Goal: Task Accomplishment & Management: Manage account settings

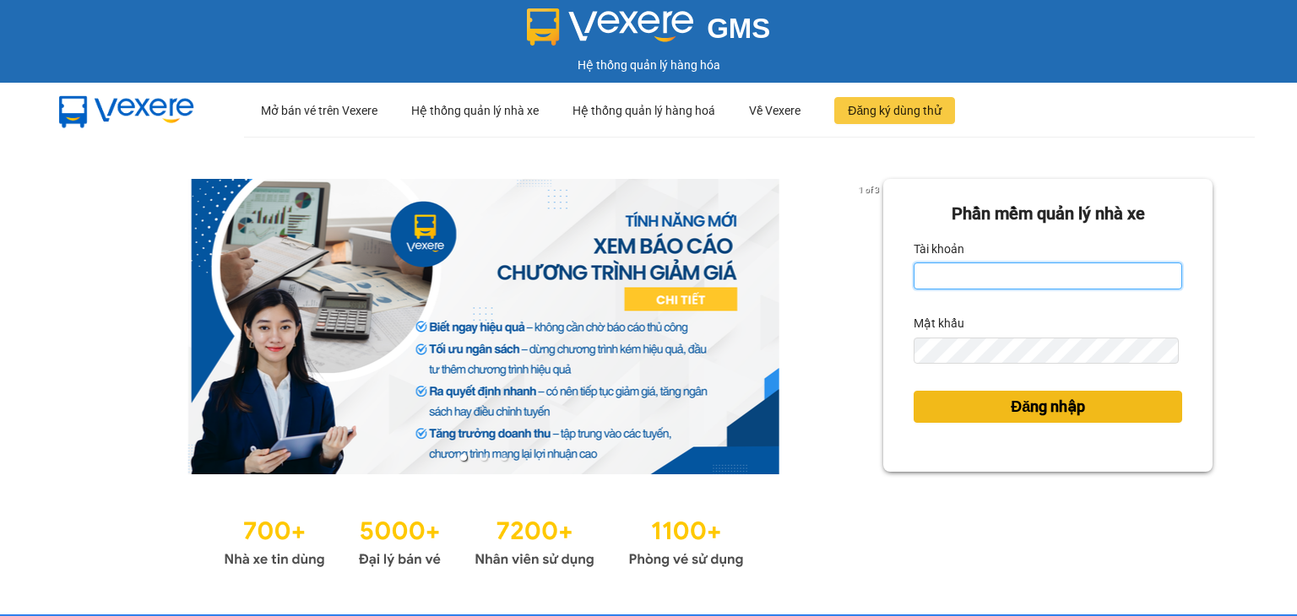
type input "vu.cohai"
click at [1071, 402] on span "Đăng nhập" at bounding box center [1048, 407] width 74 height 24
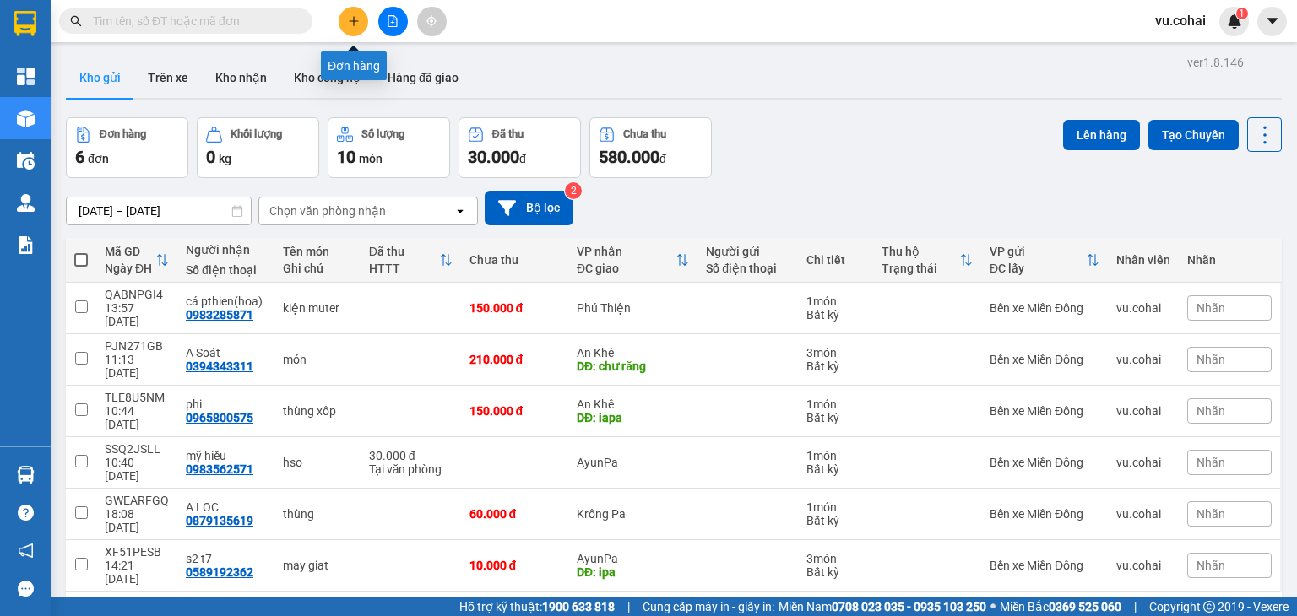
click at [362, 19] on button at bounding box center [354, 22] width 30 height 30
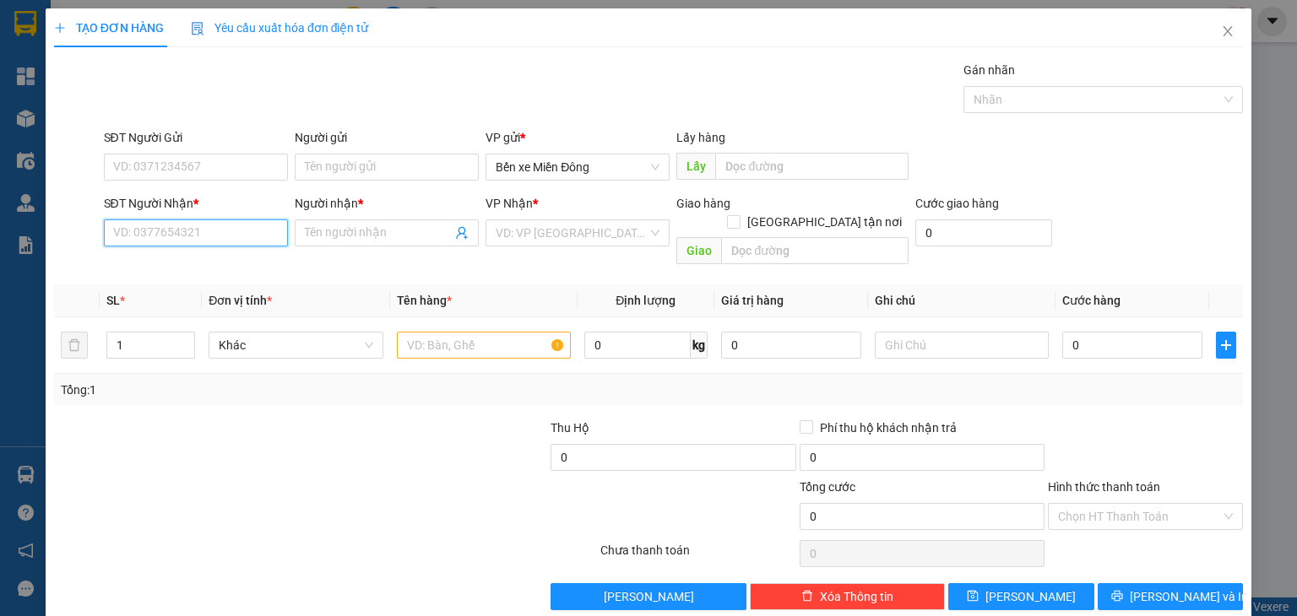
click at [190, 230] on input "SĐT Người Nhận *" at bounding box center [196, 233] width 184 height 27
paste input "0327968663"
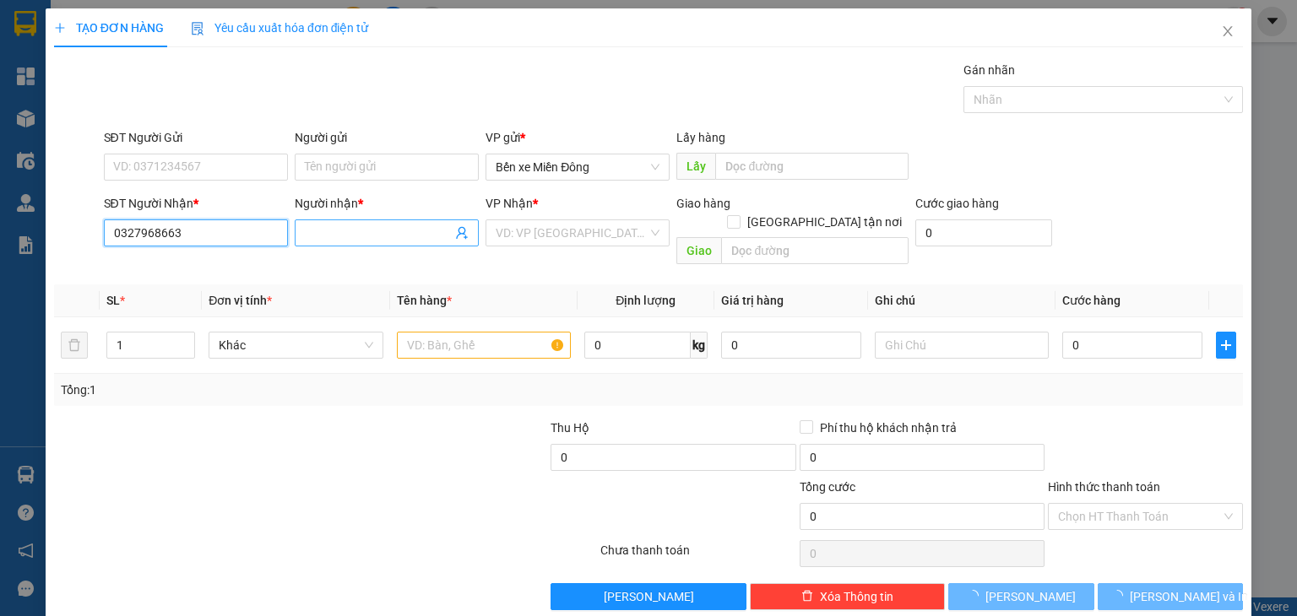
type input "0327968663"
click at [329, 236] on input "Người nhận *" at bounding box center [378, 233] width 147 height 19
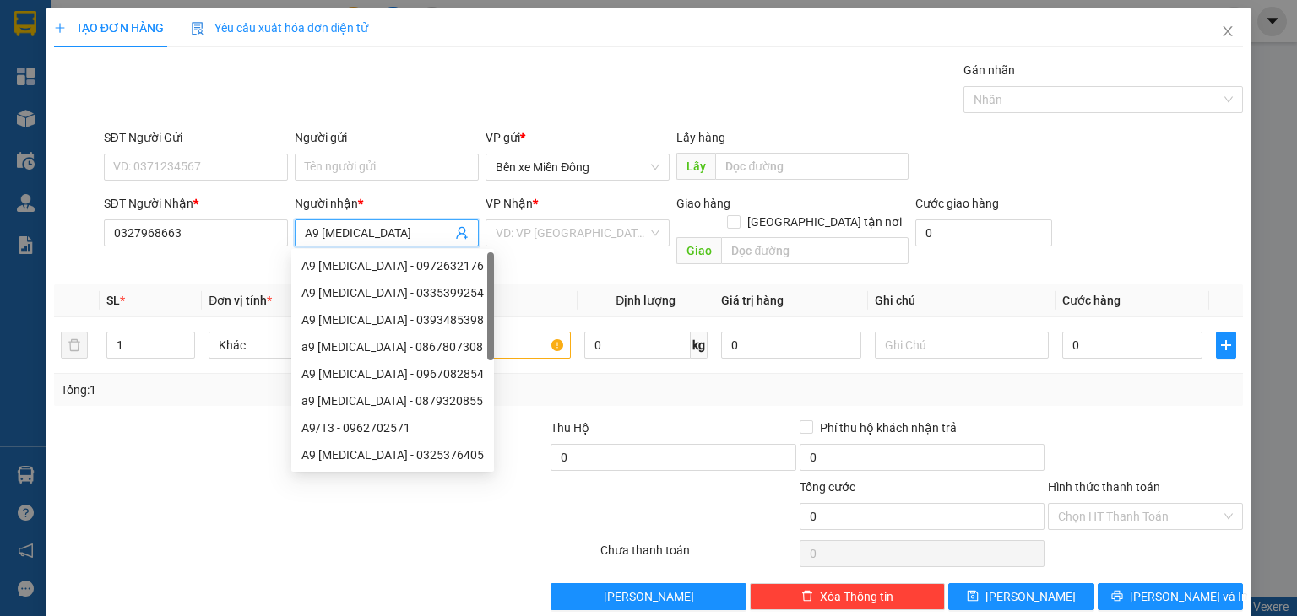
type input "A9 [MEDICAL_DATA]"
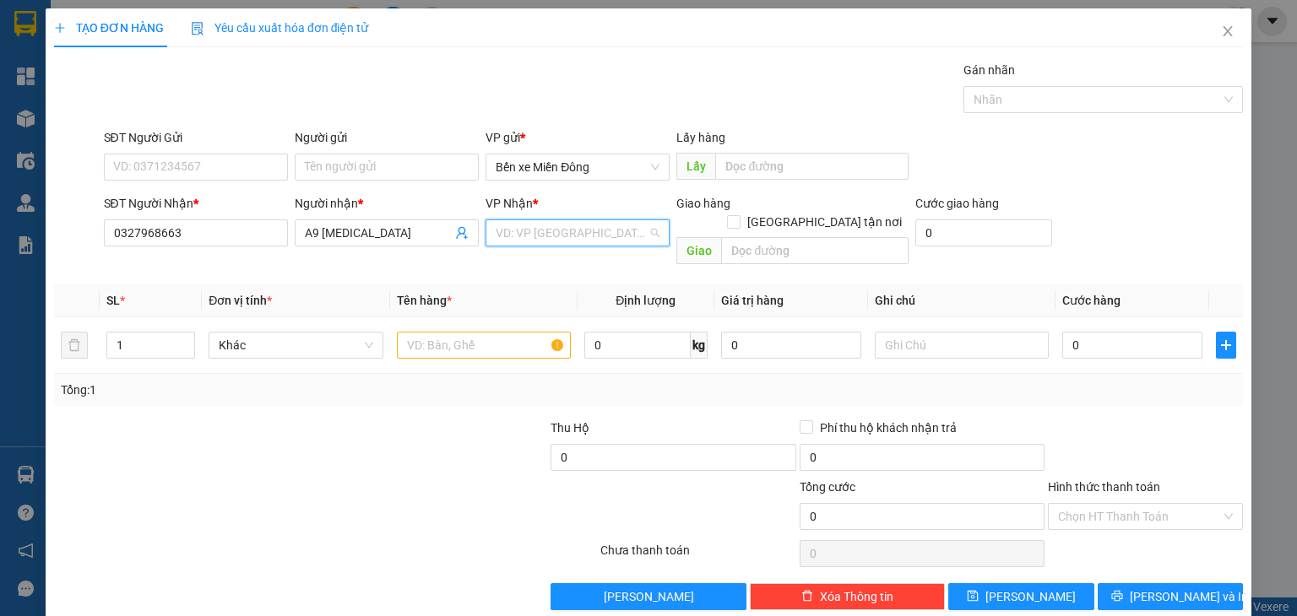
click at [545, 231] on input "search" at bounding box center [572, 232] width 152 height 25
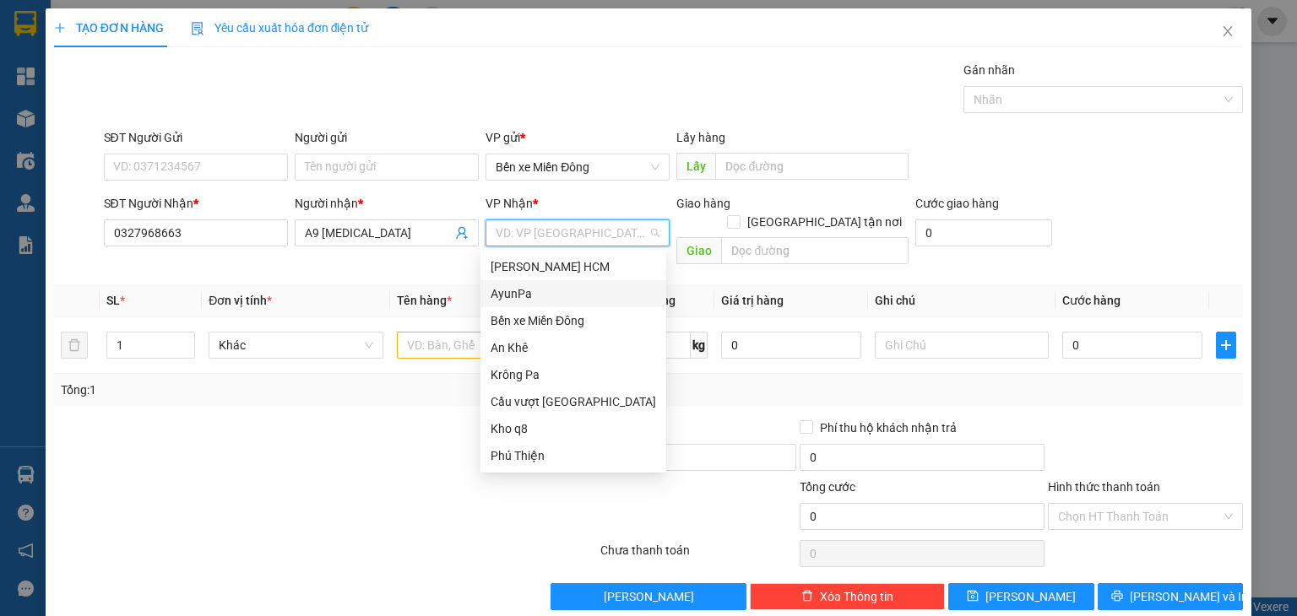
click at [525, 291] on div "AyunPa" at bounding box center [573, 294] width 165 height 19
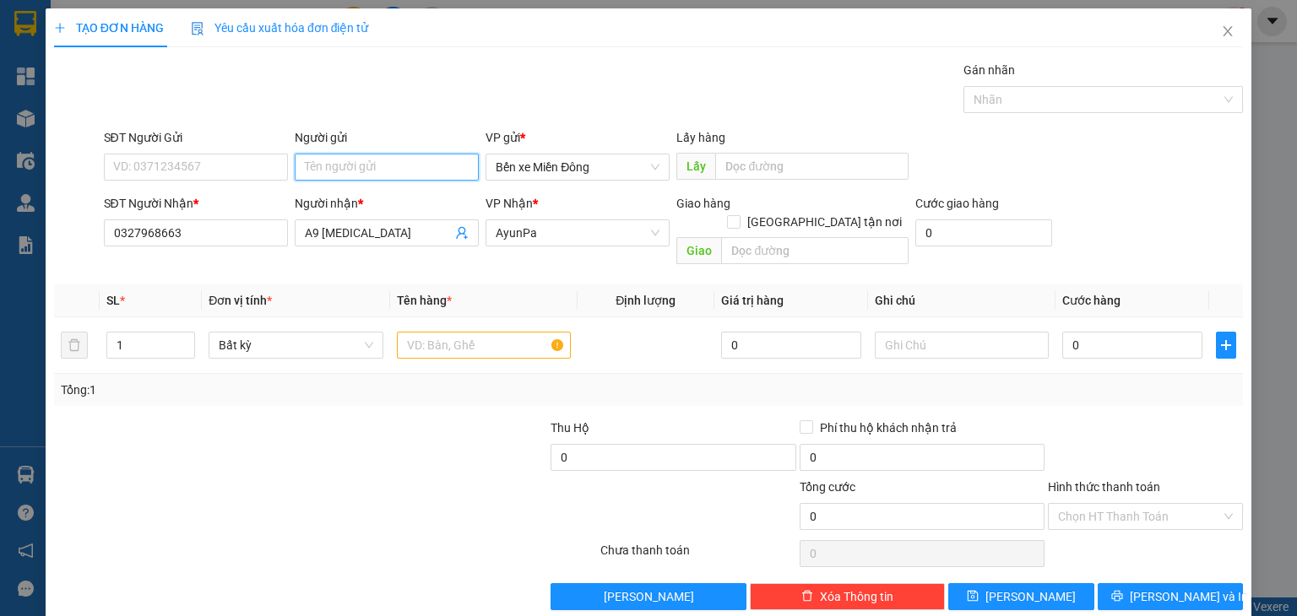
click at [394, 166] on input "Người gửi" at bounding box center [387, 167] width 184 height 27
type input "BECAME BP"
click at [481, 332] on input "text" at bounding box center [484, 345] width 174 height 27
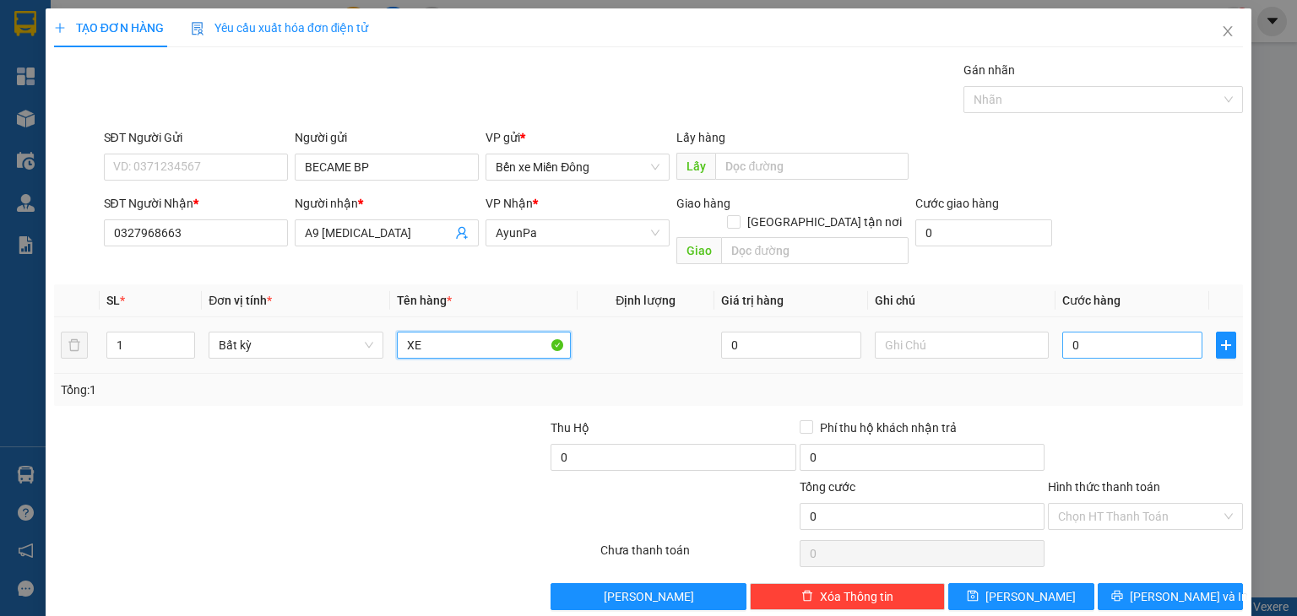
type input "XE"
click at [1077, 332] on input "0" at bounding box center [1132, 345] width 140 height 27
type input "5"
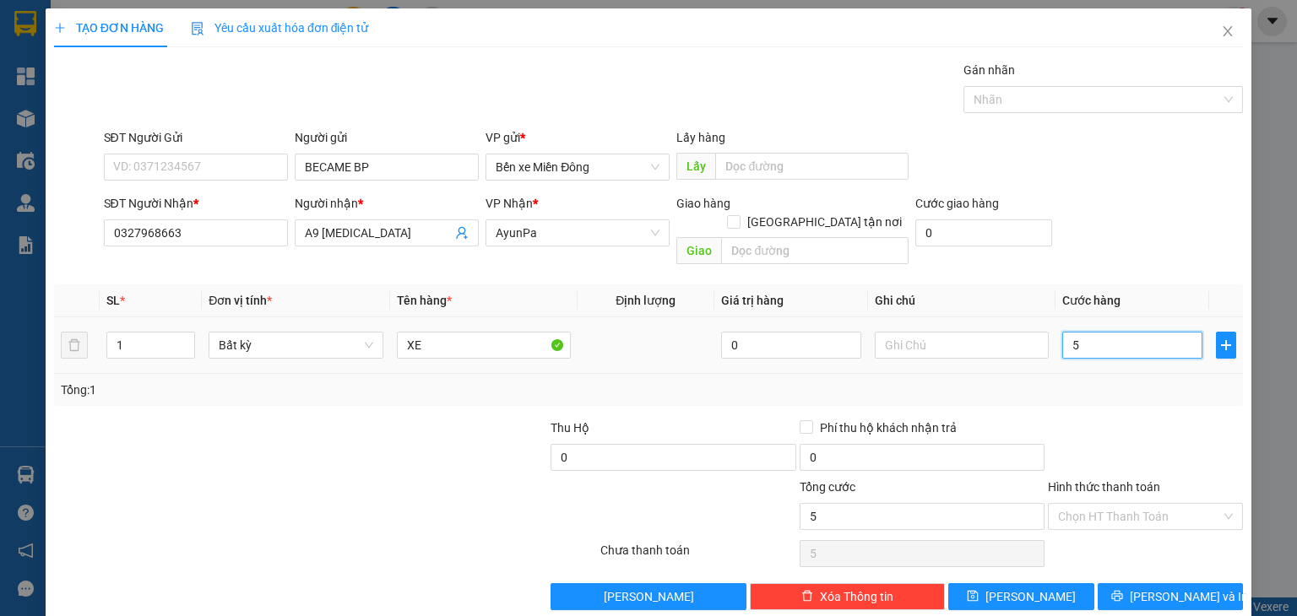
type input "50"
type input "500"
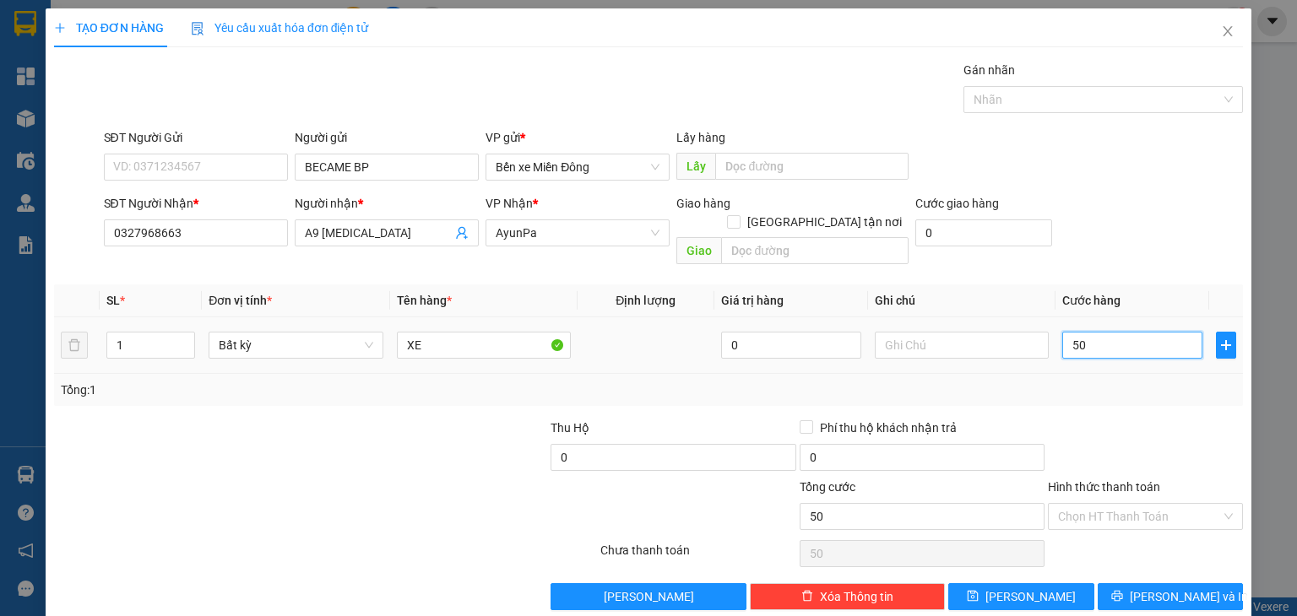
type input "500"
type input "500.000"
click at [973, 332] on input "text" at bounding box center [962, 345] width 174 height 27
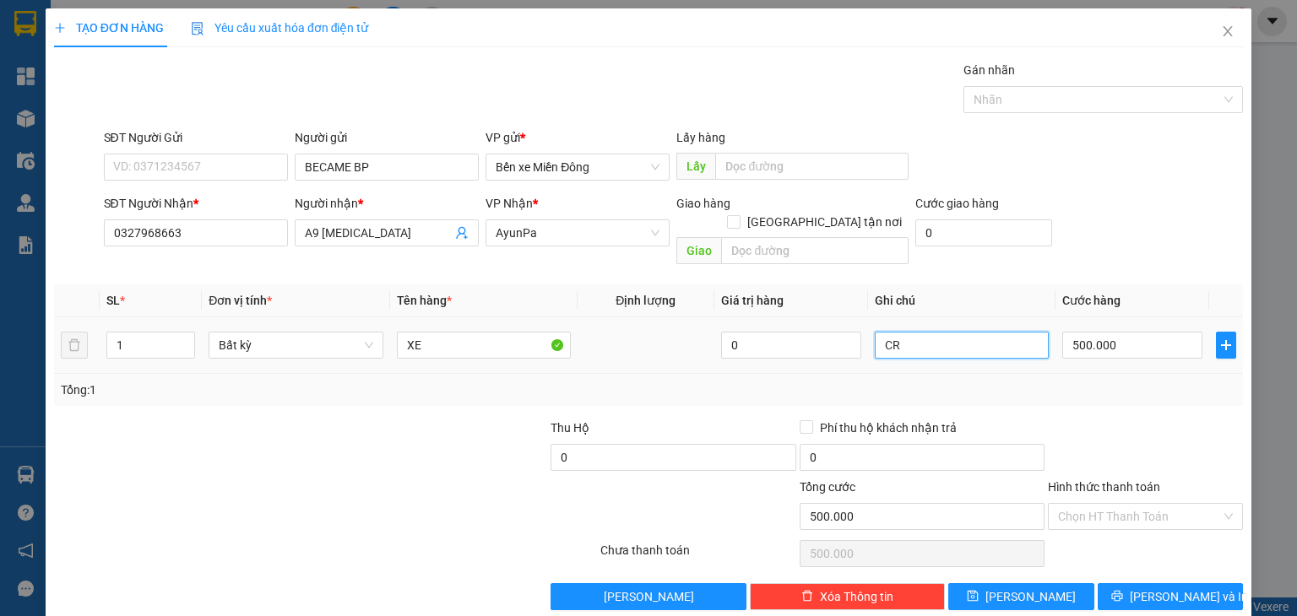
scroll to position [7, 0]
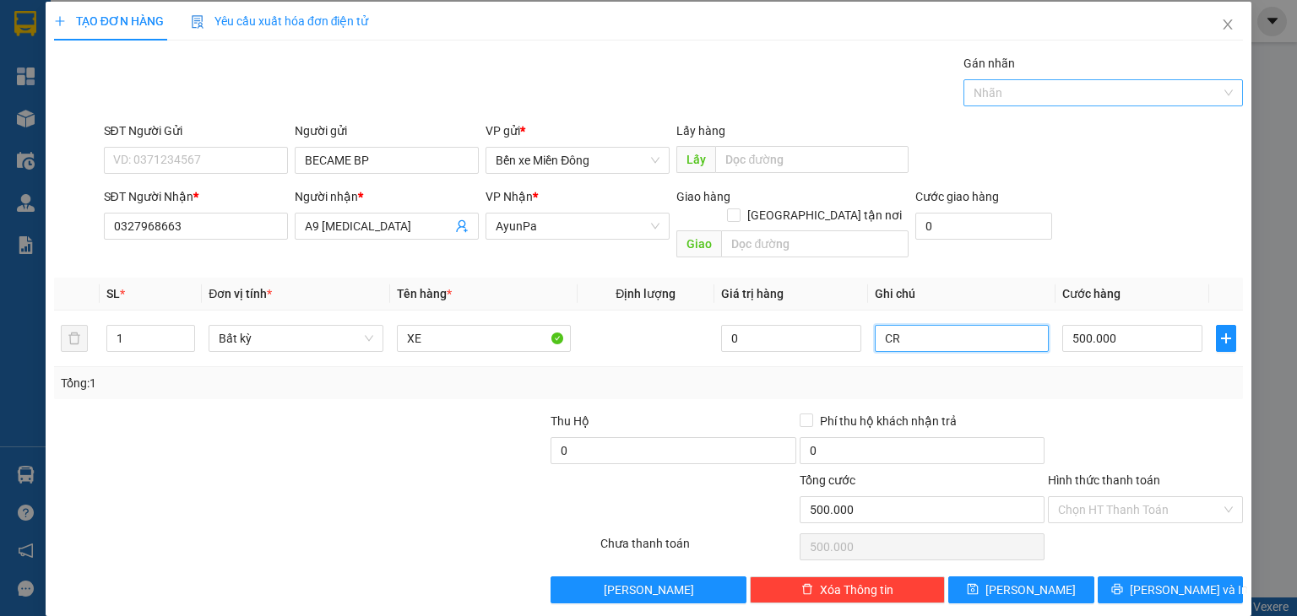
click at [1041, 97] on div at bounding box center [1095, 93] width 254 height 20
type input "CR"
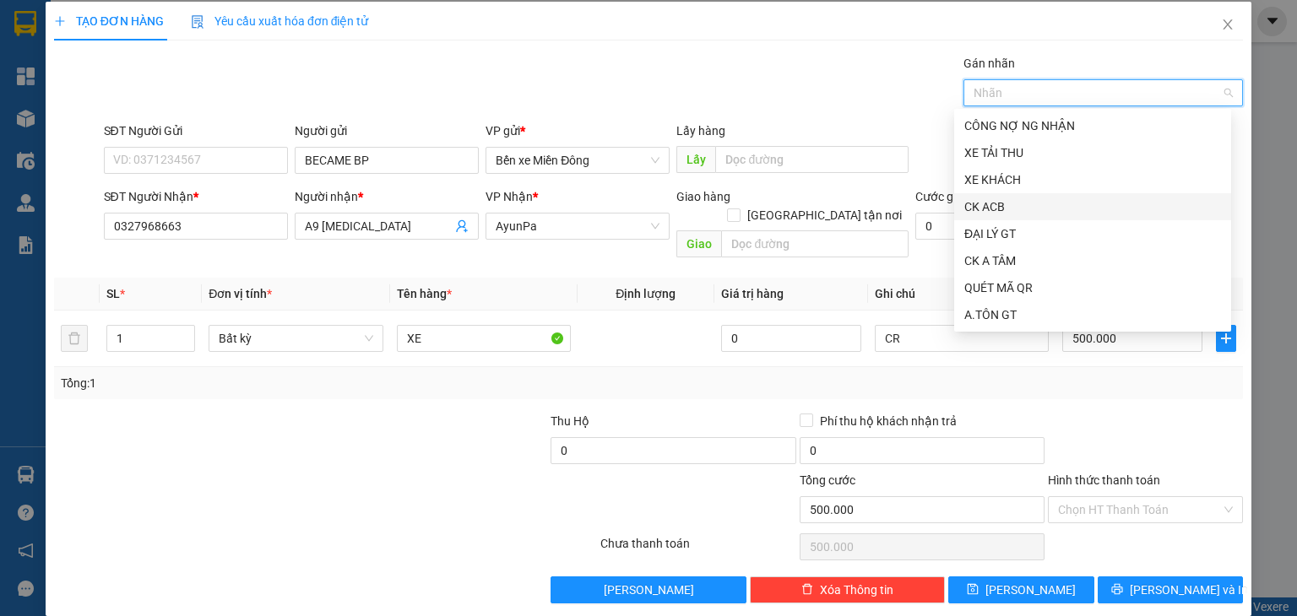
click at [1015, 203] on div "CK ACB" at bounding box center [1092, 207] width 257 height 19
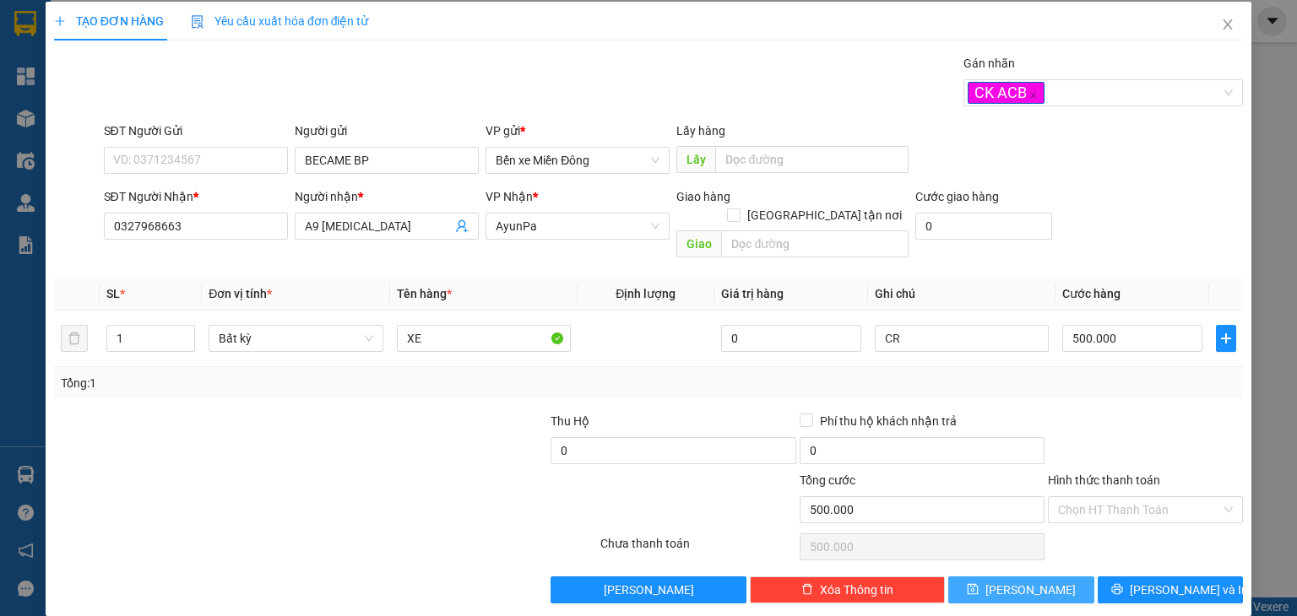
click at [1028, 581] on span "[PERSON_NAME]" at bounding box center [1030, 590] width 90 height 19
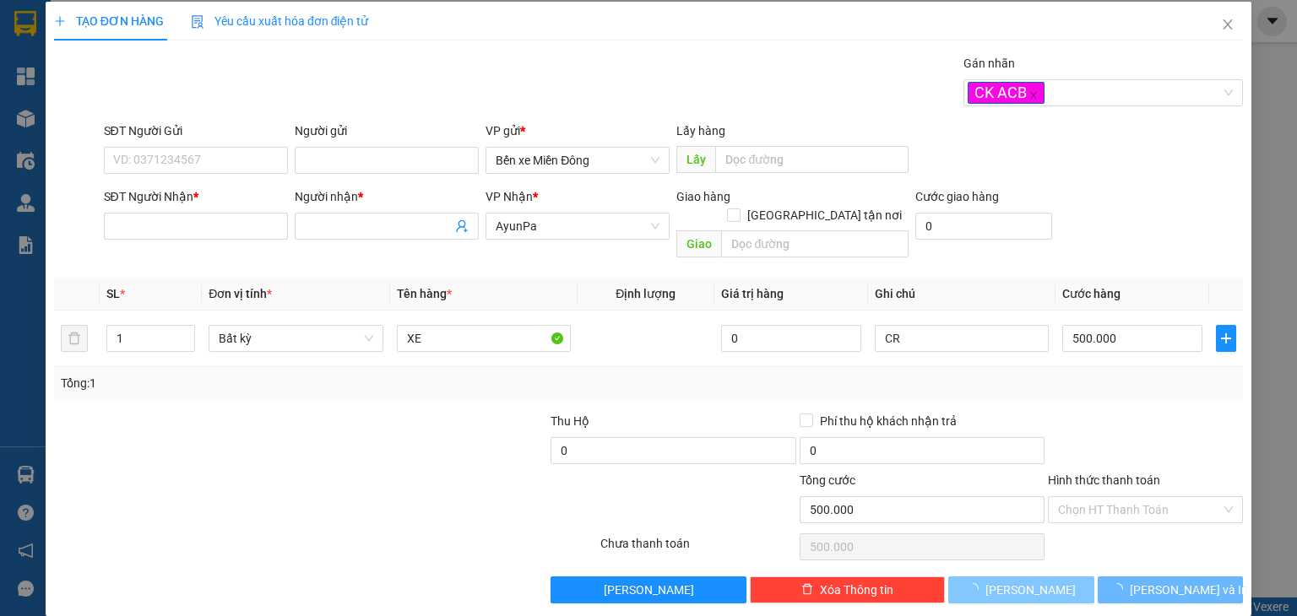
type input "0"
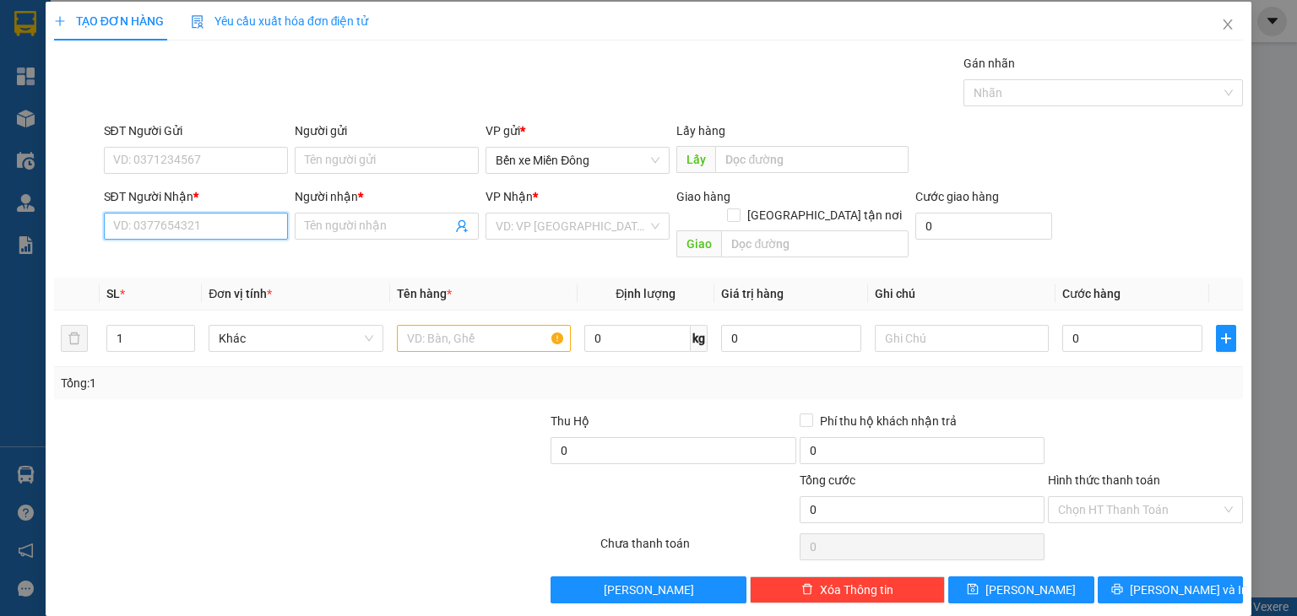
click at [237, 229] on input "SĐT Người Nhận *" at bounding box center [196, 226] width 184 height 27
paste input "0399443486"
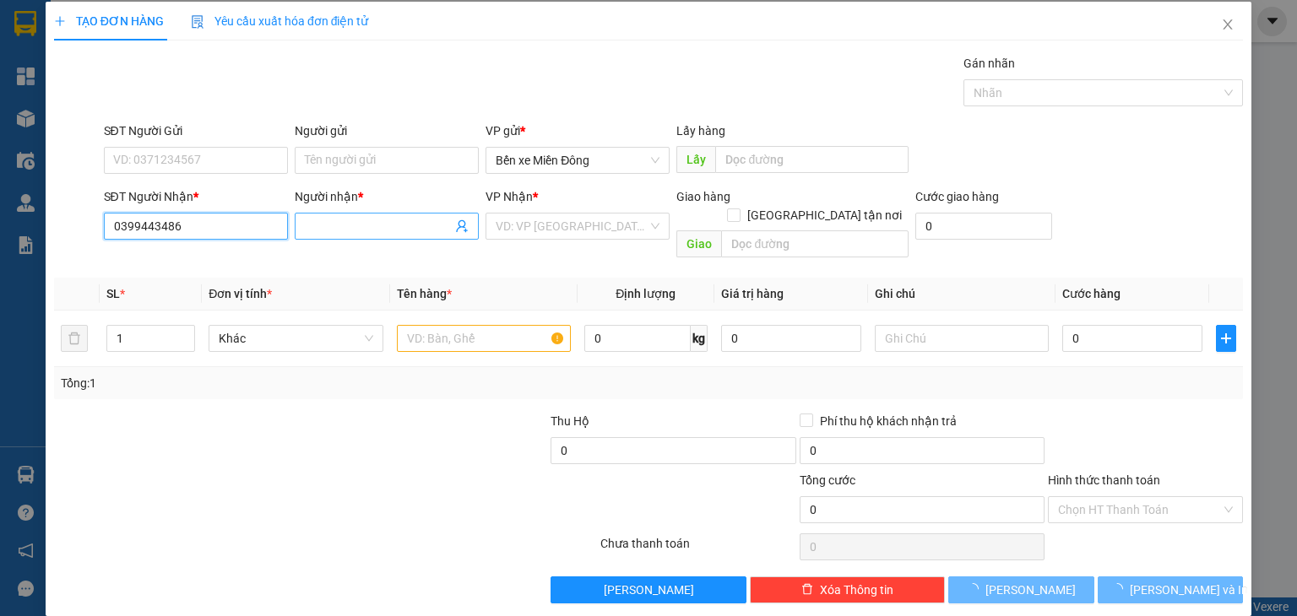
type input "0399443486"
click at [365, 234] on input "Người nhận *" at bounding box center [378, 226] width 147 height 19
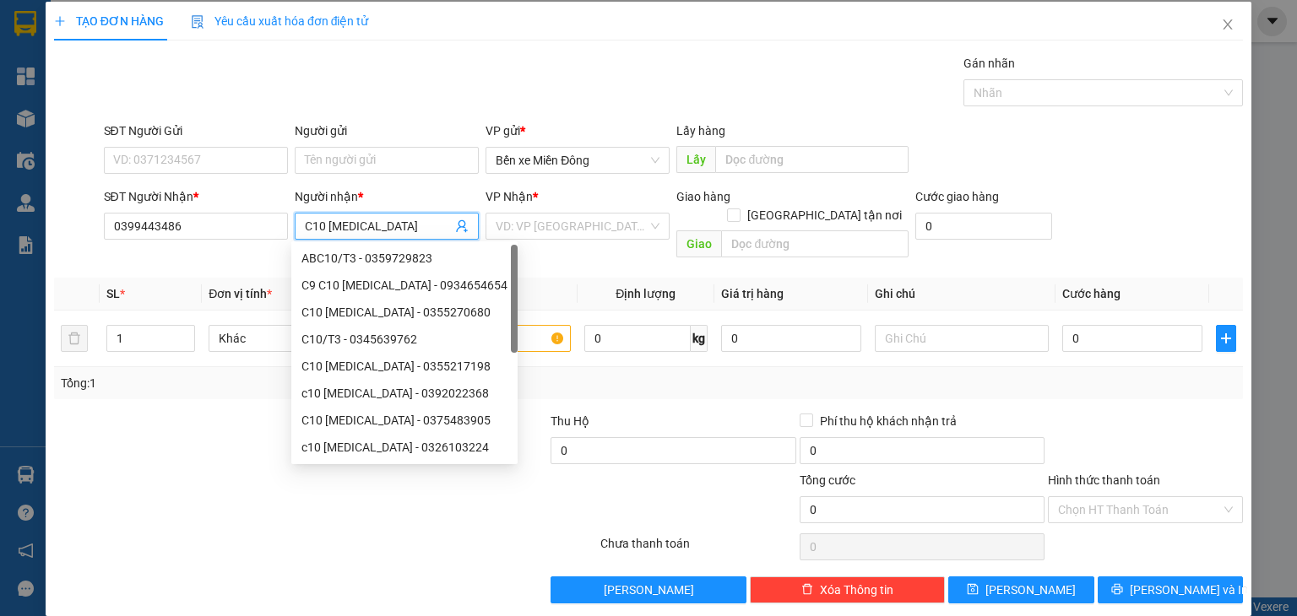
type input "C10 [MEDICAL_DATA]"
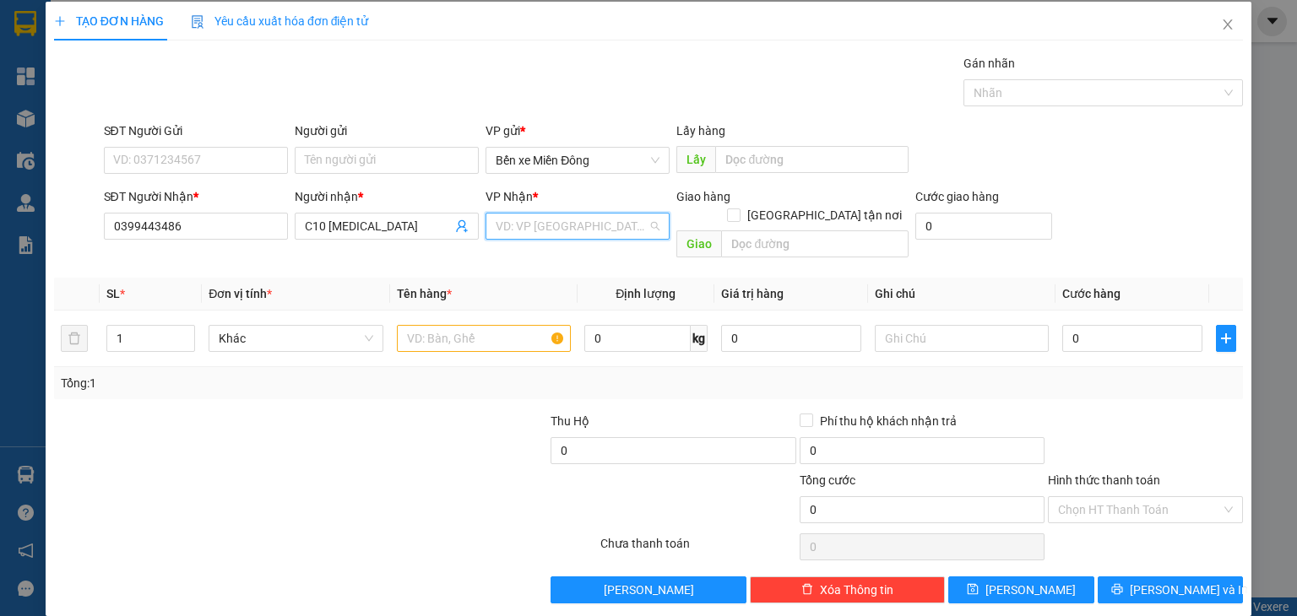
click at [556, 221] on input "search" at bounding box center [572, 226] width 152 height 25
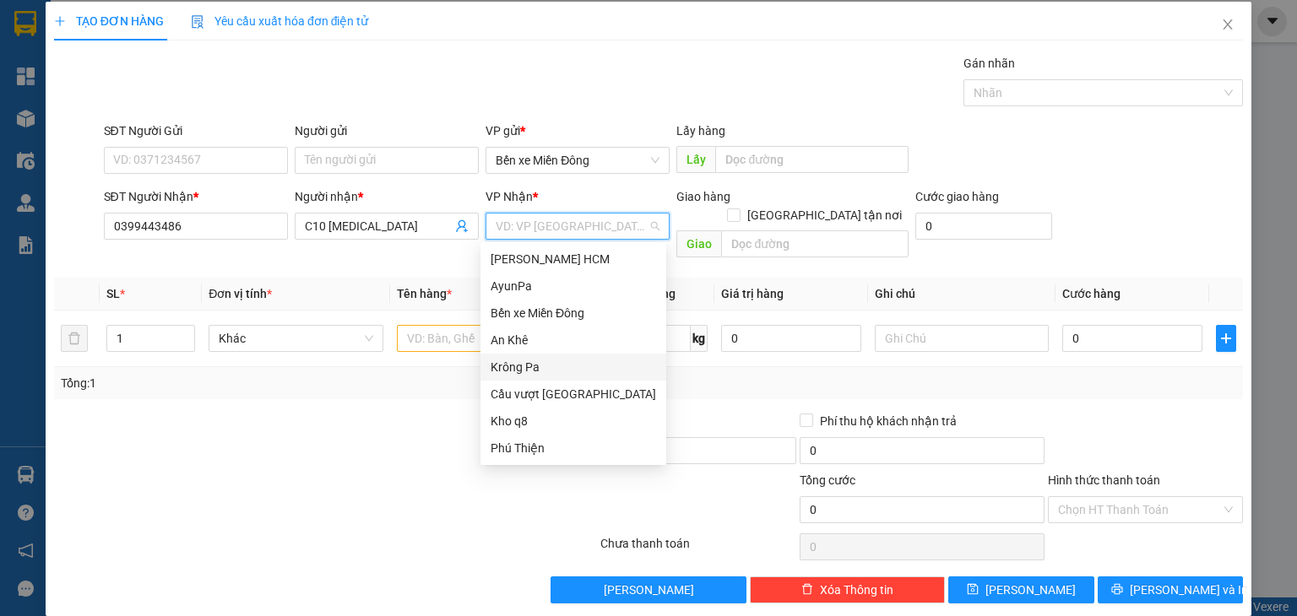
click at [527, 362] on div "Krông Pa" at bounding box center [573, 367] width 165 height 19
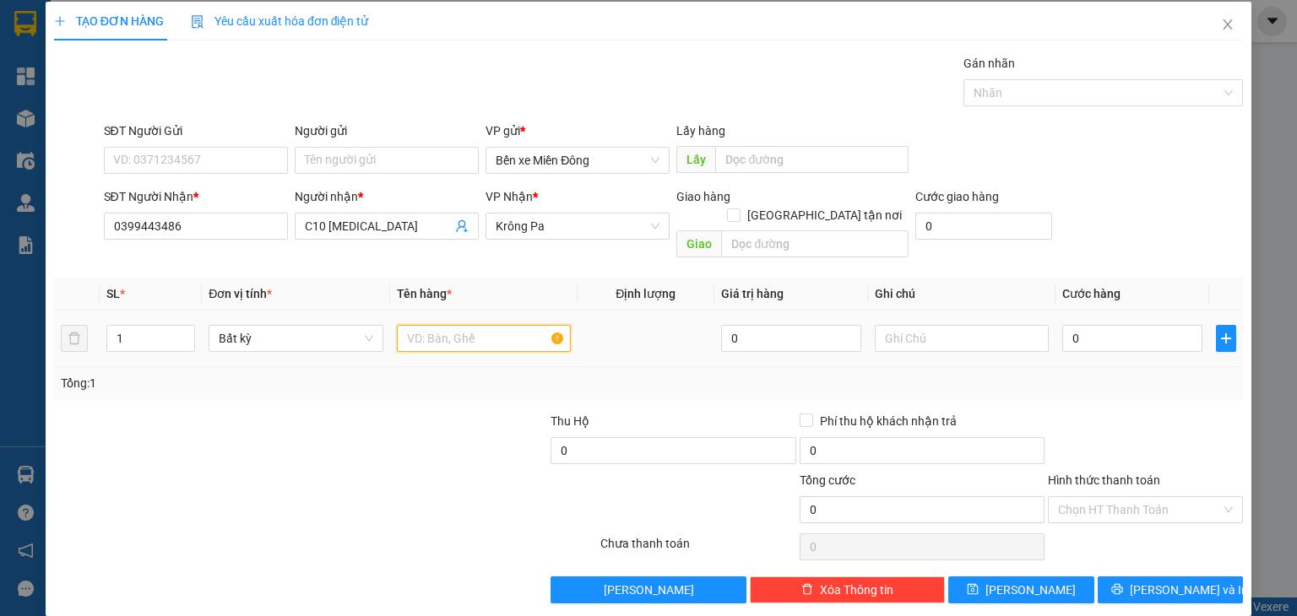
click at [468, 325] on input "text" at bounding box center [484, 338] width 174 height 27
type input "KIEN GO"
click at [404, 153] on input "Người gửi" at bounding box center [387, 160] width 184 height 27
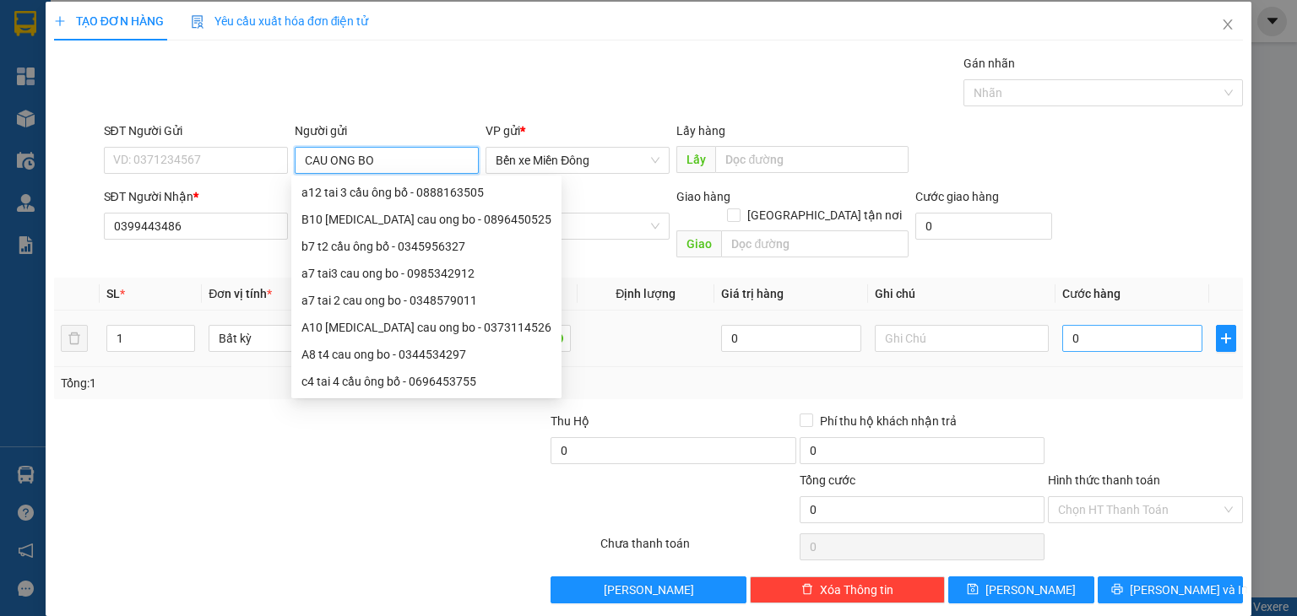
type input "CAU ONG BO"
click at [1126, 325] on input "0" at bounding box center [1132, 338] width 140 height 27
type input "1"
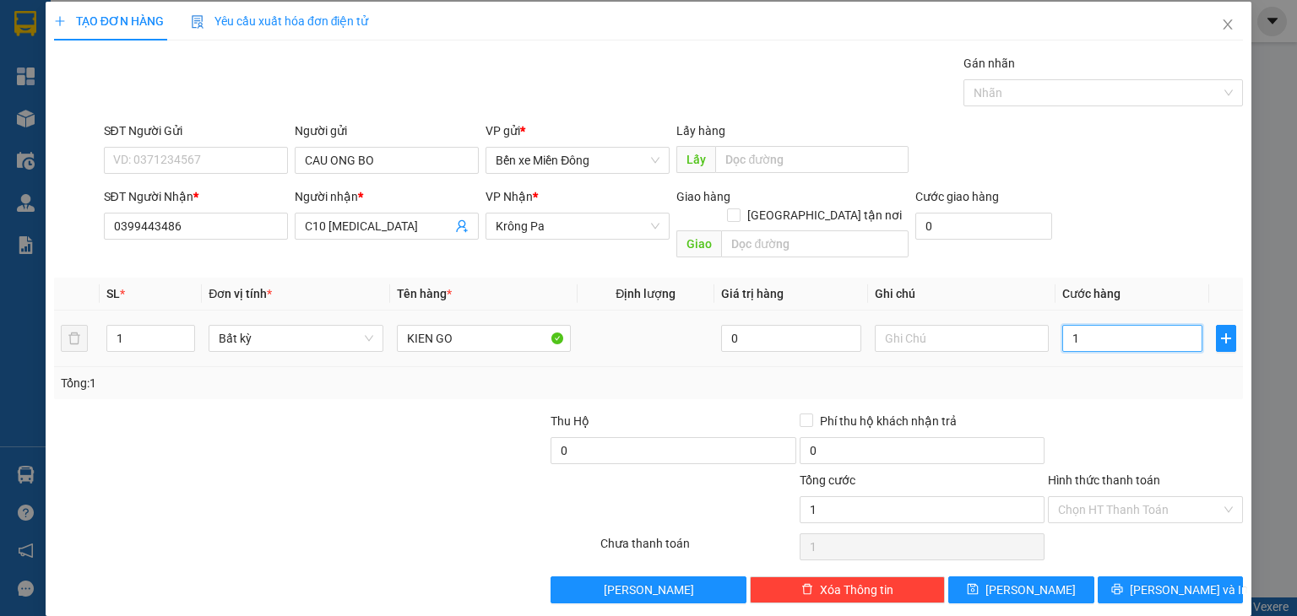
type input "10"
type input "10.000"
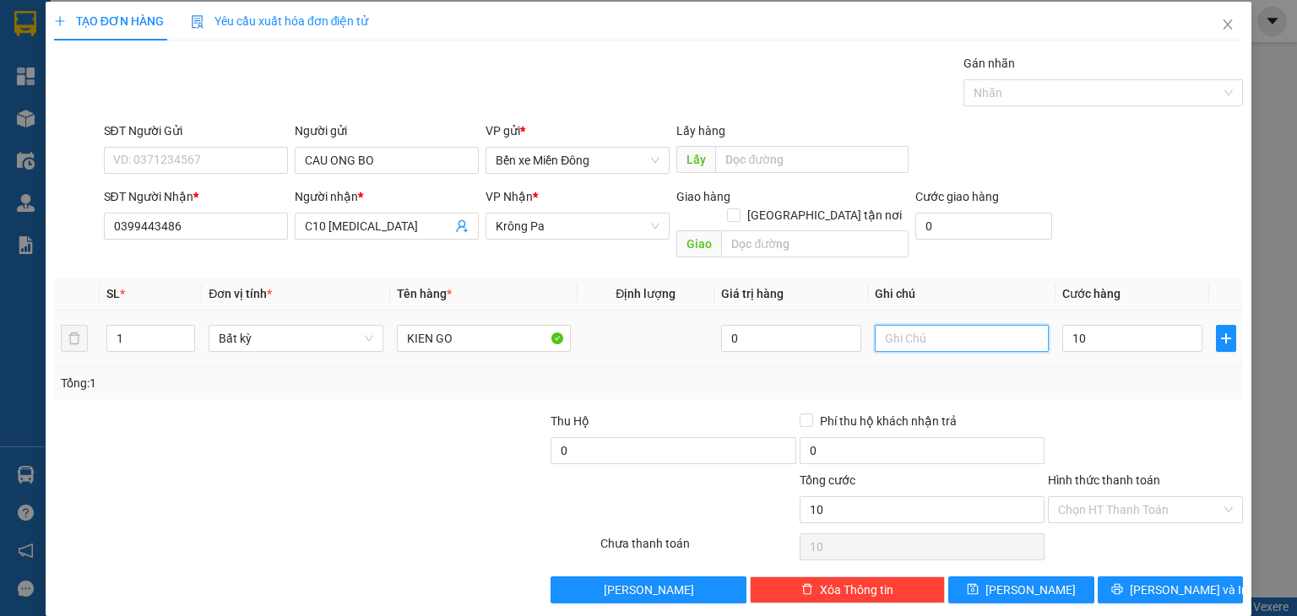
type input "10.000"
click at [942, 325] on input "text" at bounding box center [962, 338] width 174 height 27
type input "Y"
type input "TX BAO GIA"
click at [1008, 577] on button "[PERSON_NAME]" at bounding box center [1021, 590] width 146 height 27
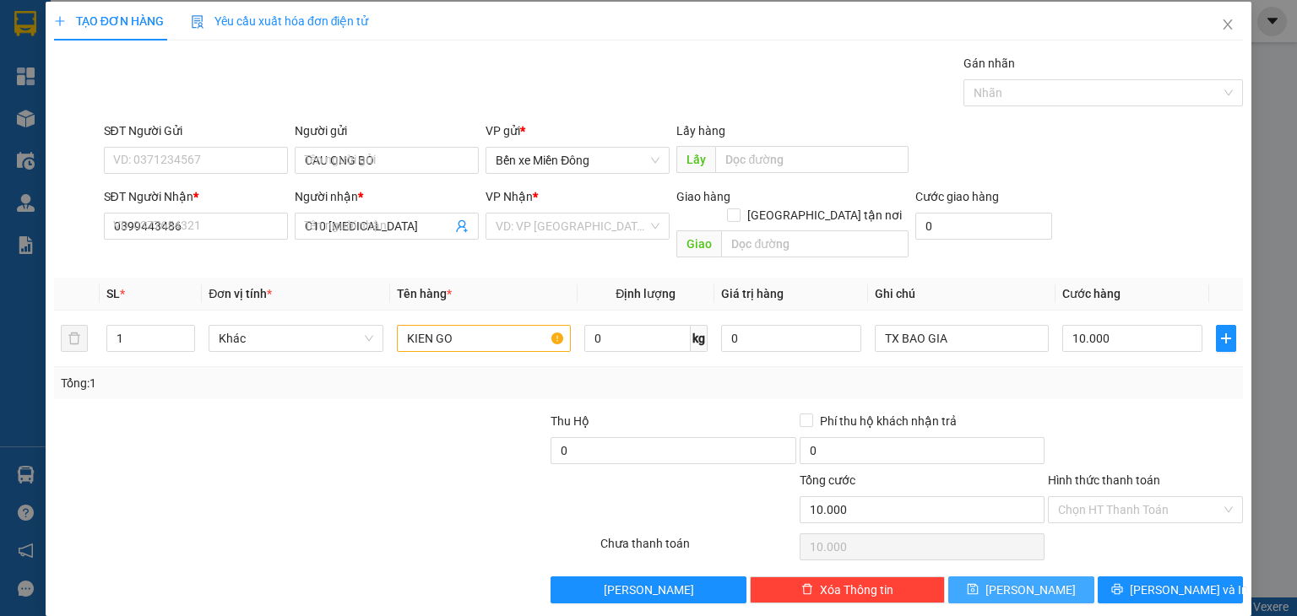
type input "0"
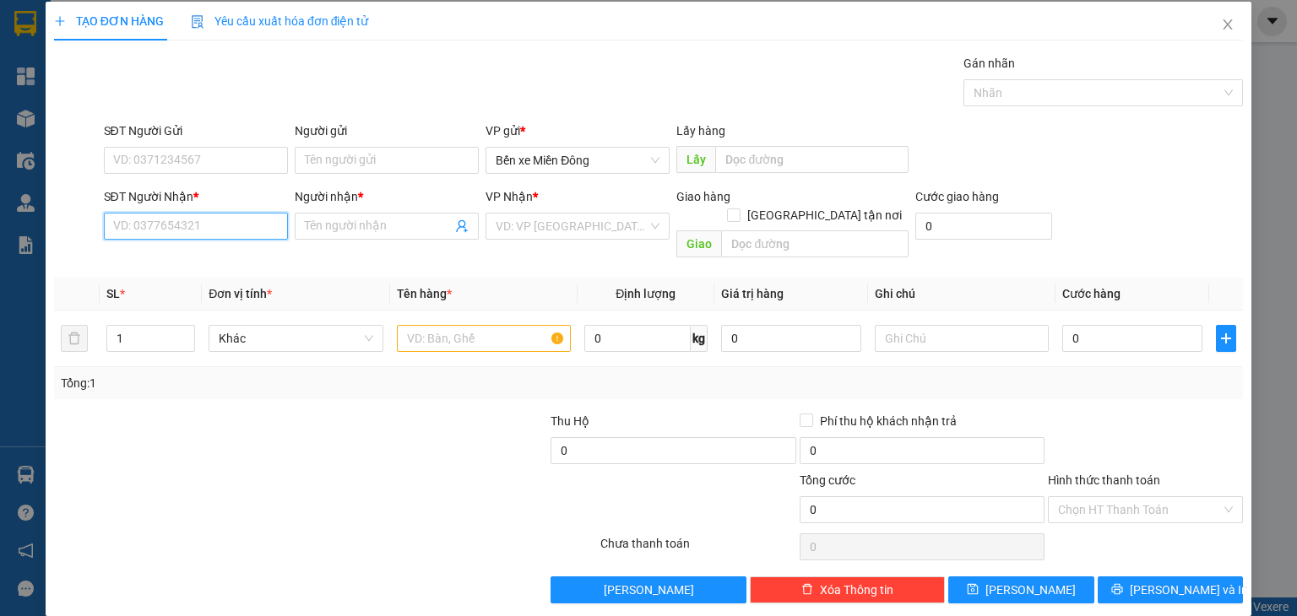
click at [247, 225] on input "SĐT Người Nhận *" at bounding box center [196, 226] width 184 height 27
paste input "0961986277"
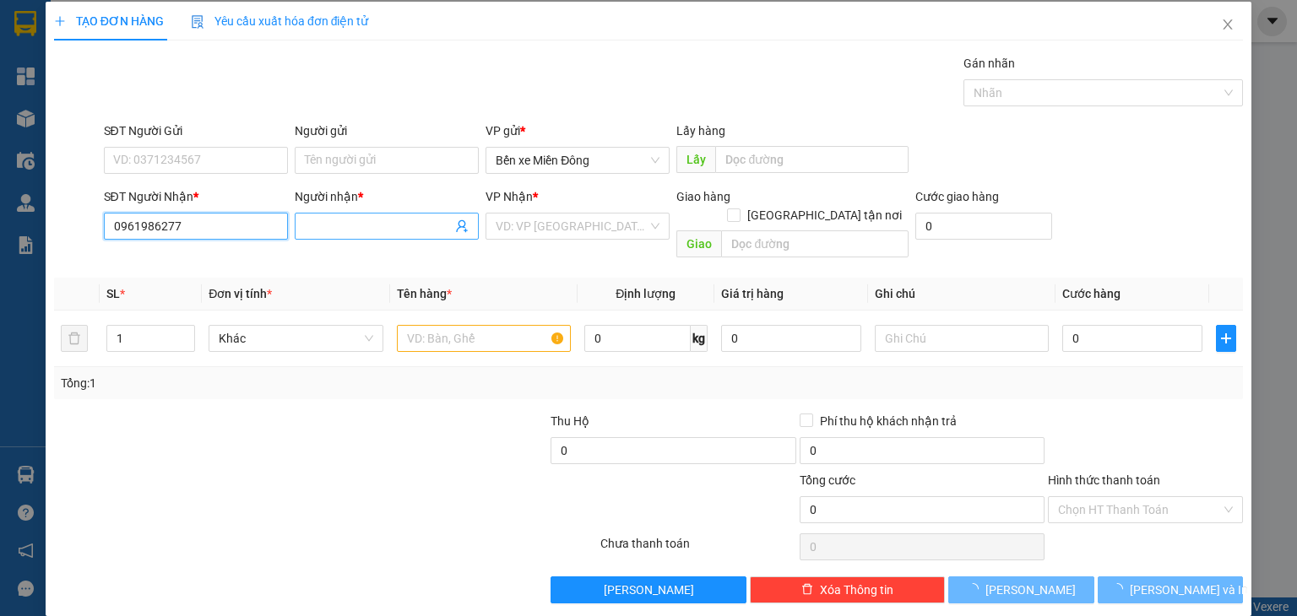
type input "0961986277"
click at [379, 235] on span at bounding box center [387, 226] width 184 height 27
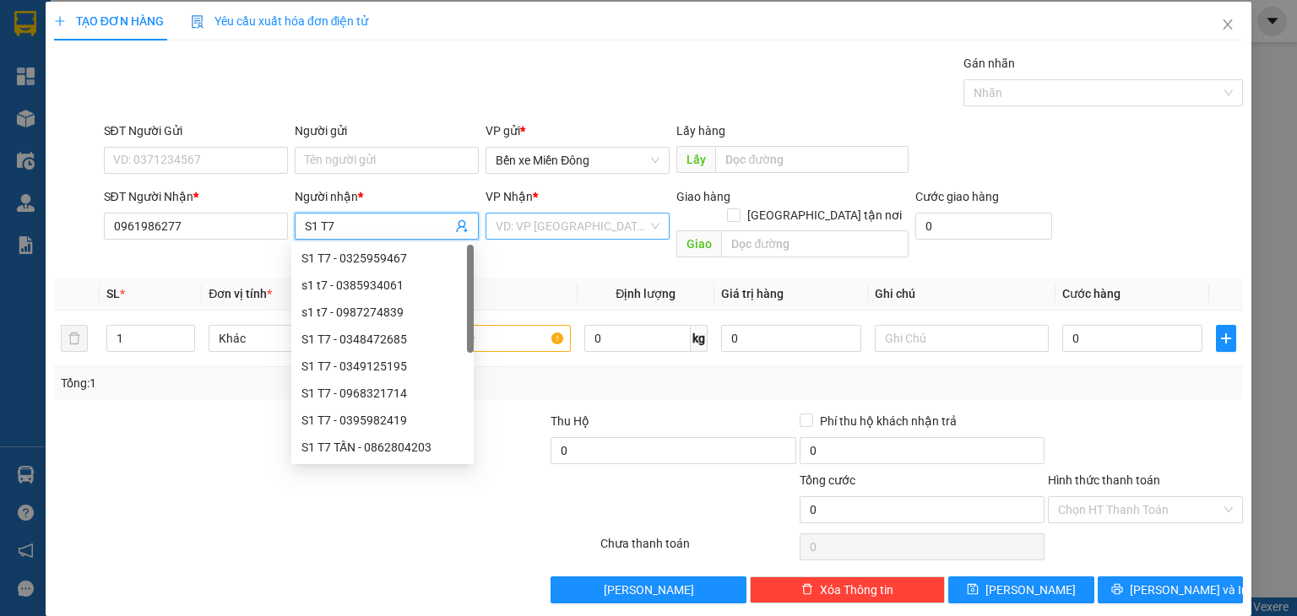
type input "S1 T7"
click at [618, 220] on input "search" at bounding box center [572, 226] width 152 height 25
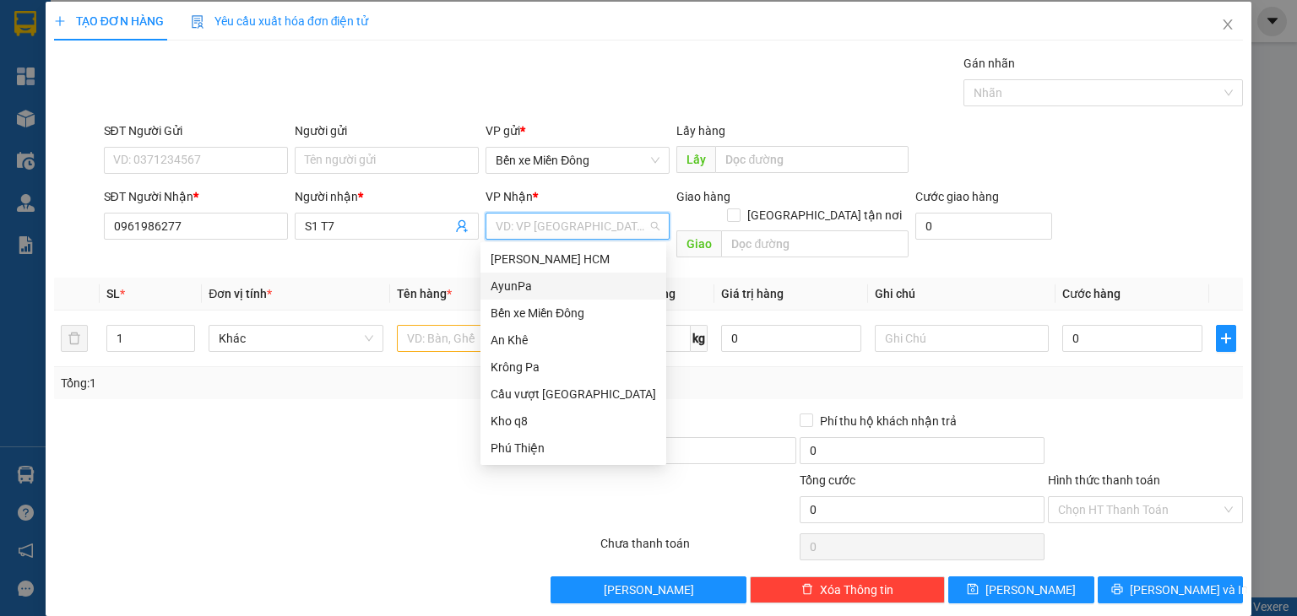
click at [540, 285] on div "AyunPa" at bounding box center [573, 286] width 165 height 19
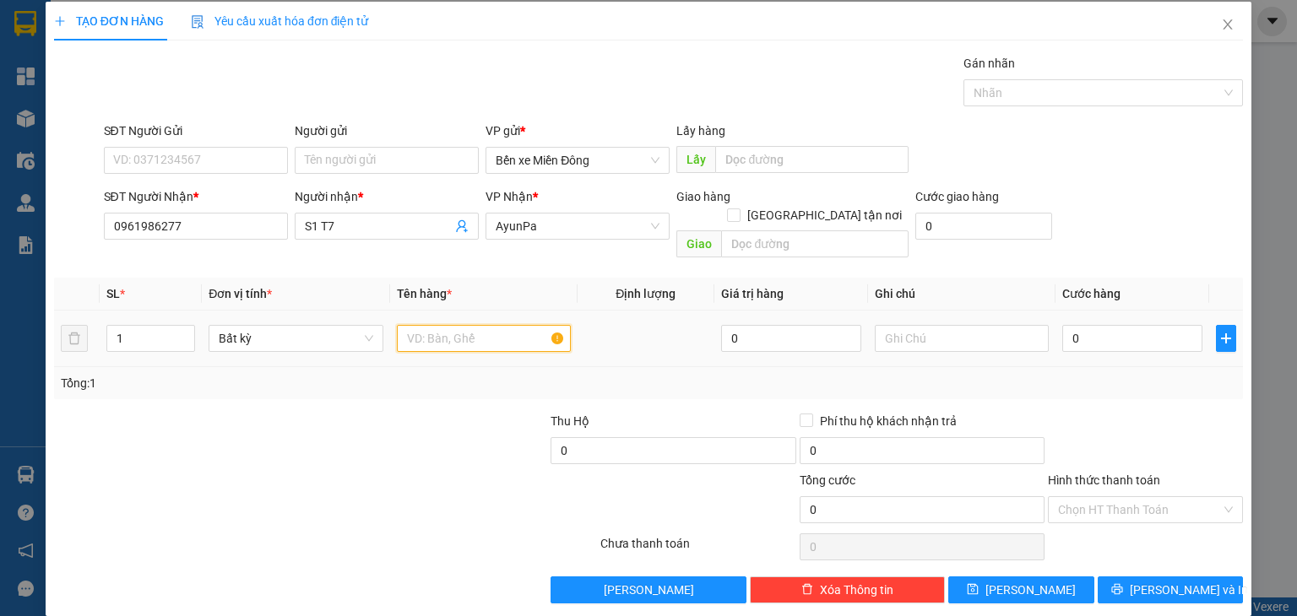
click at [520, 325] on input "text" at bounding box center [484, 338] width 174 height 27
click at [145, 326] on input "1" at bounding box center [150, 338] width 87 height 25
type input "64"
click at [420, 328] on input "text" at bounding box center [484, 338] width 174 height 27
type input "THUNG"
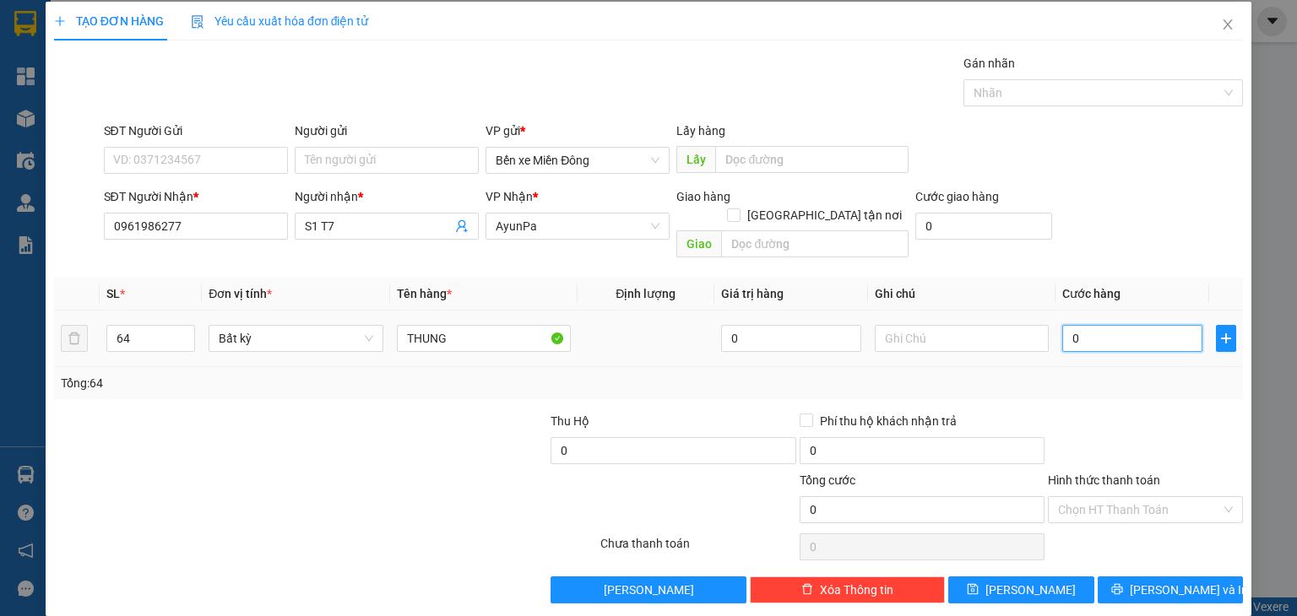
click at [1070, 328] on input "0" at bounding box center [1132, 338] width 140 height 27
type input "1"
type input "19"
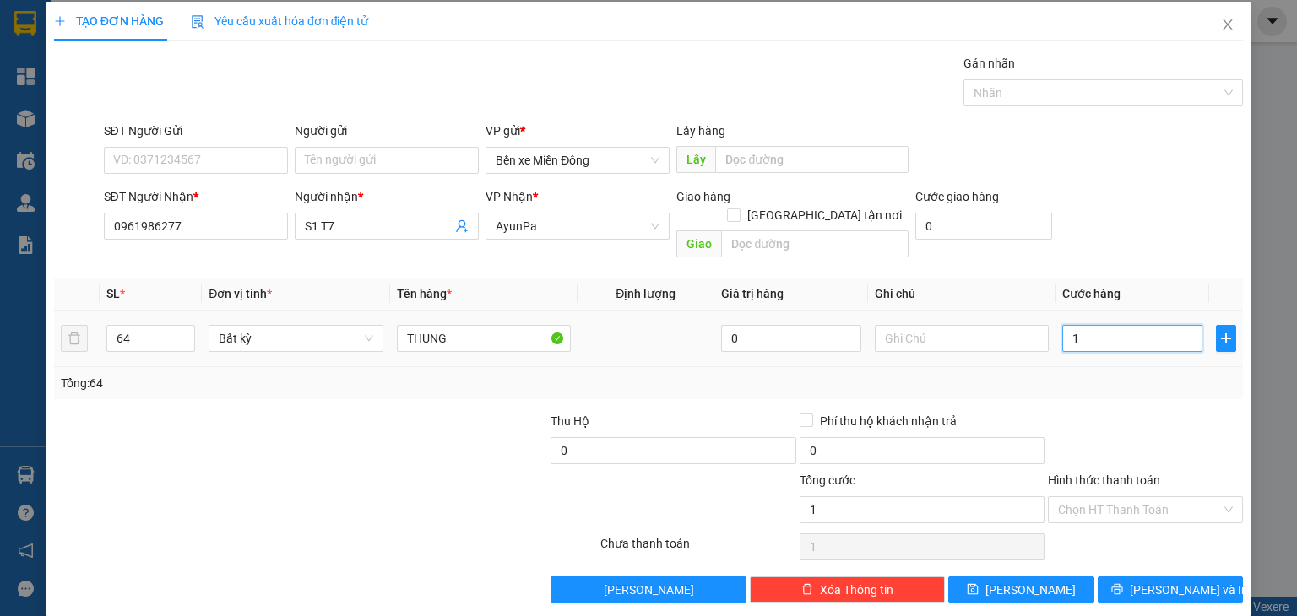
type input "19"
type input "192"
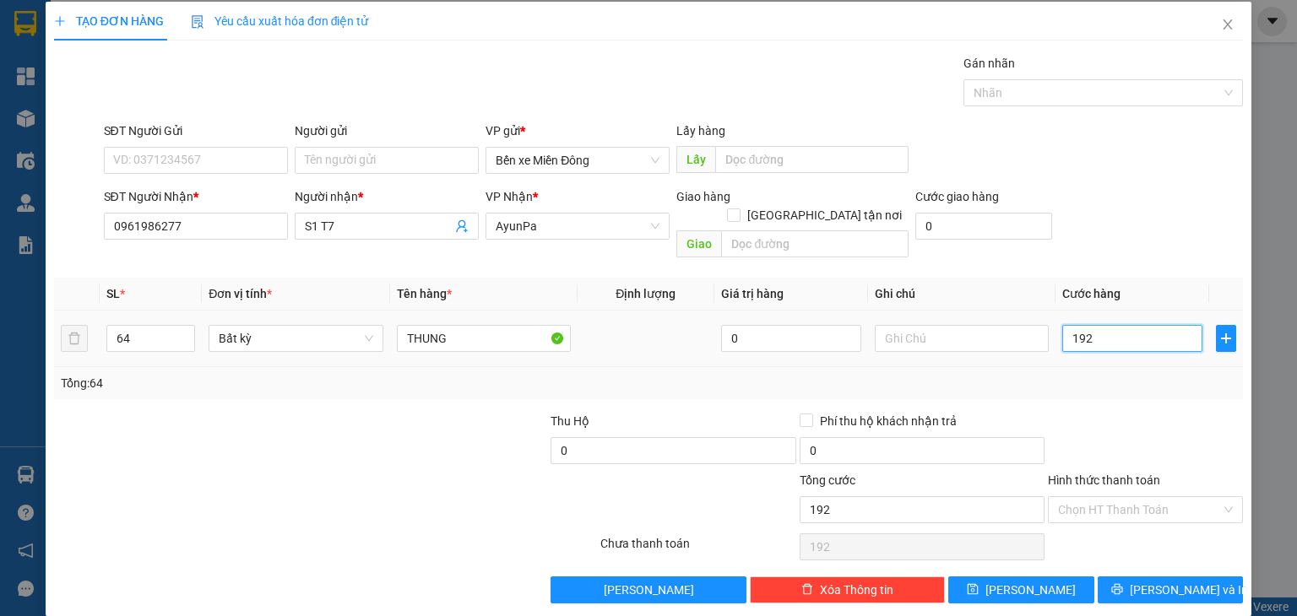
type input "1.920"
type input "1.920.000"
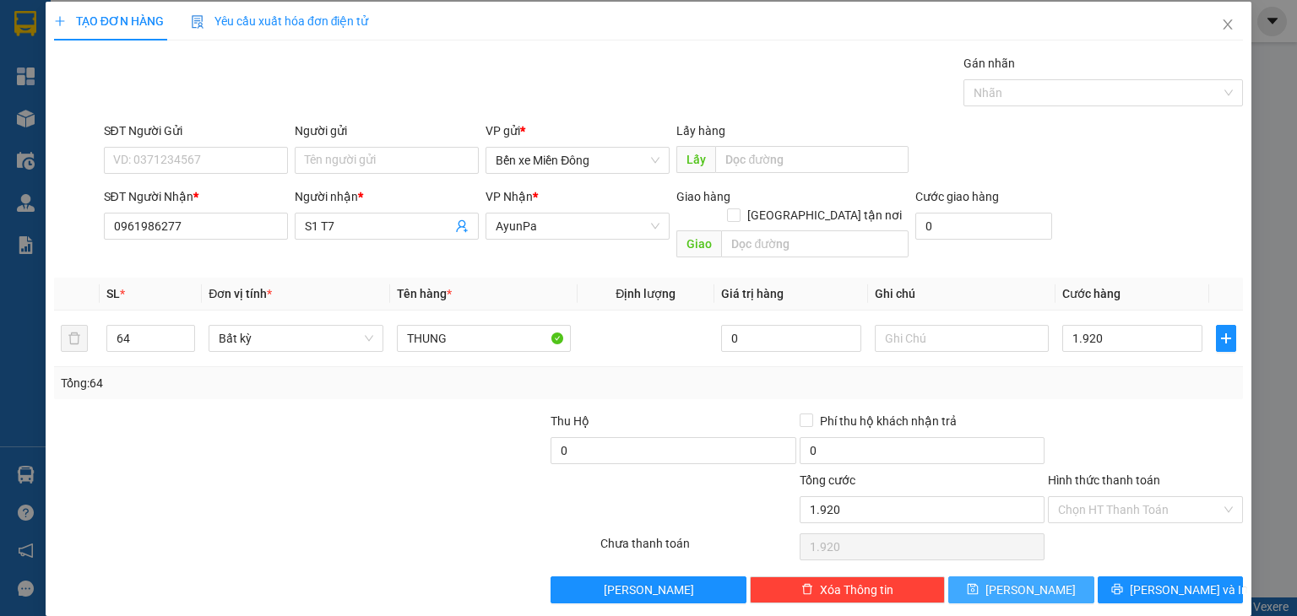
type input "1.920.000"
click at [1047, 577] on button "[PERSON_NAME]" at bounding box center [1021, 590] width 146 height 27
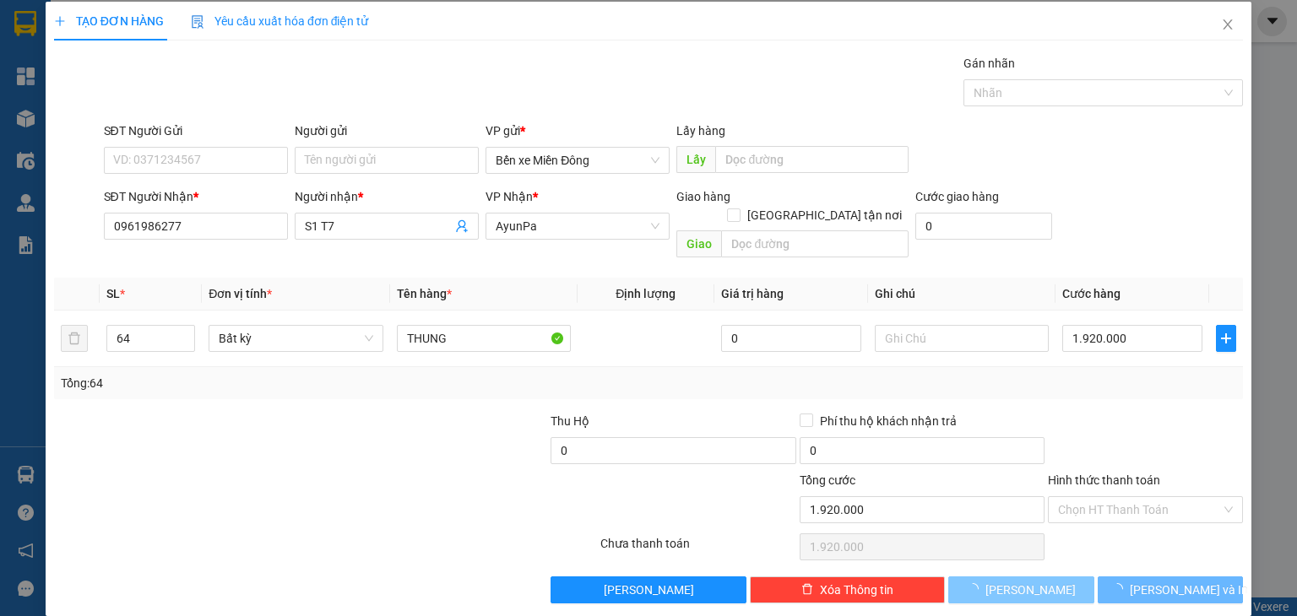
type input "1"
type input "0"
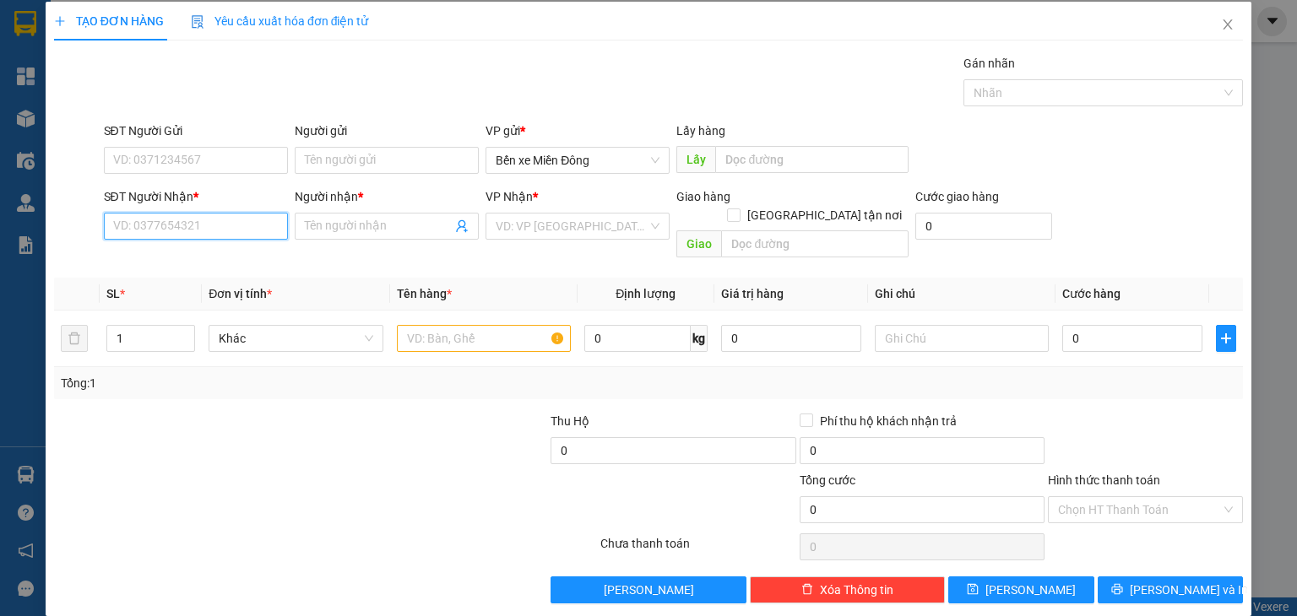
click at [218, 231] on input "SĐT Người Nhận *" at bounding box center [196, 226] width 184 height 27
paste input "0348022492"
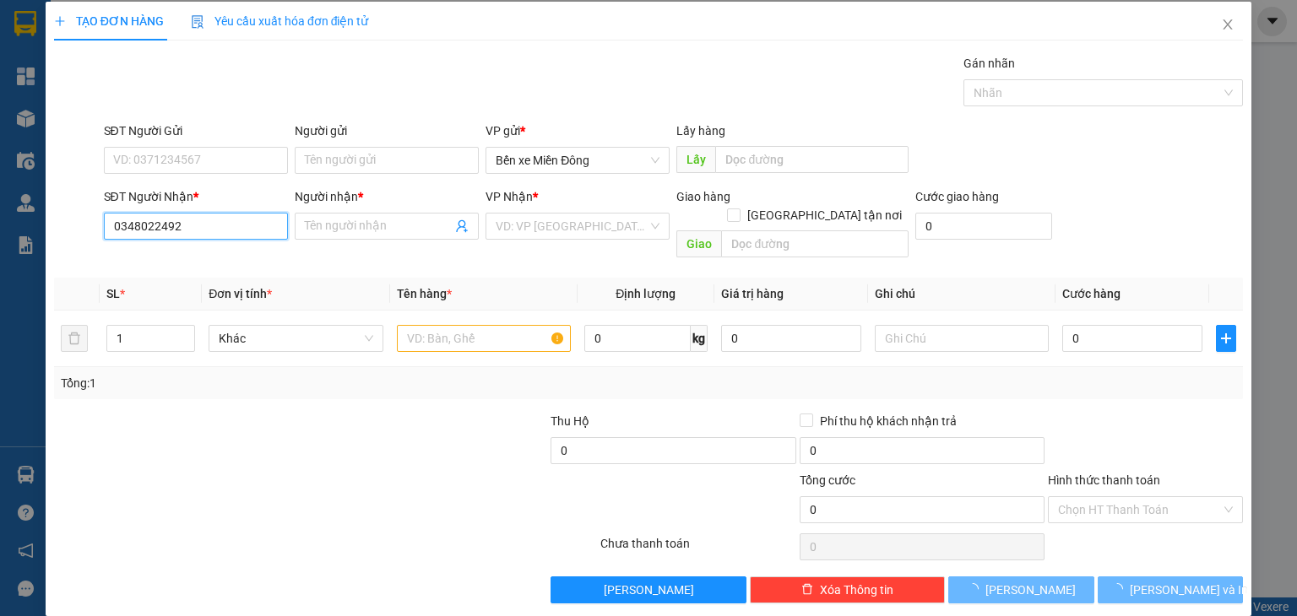
type input "0348022492"
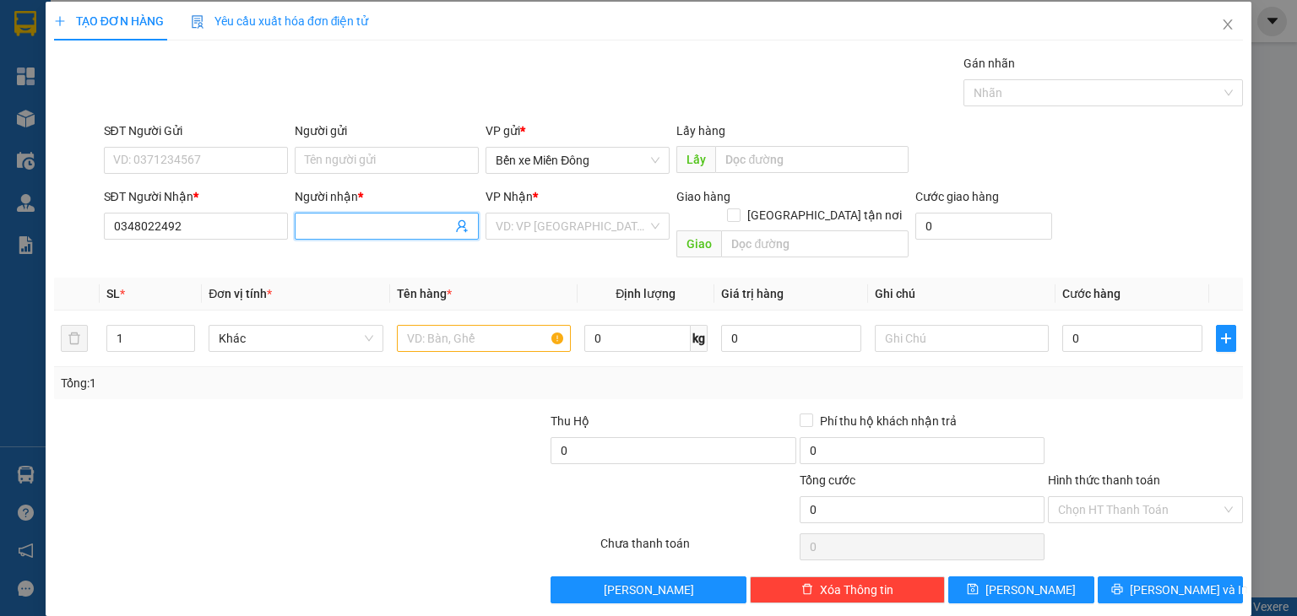
click at [398, 224] on input "Người nhận *" at bounding box center [378, 226] width 147 height 19
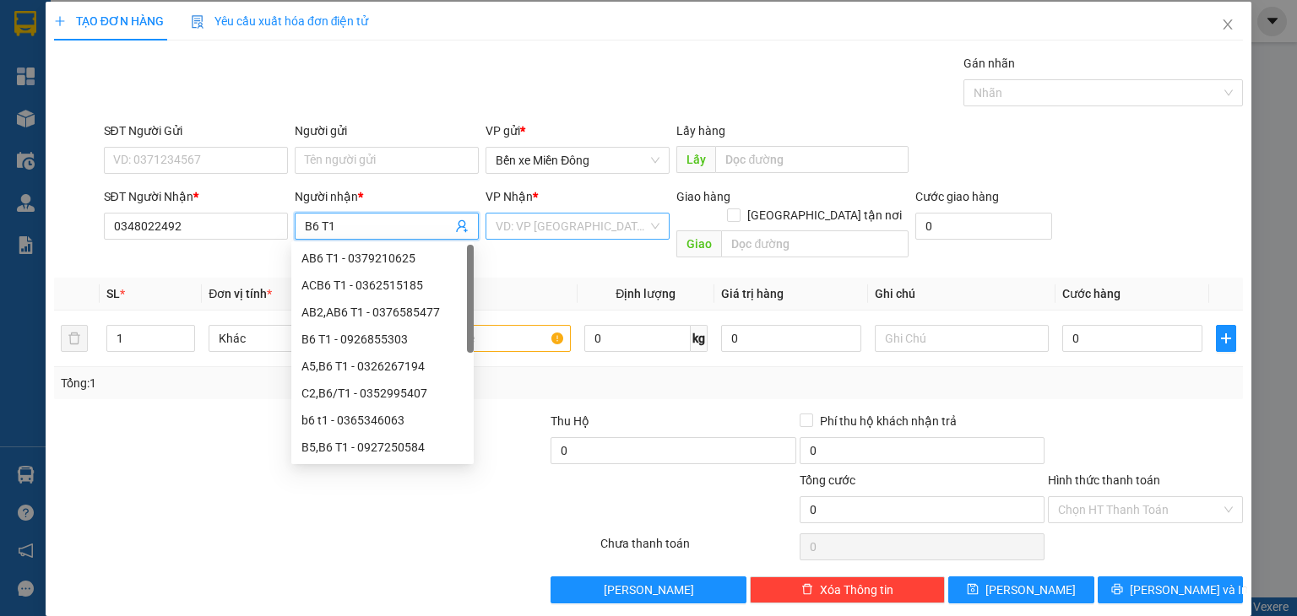
type input "B6 T1"
click at [571, 231] on input "search" at bounding box center [572, 226] width 152 height 25
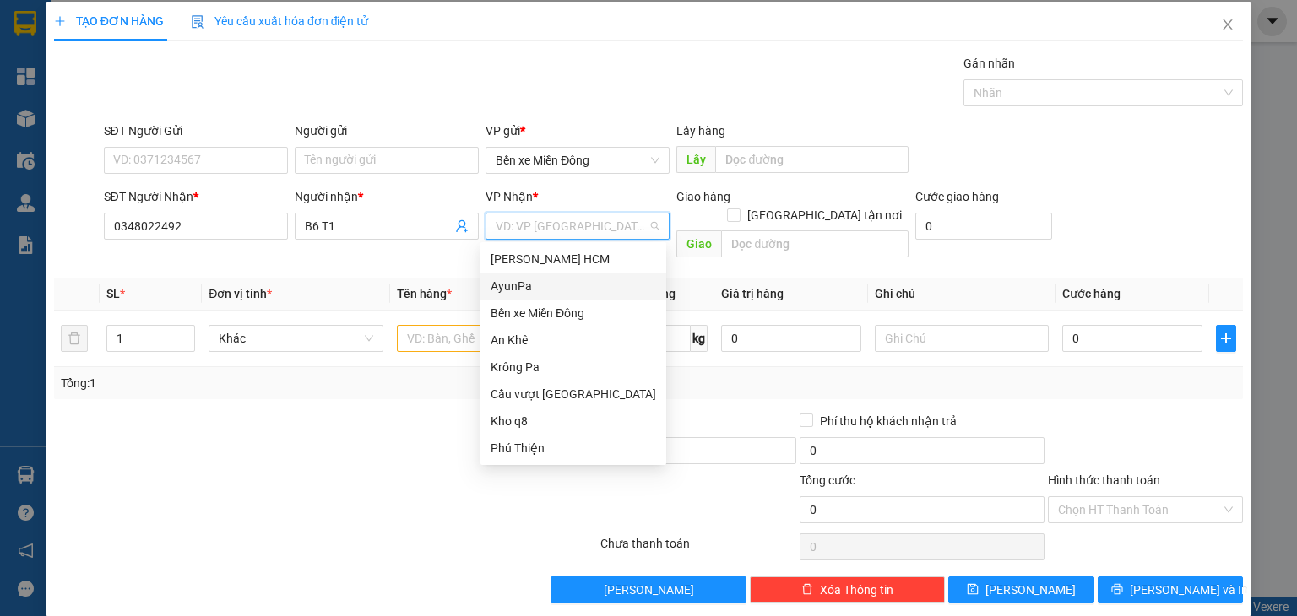
click at [537, 285] on div "AyunPa" at bounding box center [573, 286] width 165 height 19
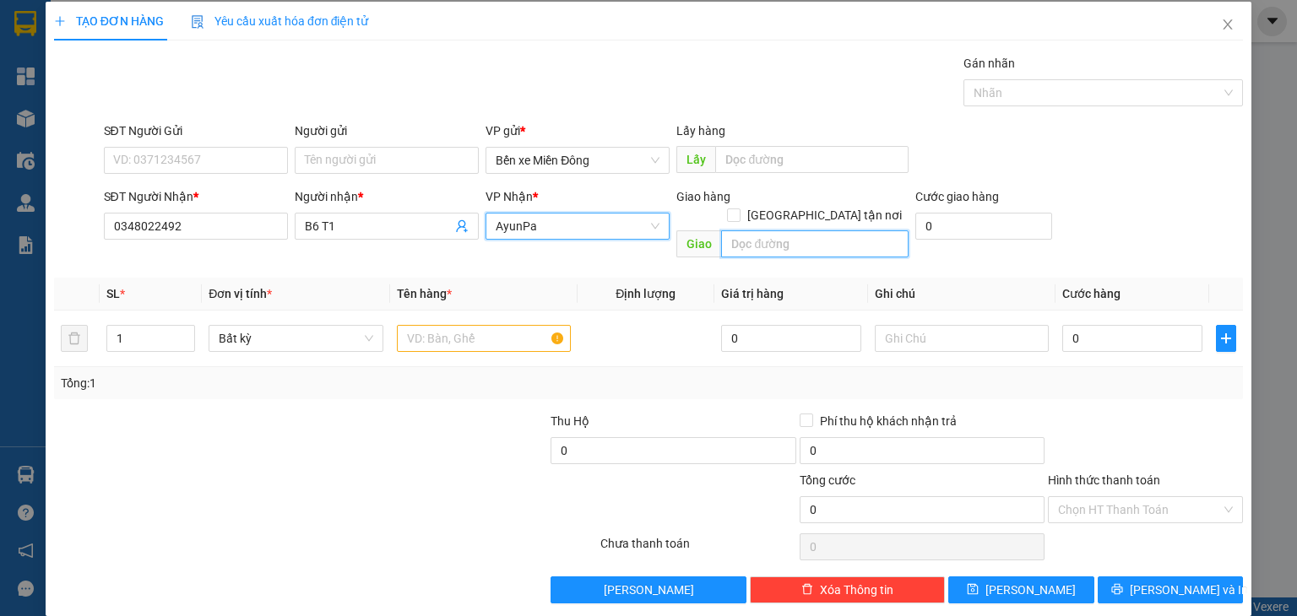
click at [746, 231] on input "text" at bounding box center [814, 244] width 187 height 27
type input "CX 26"
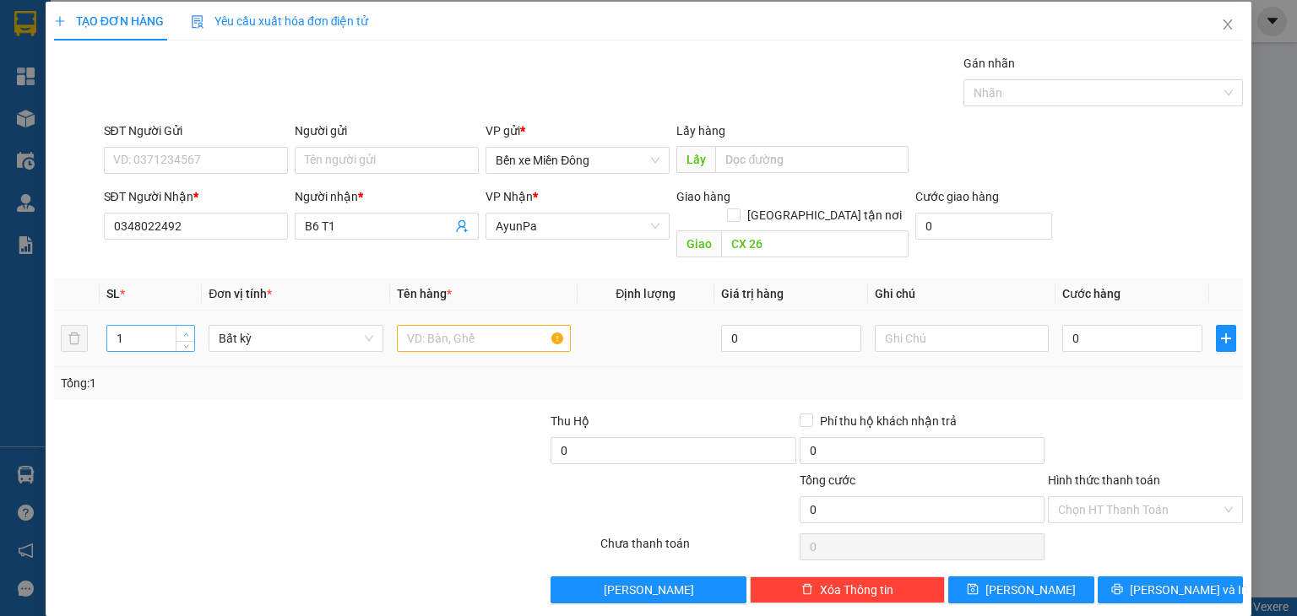
type input "2"
click at [183, 332] on icon "up" at bounding box center [186, 335] width 6 height 6
click at [459, 326] on input "text" at bounding box center [484, 338] width 174 height 27
type input "XE"
click at [1100, 325] on input "0" at bounding box center [1132, 338] width 140 height 27
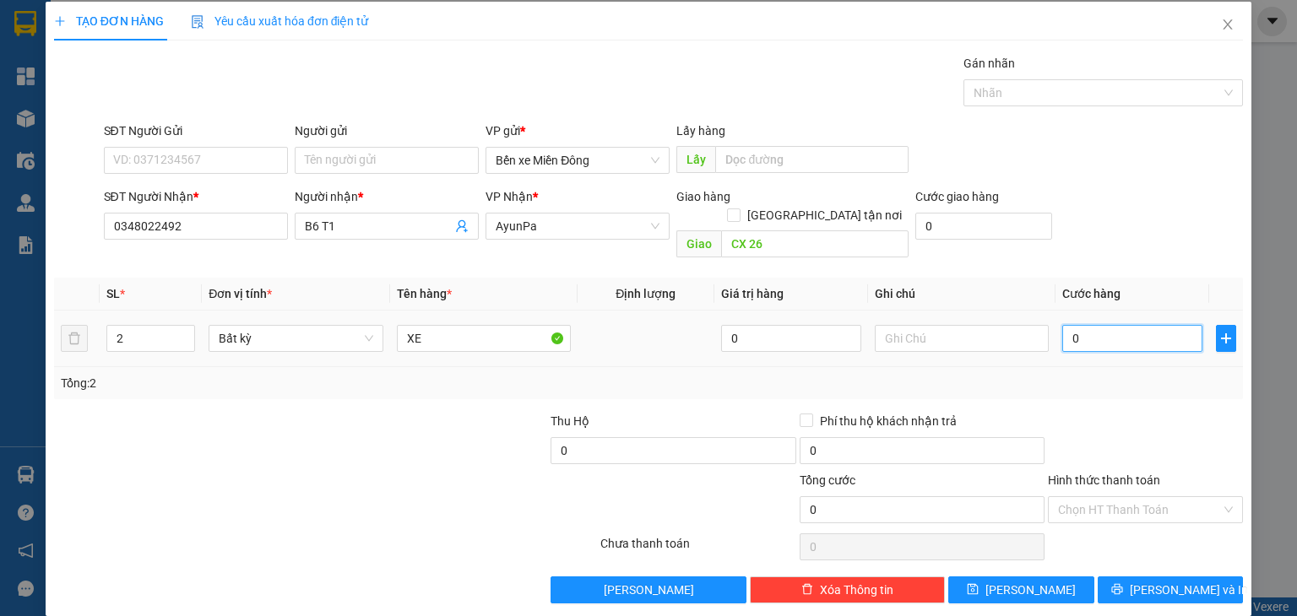
type input "9"
type input "90"
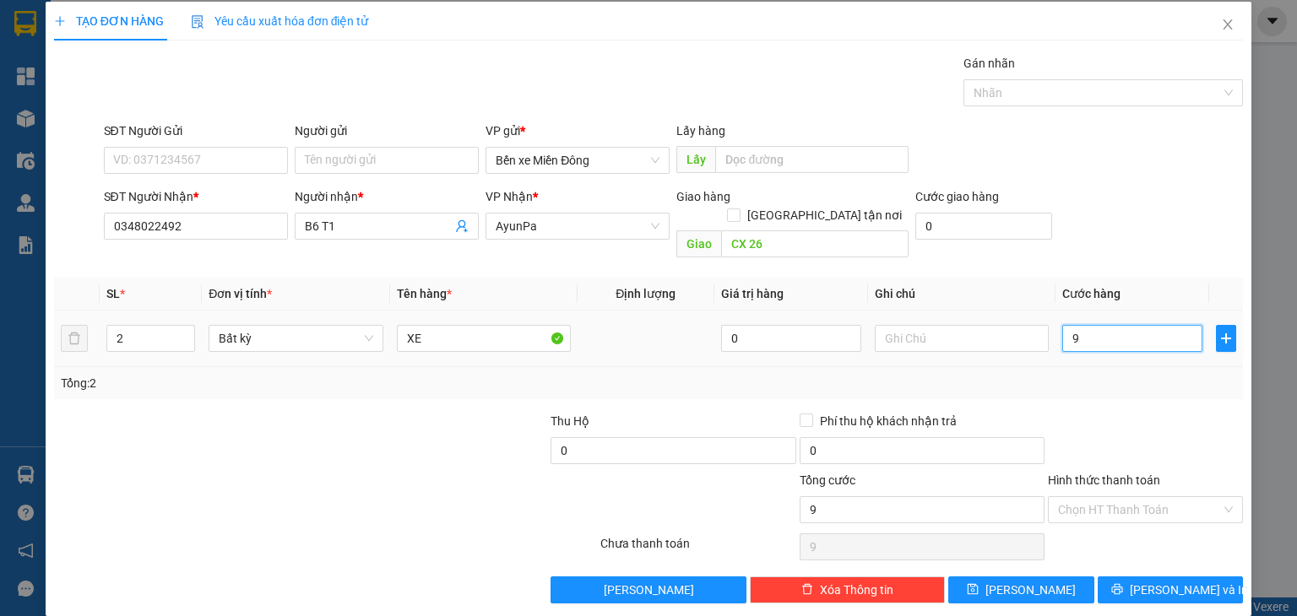
type input "90"
type input "900"
type input "900.000"
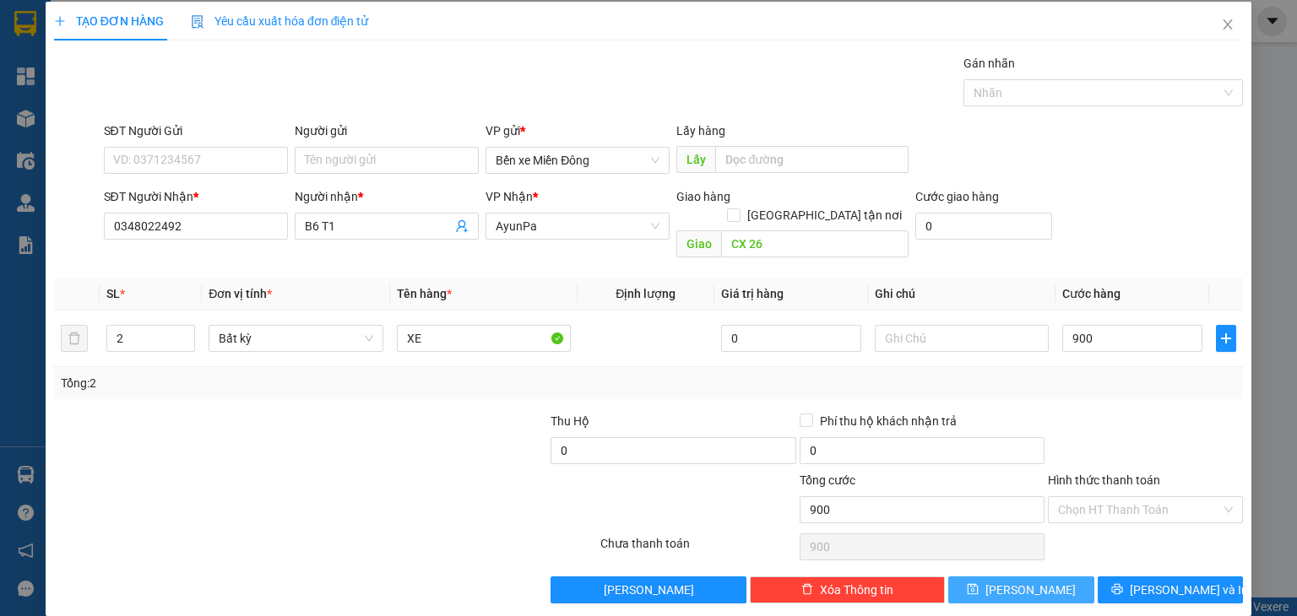
type input "900.000"
click at [1021, 581] on span "[PERSON_NAME]" at bounding box center [1030, 590] width 90 height 19
type input "1"
type input "0"
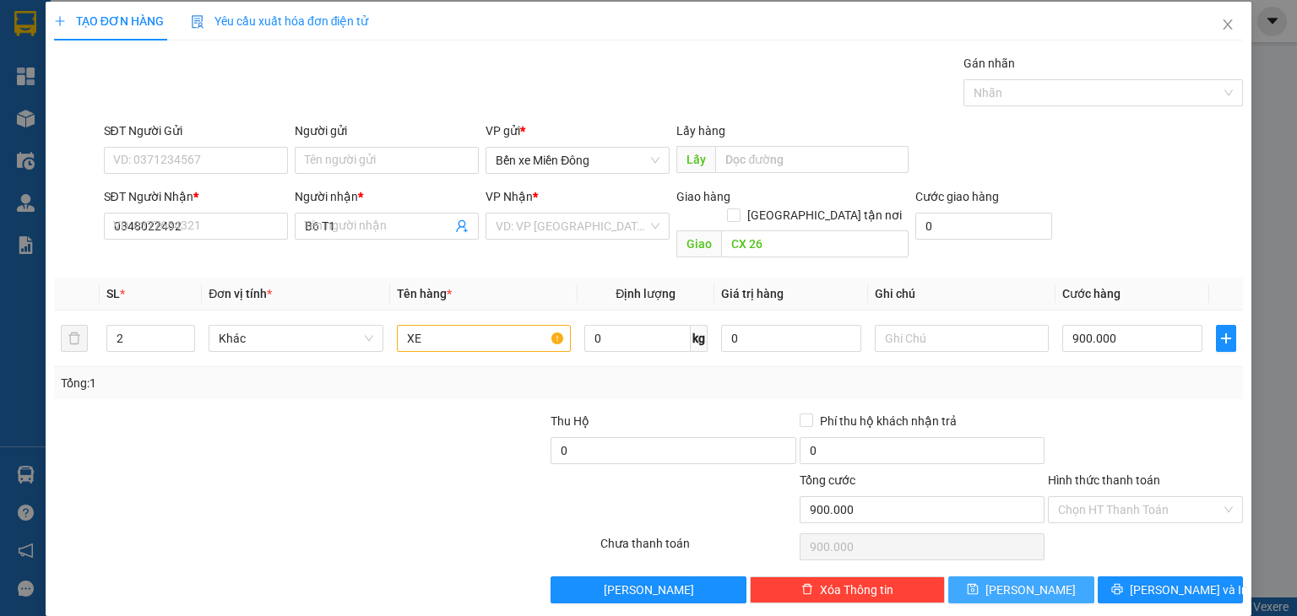
type input "0"
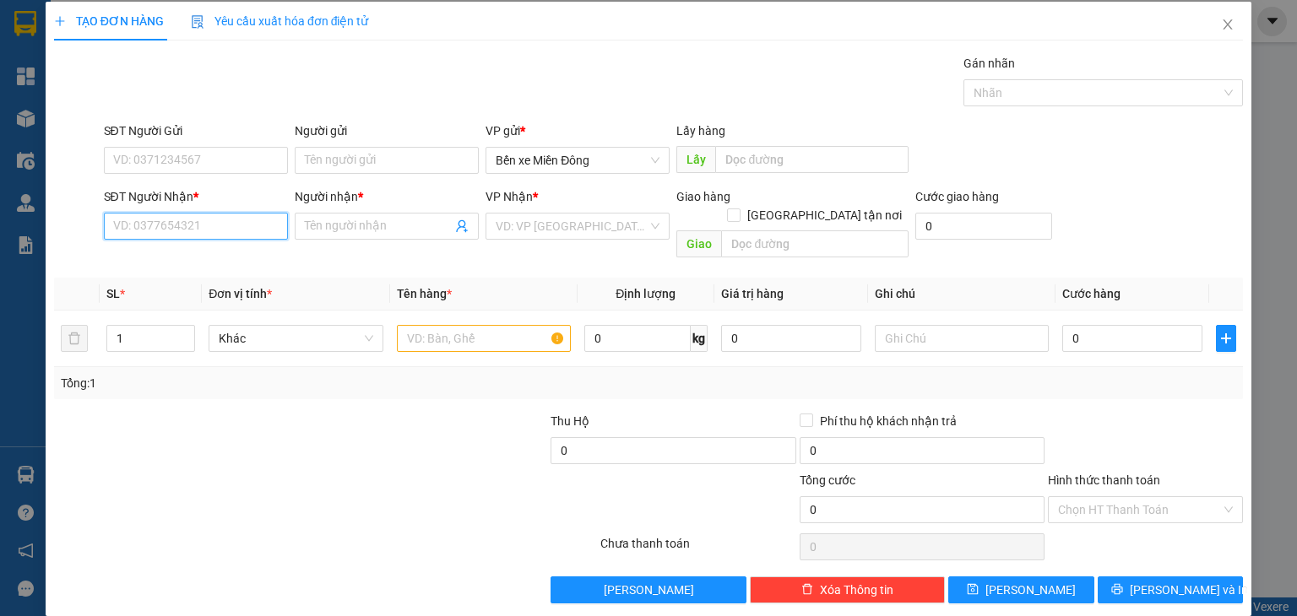
click at [230, 222] on input "SĐT Người Nhận *" at bounding box center [196, 226] width 184 height 27
paste input "0986975607"
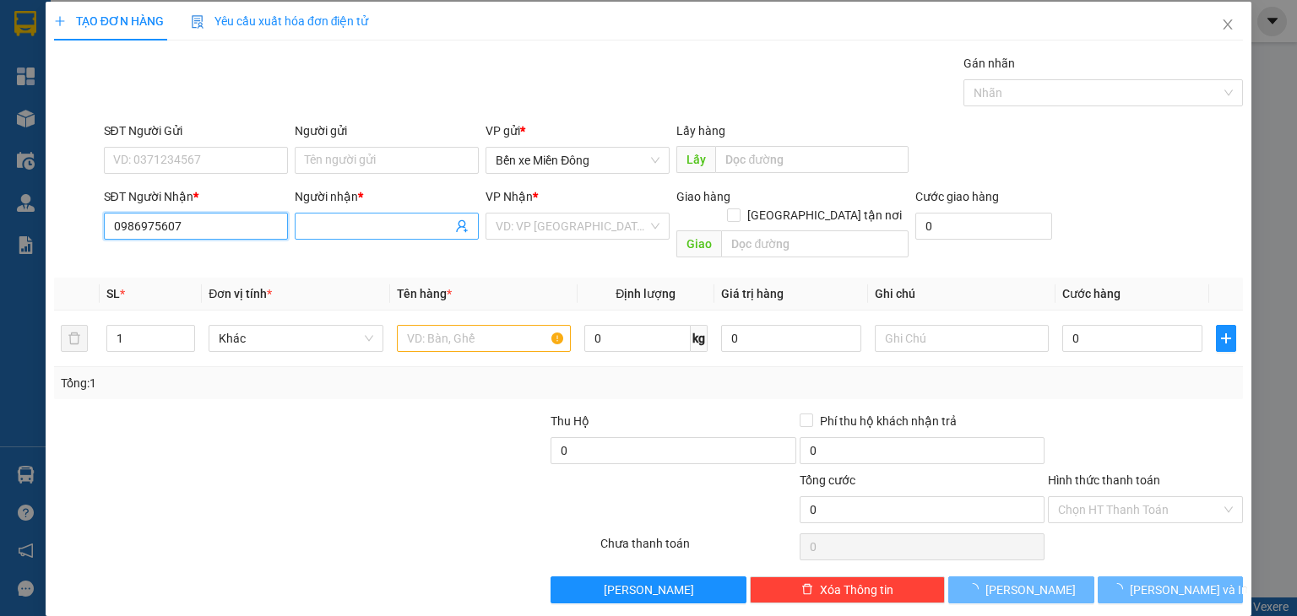
type input "0986975607"
click at [379, 221] on input "Người nhận *" at bounding box center [378, 226] width 147 height 19
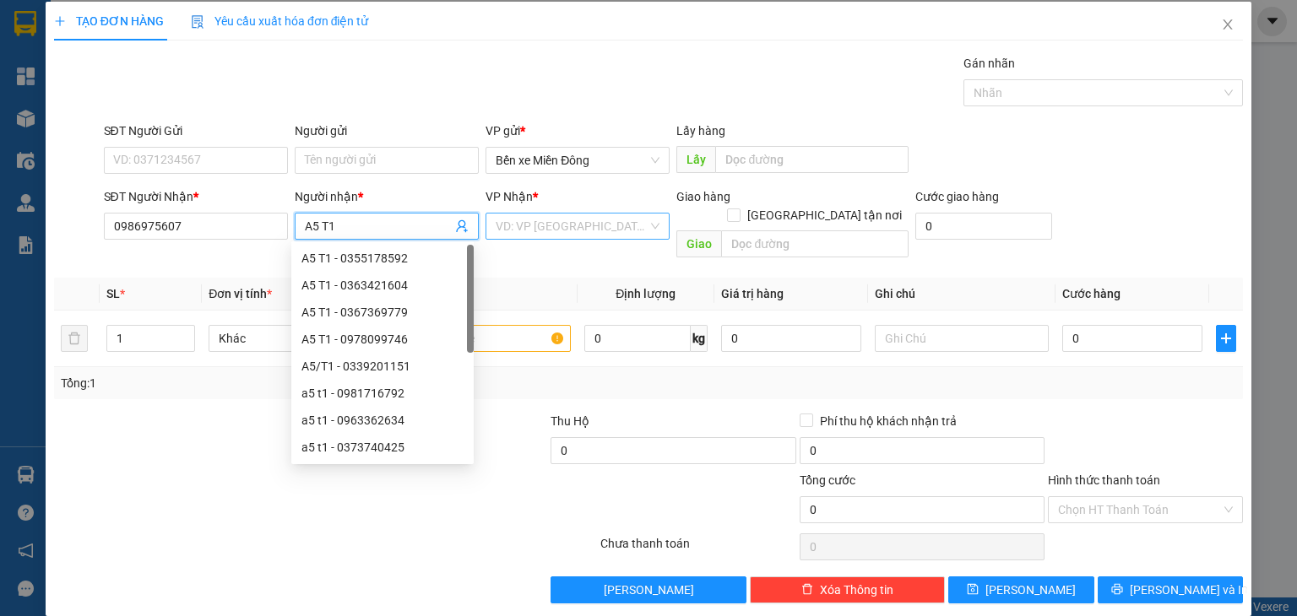
type input "A5 T1"
click at [534, 229] on input "search" at bounding box center [572, 226] width 152 height 25
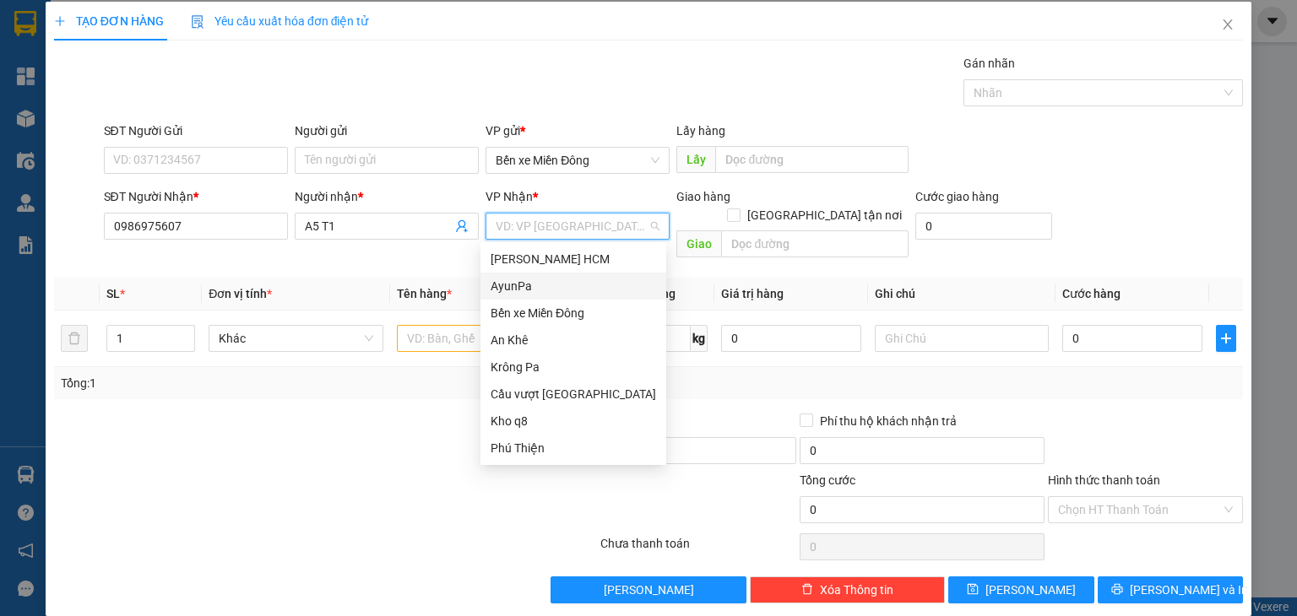
click at [534, 284] on div "AyunPa" at bounding box center [573, 286] width 165 height 19
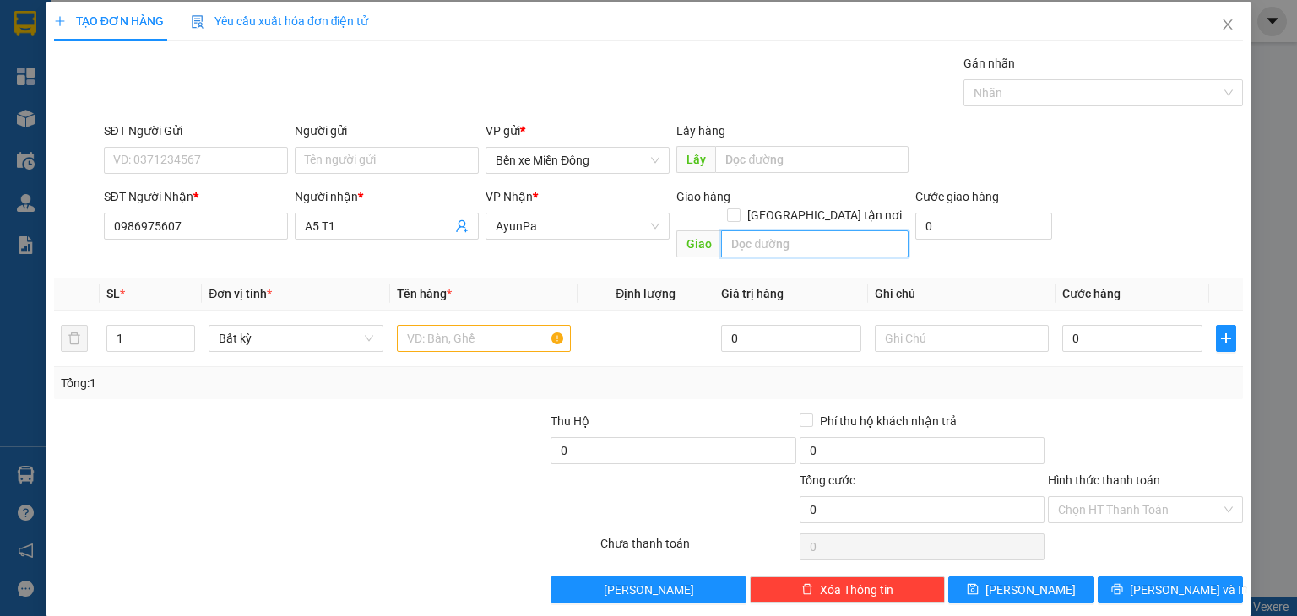
click at [761, 231] on input "text" at bounding box center [814, 244] width 187 height 27
type input "[PERSON_NAME]"
click at [437, 325] on input "text" at bounding box center [484, 338] width 174 height 27
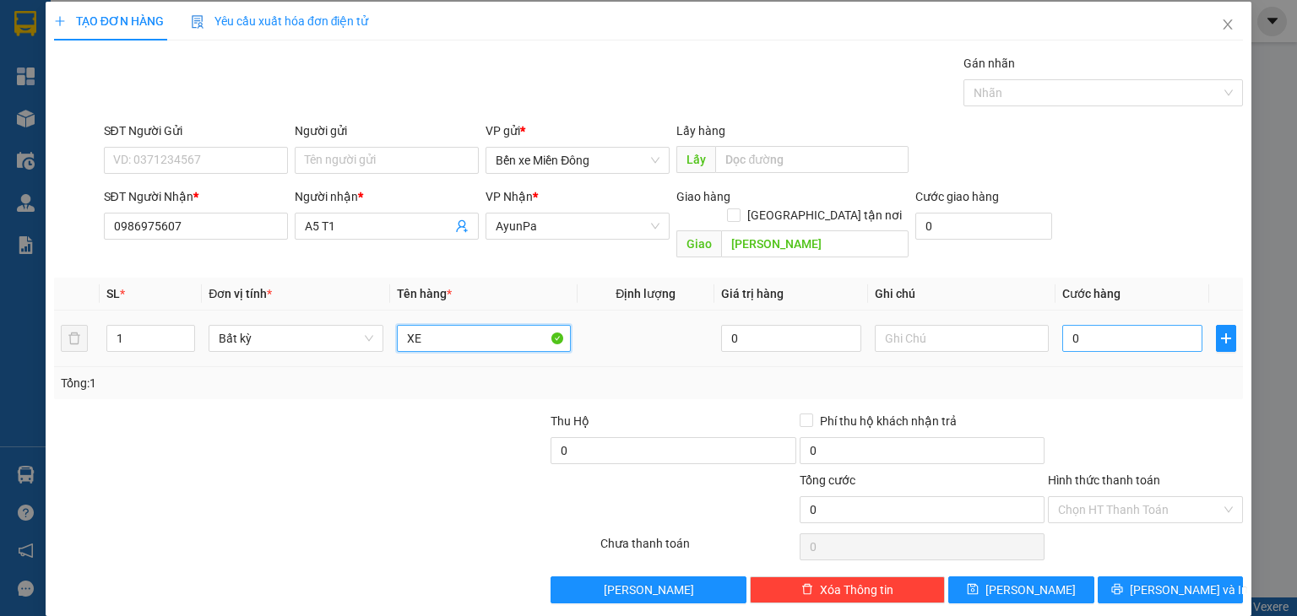
type input "XE"
click at [1083, 325] on input "0" at bounding box center [1132, 338] width 140 height 27
type input "5"
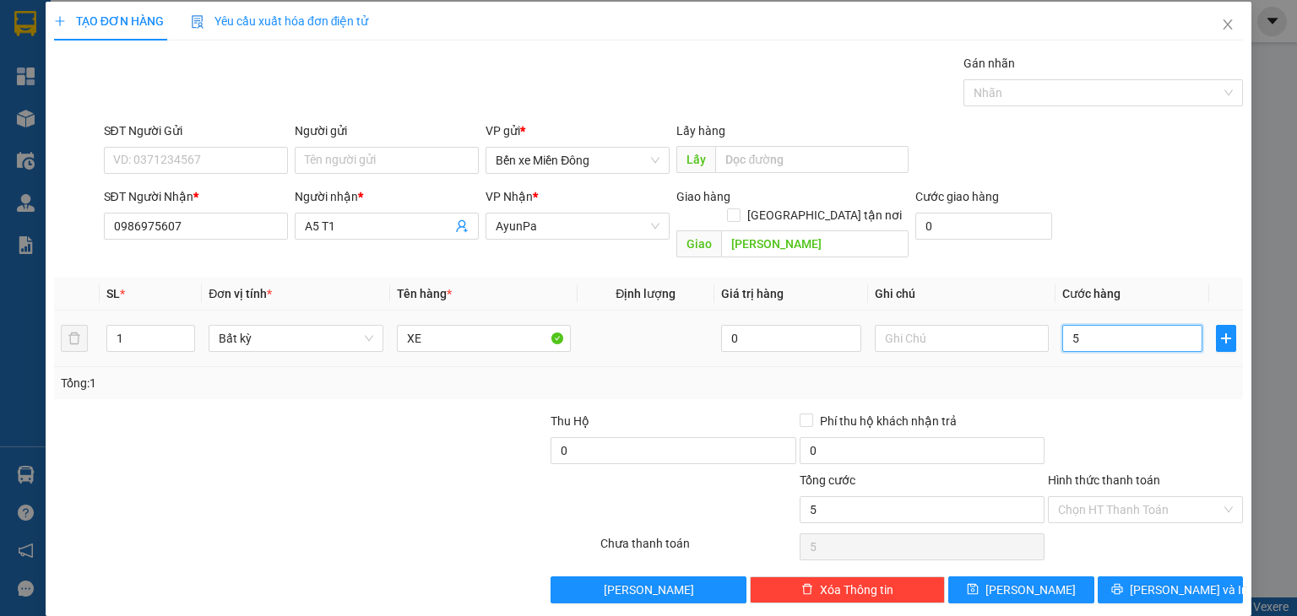
type input "50"
type input "500"
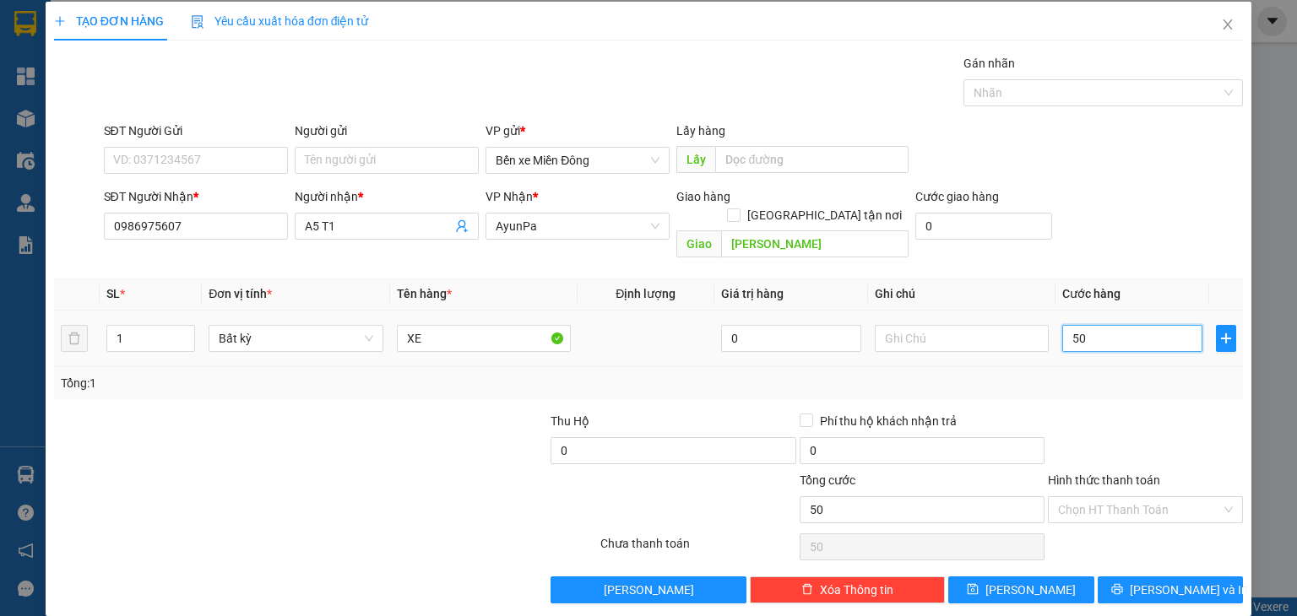
type input "500"
type input "500.000"
click at [1023, 581] on span "[PERSON_NAME]" at bounding box center [1030, 590] width 90 height 19
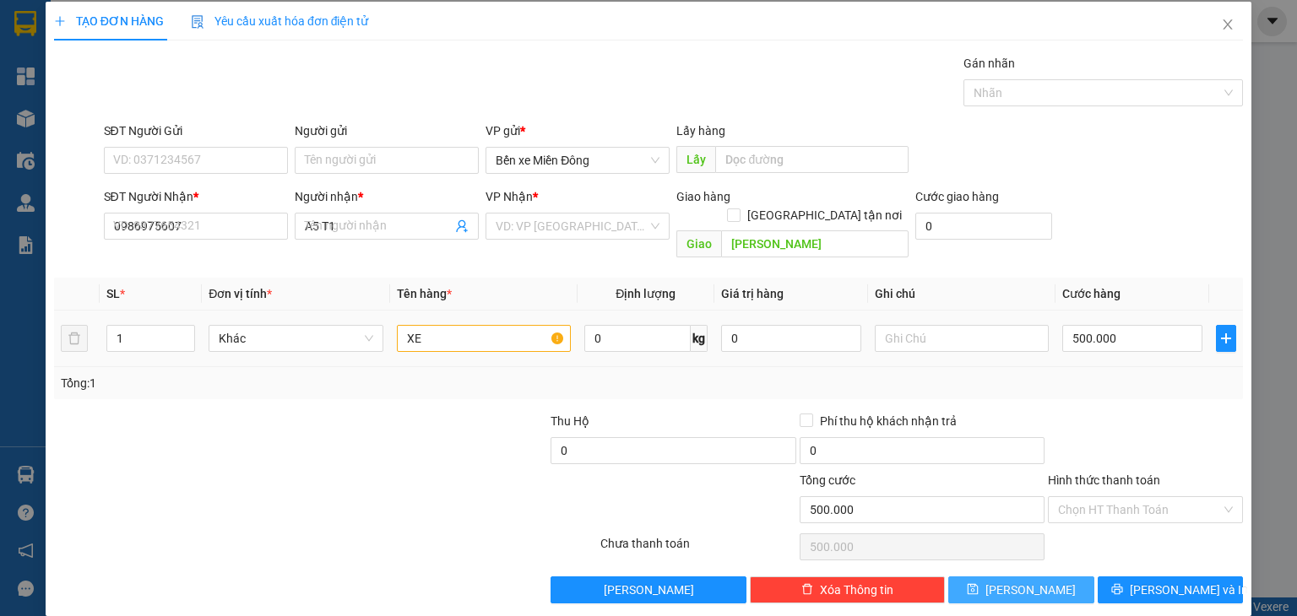
type input "0"
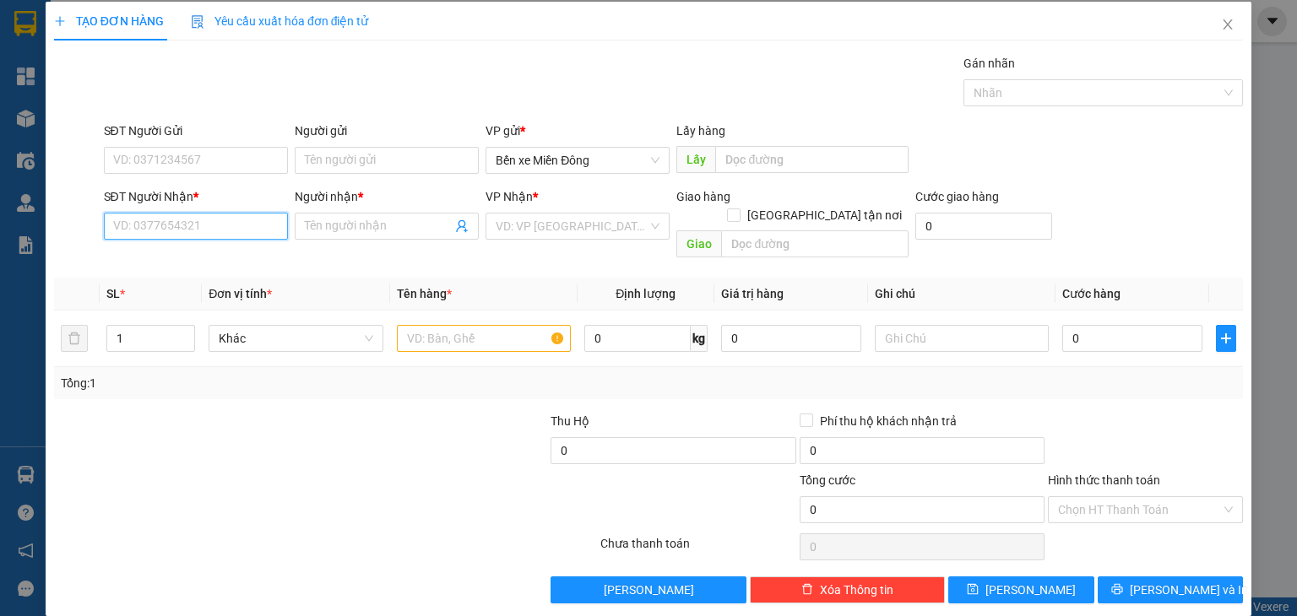
click at [240, 219] on input "SĐT Người Nhận *" at bounding box center [196, 226] width 184 height 27
paste input "0869616780"
type input "0869616780"
click at [360, 231] on input "A" at bounding box center [378, 226] width 147 height 19
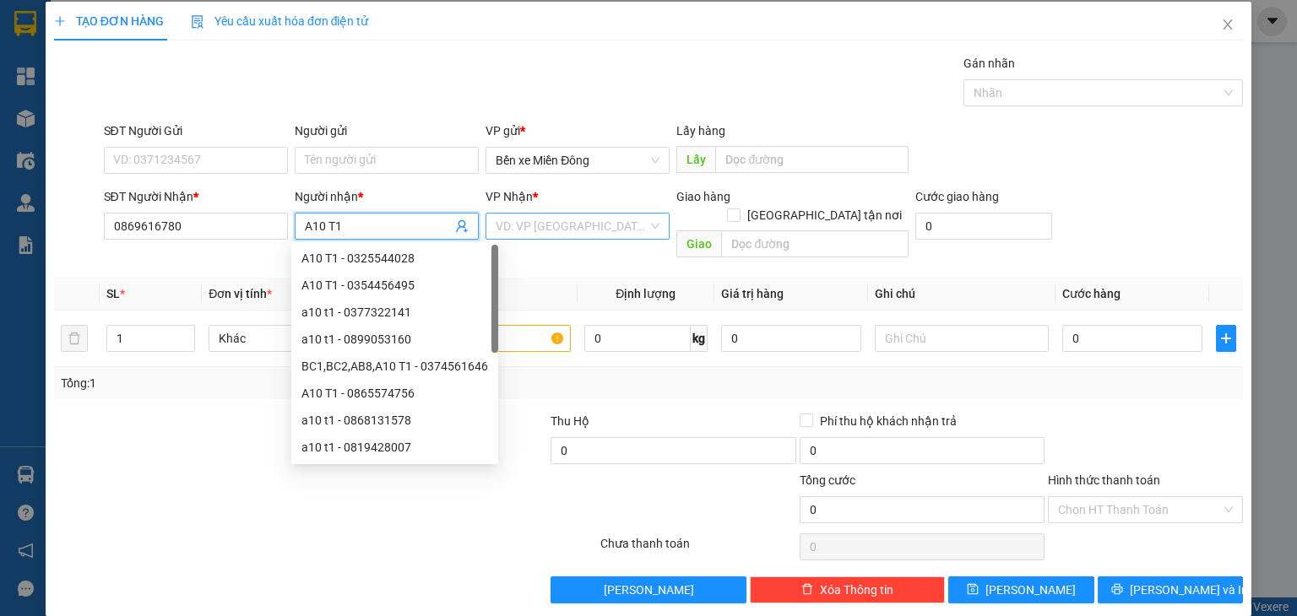
type input "A10 T1"
click at [507, 229] on input "search" at bounding box center [572, 226] width 152 height 25
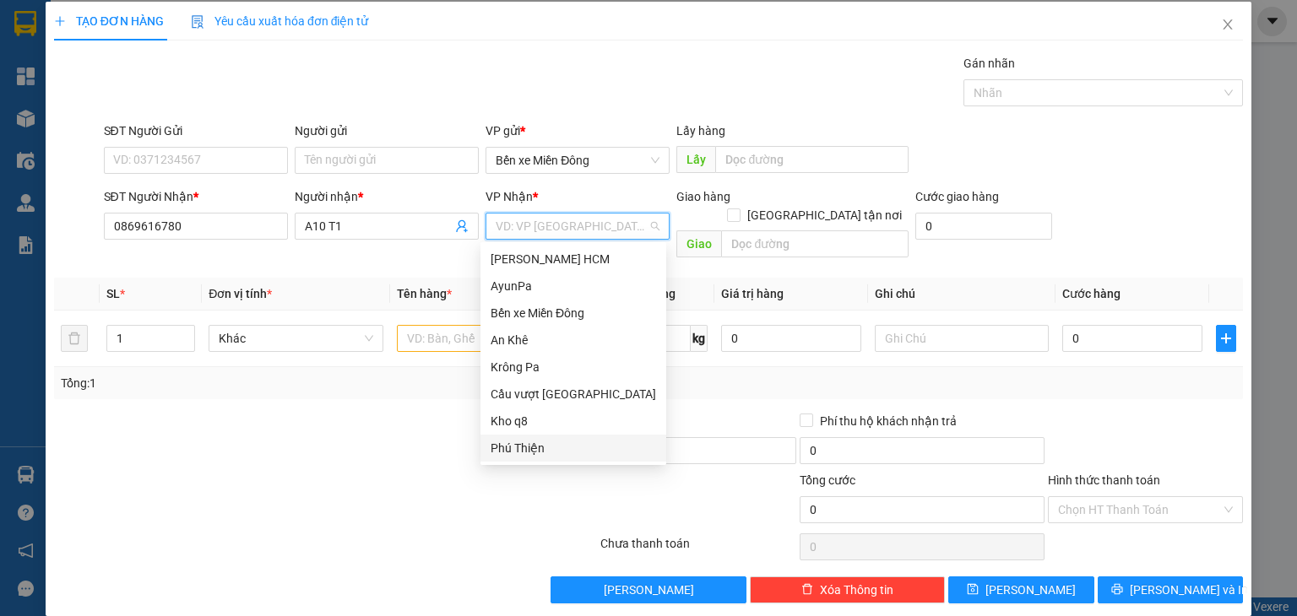
click at [534, 442] on div "Phú Thiện" at bounding box center [573, 448] width 165 height 19
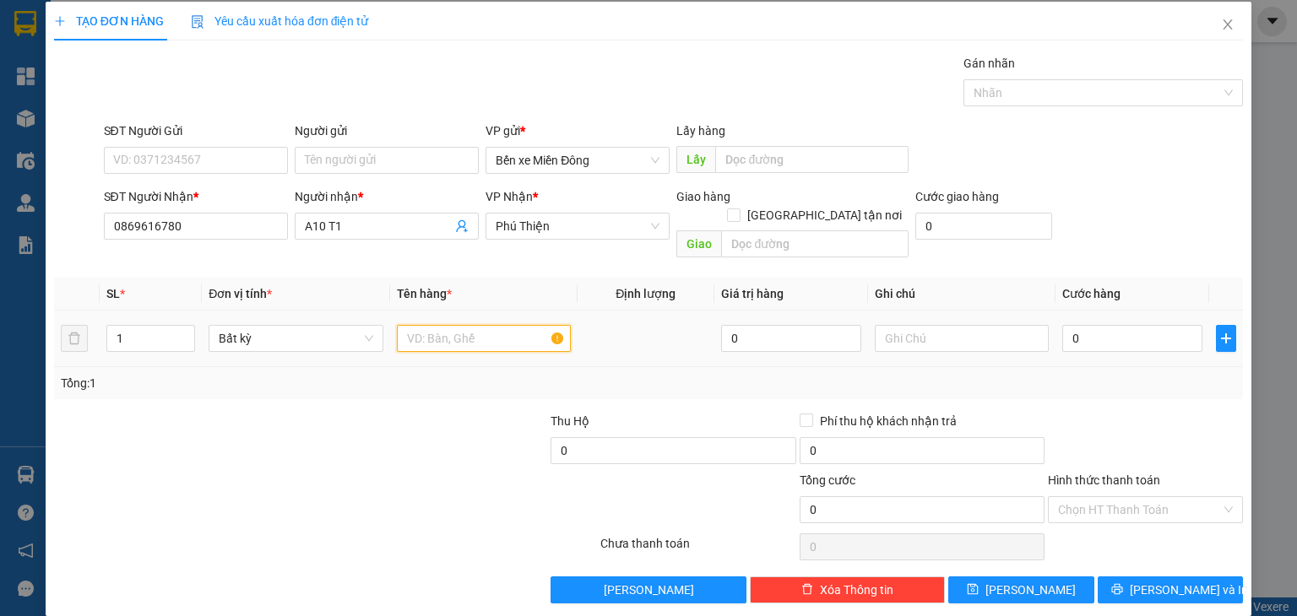
click at [493, 325] on input "text" at bounding box center [484, 338] width 174 height 27
type input "B"
type input "XE"
click at [1152, 325] on input "0" at bounding box center [1132, 338] width 140 height 27
type input "5"
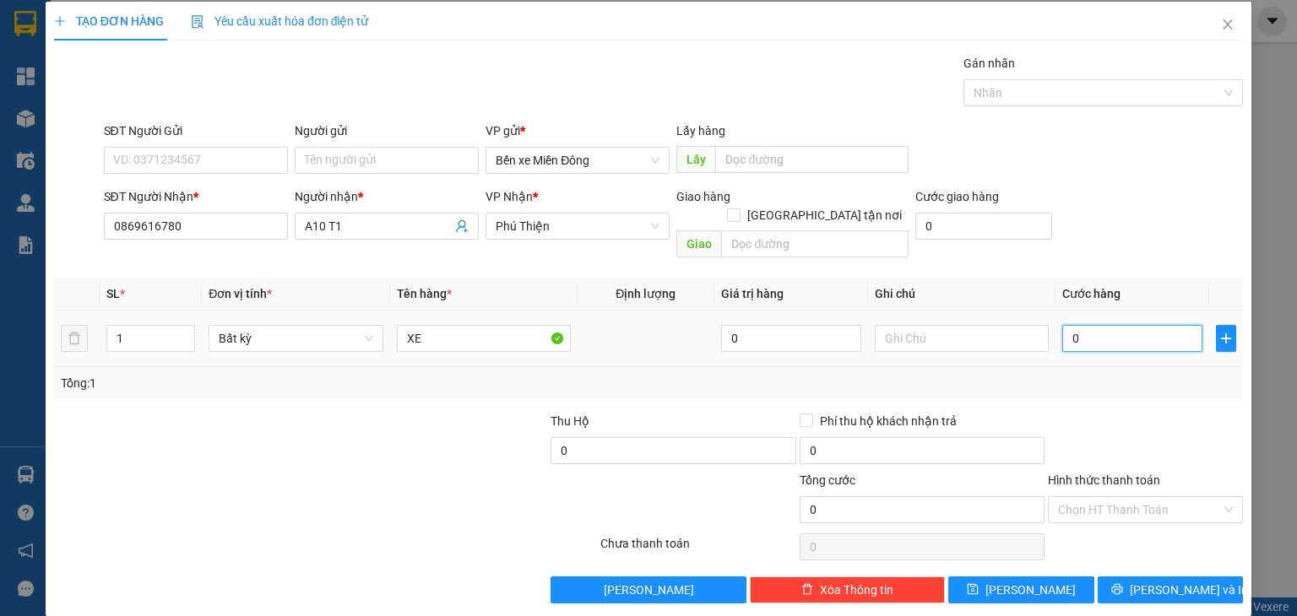
type input "5"
type input "50"
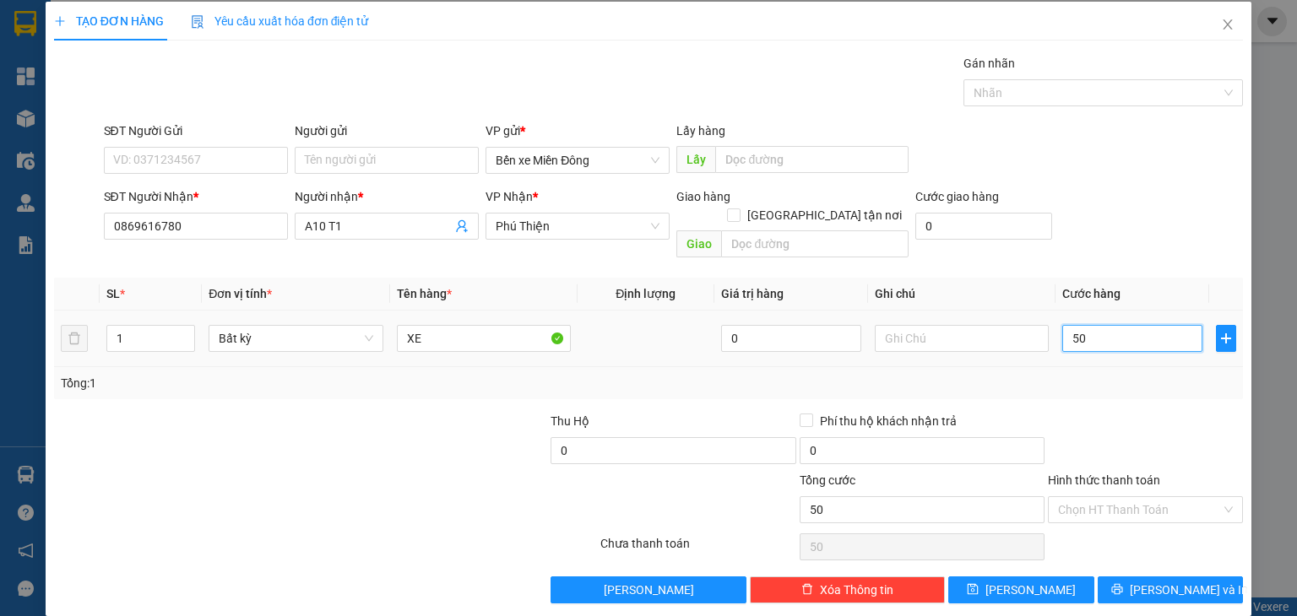
type input "500"
type input "500.000"
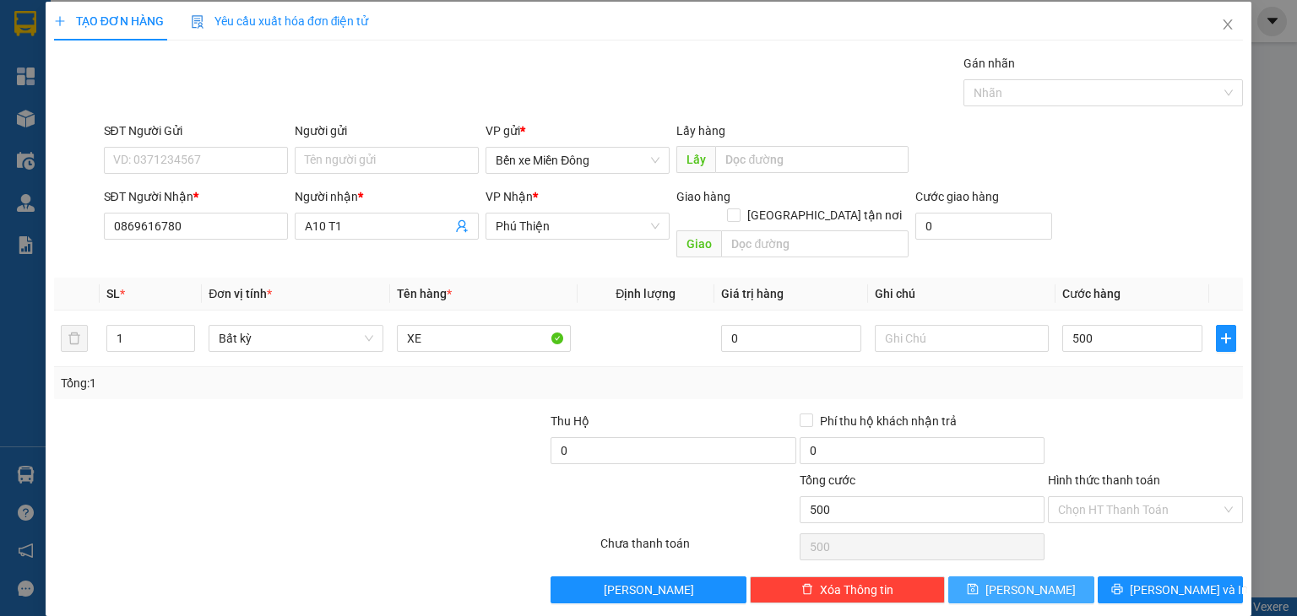
type input "500.000"
click at [1028, 581] on span "[PERSON_NAME]" at bounding box center [1030, 590] width 90 height 19
type input "0"
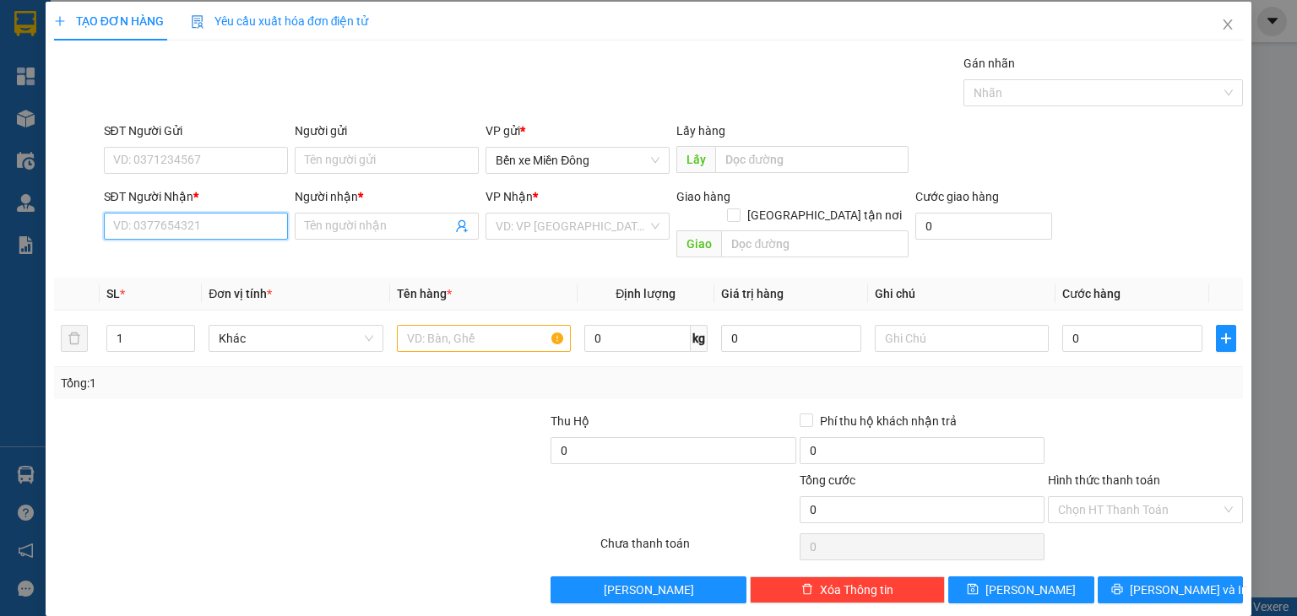
click at [247, 220] on input "SĐT Người Nhận *" at bounding box center [196, 226] width 184 height 27
paste input "0353642445"
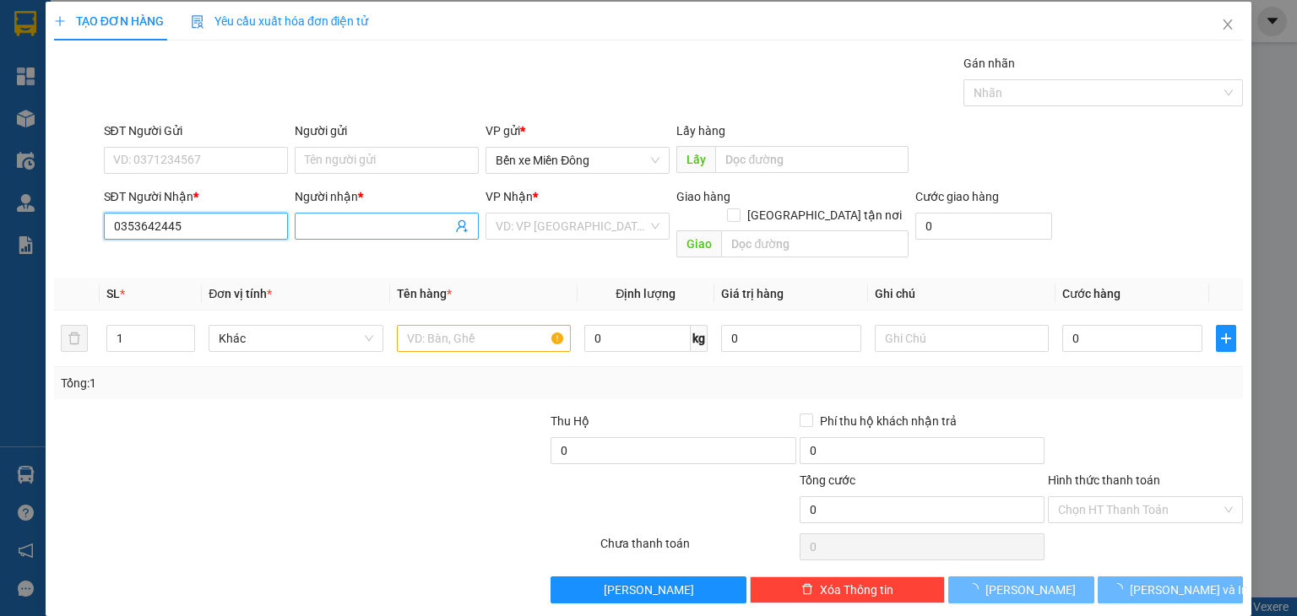
type input "0353642445"
click at [339, 227] on input "Người nhận *" at bounding box center [378, 226] width 147 height 19
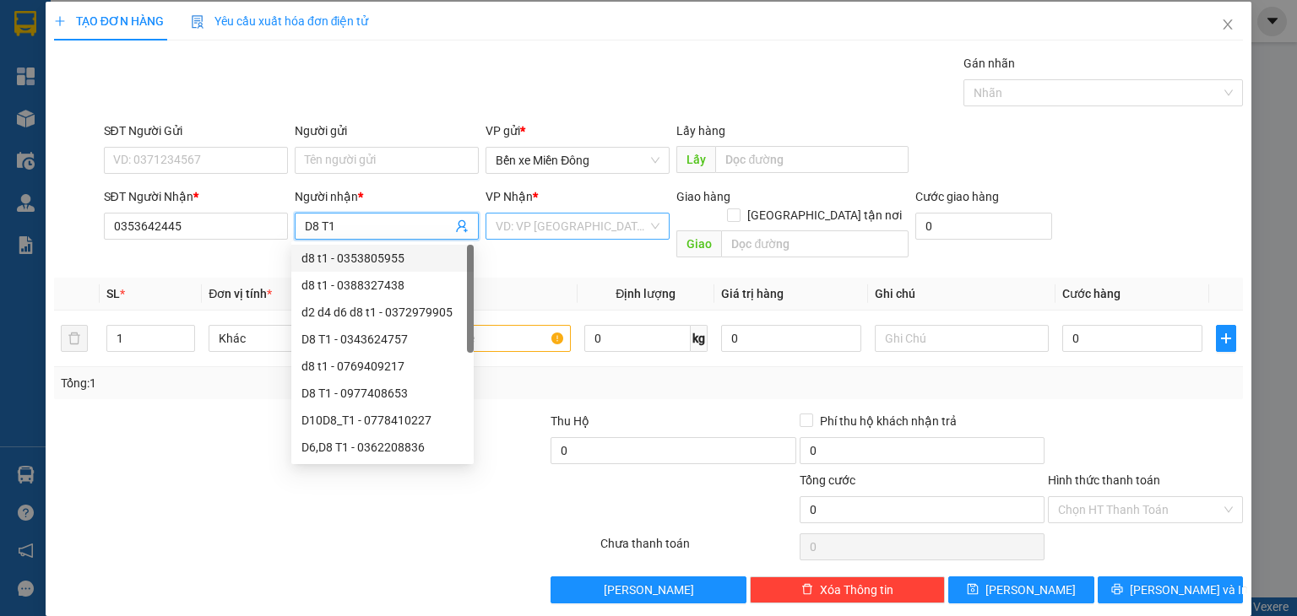
type input "D8 T1"
click at [520, 229] on input "search" at bounding box center [572, 226] width 152 height 25
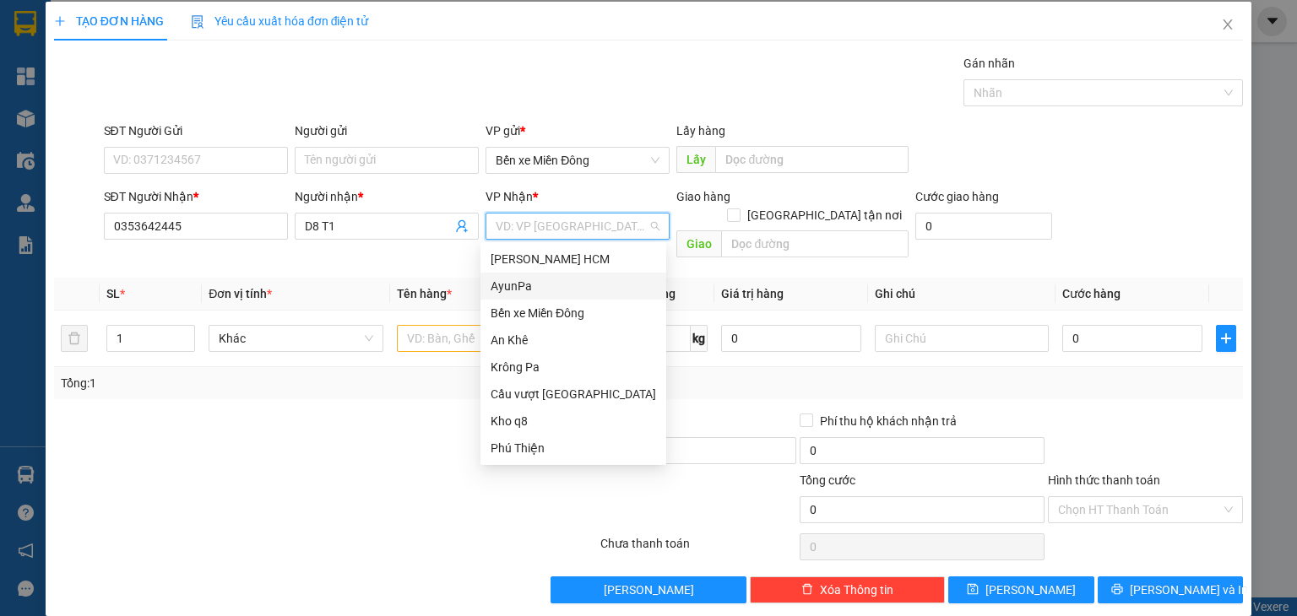
click at [527, 290] on div "AyunPa" at bounding box center [573, 286] width 165 height 19
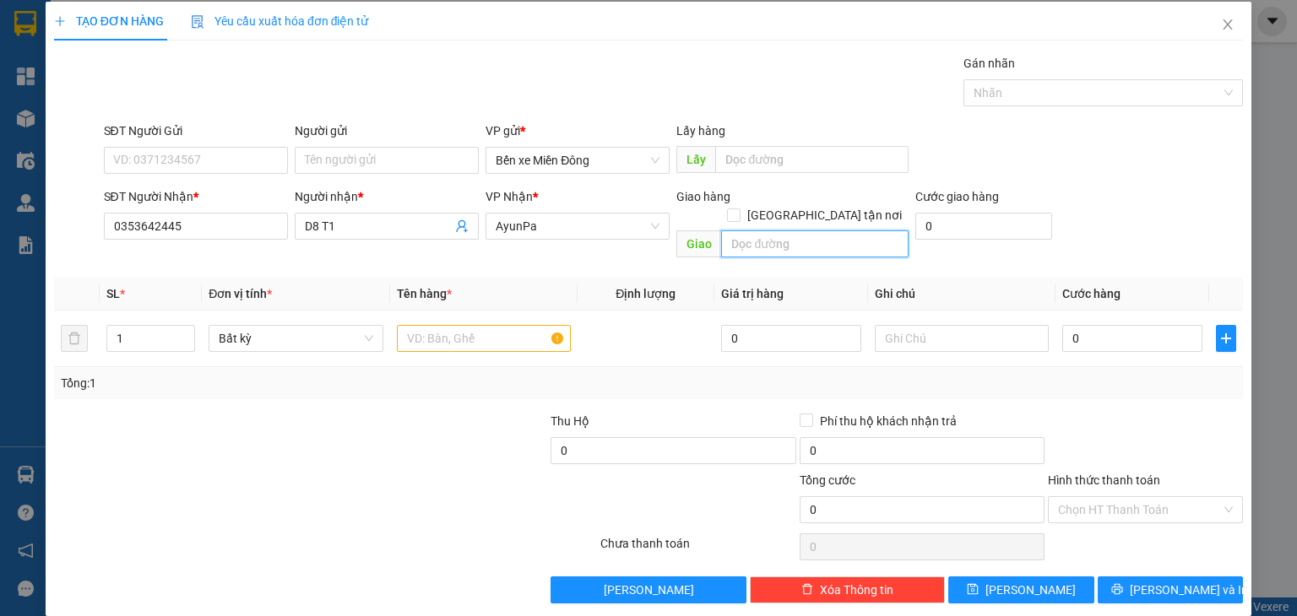
click at [775, 231] on input "text" at bounding box center [814, 244] width 187 height 27
type input "AMRON"
click at [508, 325] on input "text" at bounding box center [484, 338] width 174 height 27
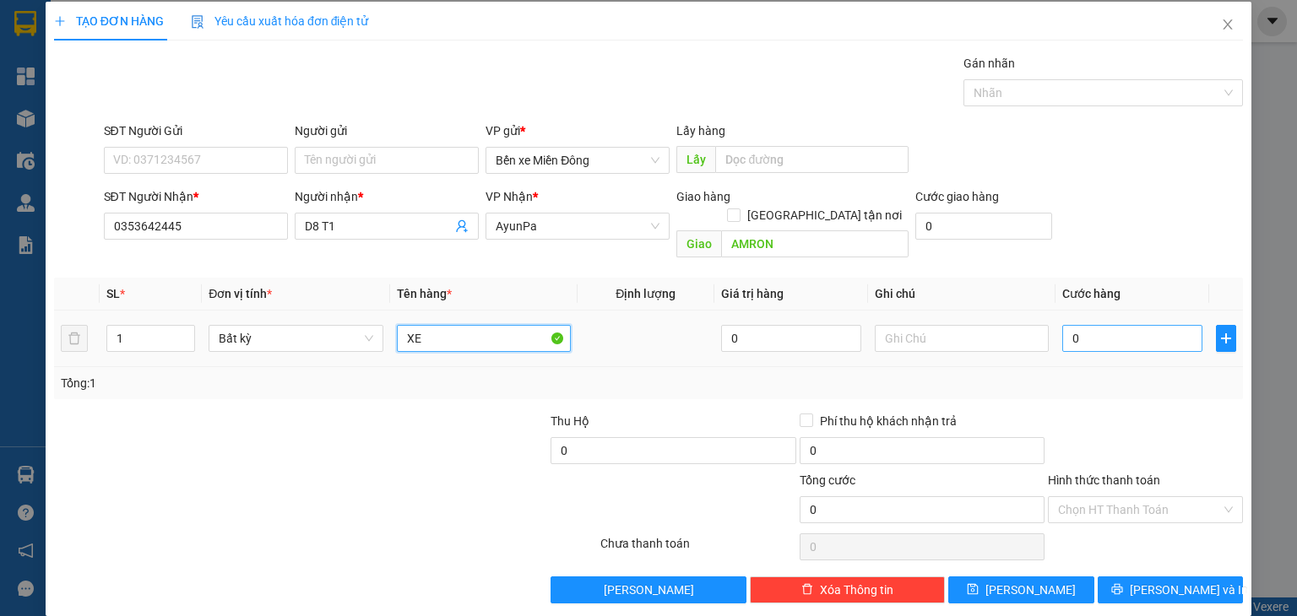
type input "XE"
click at [1111, 325] on input "0" at bounding box center [1132, 338] width 140 height 27
type input "4"
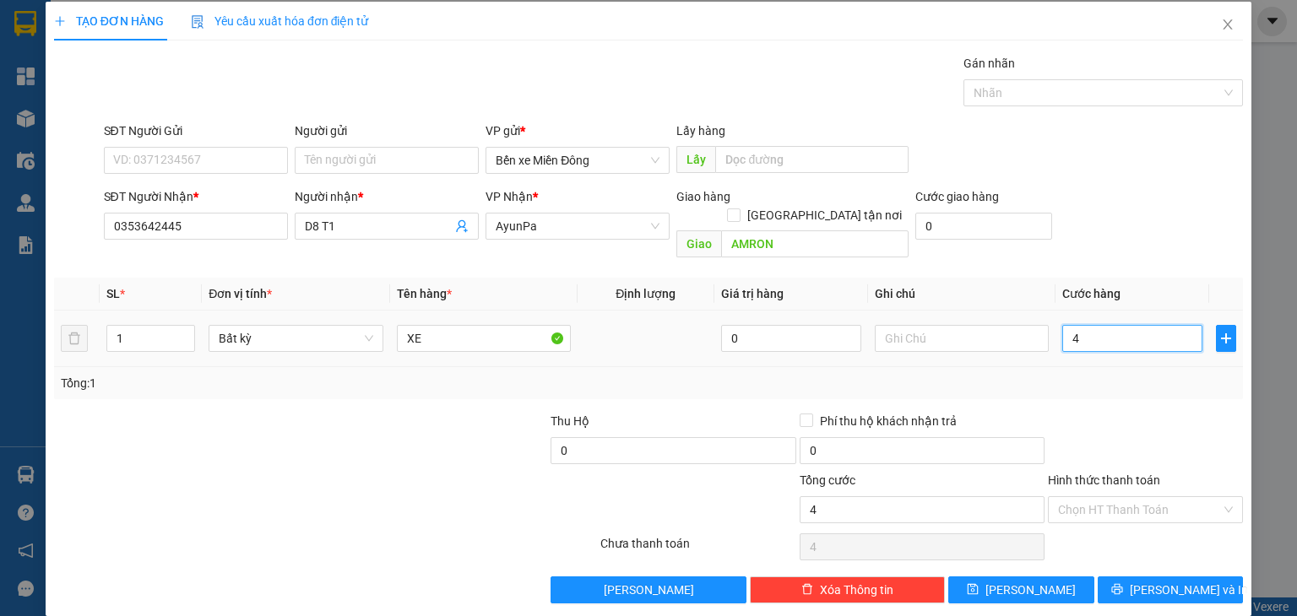
type input "40"
type input "400"
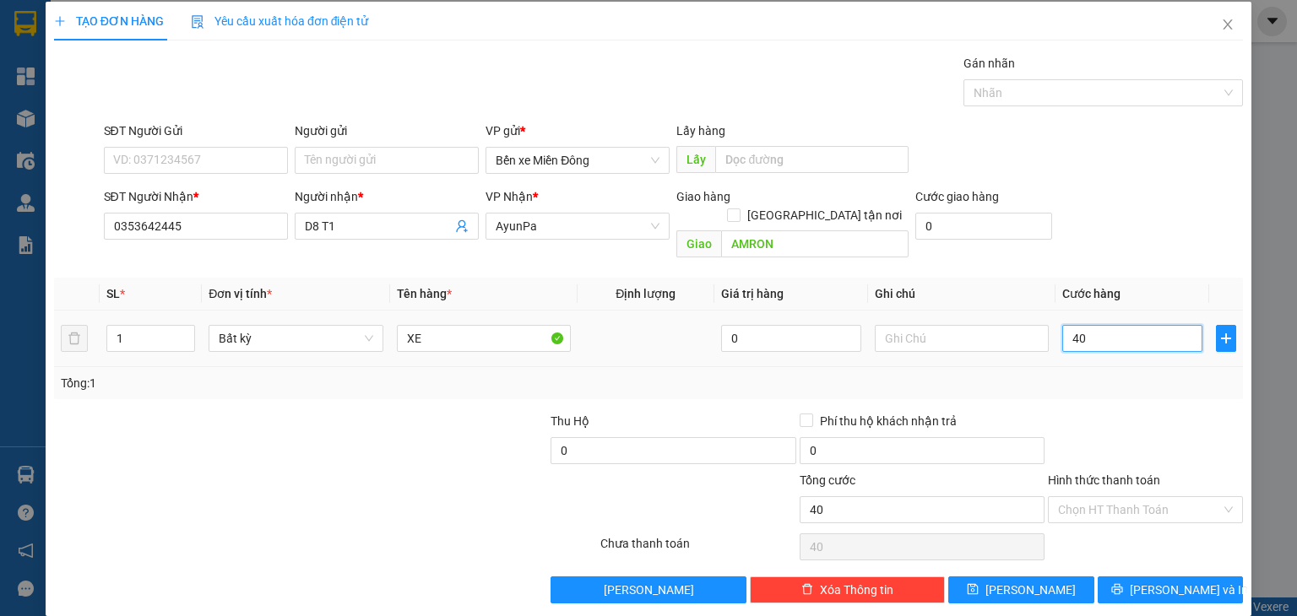
type input "400"
type input "400.000"
click at [1034, 577] on button "[PERSON_NAME]" at bounding box center [1021, 590] width 146 height 27
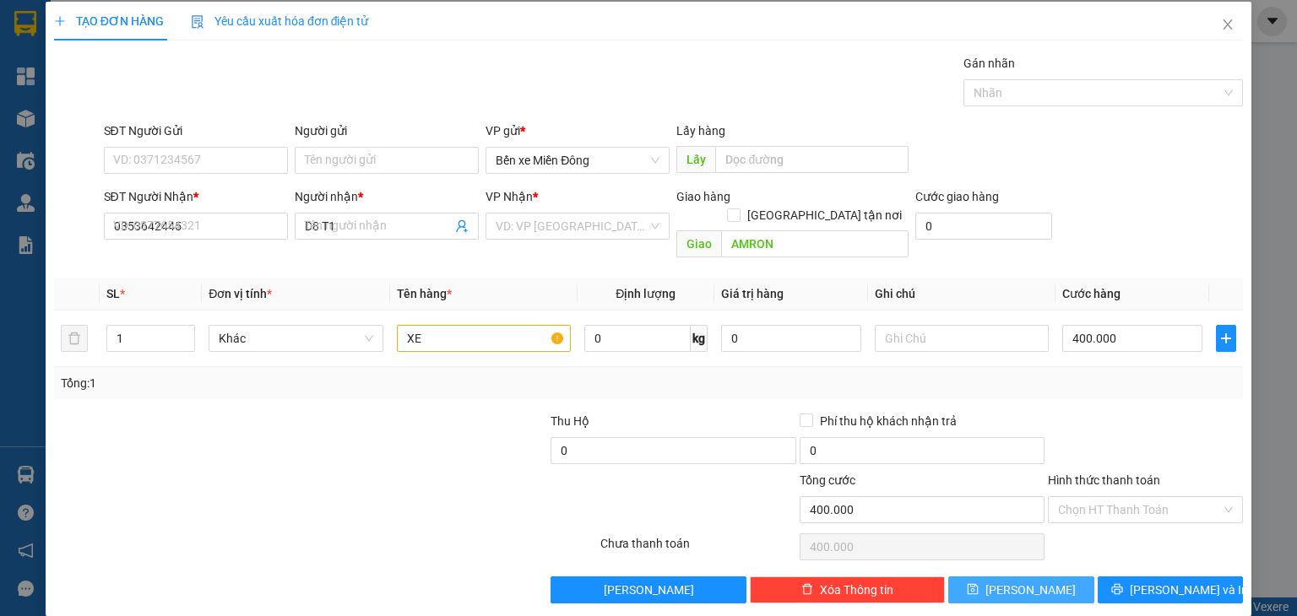
type input "0"
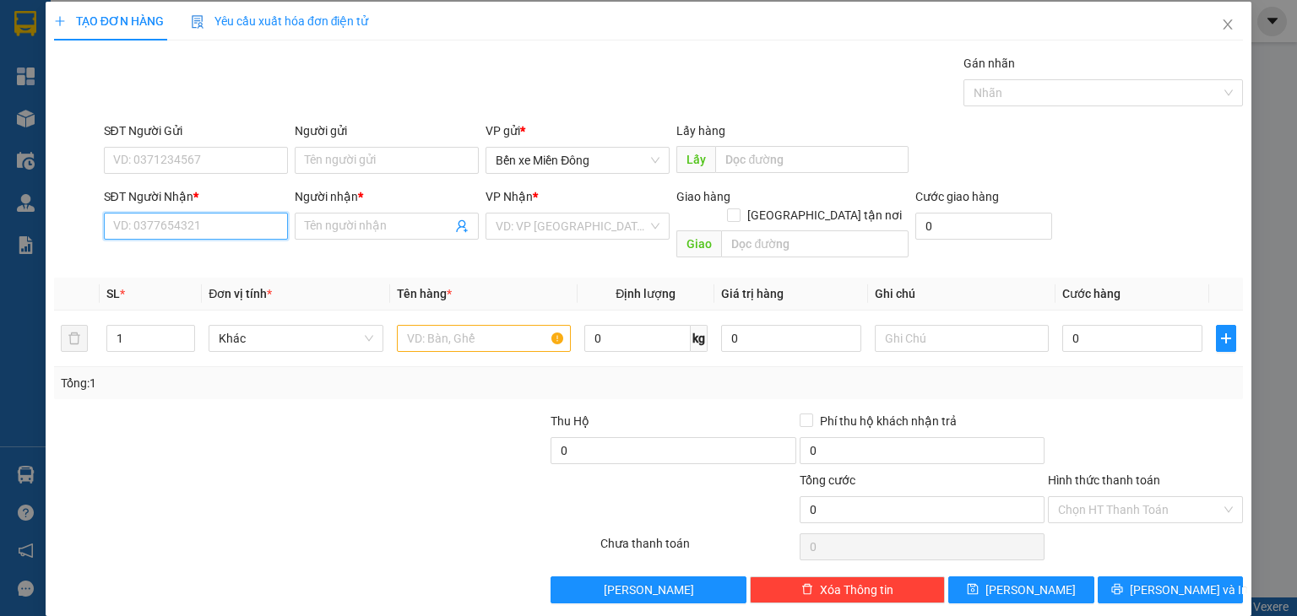
click at [252, 227] on input "SĐT Người Nhận *" at bounding box center [196, 226] width 184 height 27
paste input "0908314851"
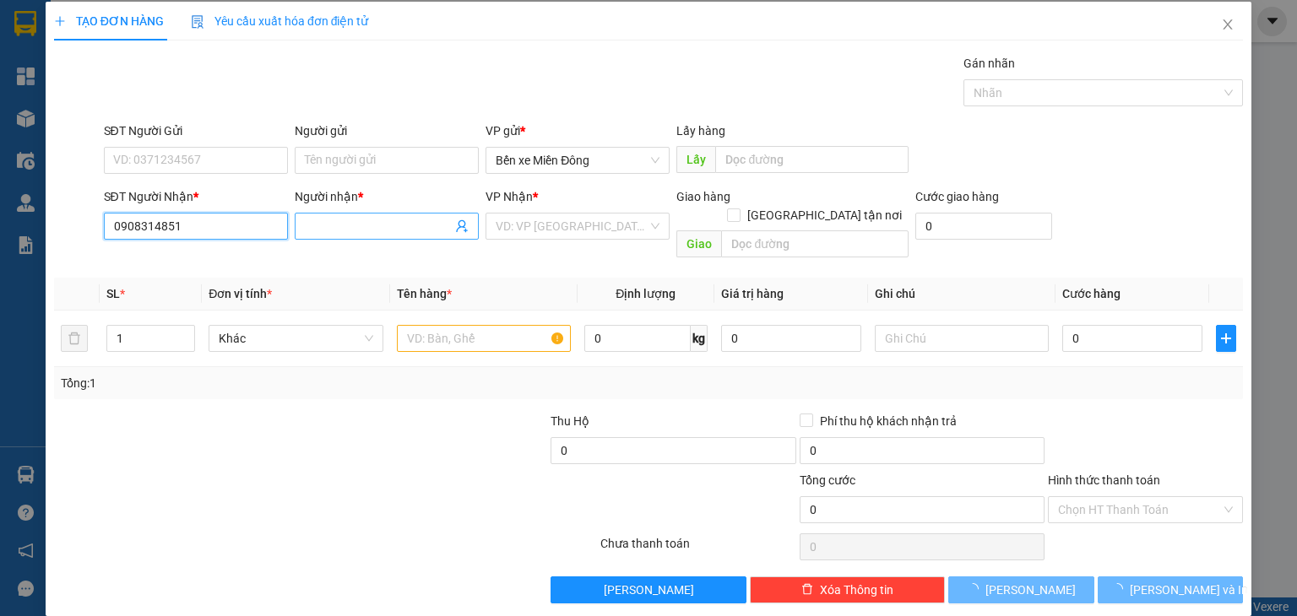
type input "0908314851"
click at [379, 225] on input "Người nhận *" at bounding box center [378, 226] width 147 height 19
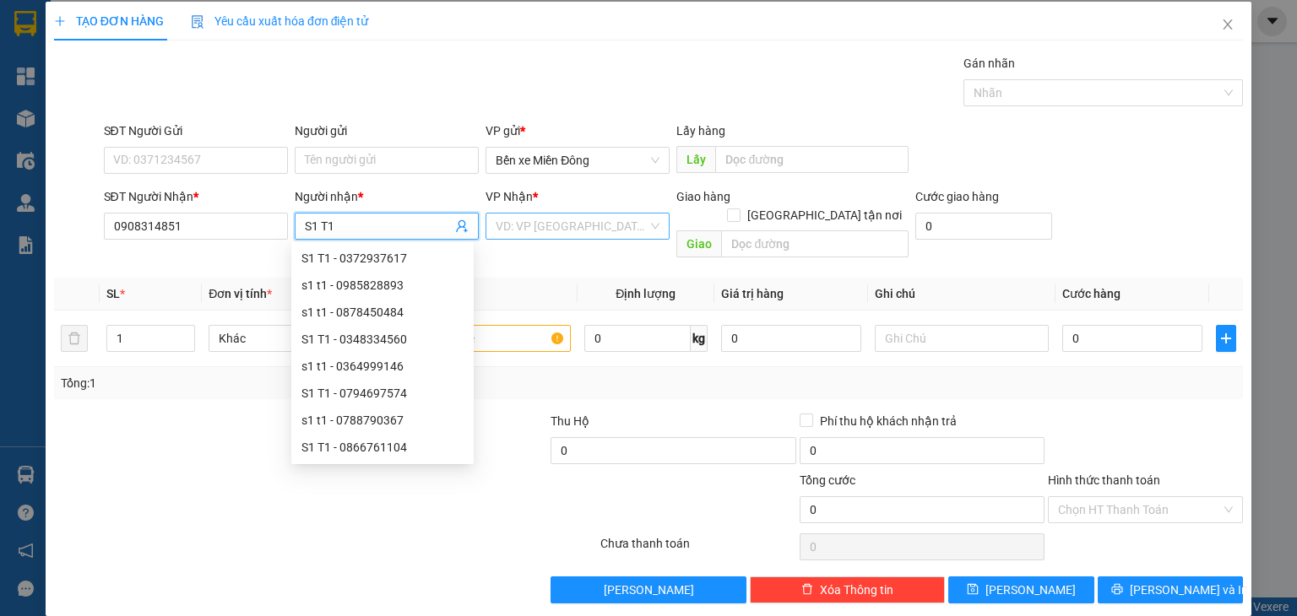
type input "S1 T1"
click at [546, 224] on input "search" at bounding box center [572, 226] width 152 height 25
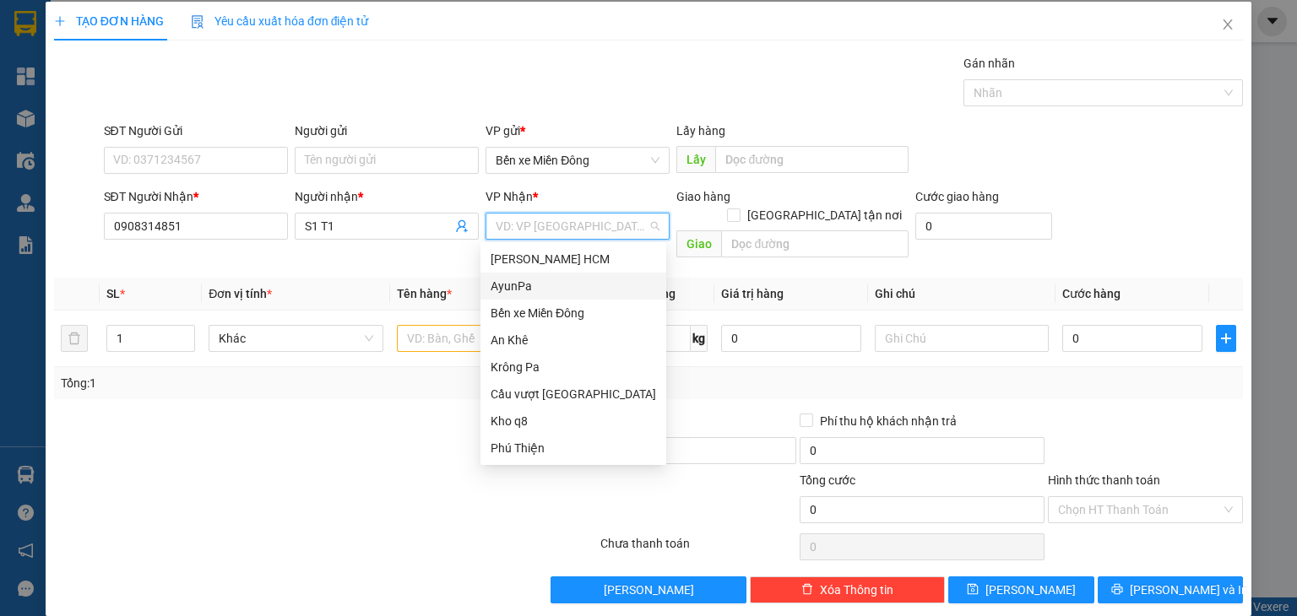
click at [530, 283] on div "AyunPa" at bounding box center [573, 286] width 165 height 19
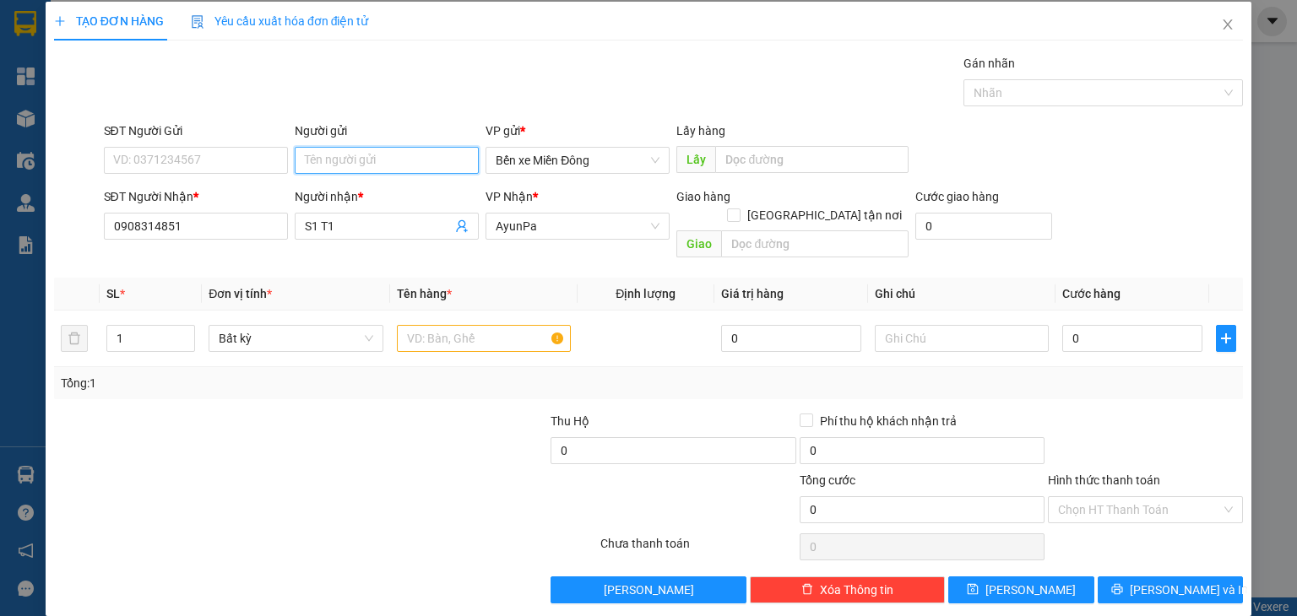
click at [361, 155] on input "Người gửi" at bounding box center [387, 160] width 184 height 27
type input "VISSIP"
click at [645, 116] on div "Transit Pickup Surcharge Ids Transit Deliver Surcharge Ids Transit Deliver Surc…" at bounding box center [648, 329] width 1189 height 550
click at [455, 325] on input "text" at bounding box center [484, 338] width 174 height 27
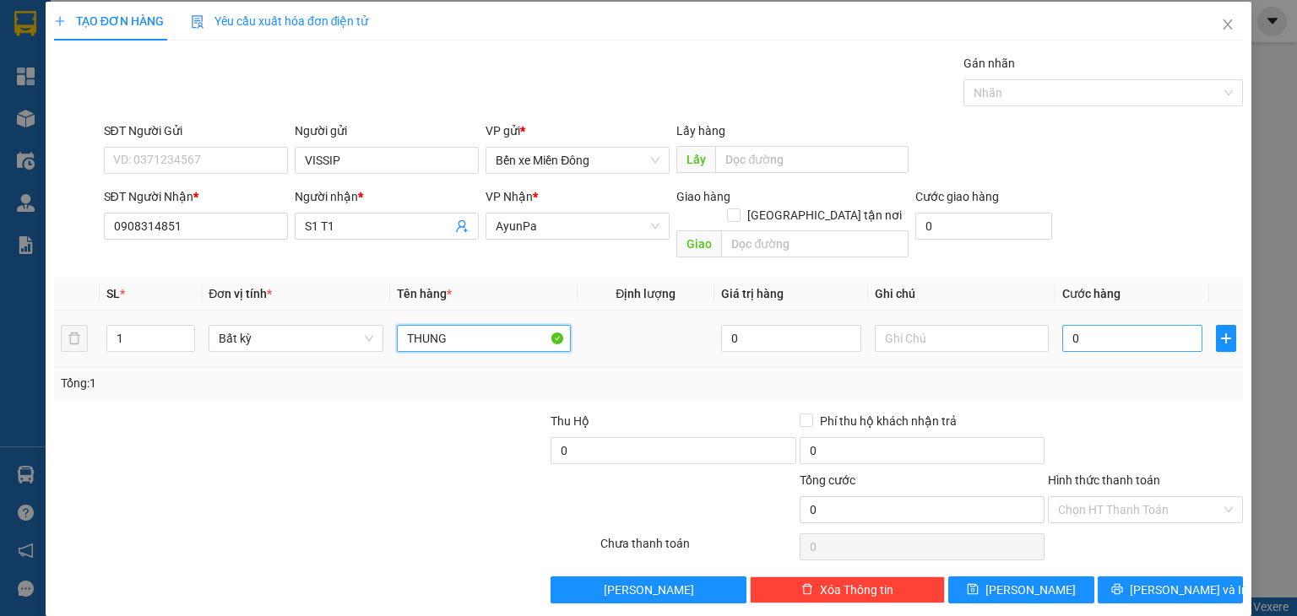
type input "THUNG"
click at [1083, 332] on input "0" at bounding box center [1132, 338] width 140 height 27
type input "1"
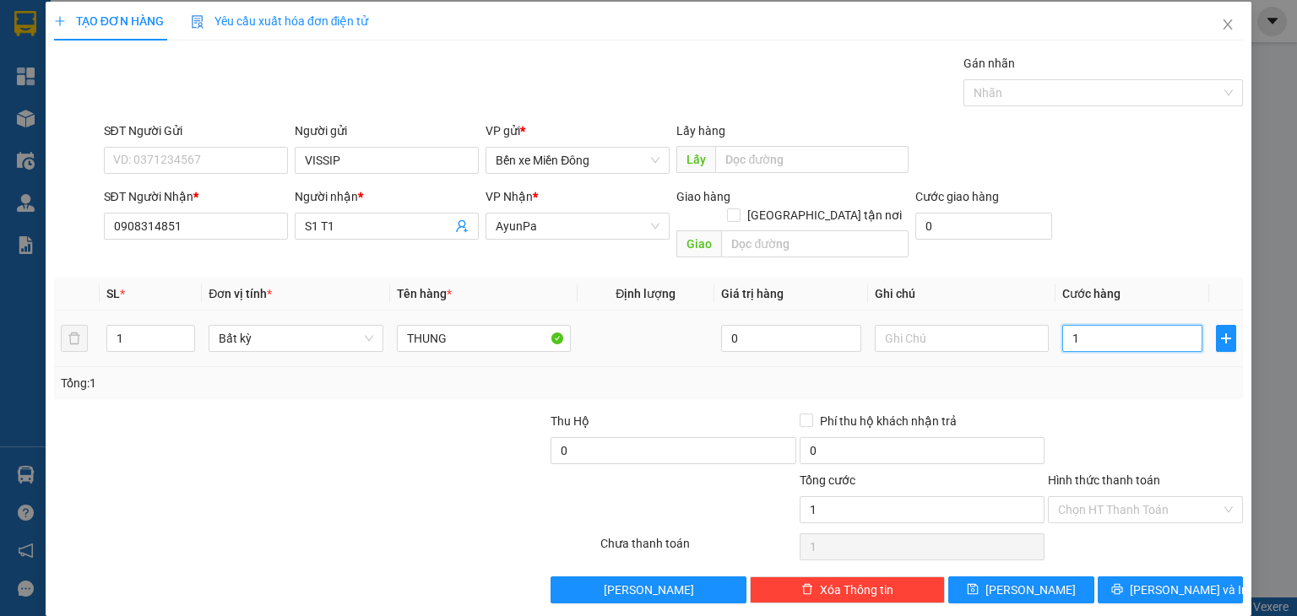
type input "10"
type input "10.000"
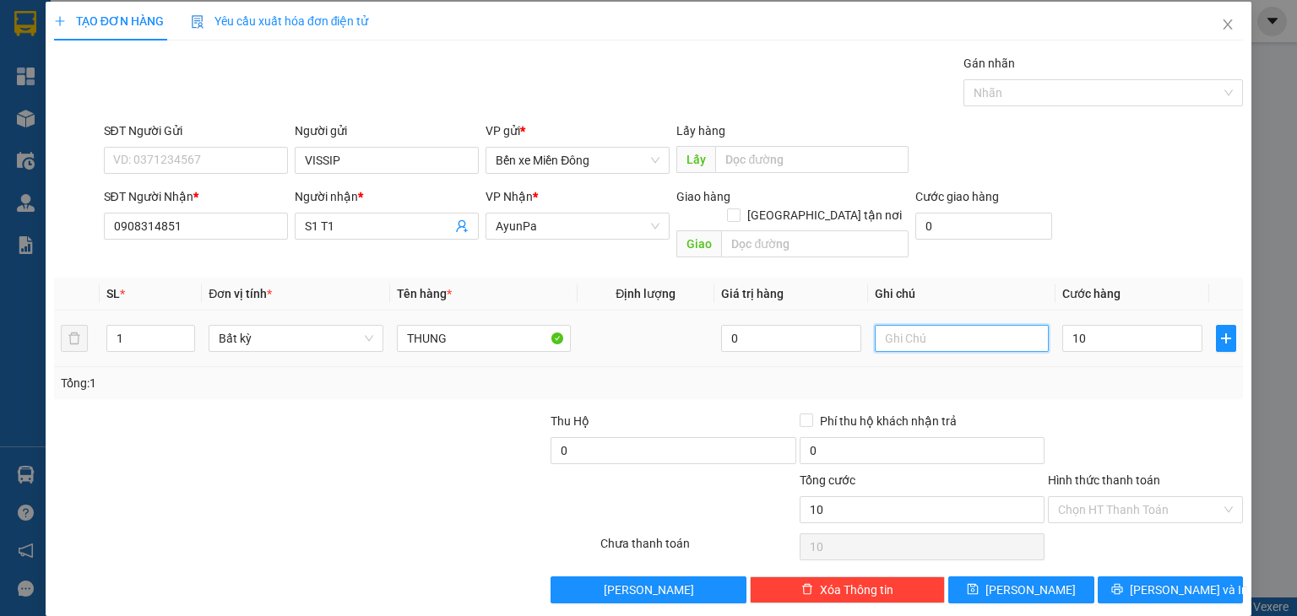
type input "10.000"
click at [970, 325] on input "text" at bounding box center [962, 338] width 174 height 27
type input "TX BAO GIA"
click at [1011, 581] on span "[PERSON_NAME]" at bounding box center [1030, 590] width 90 height 19
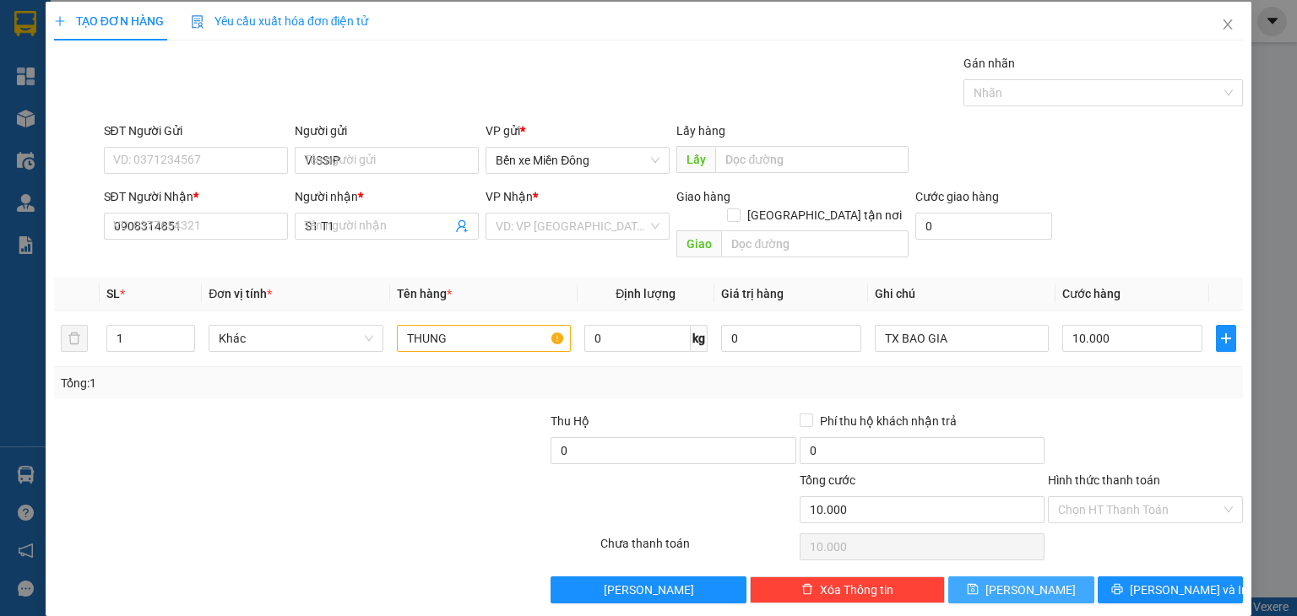
type input "0"
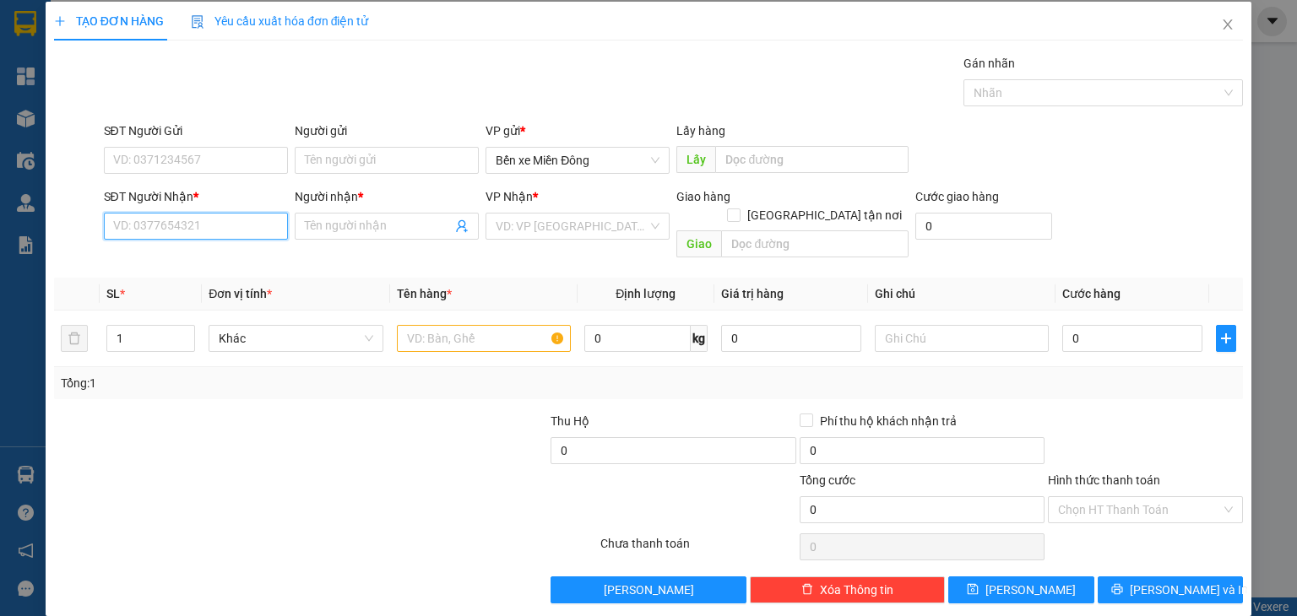
click at [243, 219] on input "SĐT Người Nhận *" at bounding box center [196, 226] width 184 height 27
paste input "0339709443"
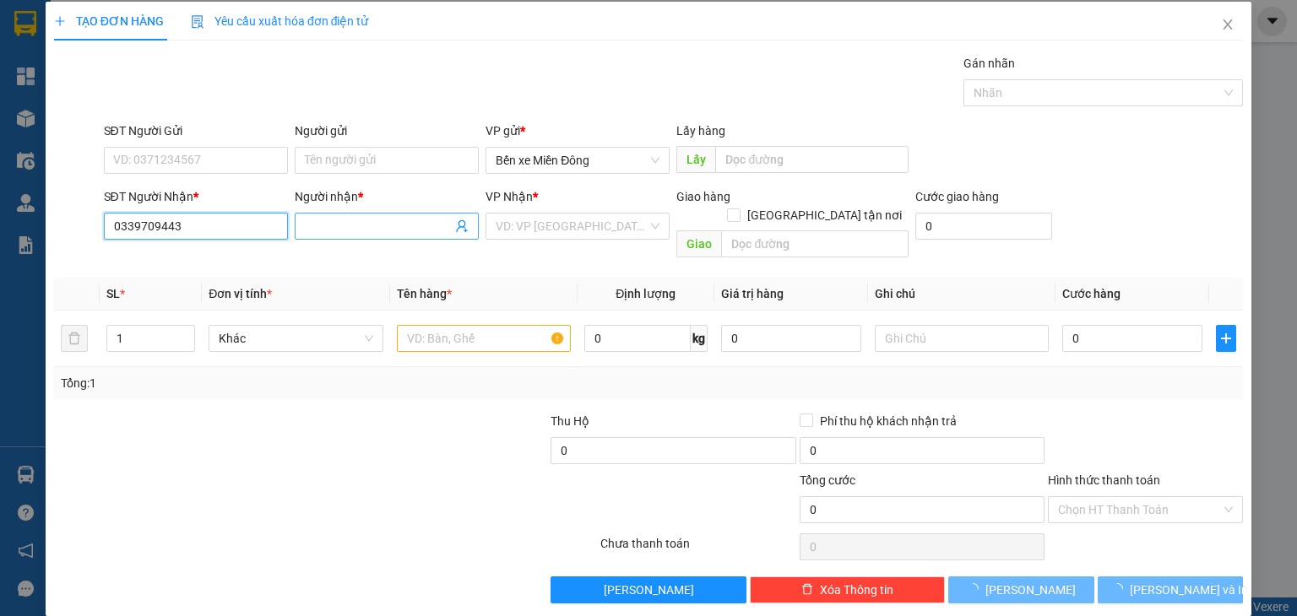
type input "0339709443"
click at [390, 223] on input "Người nhận *" at bounding box center [378, 226] width 147 height 19
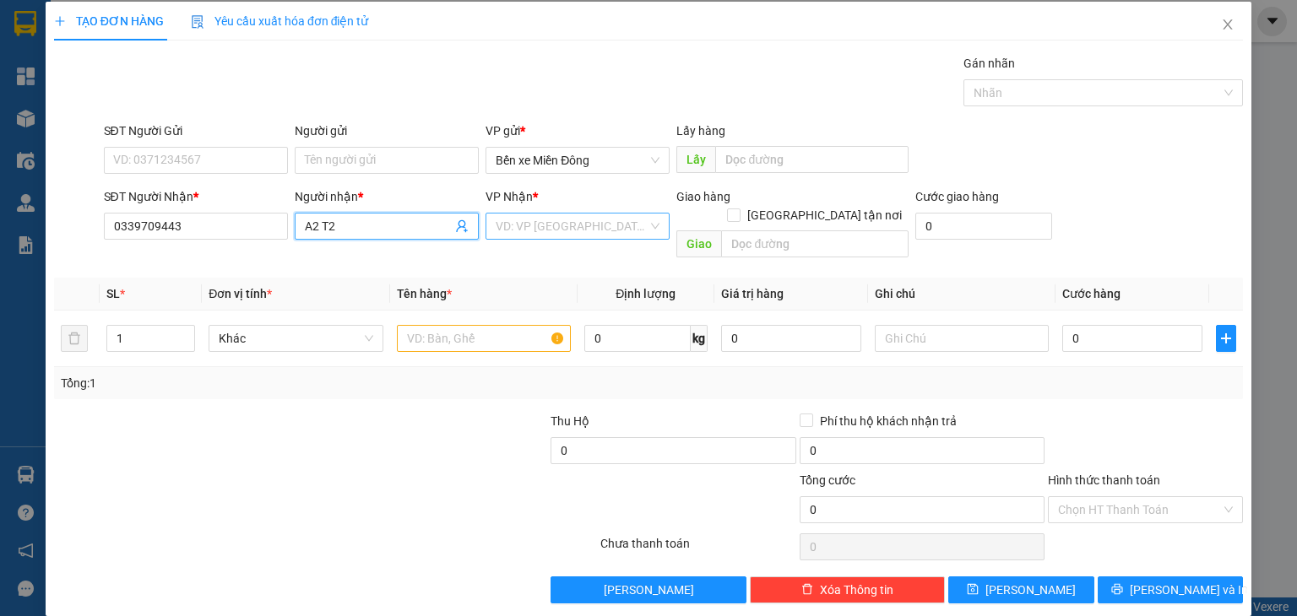
type input "A2 T2"
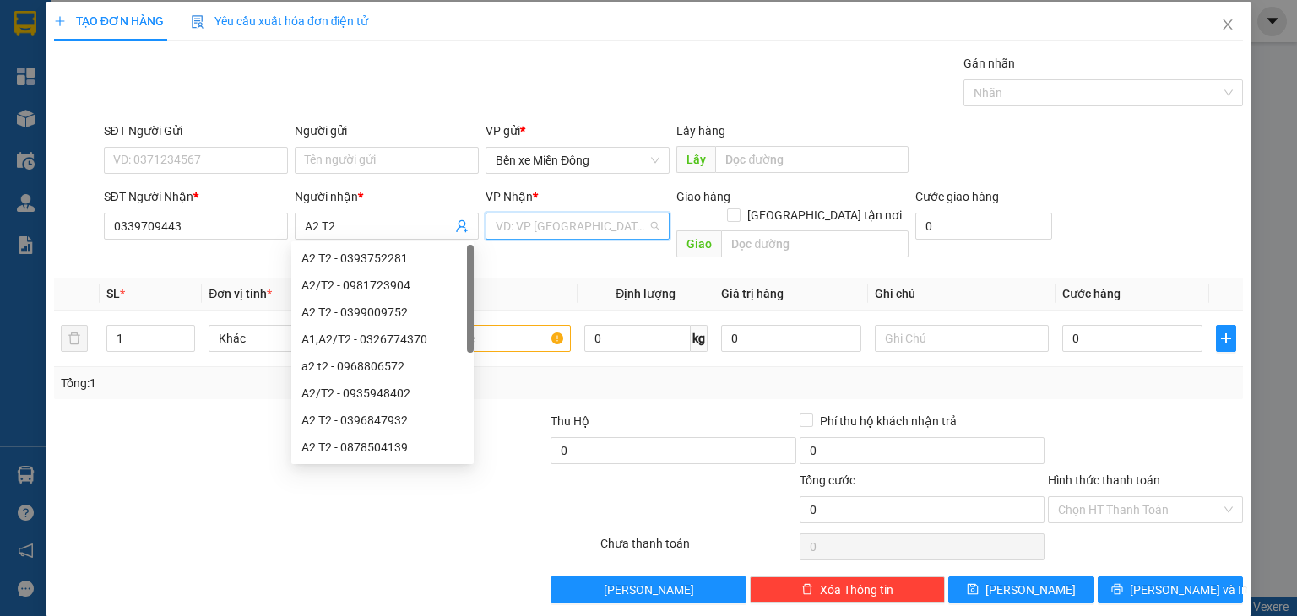
click at [550, 232] on input "search" at bounding box center [572, 226] width 152 height 25
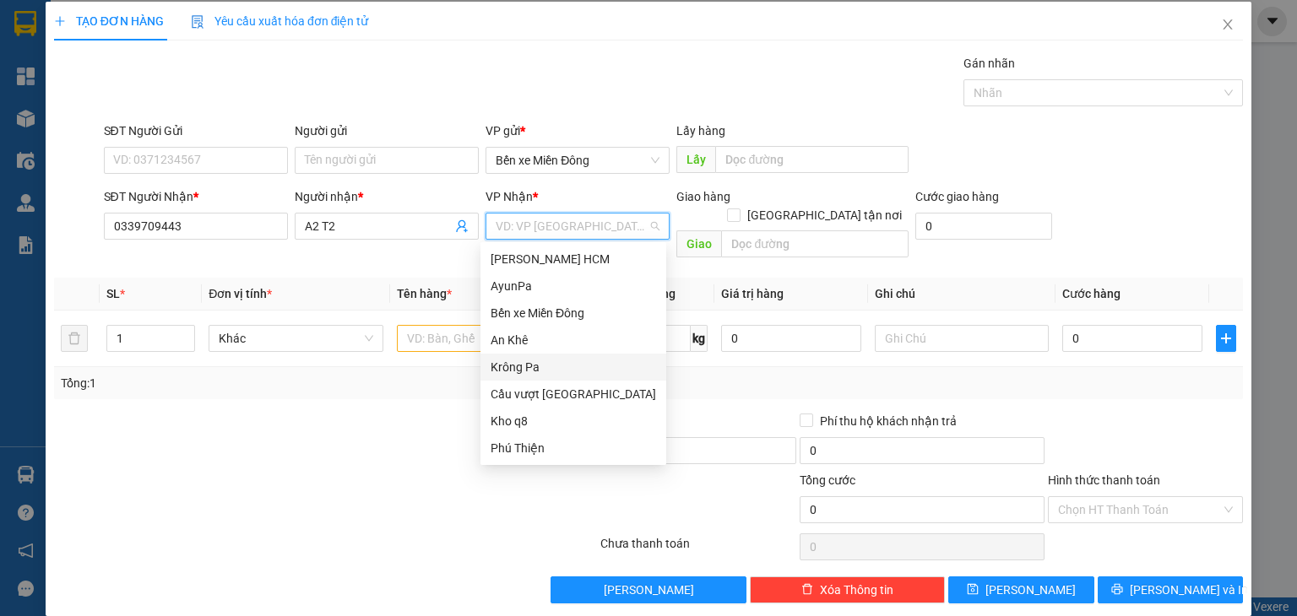
click at [534, 372] on div "Krông Pa" at bounding box center [573, 367] width 165 height 19
click at [528, 374] on div "Krông Pa" at bounding box center [573, 367] width 165 height 19
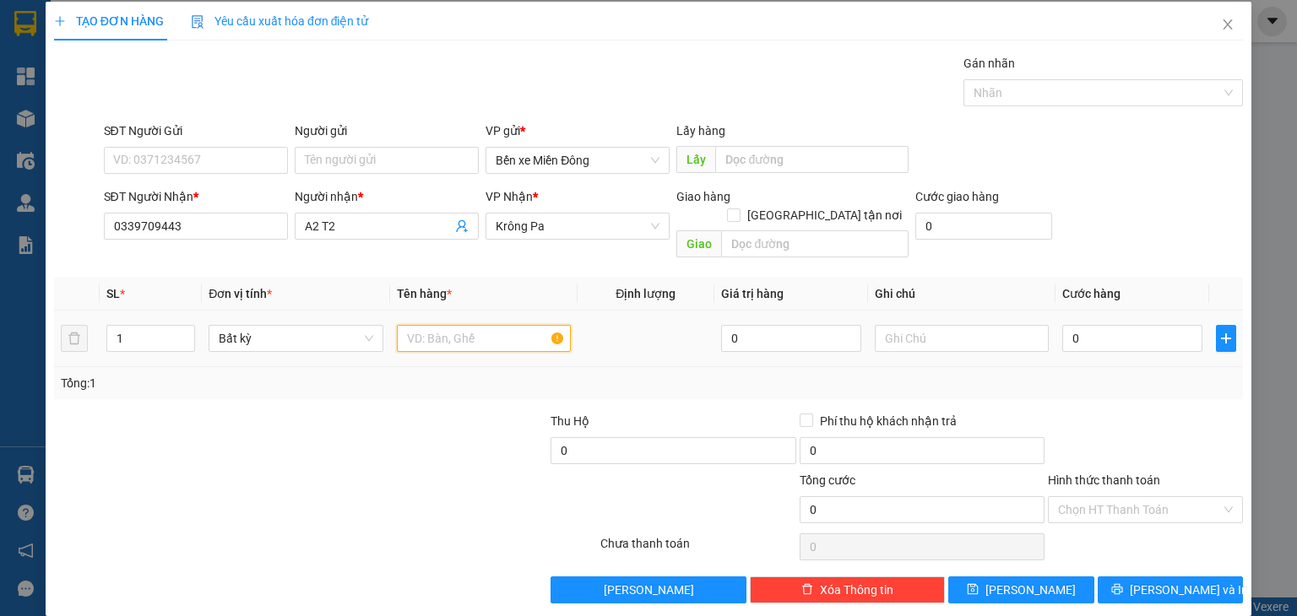
click at [449, 325] on input "text" at bounding box center [484, 338] width 174 height 27
type input "XE"
click at [1079, 325] on input "0" at bounding box center [1132, 338] width 140 height 27
type input "4"
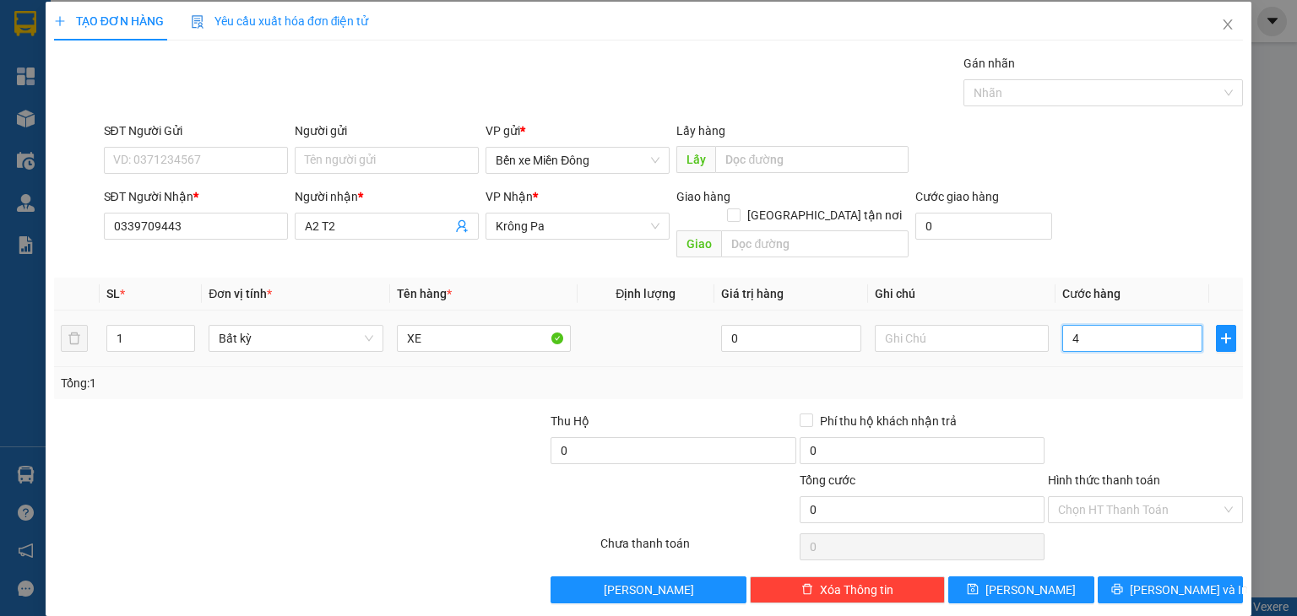
type input "4"
type input "40"
type input "400"
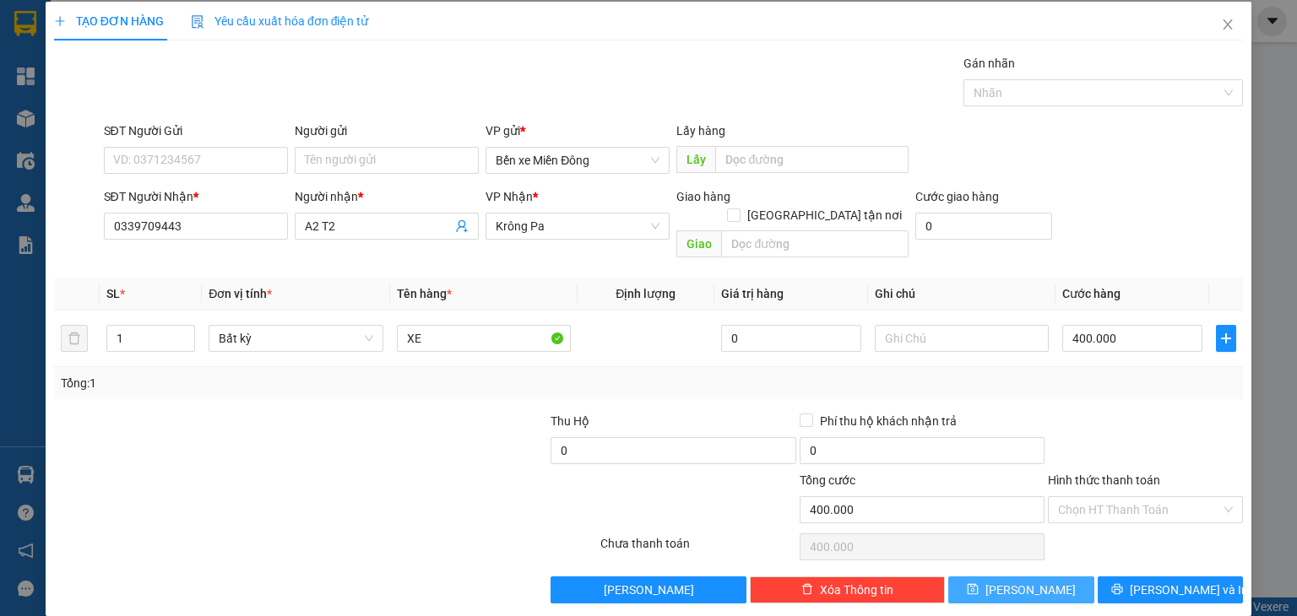
click at [1035, 577] on button "[PERSON_NAME]" at bounding box center [1021, 590] width 146 height 27
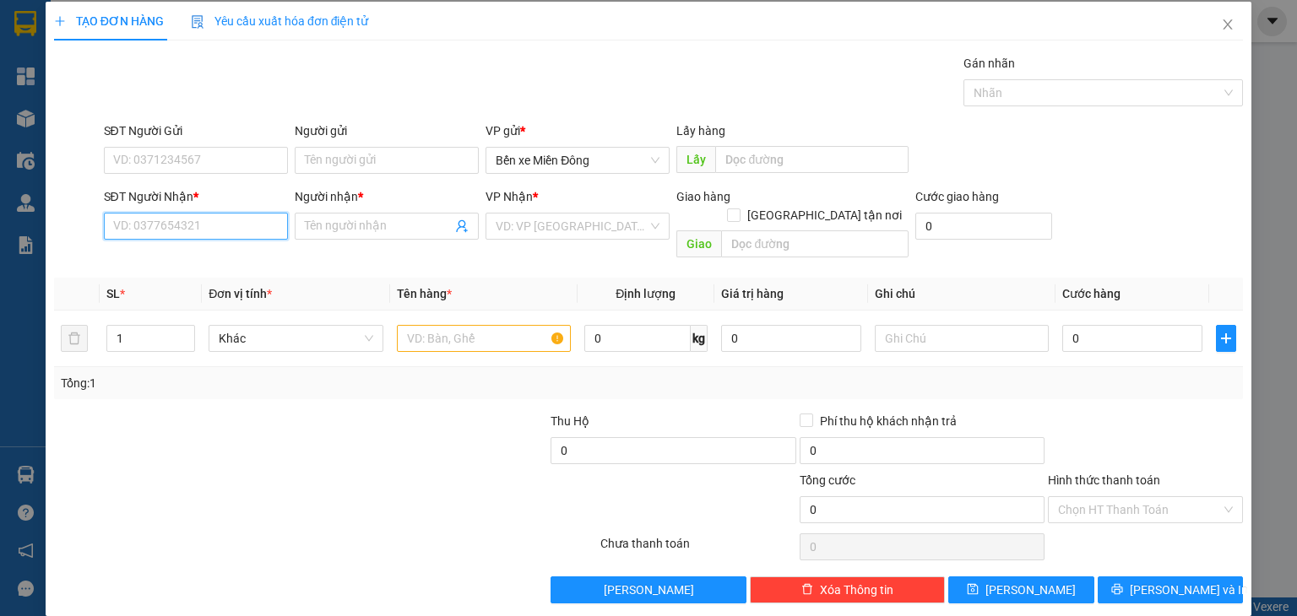
click at [250, 225] on input "SĐT Người Nhận *" at bounding box center [196, 226] width 184 height 27
paste input "0984263904"
click at [372, 225] on input "Người nhận *" at bounding box center [378, 226] width 147 height 19
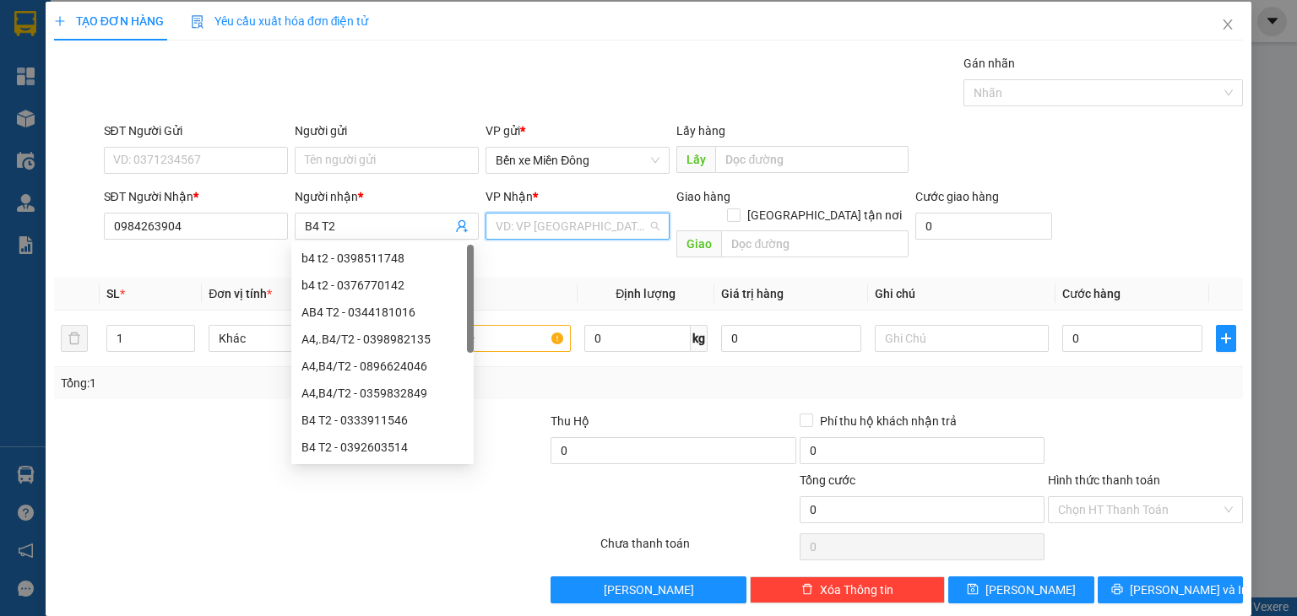
click at [523, 220] on input "search" at bounding box center [572, 226] width 152 height 25
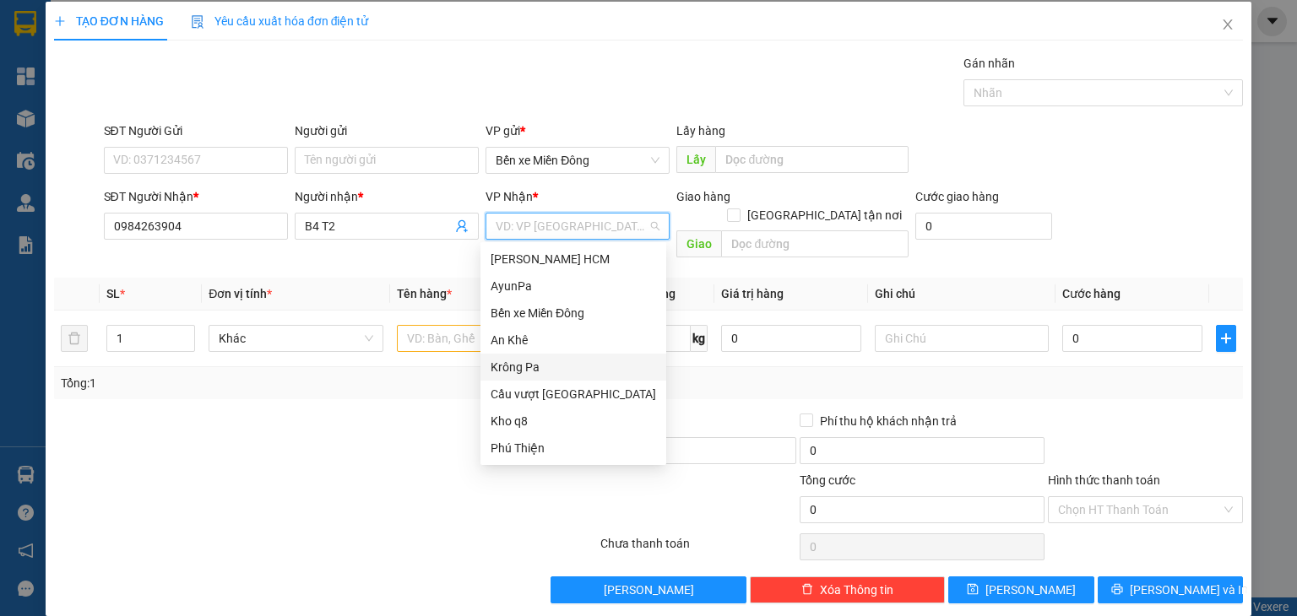
click at [532, 361] on div "Krông Pa" at bounding box center [573, 367] width 165 height 19
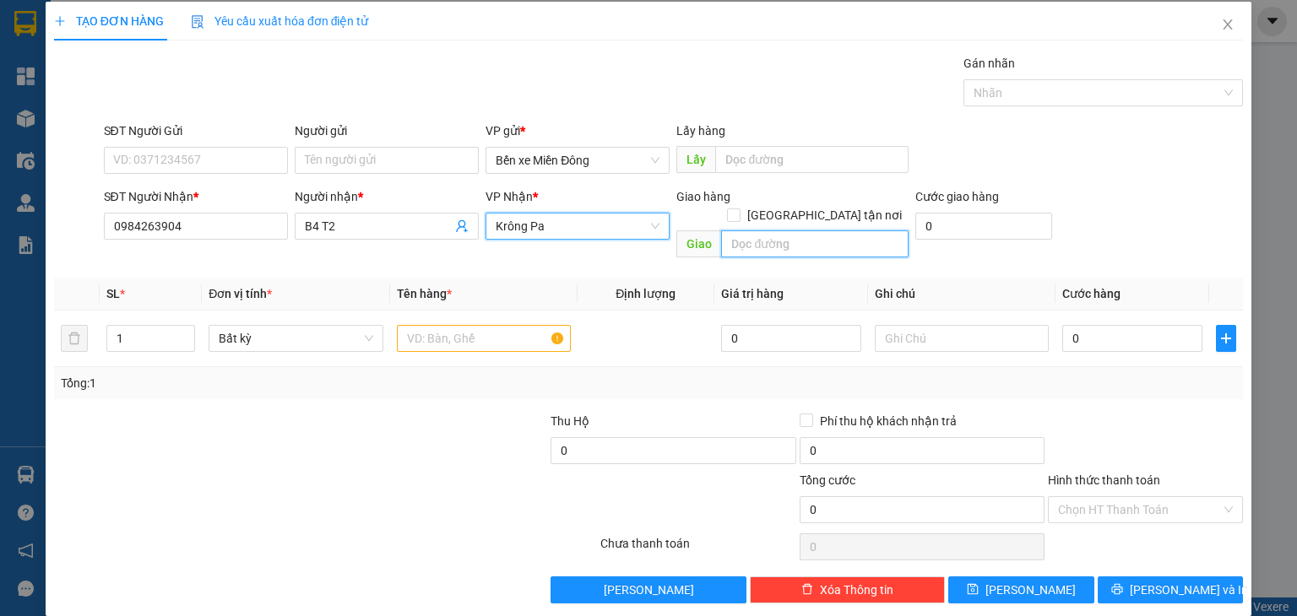
click at [751, 231] on input "text" at bounding box center [814, 244] width 187 height 27
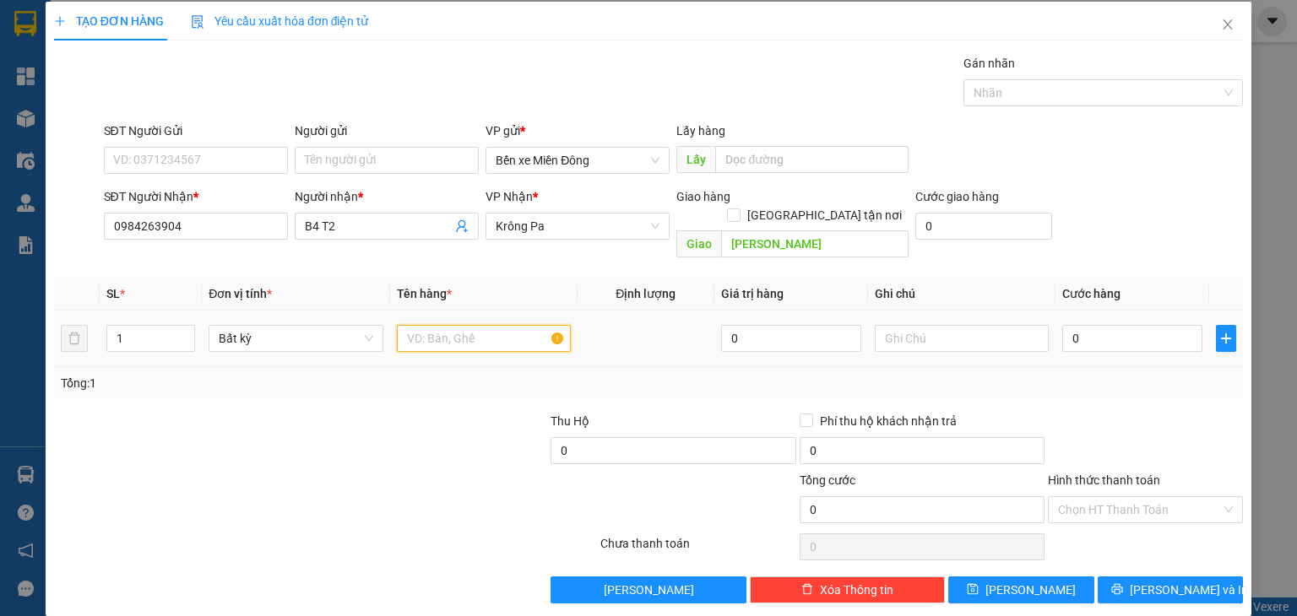
click at [469, 325] on input "text" at bounding box center [484, 338] width 174 height 27
click at [1081, 325] on input "0" at bounding box center [1132, 338] width 140 height 27
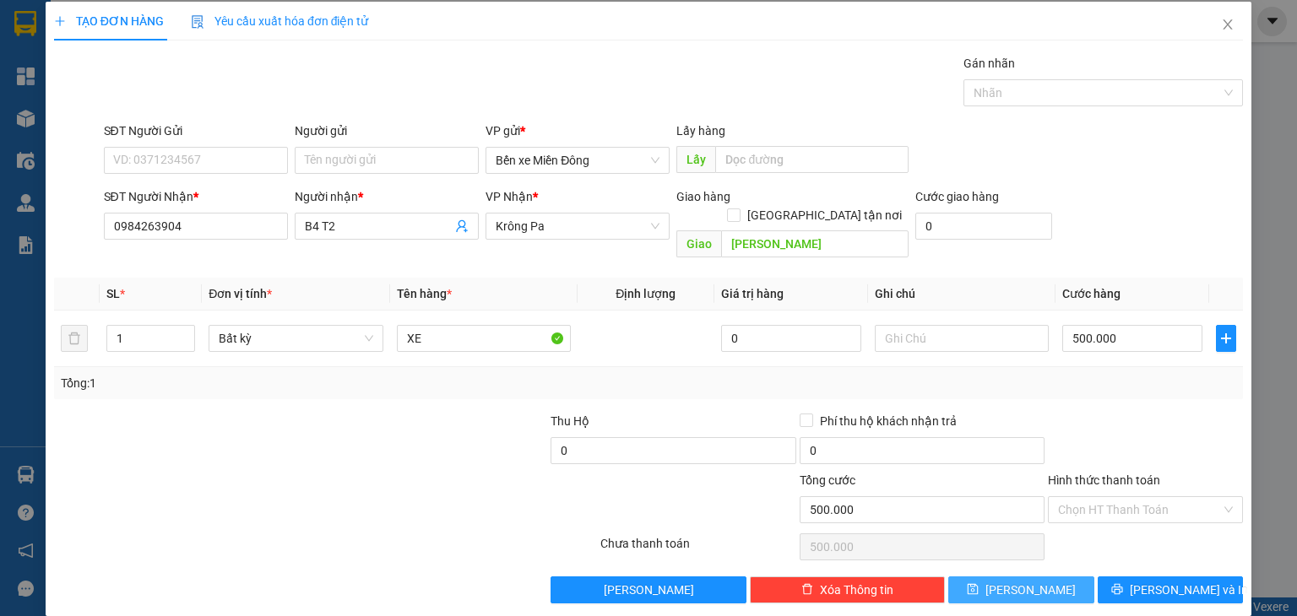
click at [1007, 578] on button "[PERSON_NAME]" at bounding box center [1021, 590] width 146 height 27
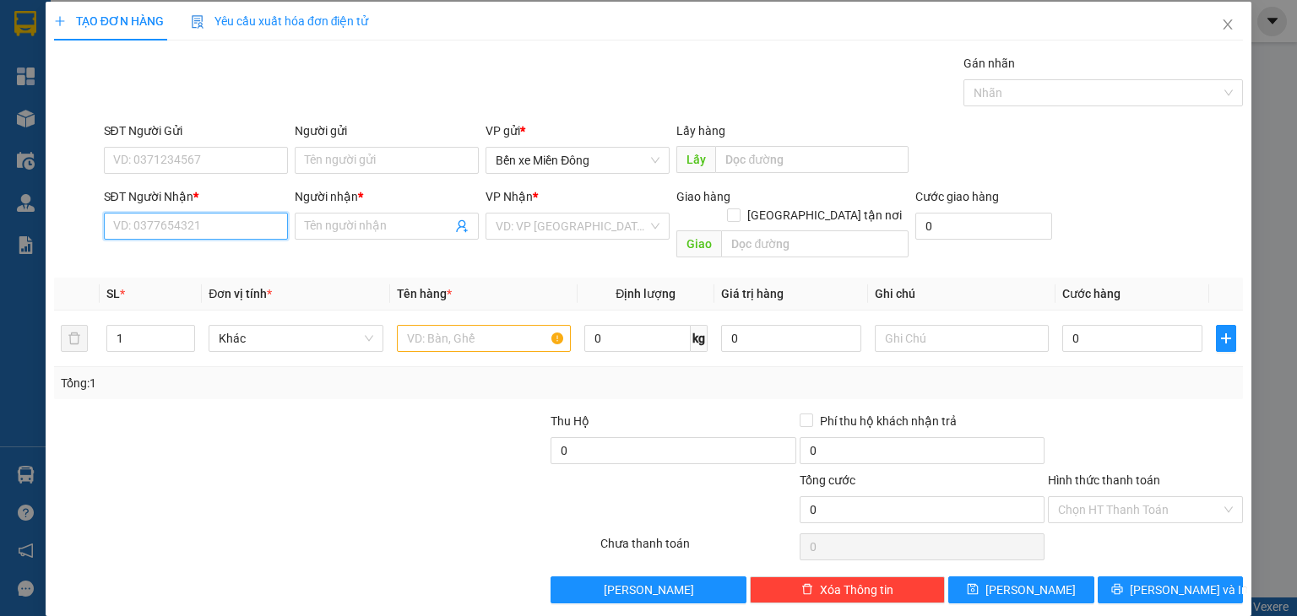
click at [241, 214] on input "SĐT Người Nhận *" at bounding box center [196, 226] width 184 height 27
paste input "0378827198"
click at [361, 227] on input "Người nhận *" at bounding box center [378, 226] width 147 height 19
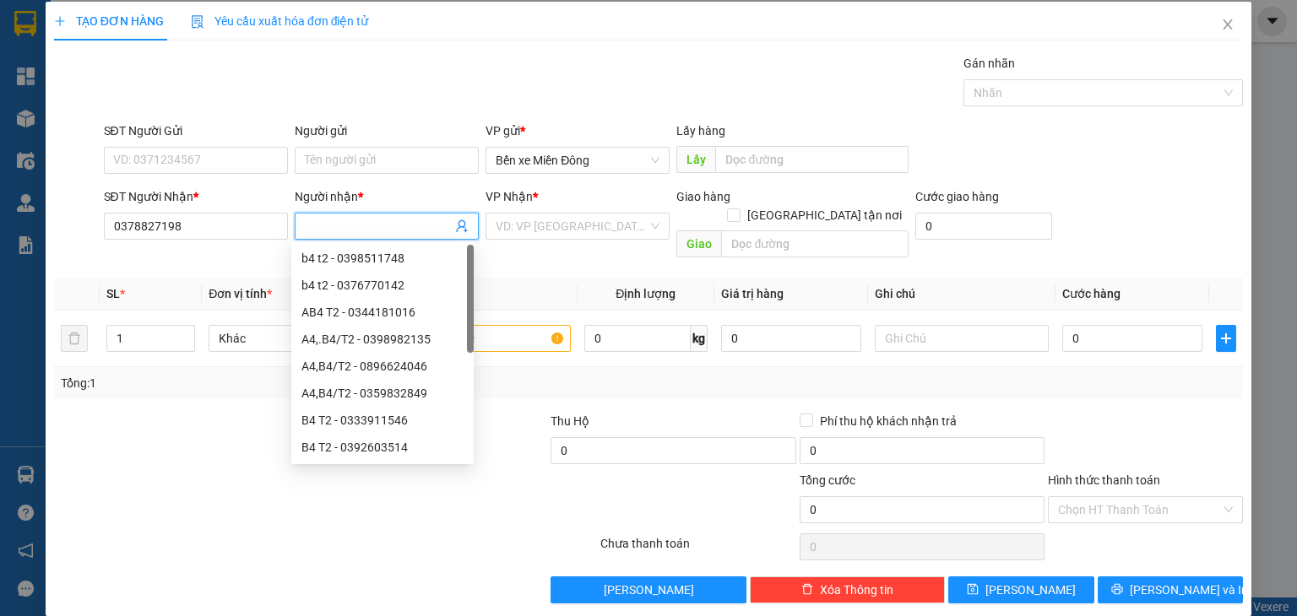
click at [361, 227] on input "Người nhận *" at bounding box center [378, 226] width 147 height 19
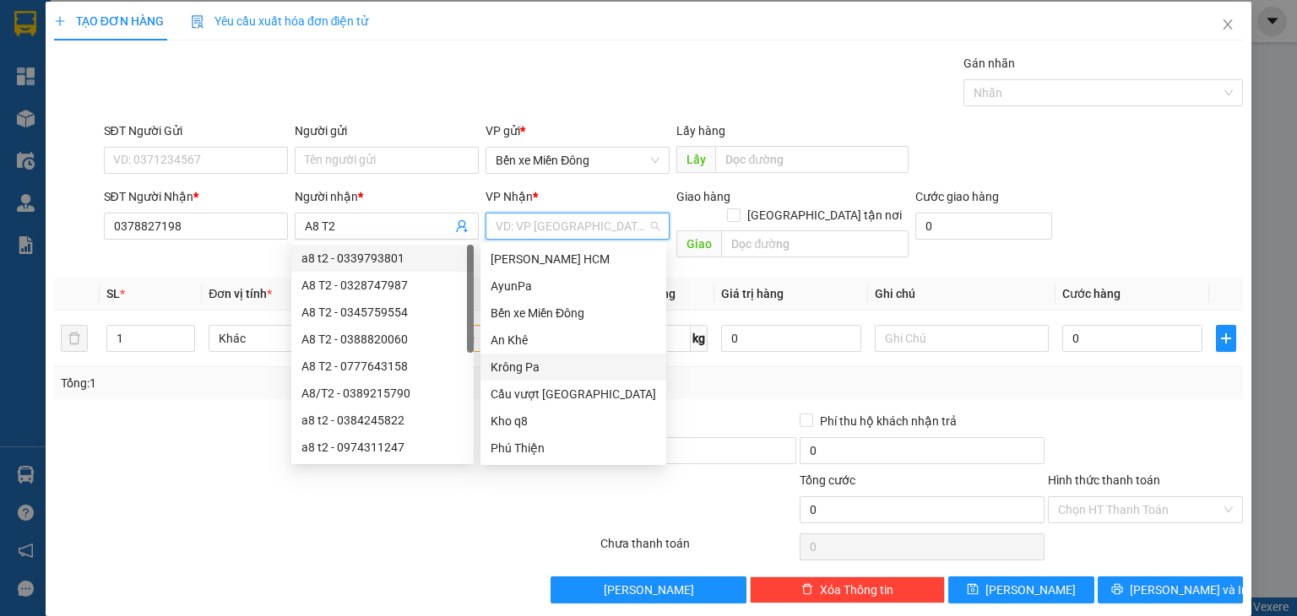
click at [542, 231] on input "search" at bounding box center [572, 226] width 152 height 25
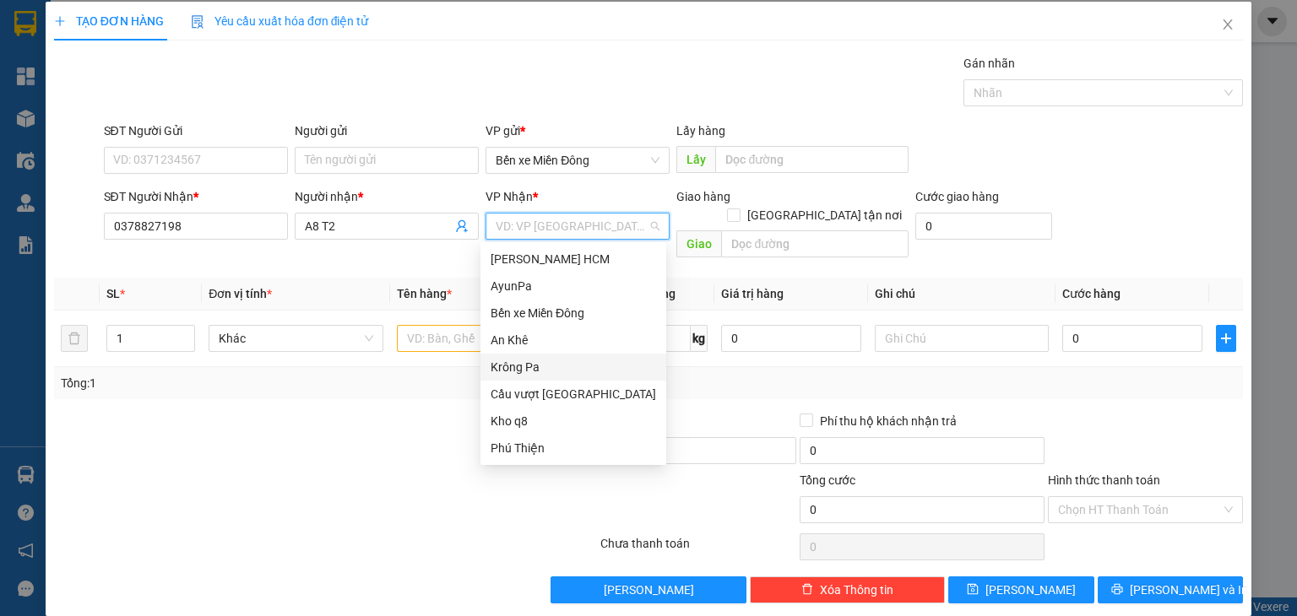
click at [534, 366] on div "Krông Pa" at bounding box center [573, 367] width 165 height 19
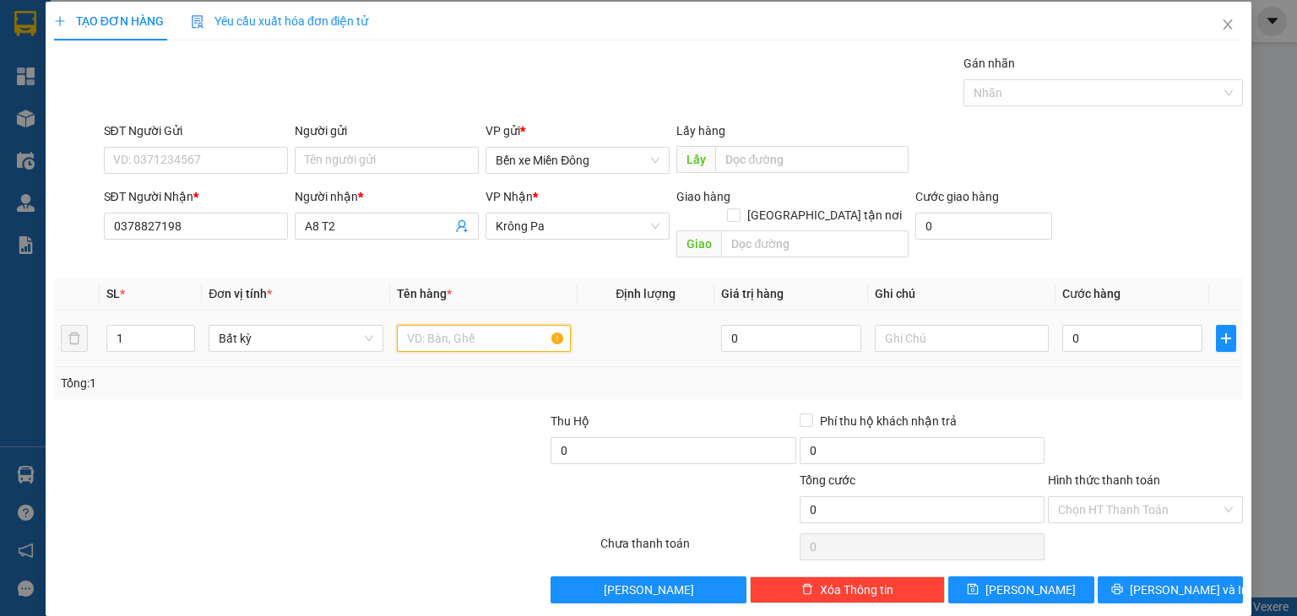
click at [491, 325] on input "text" at bounding box center [484, 338] width 174 height 27
click at [1082, 325] on input "0" at bounding box center [1132, 338] width 140 height 27
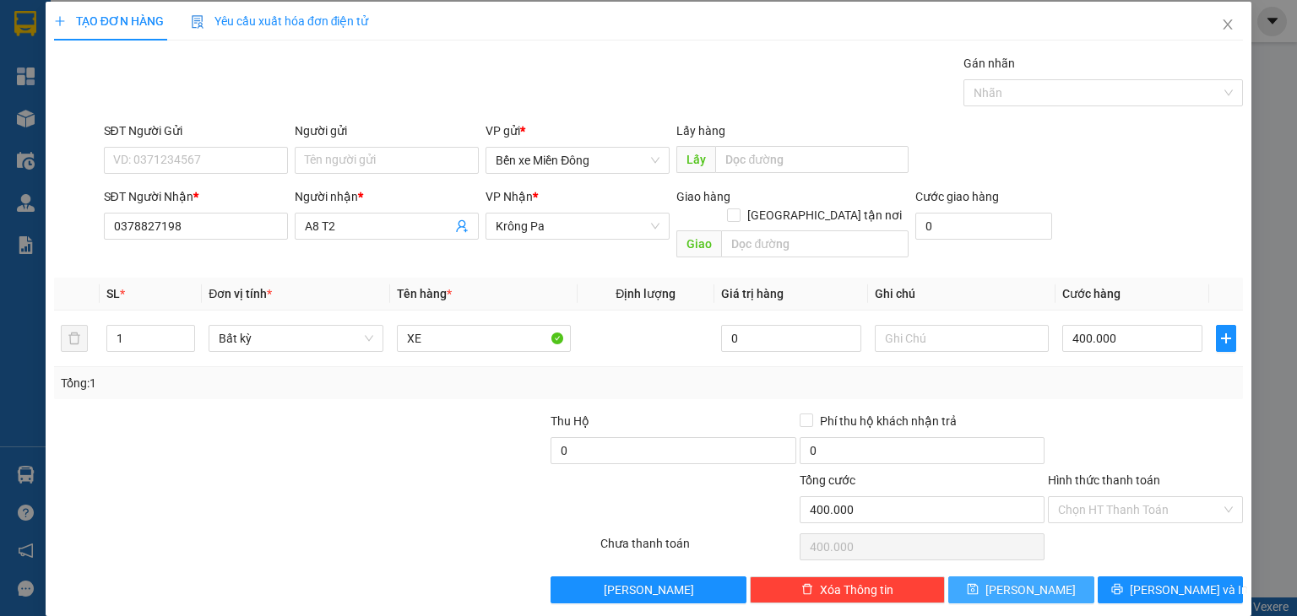
click at [1033, 577] on button "[PERSON_NAME]" at bounding box center [1021, 590] width 146 height 27
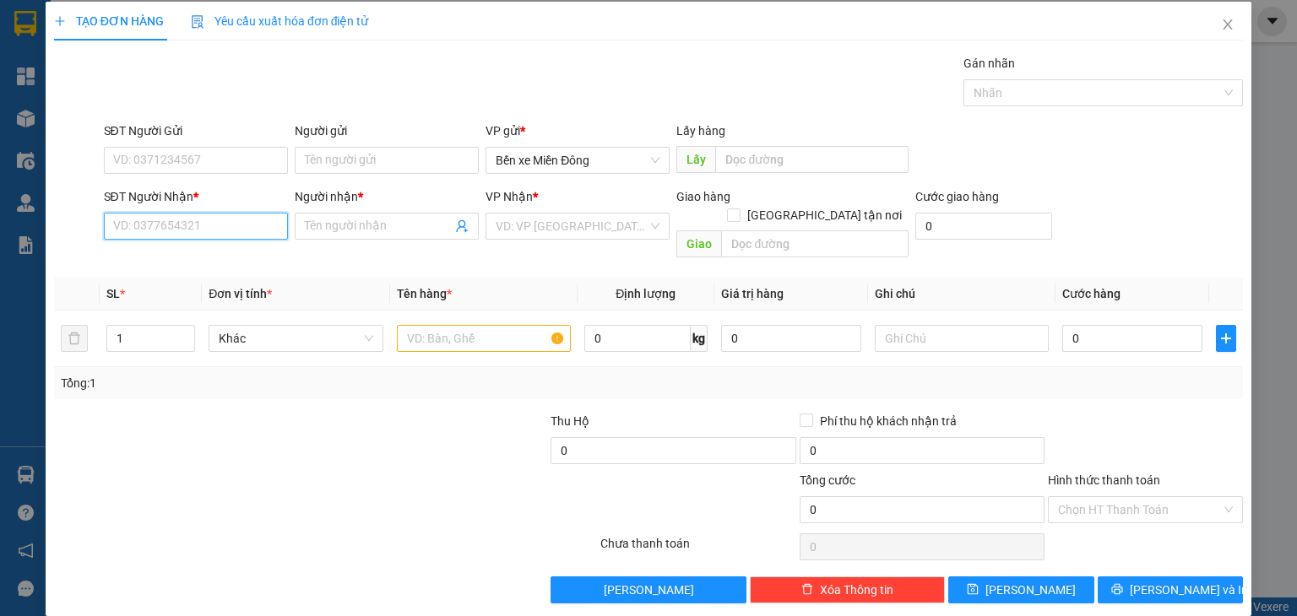
click at [248, 216] on input "SĐT Người Nhận *" at bounding box center [196, 226] width 184 height 27
paste input "0336667108"
click at [365, 234] on input "Người nhận *" at bounding box center [378, 226] width 147 height 19
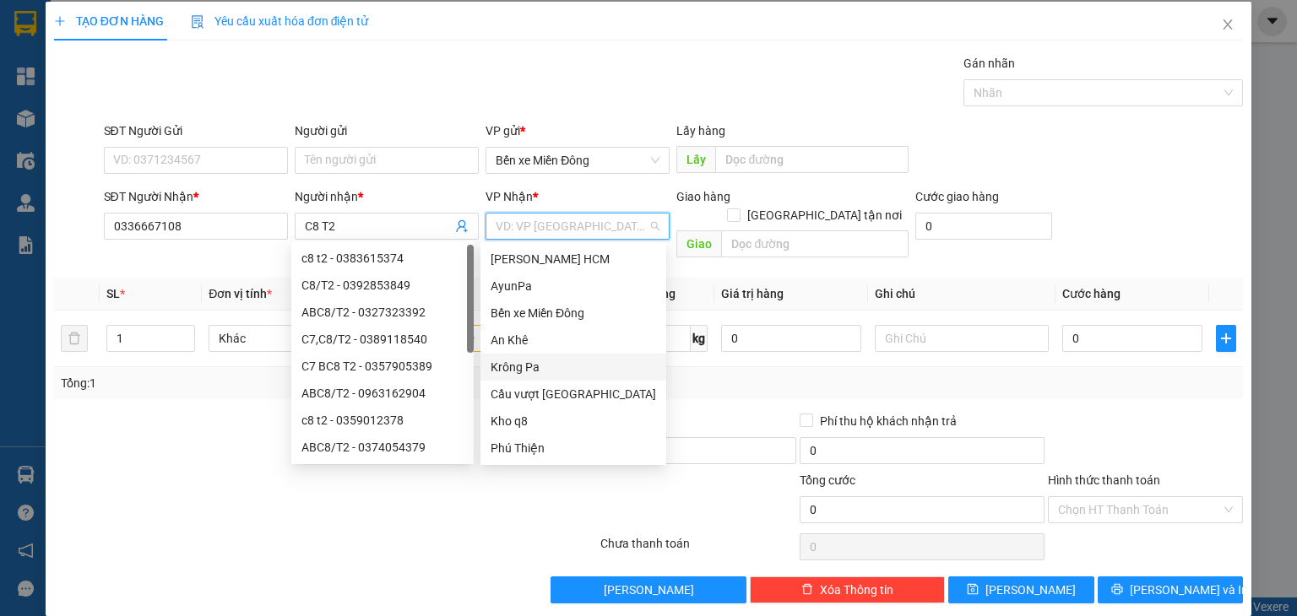
click at [509, 227] on input "search" at bounding box center [572, 226] width 152 height 25
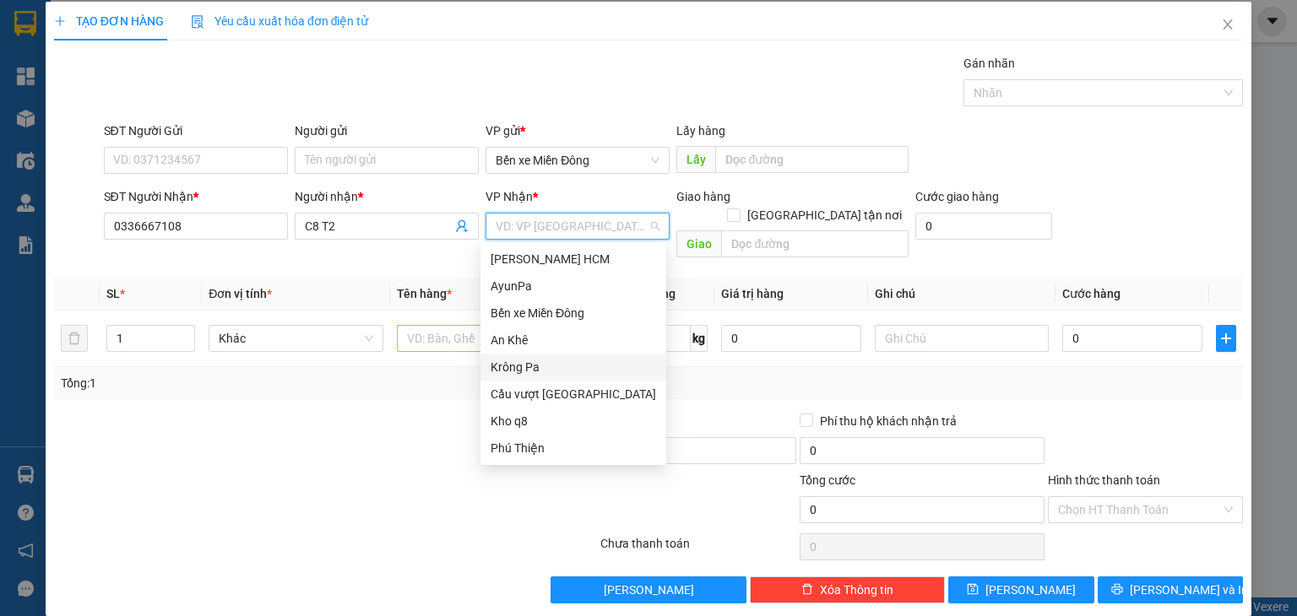
click at [541, 363] on div "Krông Pa" at bounding box center [573, 367] width 165 height 19
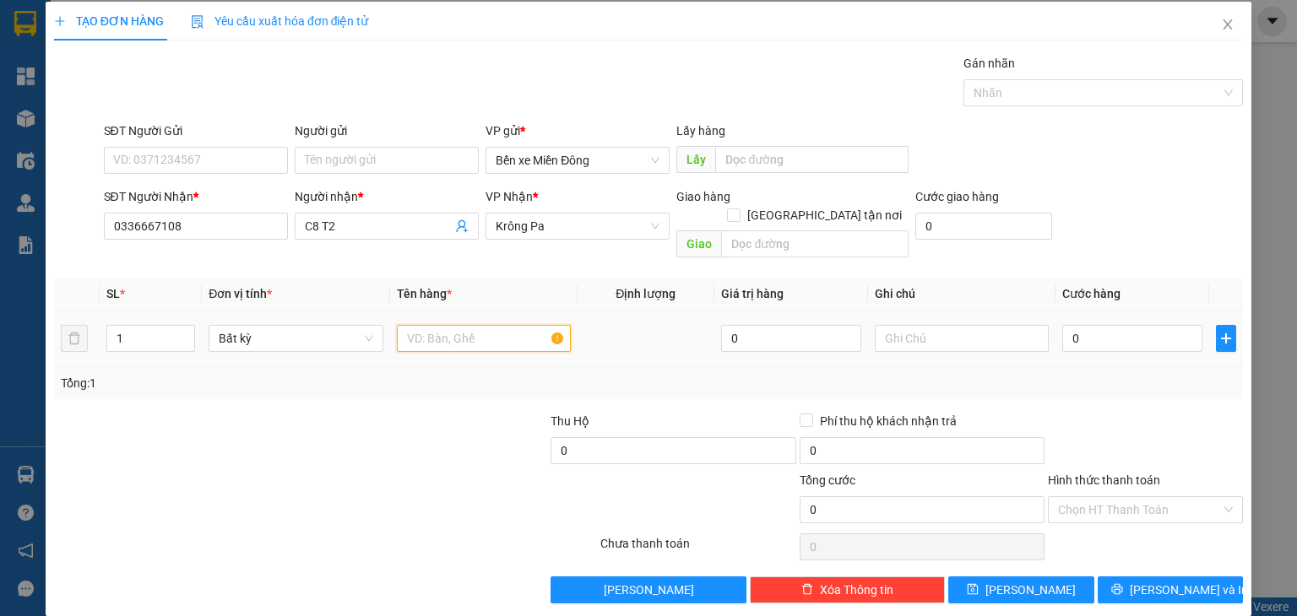
click at [469, 325] on input "text" at bounding box center [484, 338] width 174 height 27
click at [1126, 325] on input "0" at bounding box center [1132, 338] width 140 height 27
click at [1033, 589] on div "TẠO ĐƠN HÀNG Yêu cầu xuất hóa đơn điện tử Transit Pickup Surcharge Ids Transit …" at bounding box center [649, 309] width 1206 height 615
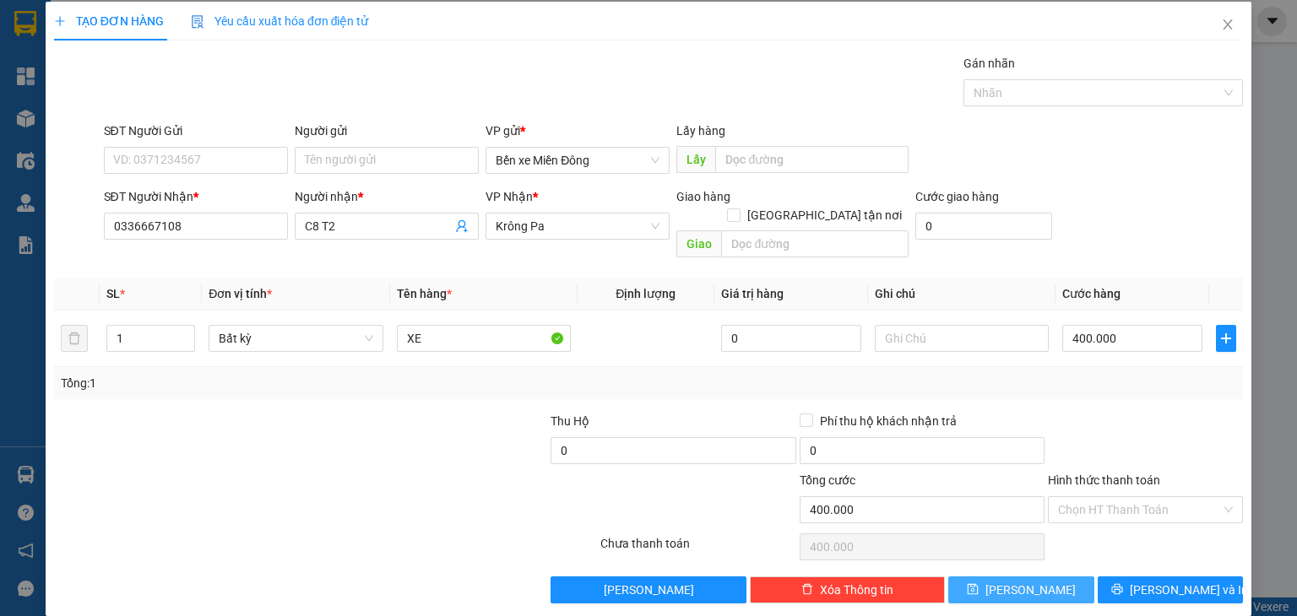
click at [1033, 577] on button "[PERSON_NAME]" at bounding box center [1021, 590] width 146 height 27
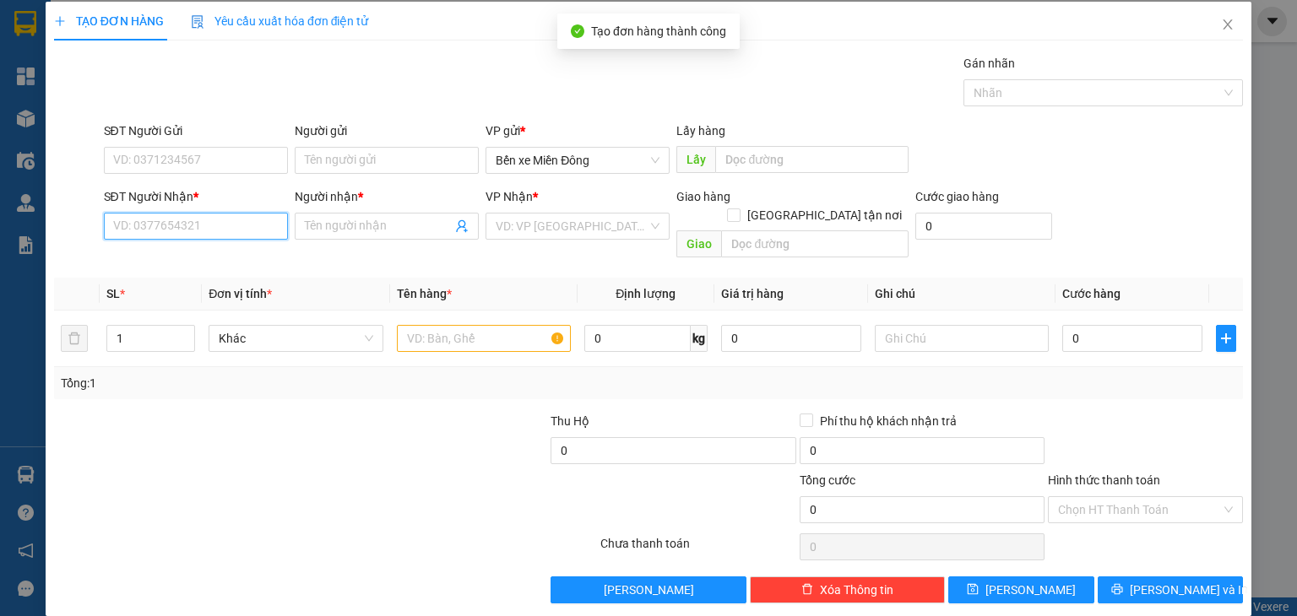
click at [209, 225] on input "SĐT Người Nhận *" at bounding box center [196, 226] width 184 height 27
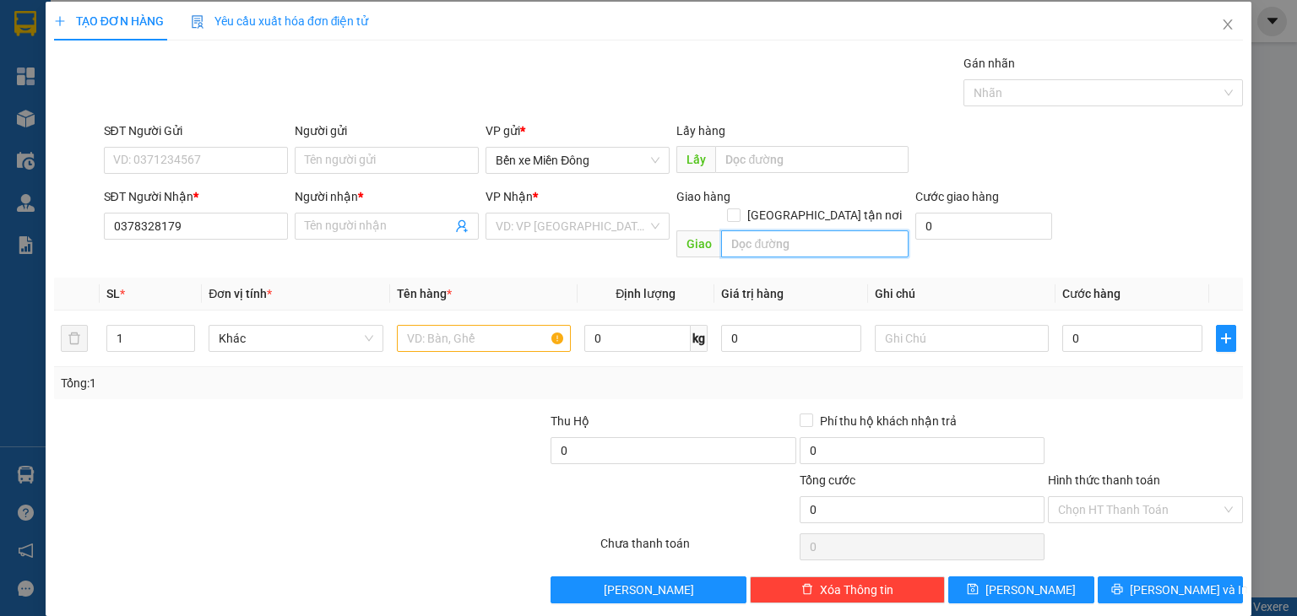
click at [778, 234] on input "text" at bounding box center [814, 244] width 187 height 27
click at [334, 220] on input "Người nhận *" at bounding box center [378, 226] width 147 height 19
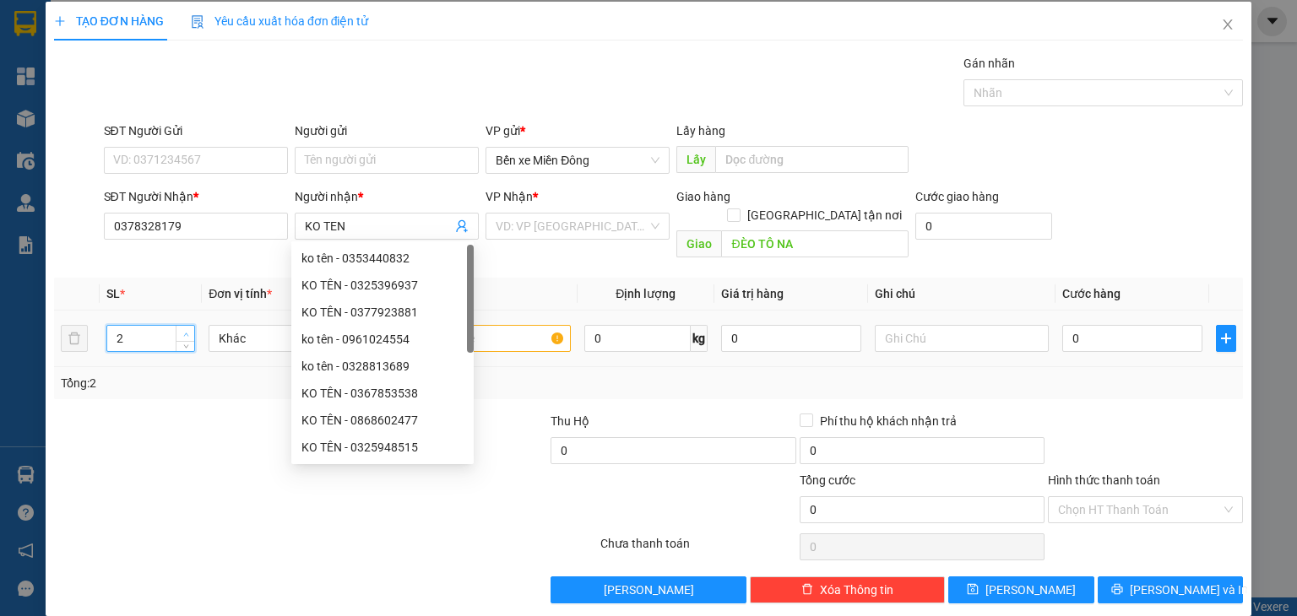
click at [183, 332] on icon "up" at bounding box center [186, 335] width 6 height 6
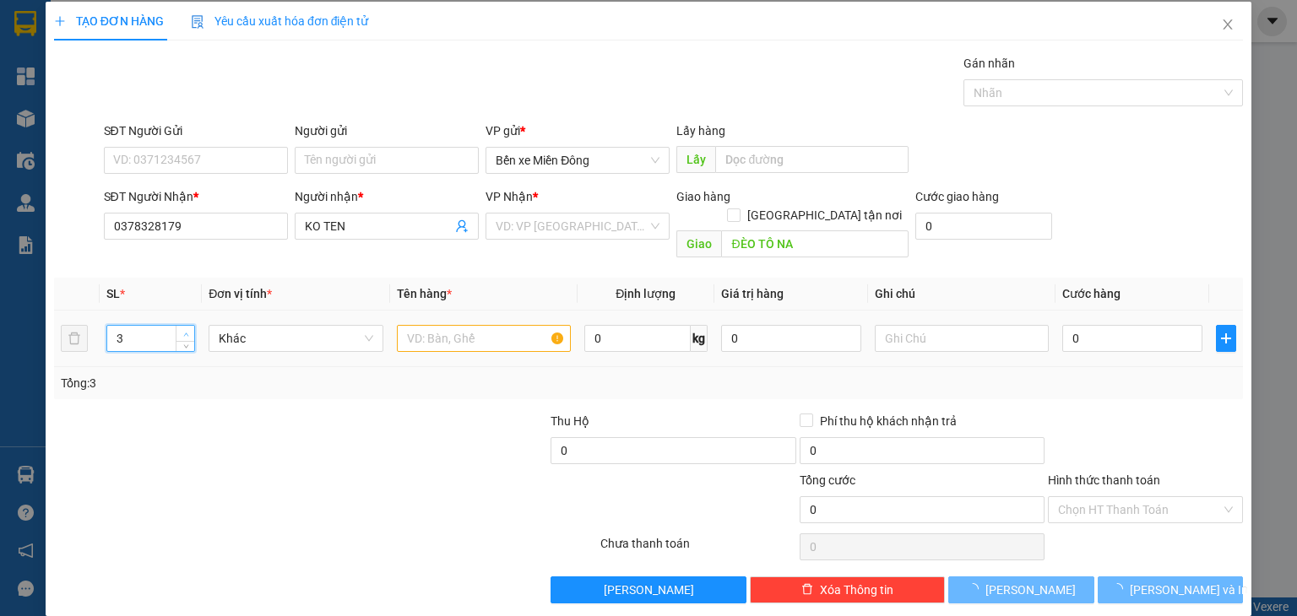
click at [183, 332] on icon "up" at bounding box center [186, 335] width 6 height 6
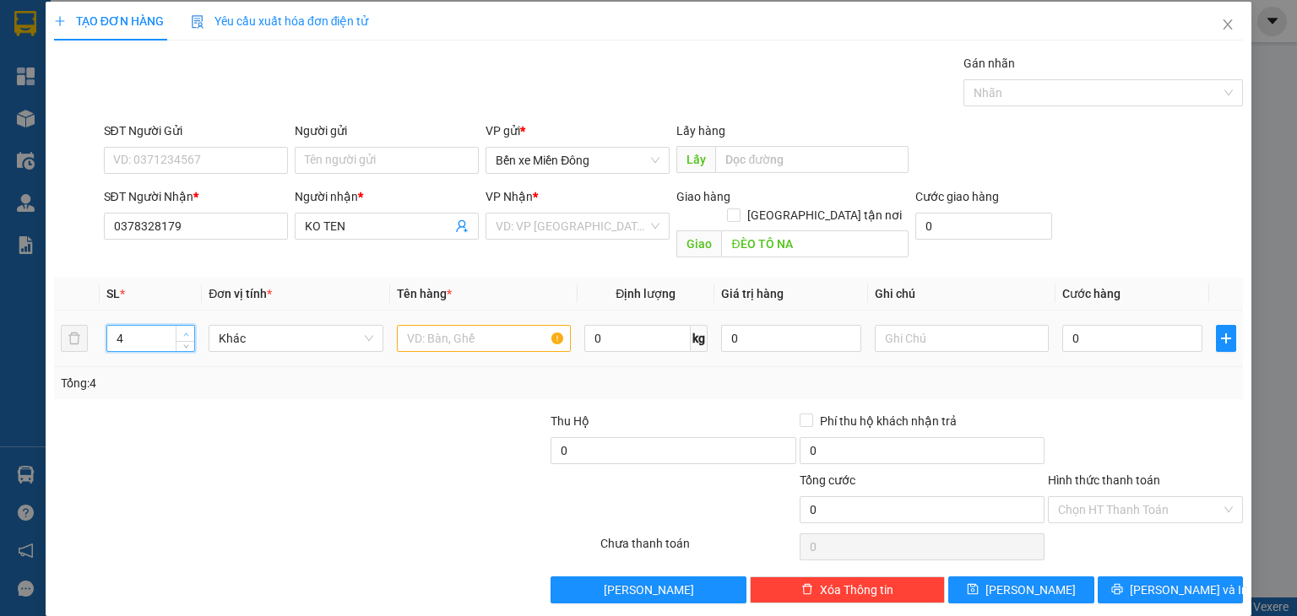
click at [183, 332] on icon "up" at bounding box center [186, 335] width 6 height 6
click at [470, 325] on input "text" at bounding box center [484, 338] width 174 height 27
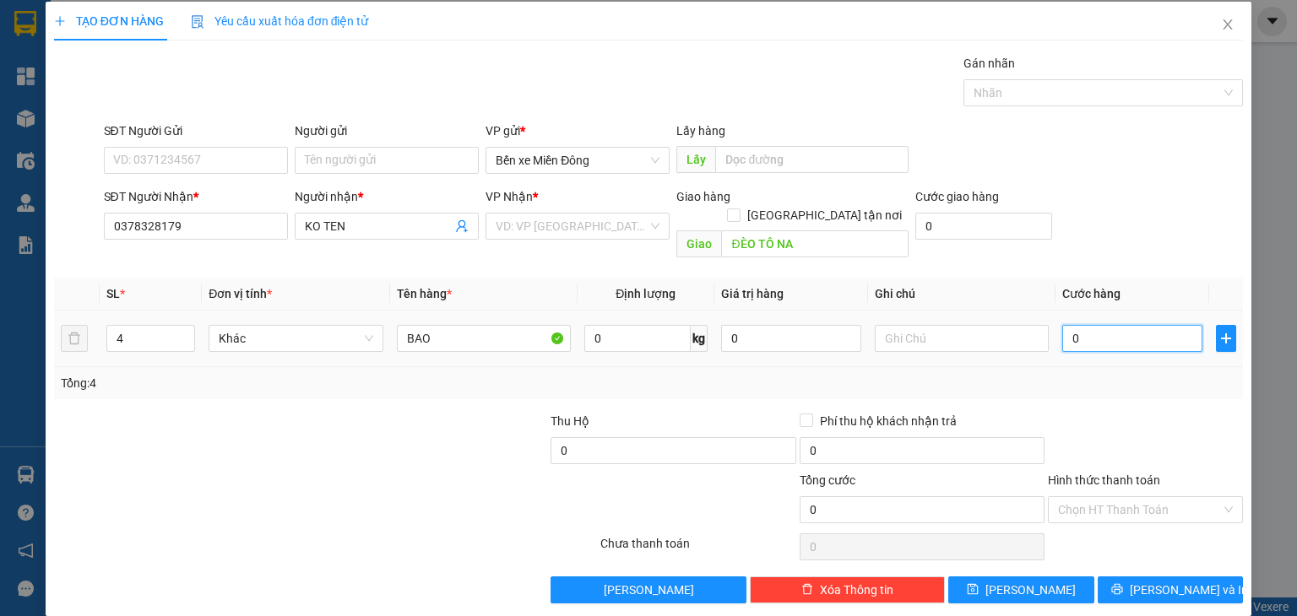
click at [1091, 325] on input "0" at bounding box center [1132, 338] width 140 height 27
click at [1172, 581] on span "[PERSON_NAME] và In" at bounding box center [1189, 590] width 118 height 19
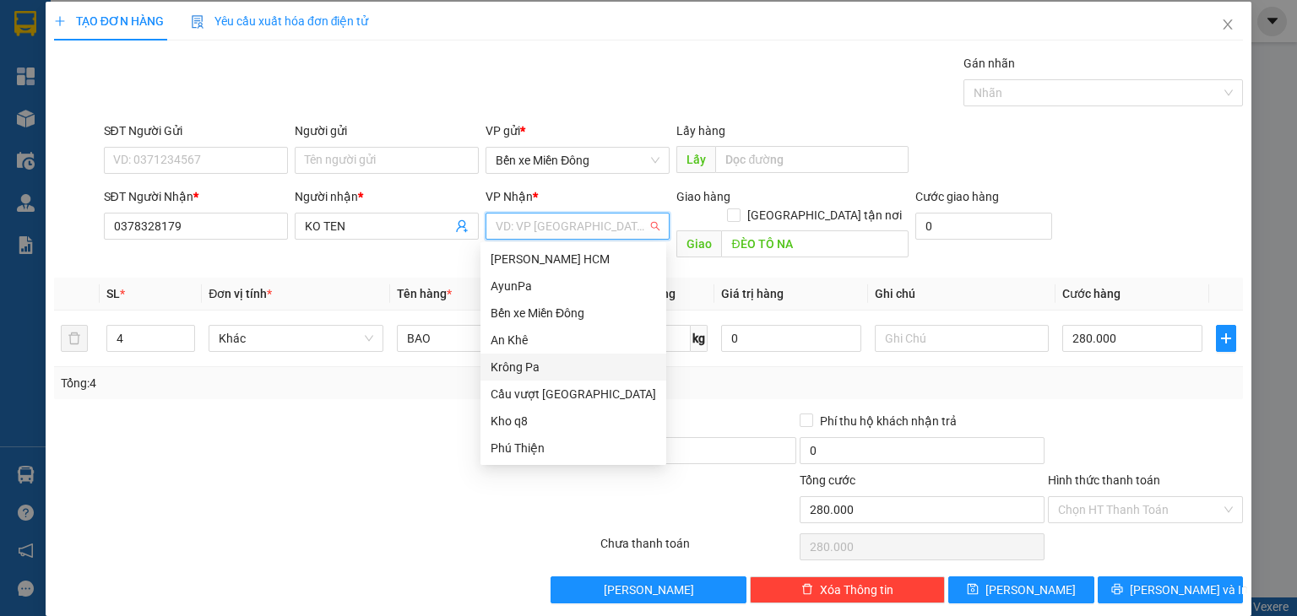
click at [563, 219] on input "search" at bounding box center [572, 226] width 152 height 25
click at [544, 286] on div "AyunPa" at bounding box center [573, 286] width 165 height 19
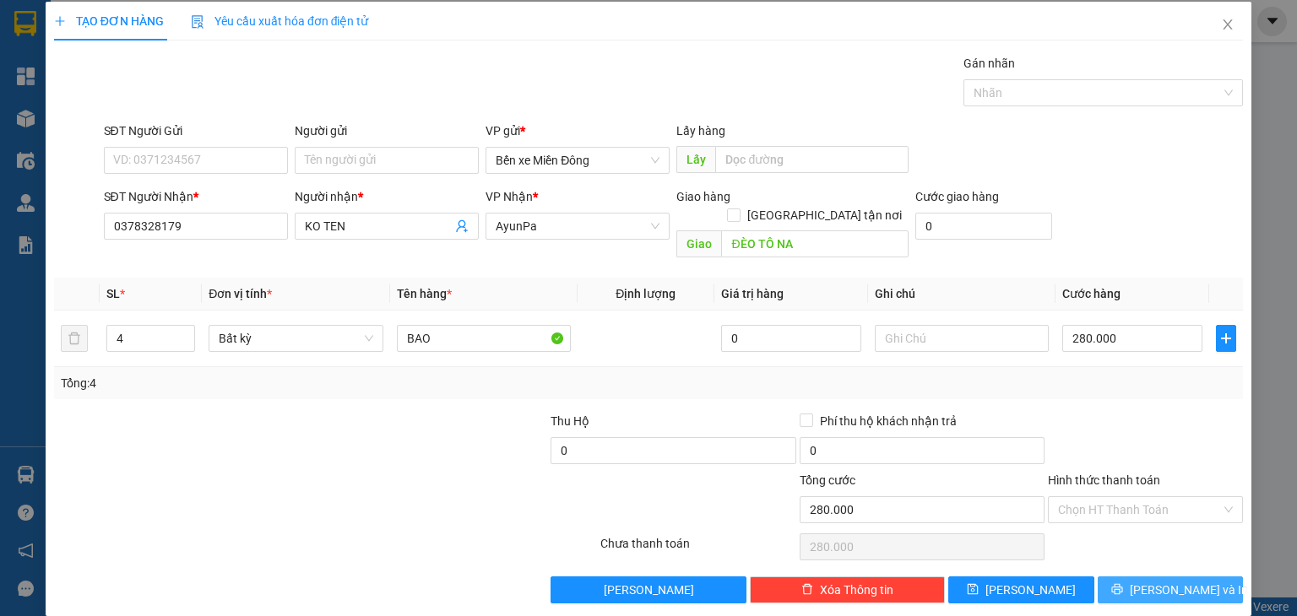
click at [1123, 583] on icon "printer" at bounding box center [1117, 589] width 12 height 12
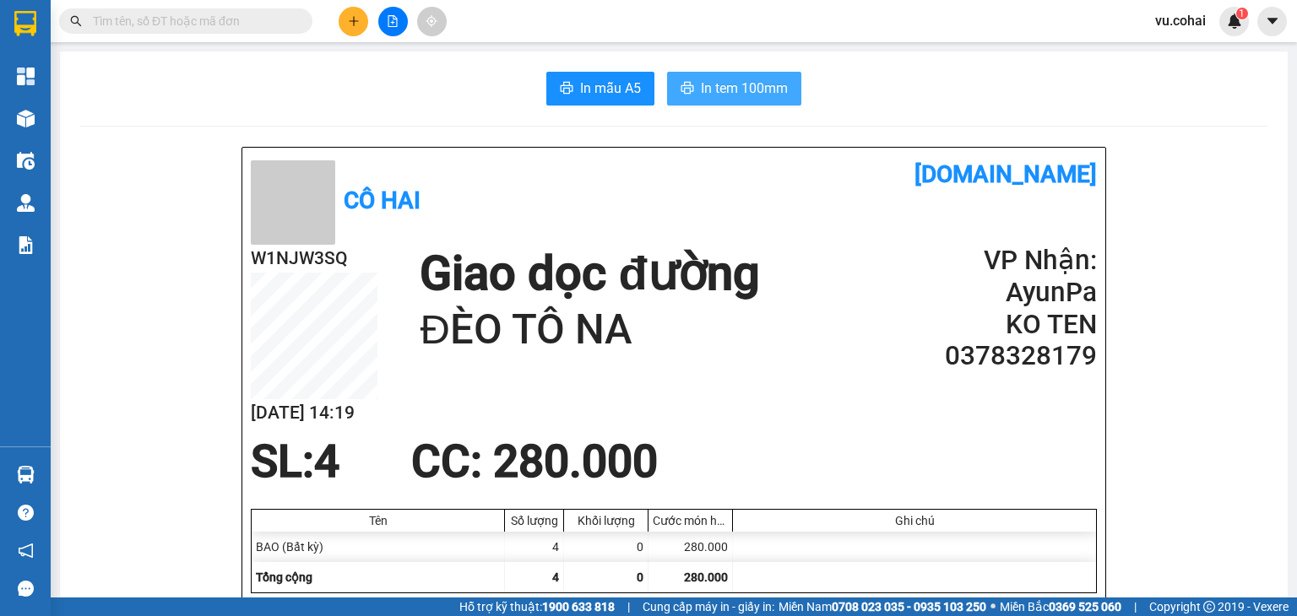
click at [709, 95] on span "In tem 100mm" at bounding box center [744, 88] width 87 height 21
click at [366, 27] on button at bounding box center [354, 22] width 30 height 30
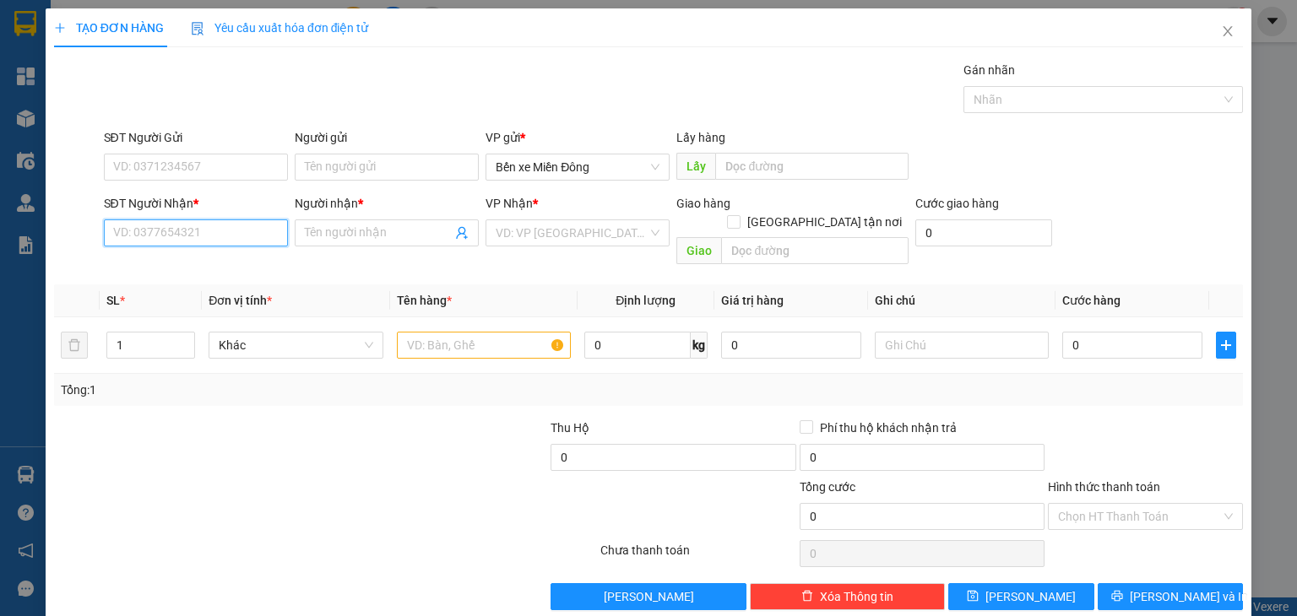
click at [263, 220] on input "SĐT Người Nhận *" at bounding box center [196, 233] width 184 height 27
paste input "0363967010"
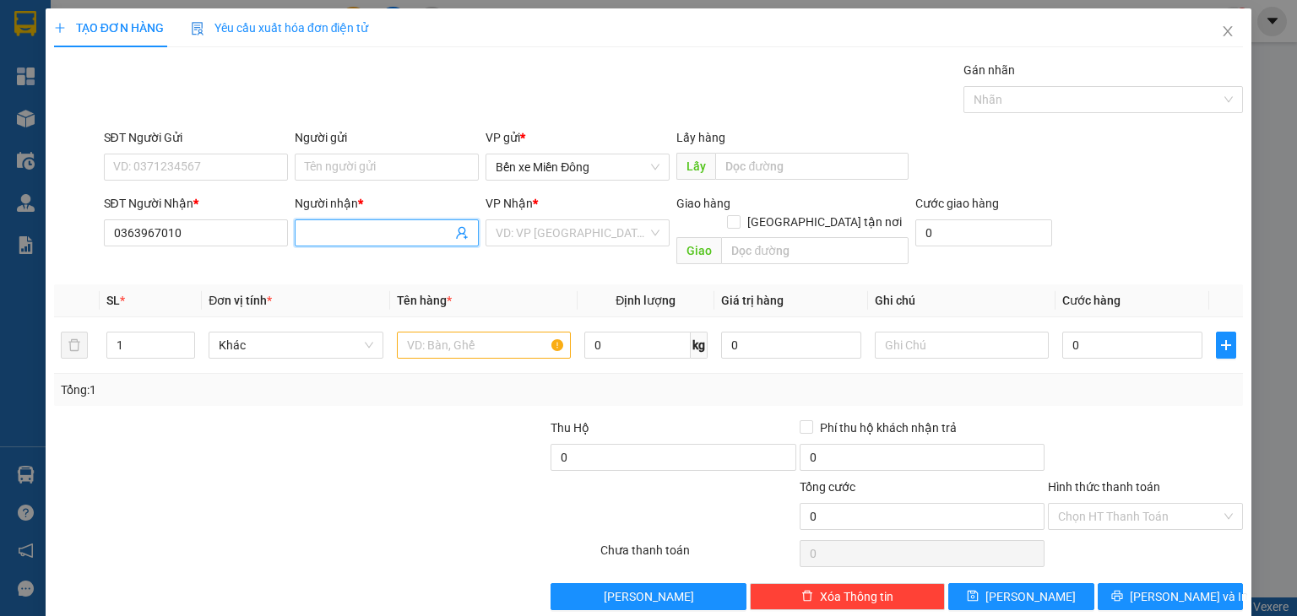
click at [338, 237] on input "Người nhận *" at bounding box center [378, 233] width 147 height 19
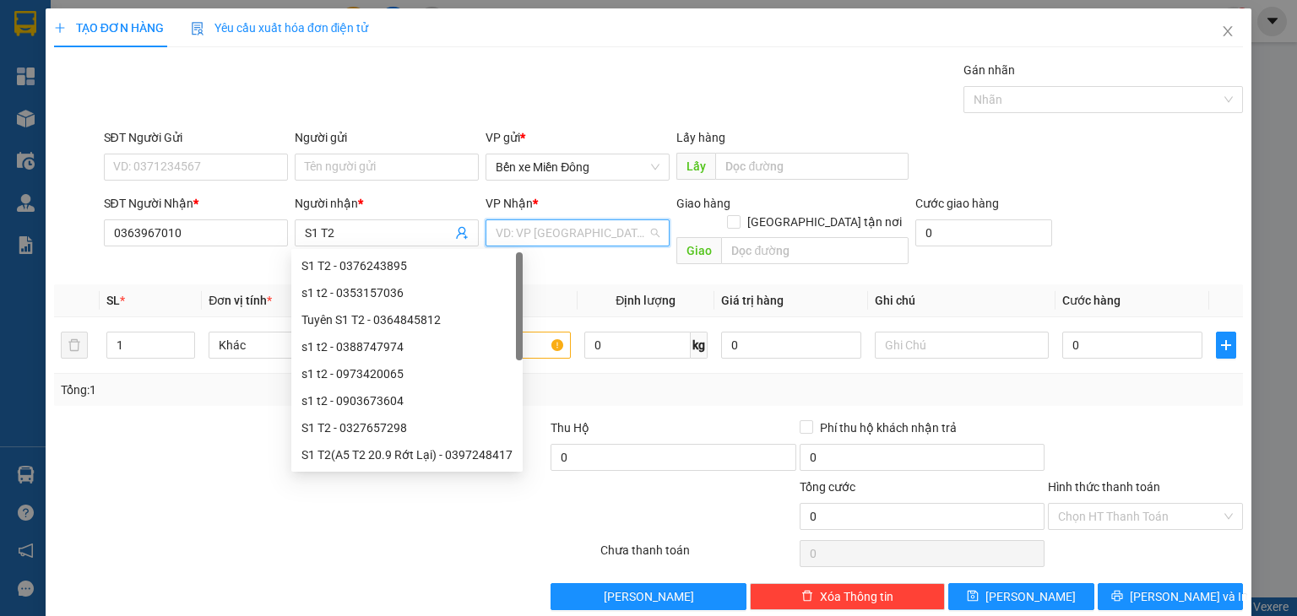
click at [499, 231] on input "search" at bounding box center [572, 232] width 152 height 25
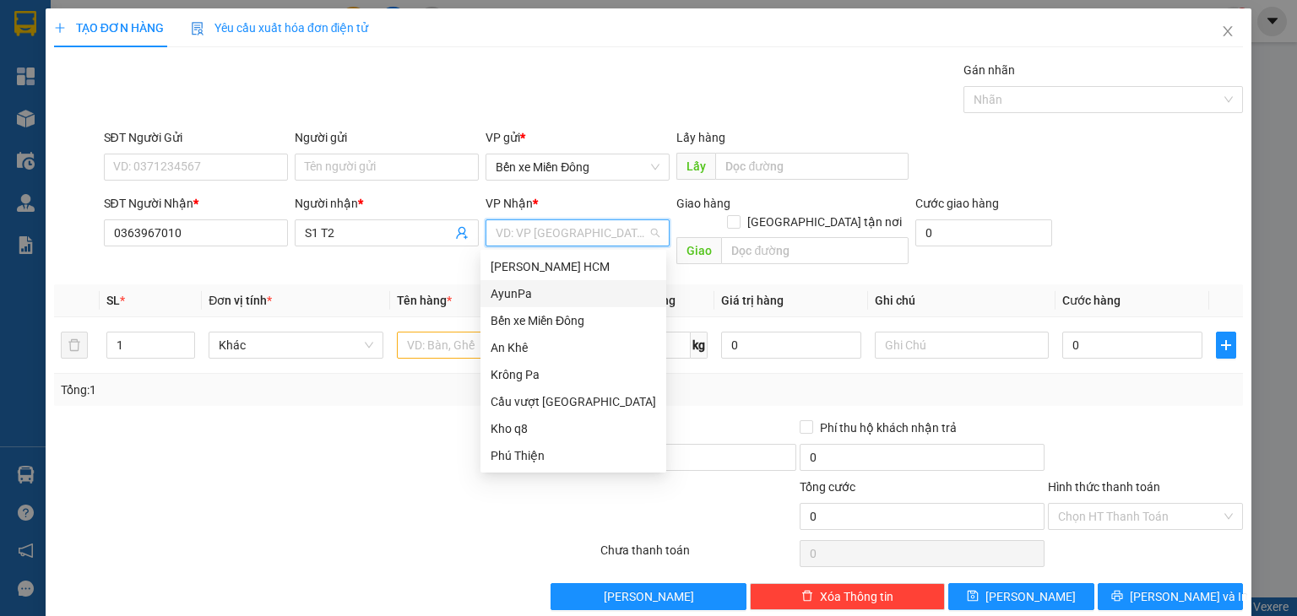
click at [525, 301] on div "AyunPa" at bounding box center [573, 294] width 165 height 19
click at [524, 299] on div "AyunPa" at bounding box center [573, 294] width 165 height 19
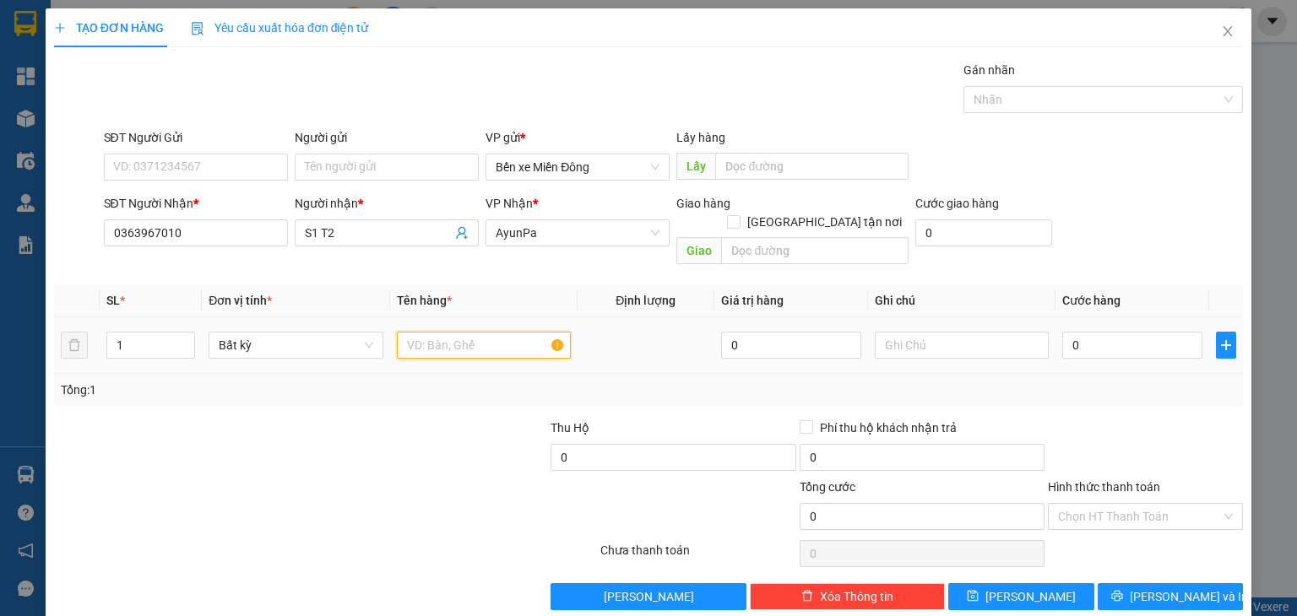
click at [436, 334] on input "text" at bounding box center [484, 345] width 174 height 27
click at [1117, 332] on input "0BAO1" at bounding box center [1132, 345] width 140 height 27
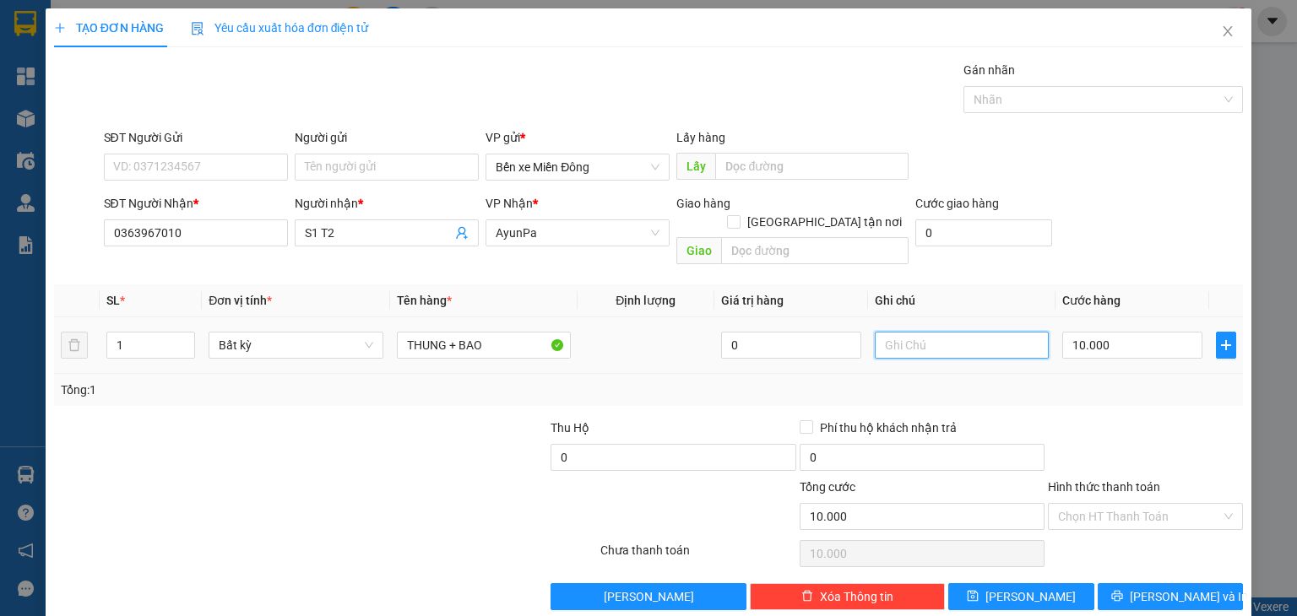
click at [919, 332] on input "text" at bounding box center [962, 345] width 174 height 27
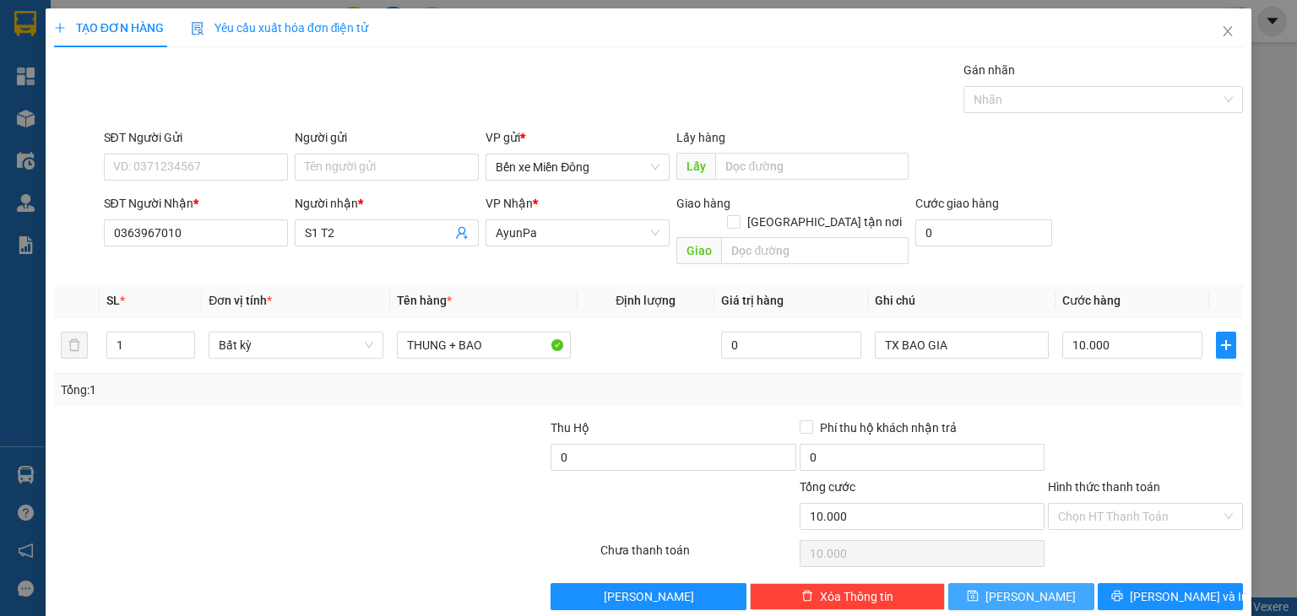
click at [1004, 585] on button "[PERSON_NAME]" at bounding box center [1021, 596] width 146 height 27
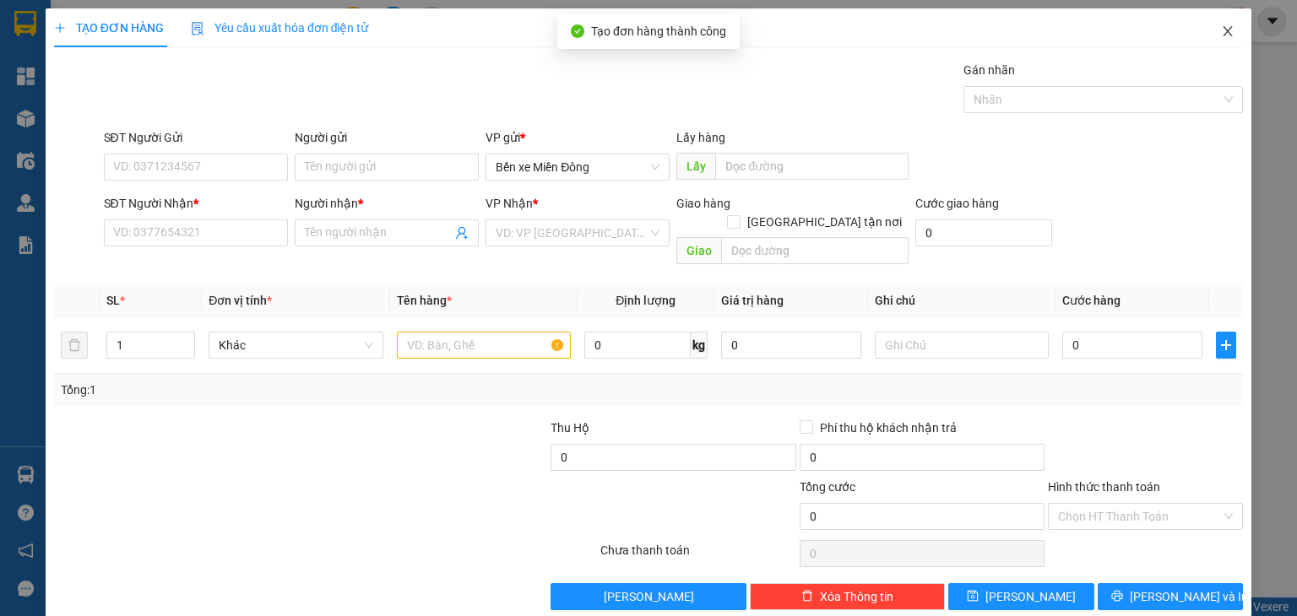
click at [1221, 38] on icon "close" at bounding box center [1228, 31] width 14 height 14
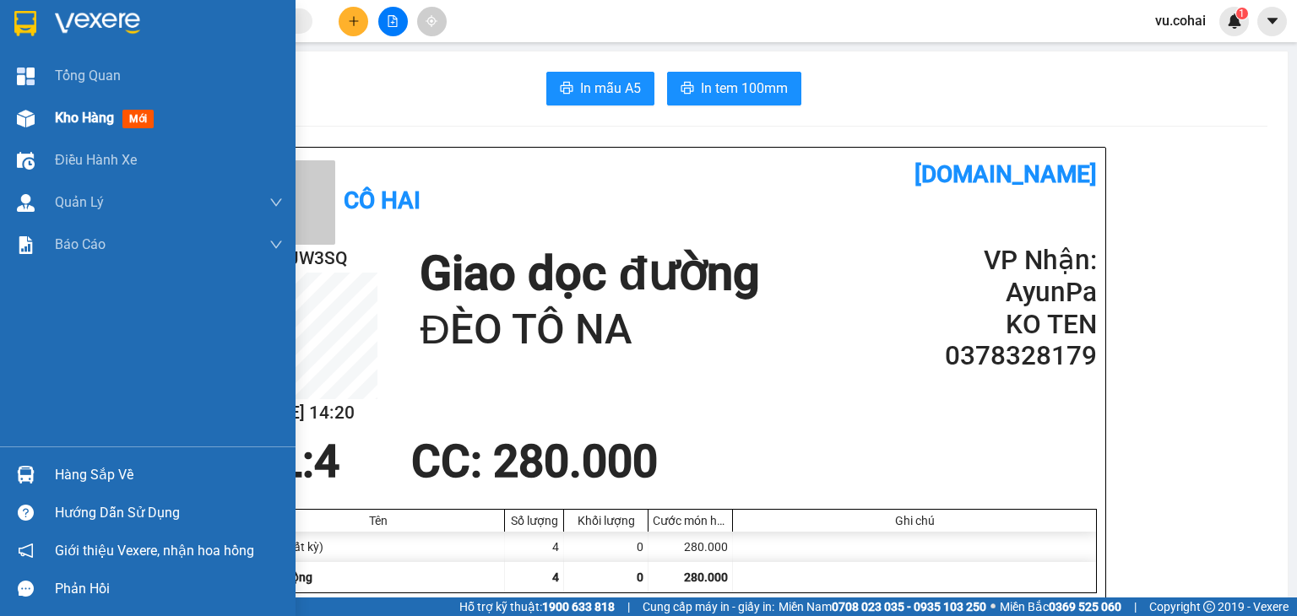
click at [56, 121] on span "Kho hàng" at bounding box center [84, 118] width 59 height 16
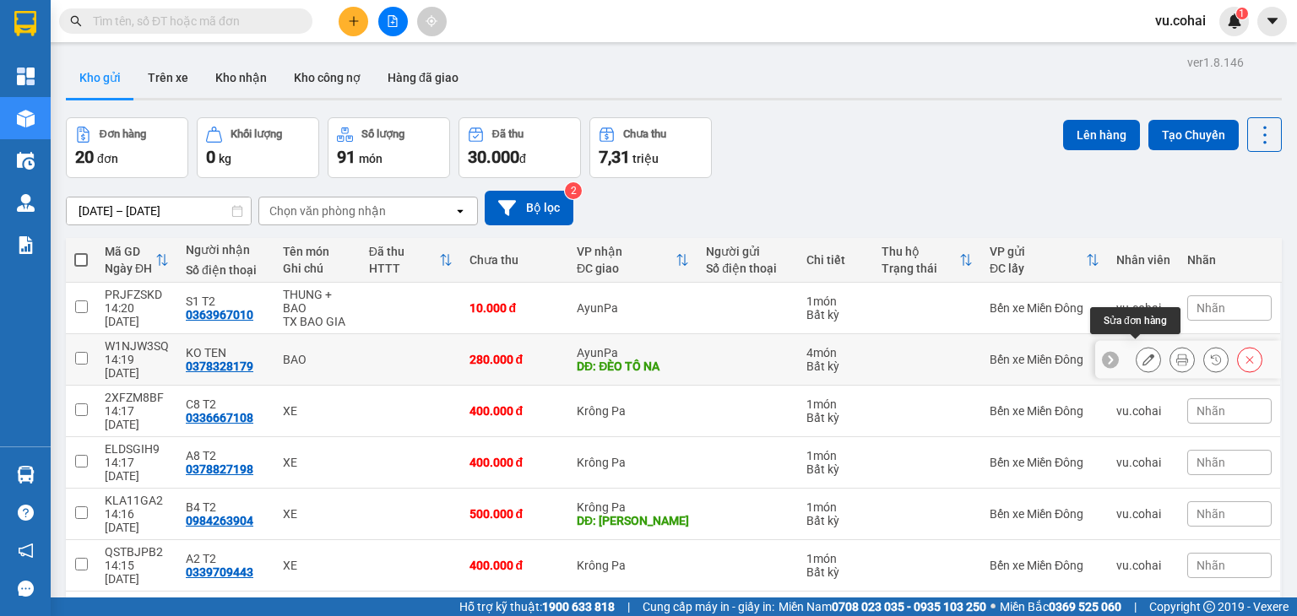
click at [1142, 358] on icon at bounding box center [1148, 360] width 12 height 12
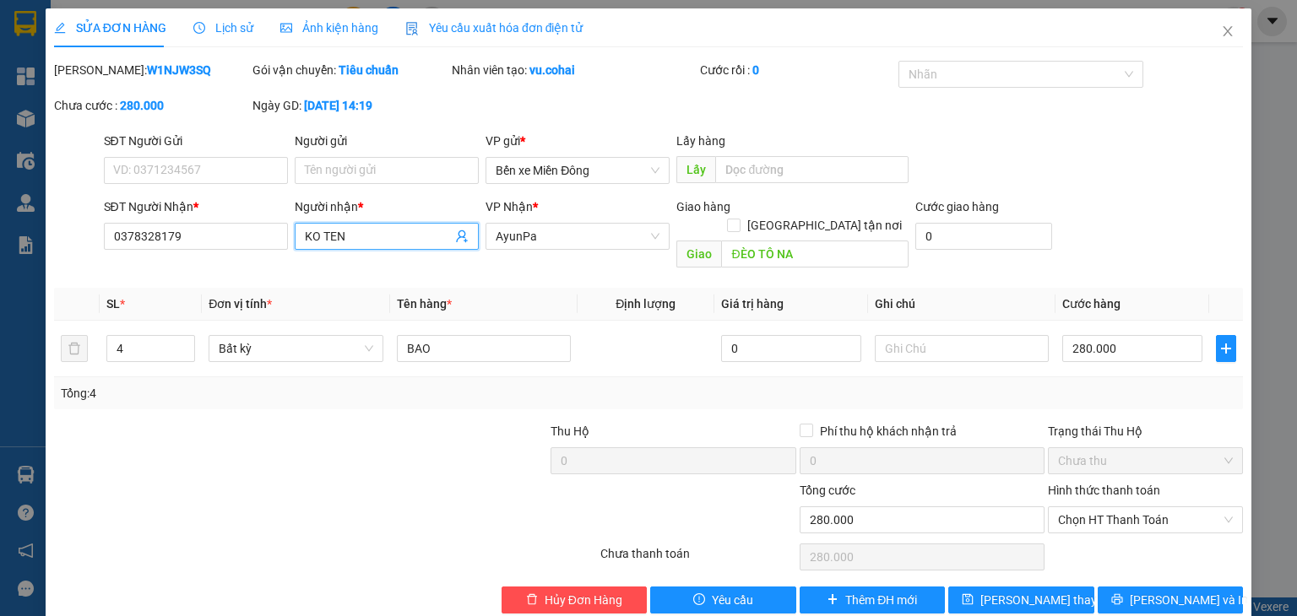
click at [392, 235] on input "KO TEN" at bounding box center [378, 236] width 147 height 19
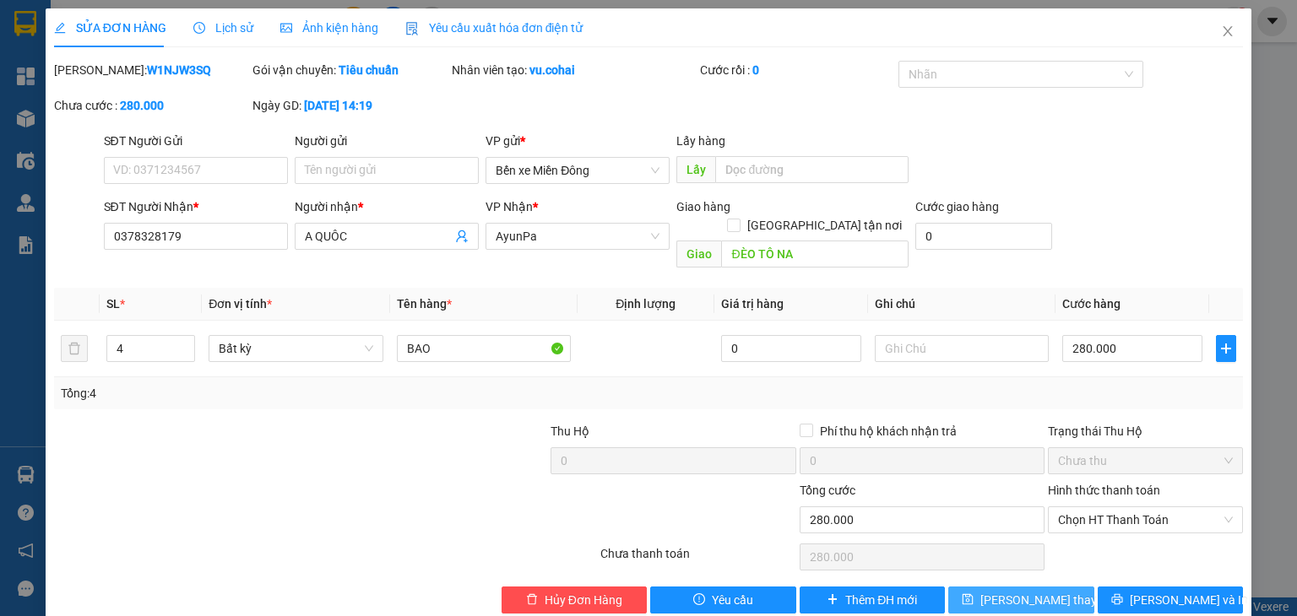
click at [1049, 591] on span "[PERSON_NAME] thay đổi" at bounding box center [1047, 600] width 135 height 19
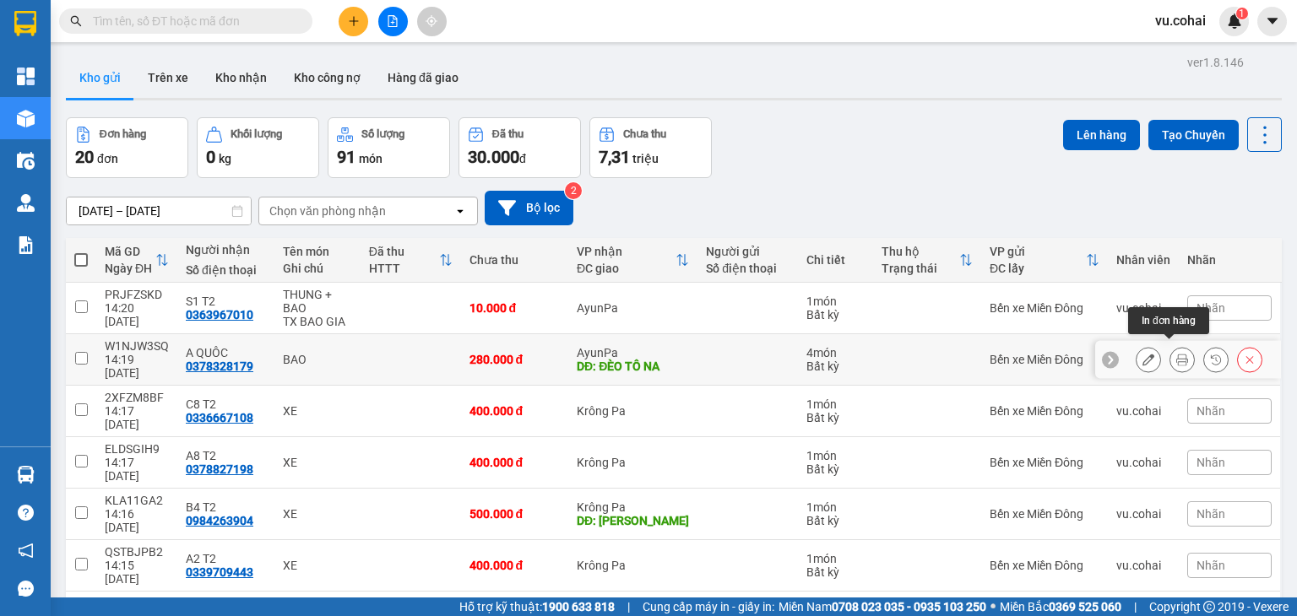
click at [1176, 355] on icon at bounding box center [1182, 360] width 12 height 12
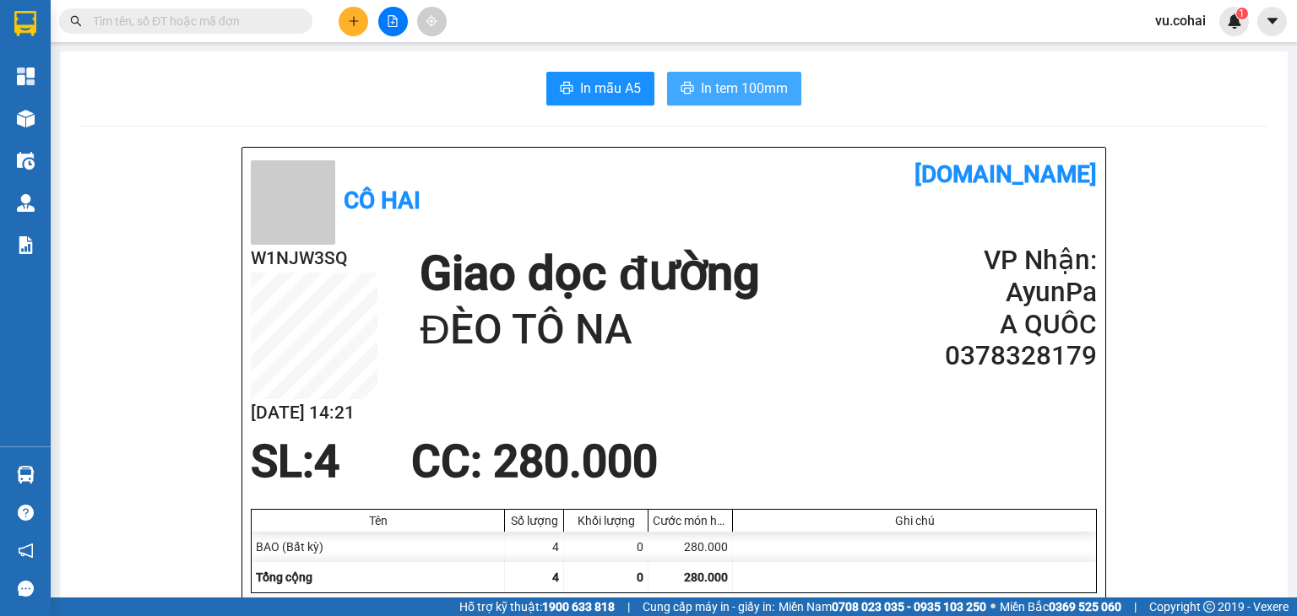
click at [747, 86] on span "In tem 100mm" at bounding box center [744, 88] width 87 height 21
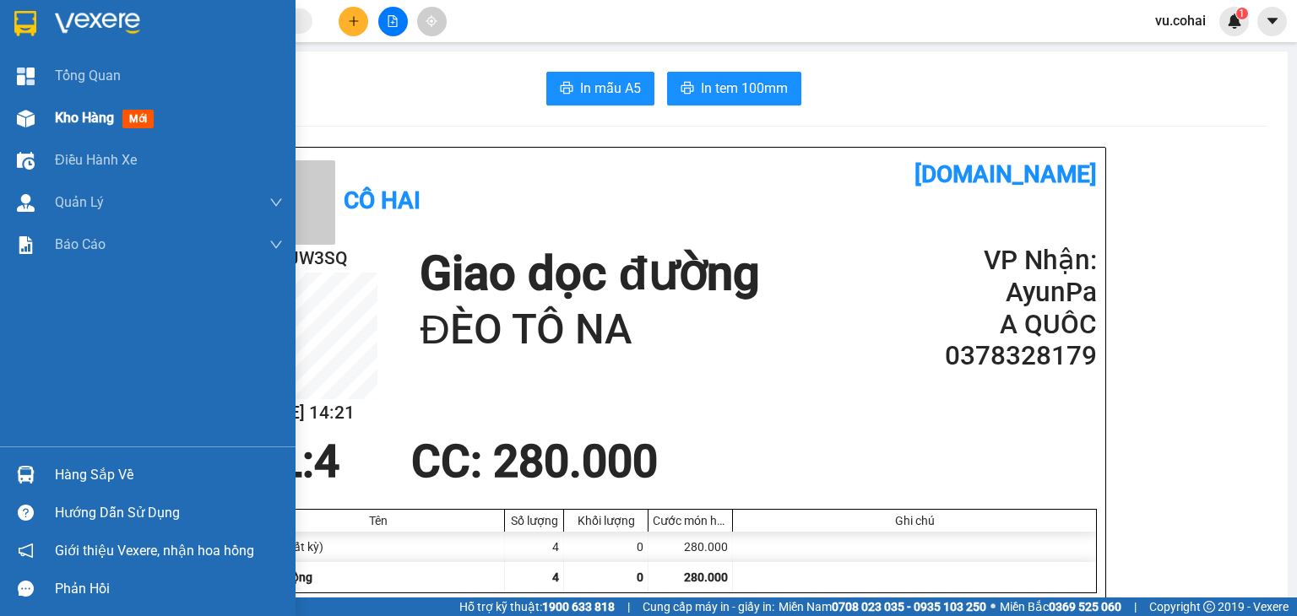
click at [43, 120] on div "Kho hàng mới" at bounding box center [148, 118] width 296 height 42
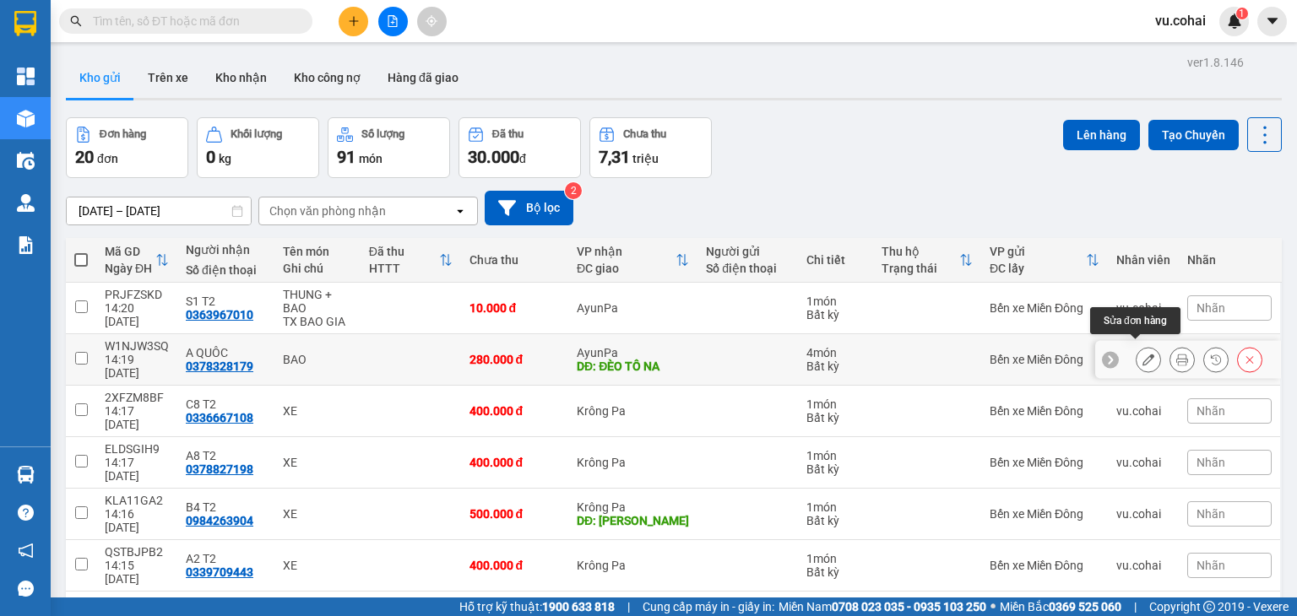
click at [1142, 352] on button at bounding box center [1149, 360] width 24 height 30
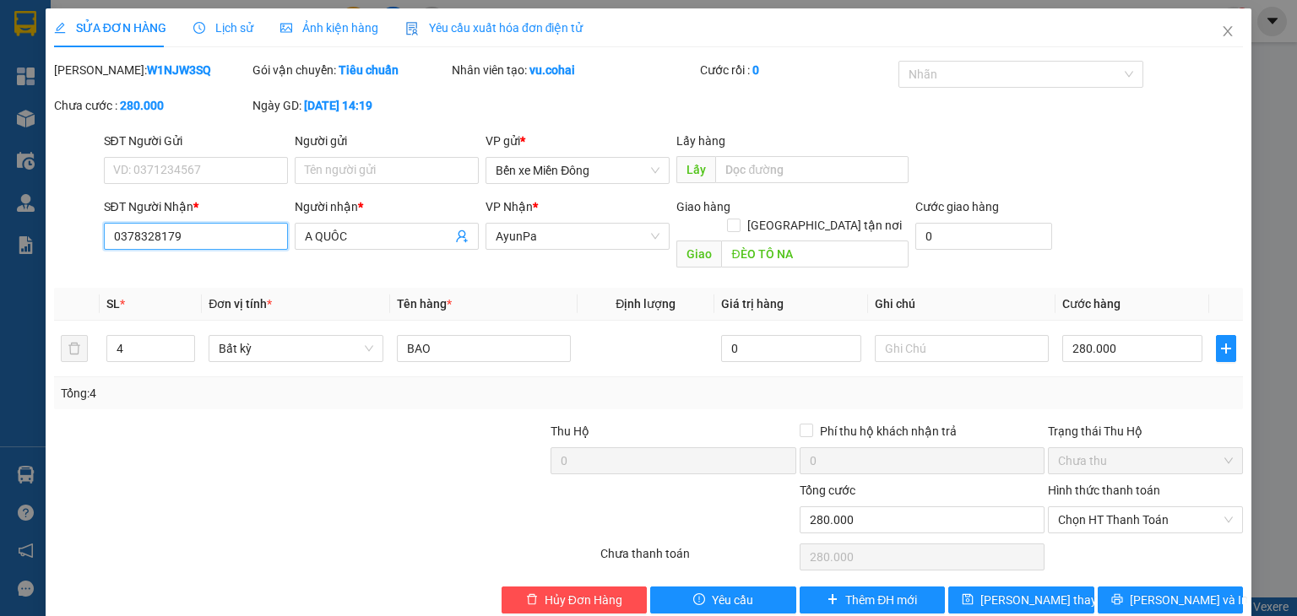
drag, startPoint x: 248, startPoint y: 242, endPoint x: 90, endPoint y: 215, distance: 160.2
click at [90, 215] on div "SĐT Người Nhận * 0378328179 0378328179 Người nhận * A QUÔC VP Nhận * AyunPa Gia…" at bounding box center [648, 237] width 1192 height 78
click at [153, 229] on input "SĐT Người Nhận *" at bounding box center [196, 236] width 184 height 27
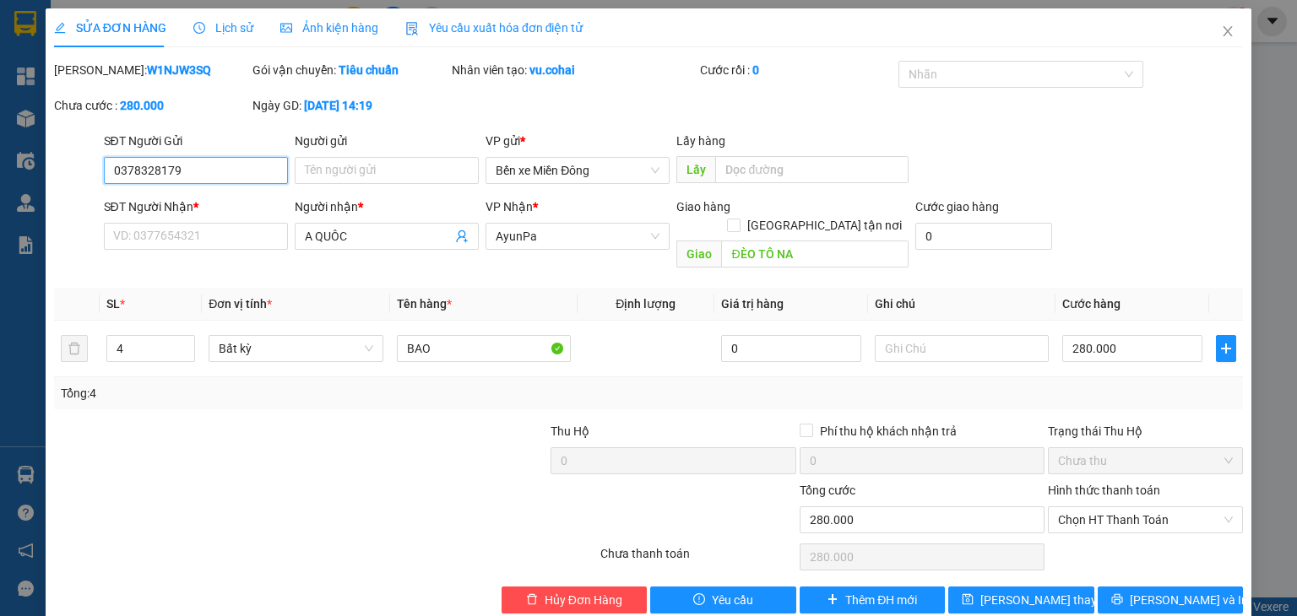
drag, startPoint x: 189, startPoint y: 173, endPoint x: 58, endPoint y: 183, distance: 131.3
click at [58, 183] on div "SĐT Người Gửi 0378328179 0378328179 Người gửi Tên người gửi VP gửi * Bến xe Miề…" at bounding box center [648, 161] width 1192 height 59
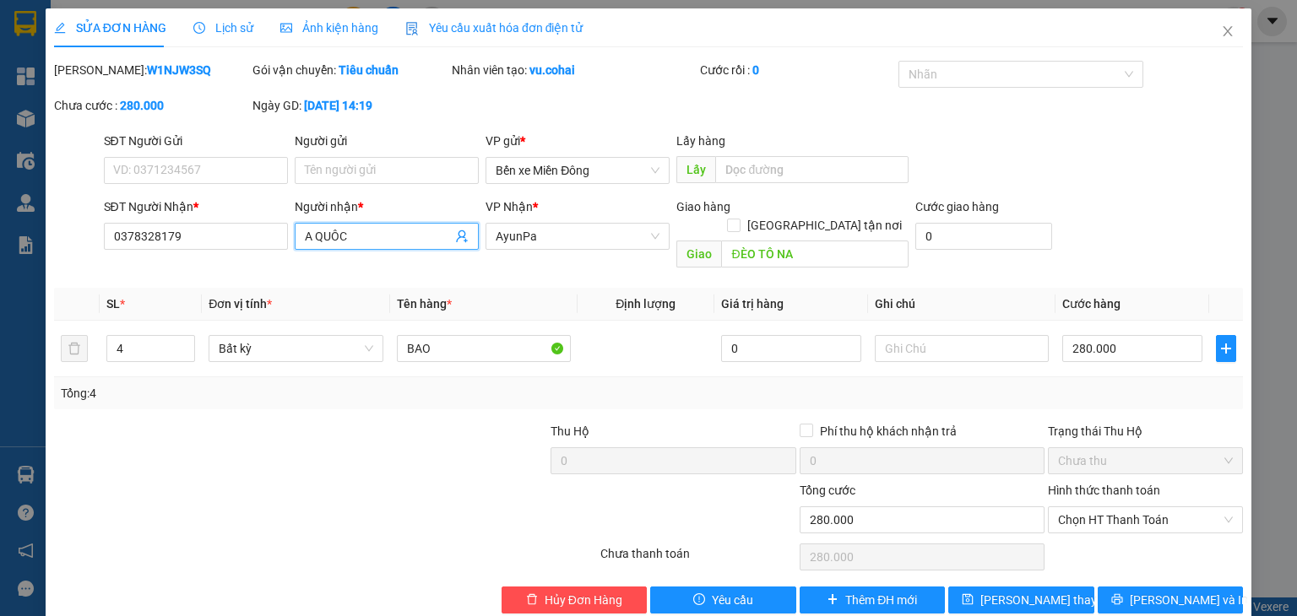
click at [355, 240] on input "A QUÔC" at bounding box center [378, 236] width 147 height 19
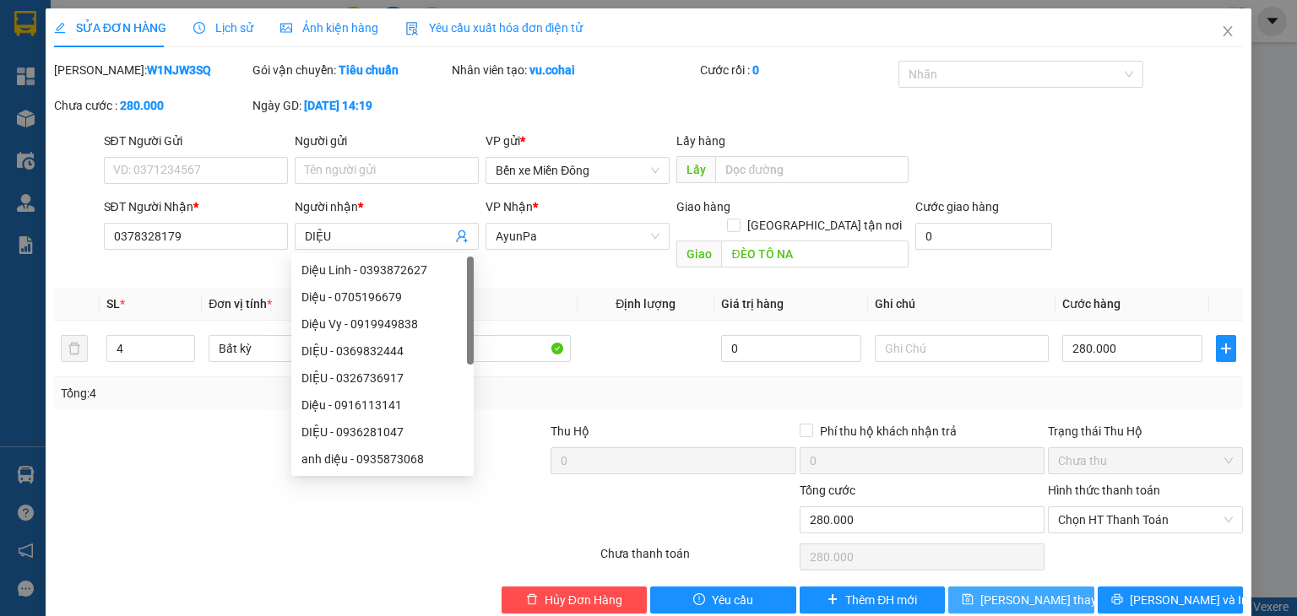
click at [1064, 587] on button "[PERSON_NAME] thay đổi" at bounding box center [1021, 600] width 146 height 27
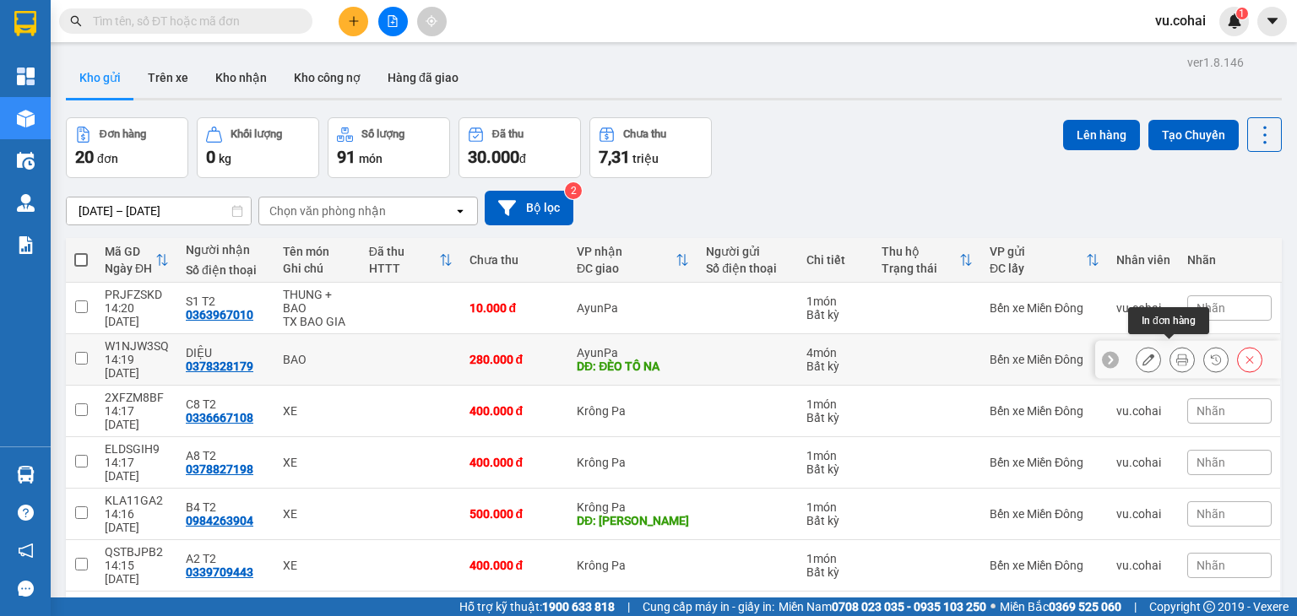
click at [1170, 360] on button at bounding box center [1182, 360] width 24 height 30
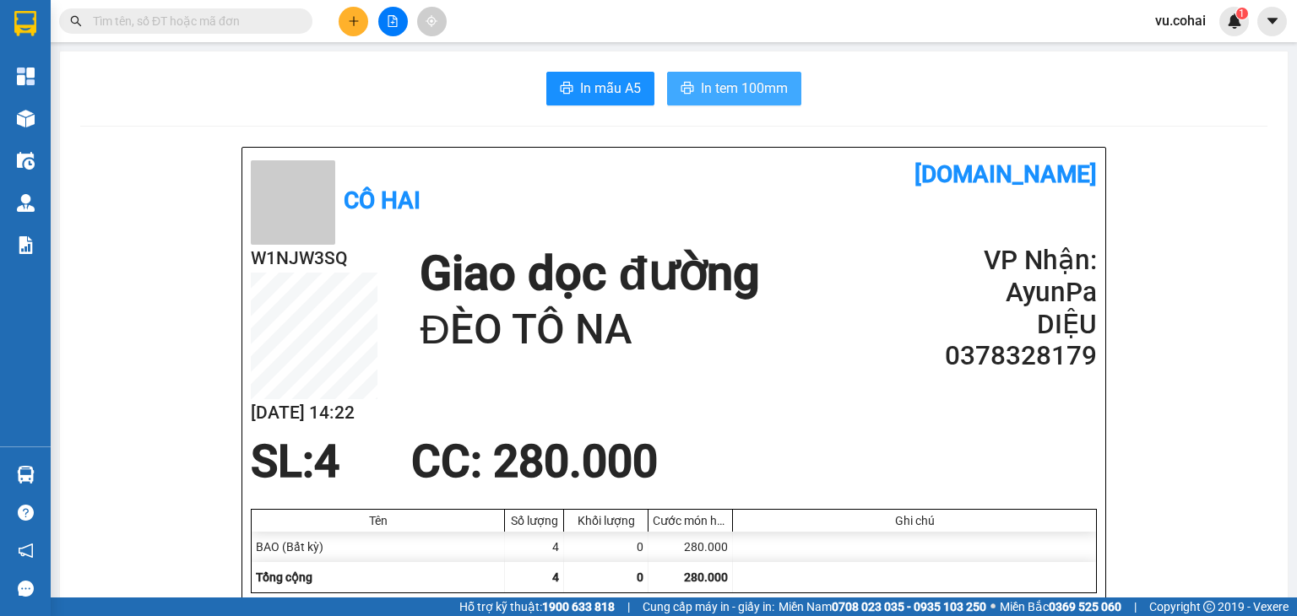
click at [736, 81] on span "In tem 100mm" at bounding box center [744, 88] width 87 height 21
click at [358, 24] on icon "plus" at bounding box center [354, 21] width 12 height 12
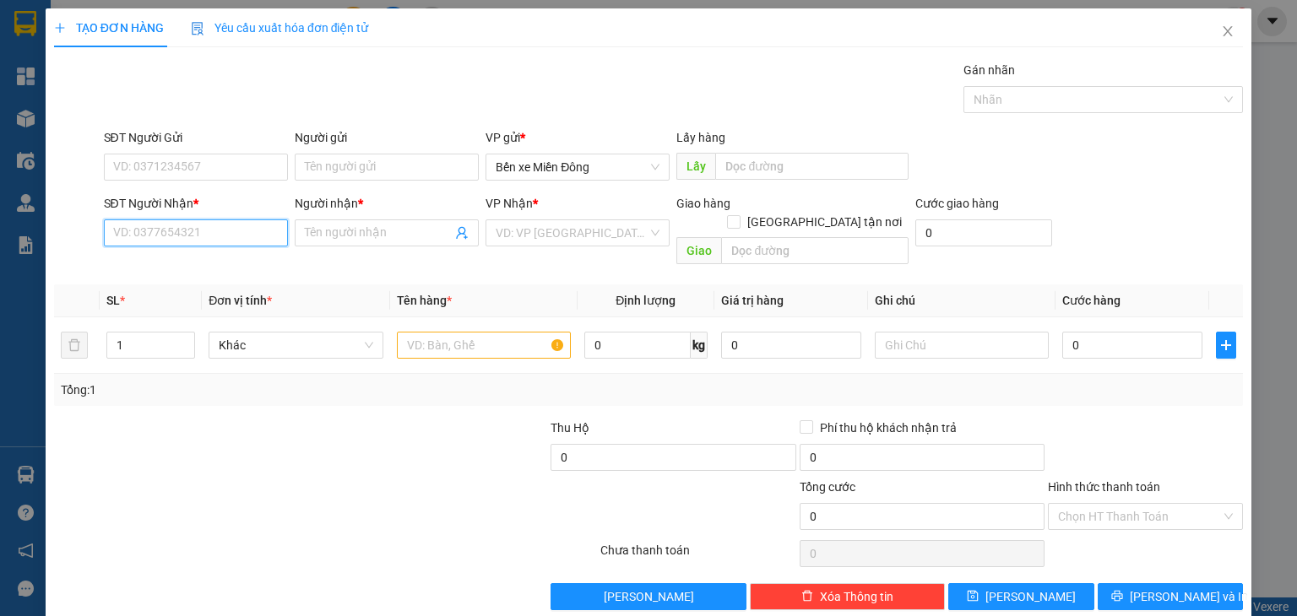
click at [212, 241] on input "SĐT Người Nhận *" at bounding box center [196, 233] width 184 height 27
click at [239, 261] on div "0395373785 - [GEOGRAPHIC_DATA]" at bounding box center [207, 266] width 190 height 19
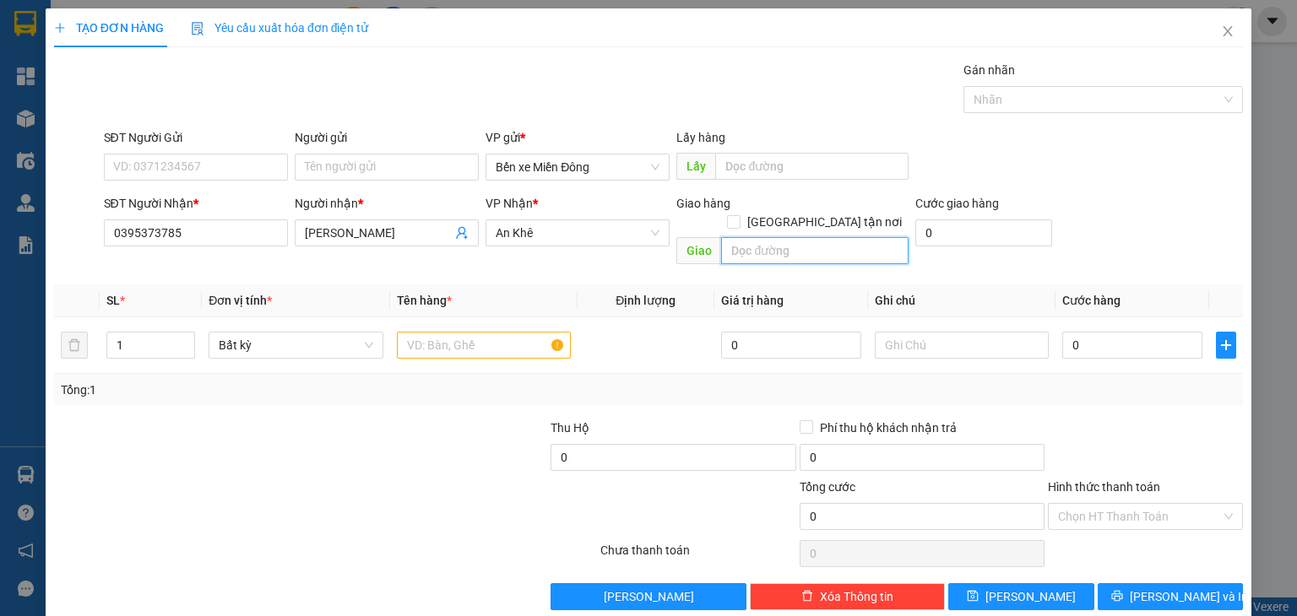
click at [753, 240] on input "text" at bounding box center [814, 250] width 187 height 27
click at [431, 332] on input "text" at bounding box center [484, 345] width 174 height 27
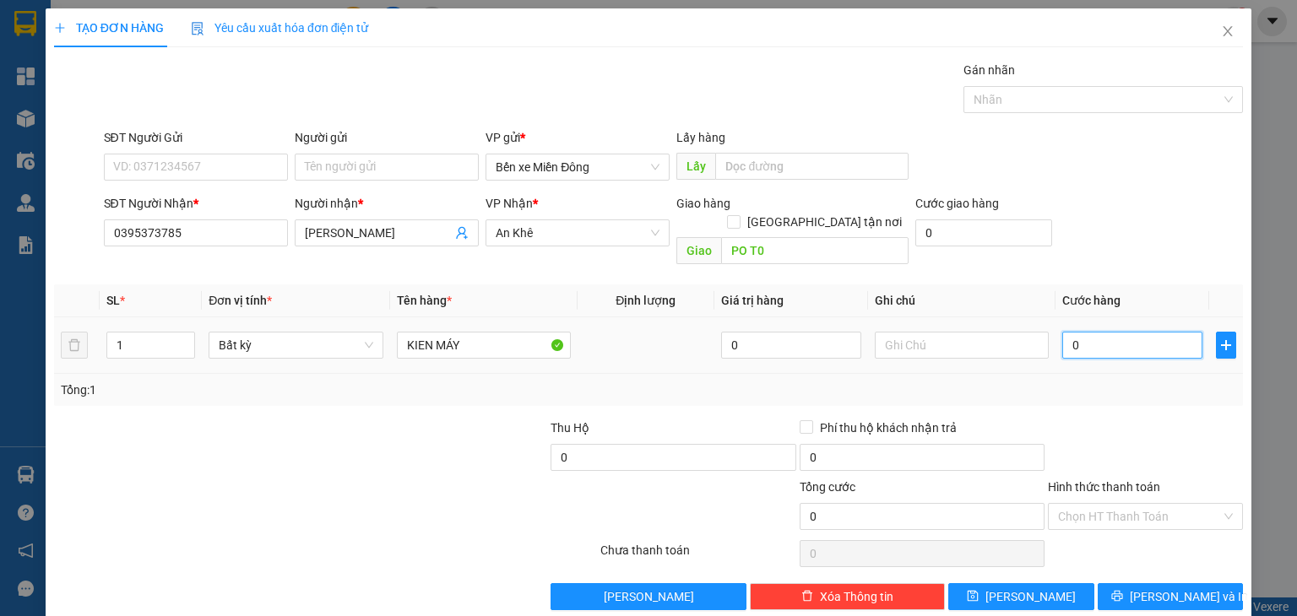
click at [1121, 332] on input "0" at bounding box center [1132, 345] width 140 height 27
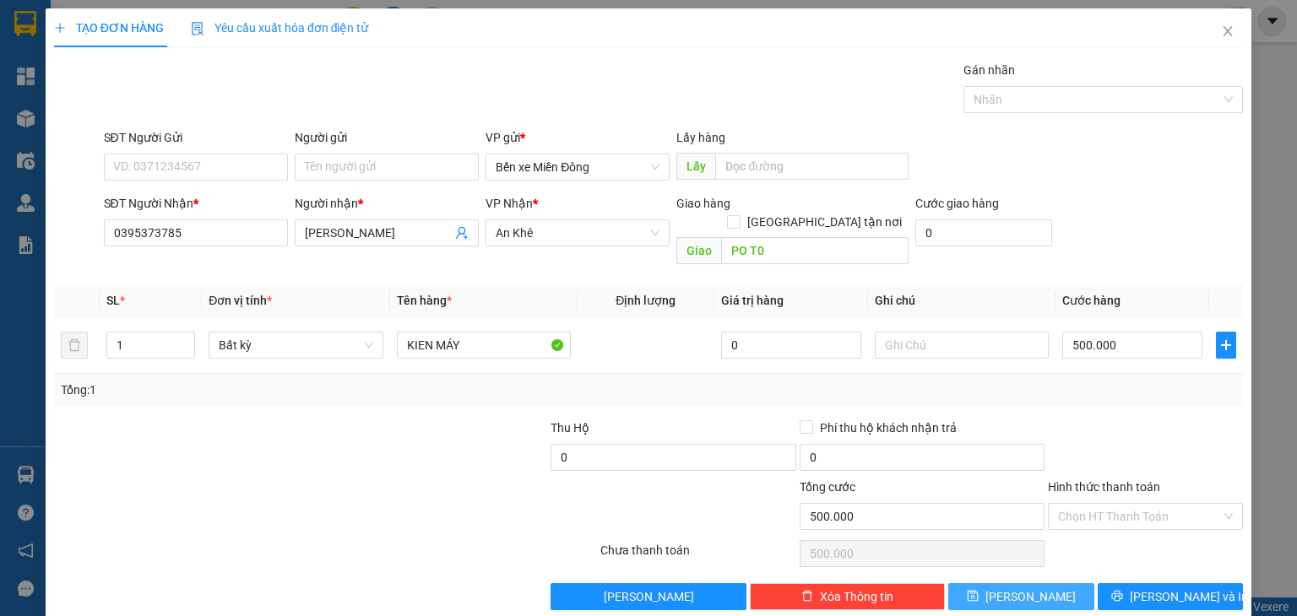
click at [1040, 583] on button "[PERSON_NAME]" at bounding box center [1021, 596] width 146 height 27
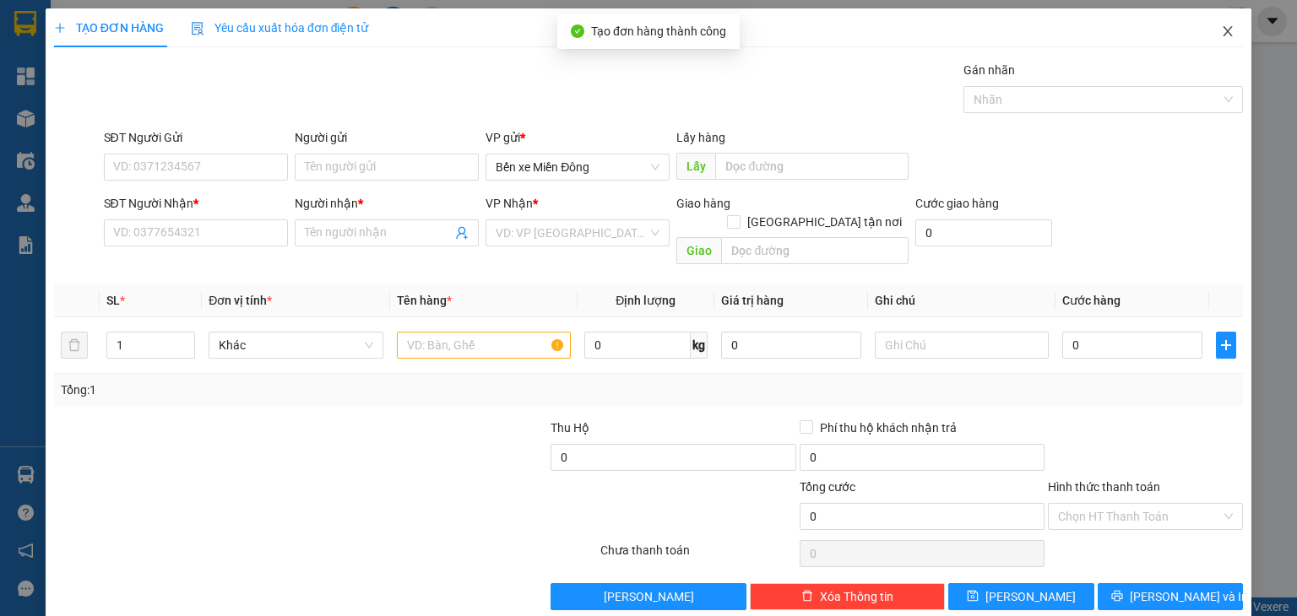
click at [1221, 35] on icon "close" at bounding box center [1228, 31] width 14 height 14
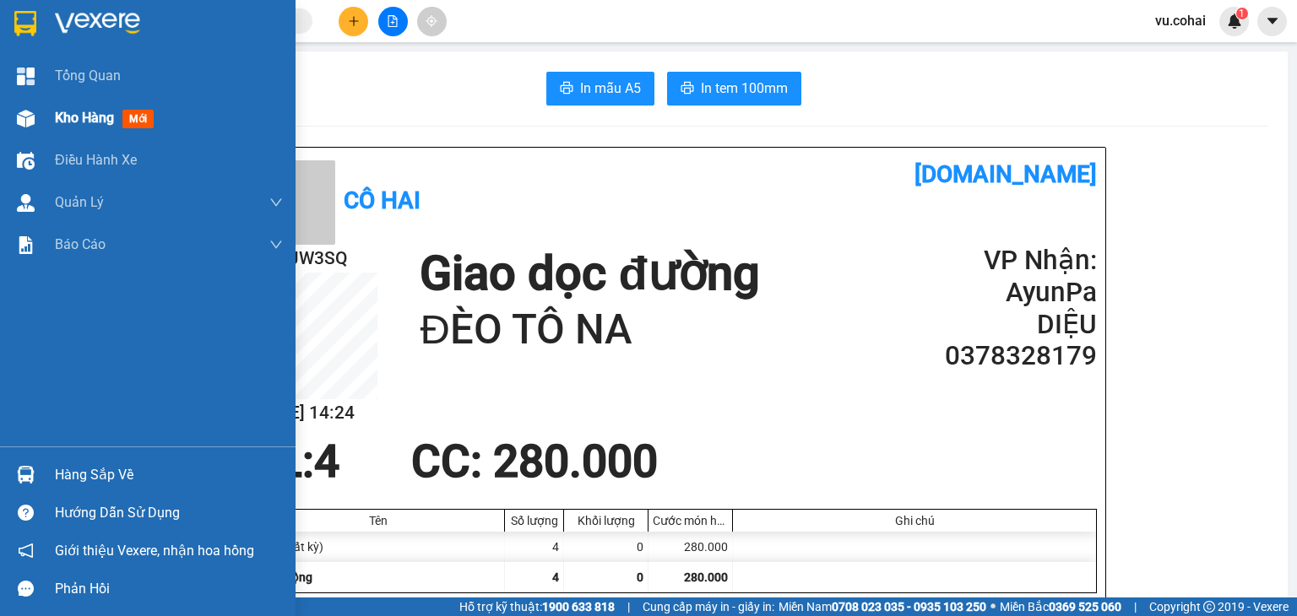
click at [69, 122] on span "Kho hàng" at bounding box center [84, 118] width 59 height 16
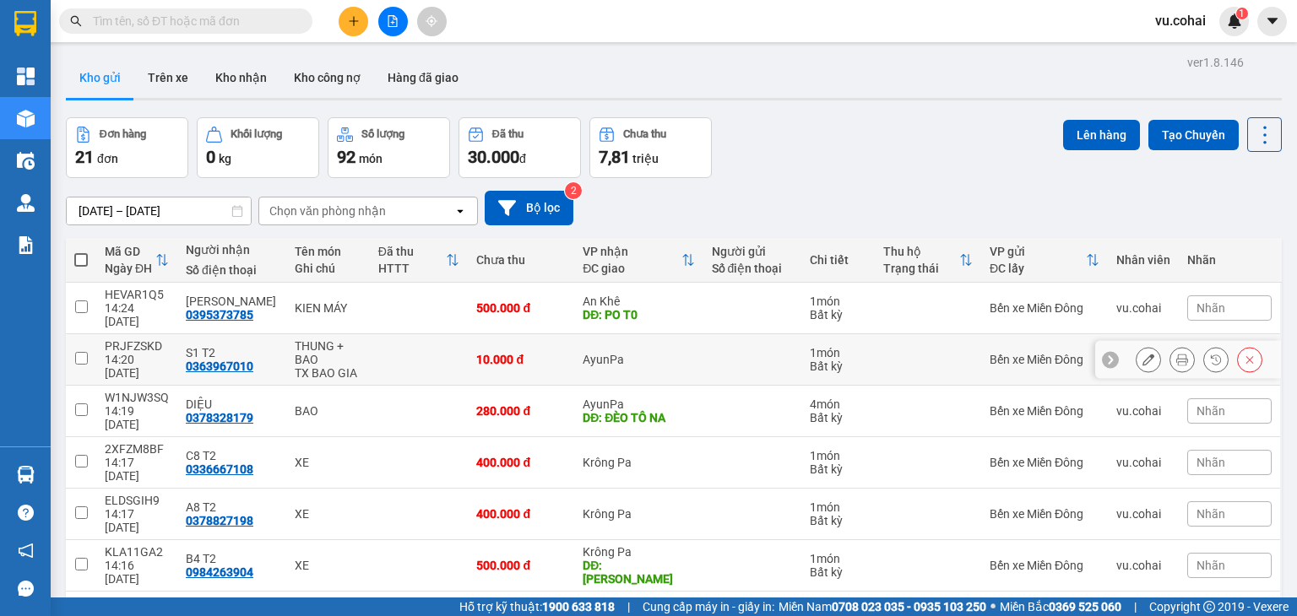
click at [94, 339] on td at bounding box center [81, 360] width 30 height 52
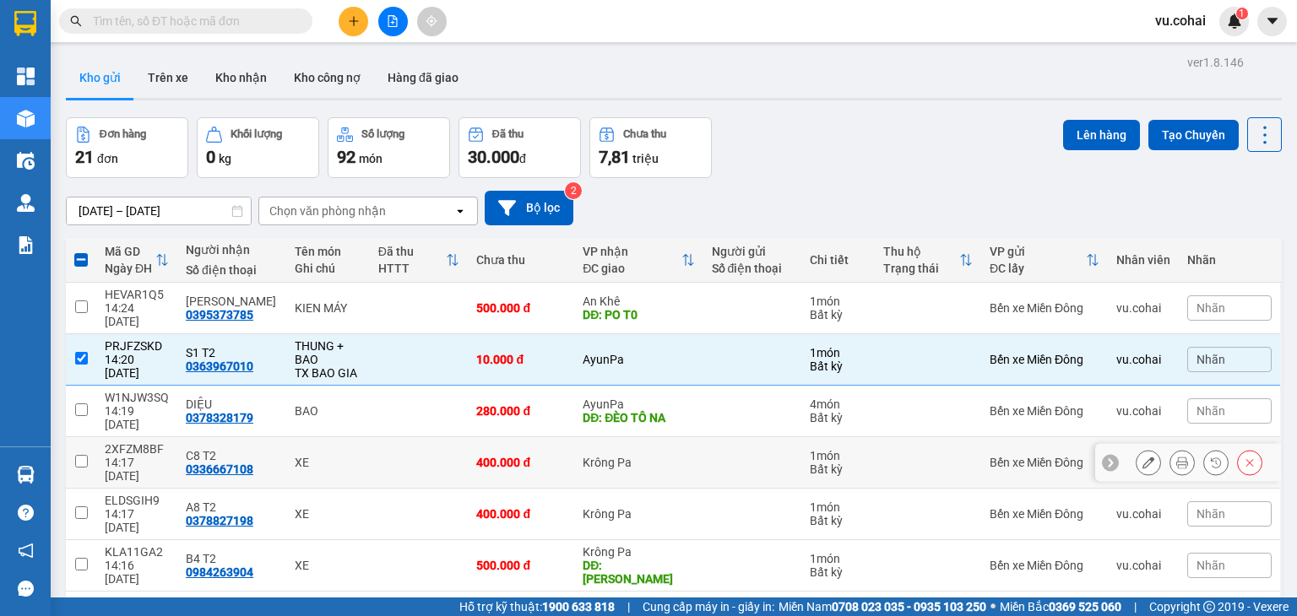
click at [79, 455] on input "checkbox" at bounding box center [81, 461] width 13 height 13
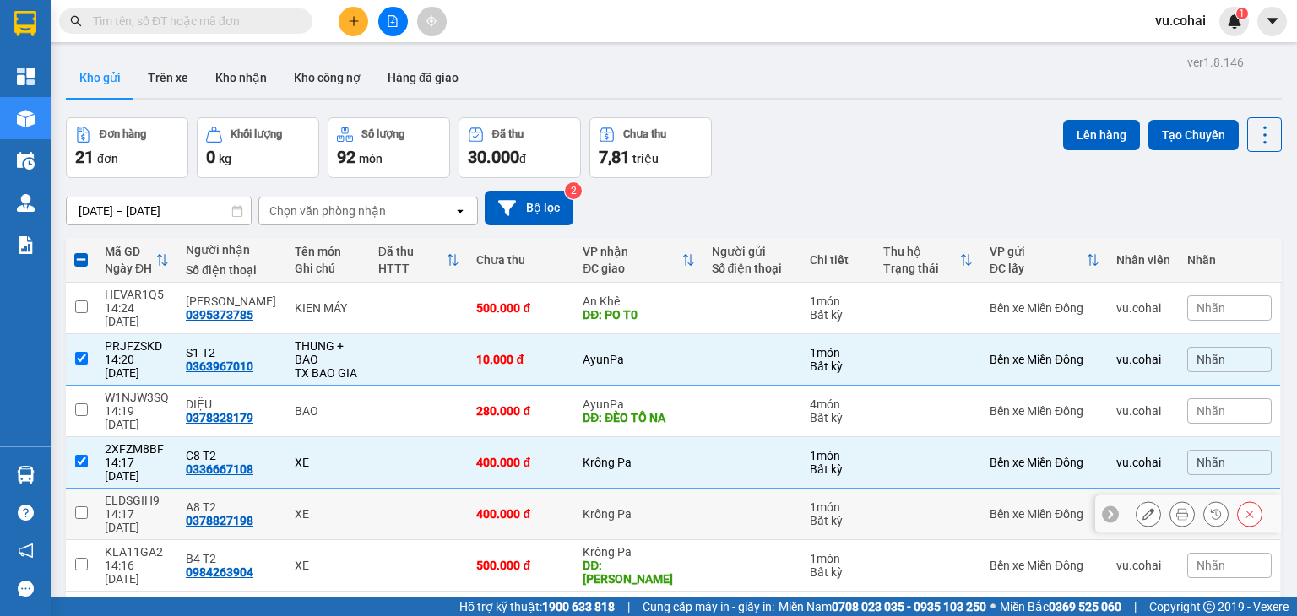
click at [77, 507] on input "checkbox" at bounding box center [81, 513] width 13 height 13
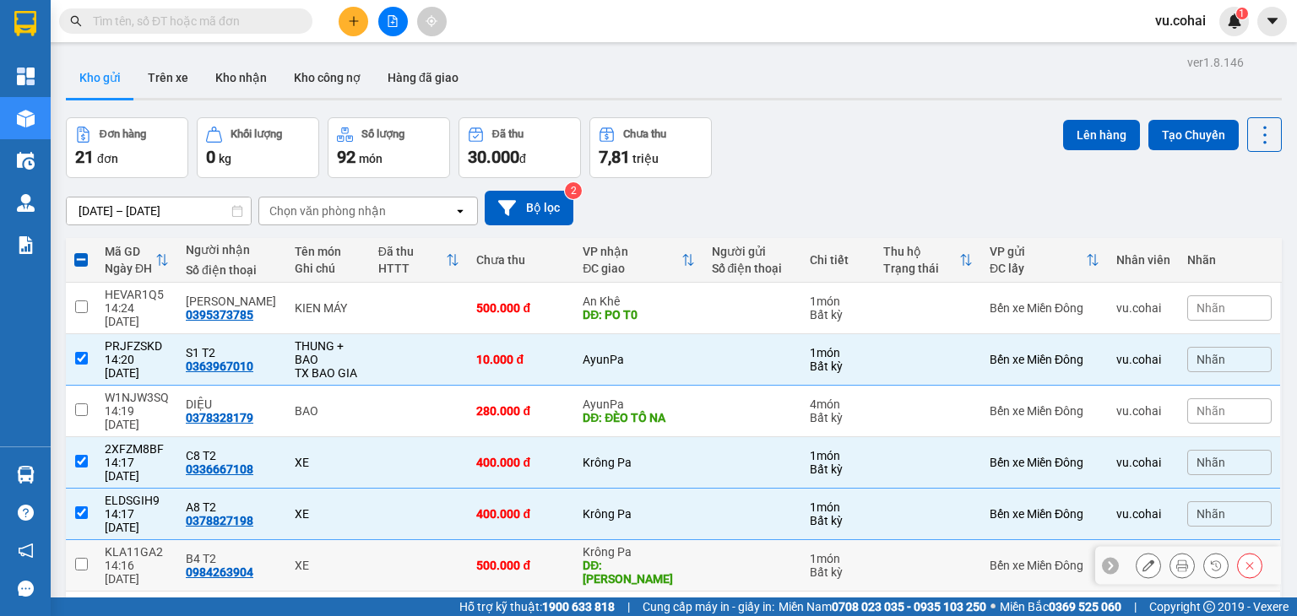
click at [77, 558] on input "checkbox" at bounding box center [81, 564] width 13 height 13
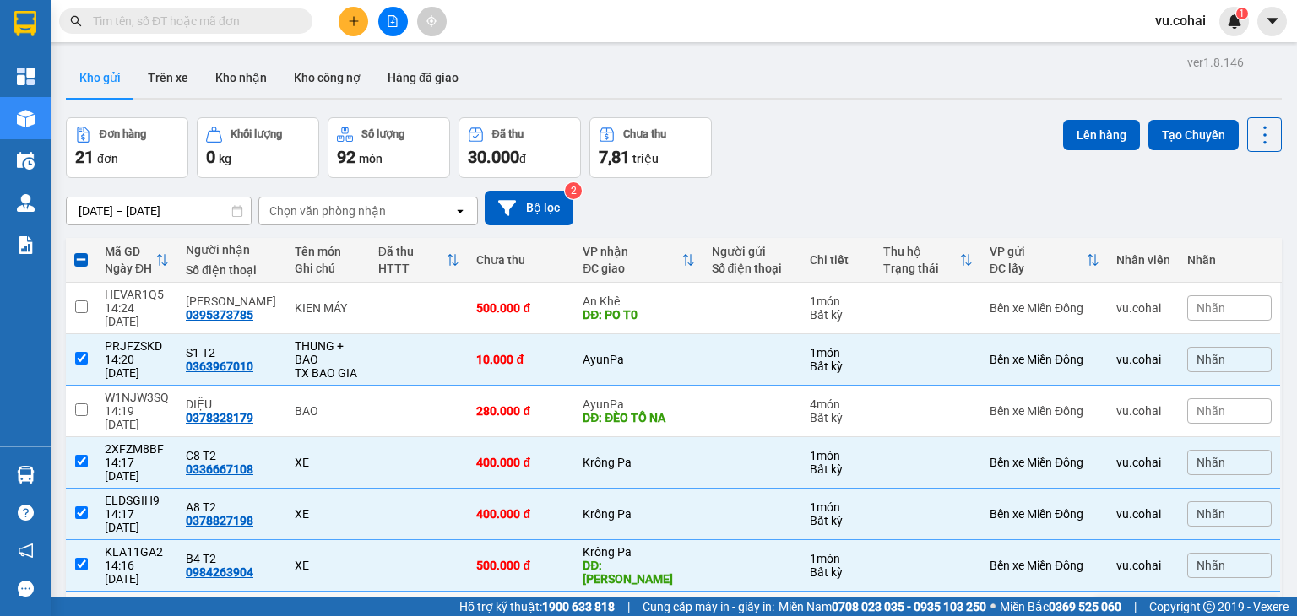
click at [84, 610] on input "checkbox" at bounding box center [81, 616] width 13 height 13
click at [1093, 148] on button "Lên hàng" at bounding box center [1101, 135] width 77 height 30
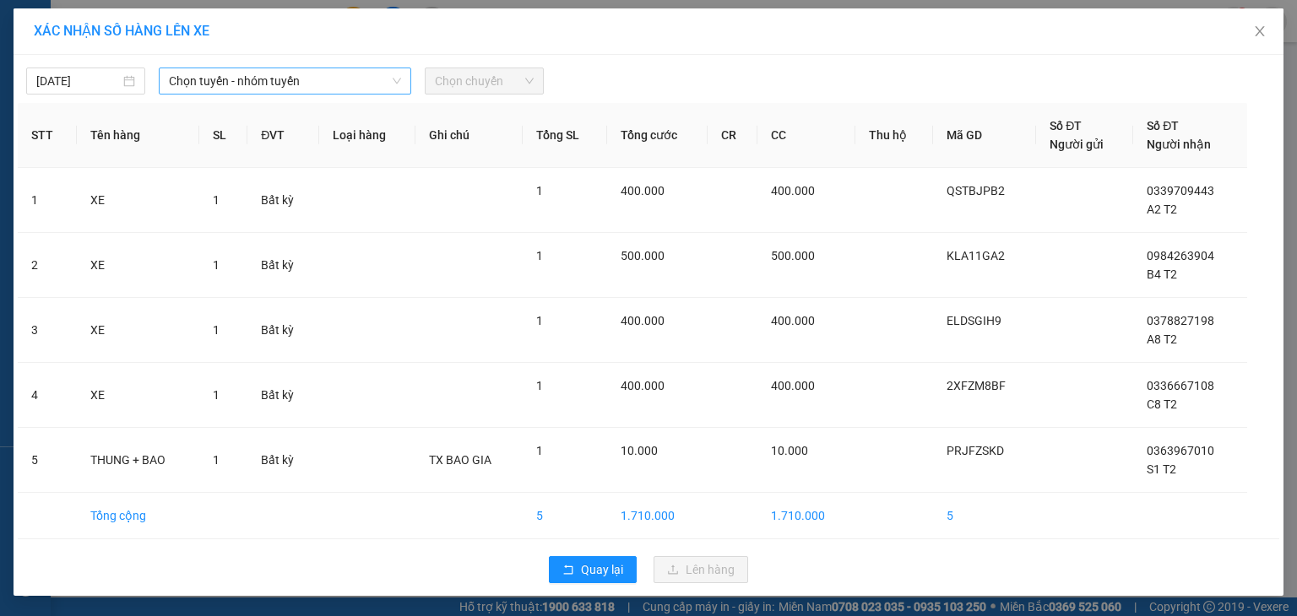
click at [287, 87] on span "Chọn tuyến - nhóm tuyến" at bounding box center [285, 80] width 232 height 25
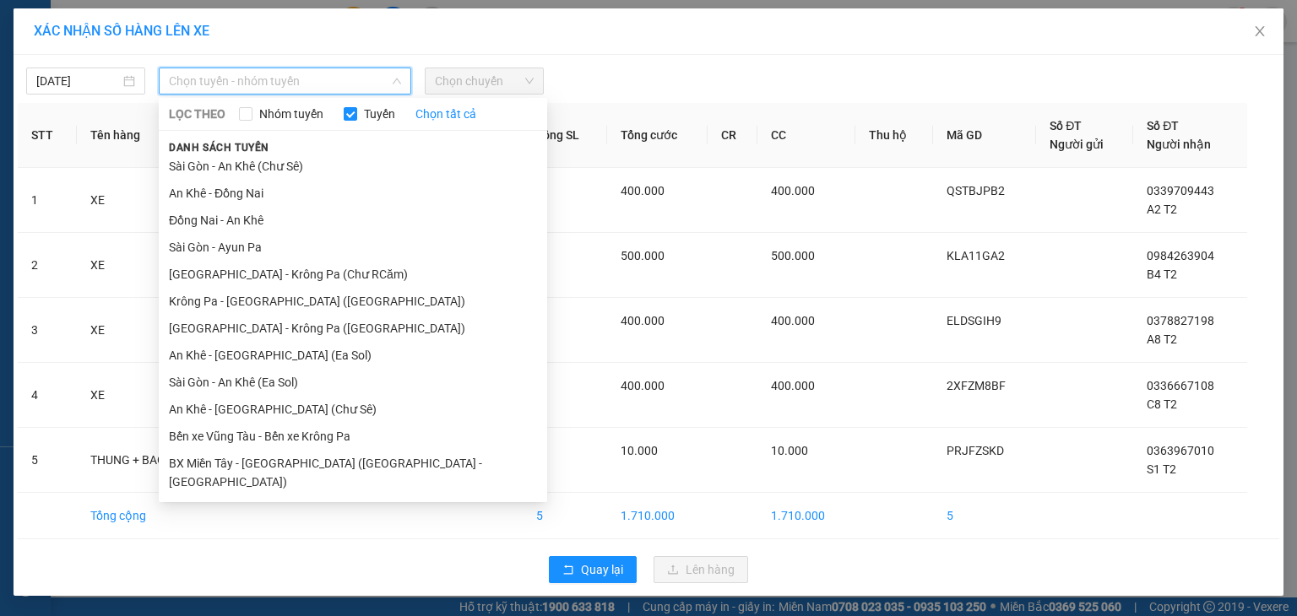
scroll to position [93, 0]
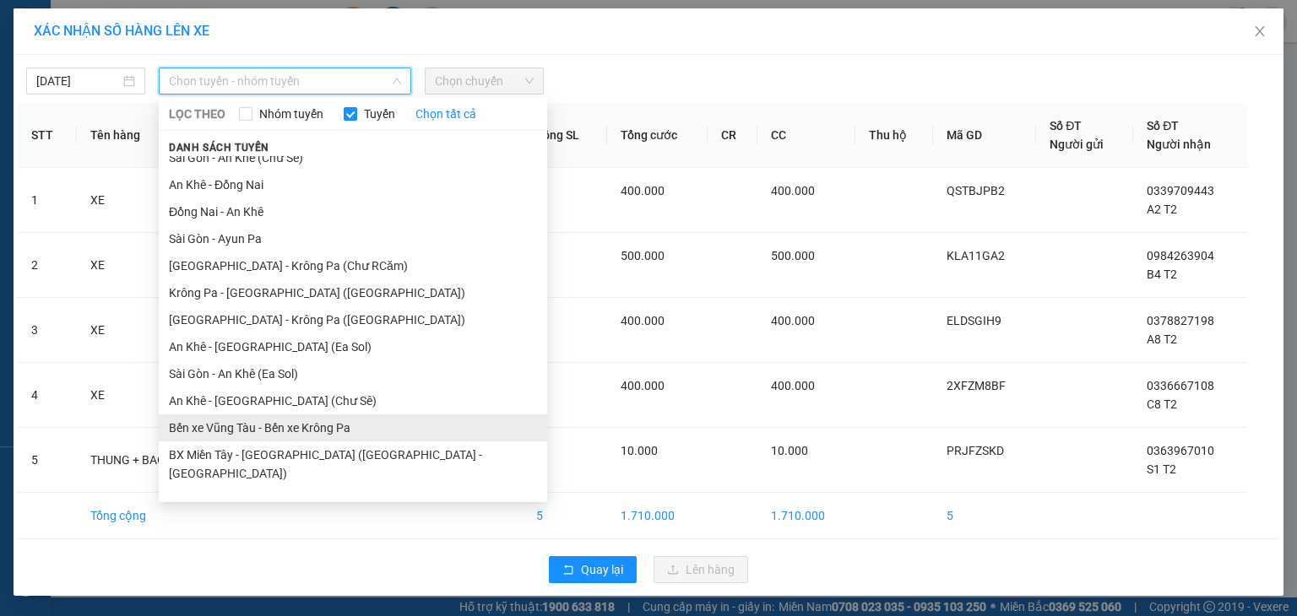
click at [360, 431] on li "Bến xe Vũng Tàu - Bến xe Krông Pa" at bounding box center [353, 428] width 388 height 27
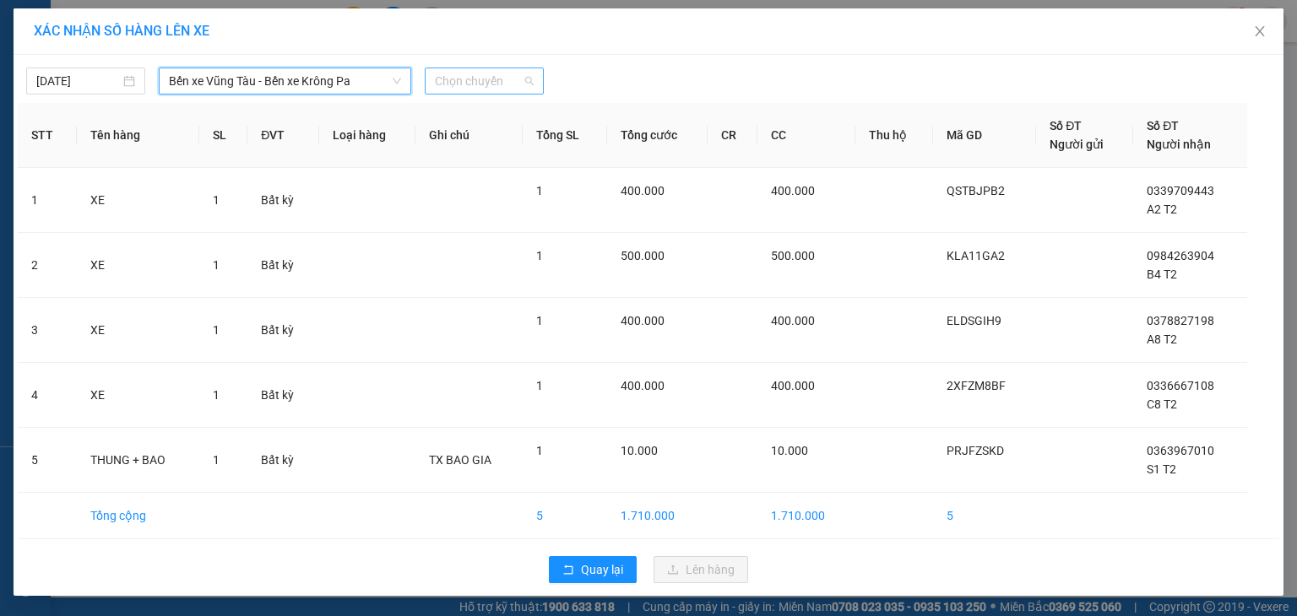
click at [490, 80] on span "Chọn chuyến" at bounding box center [484, 80] width 99 height 25
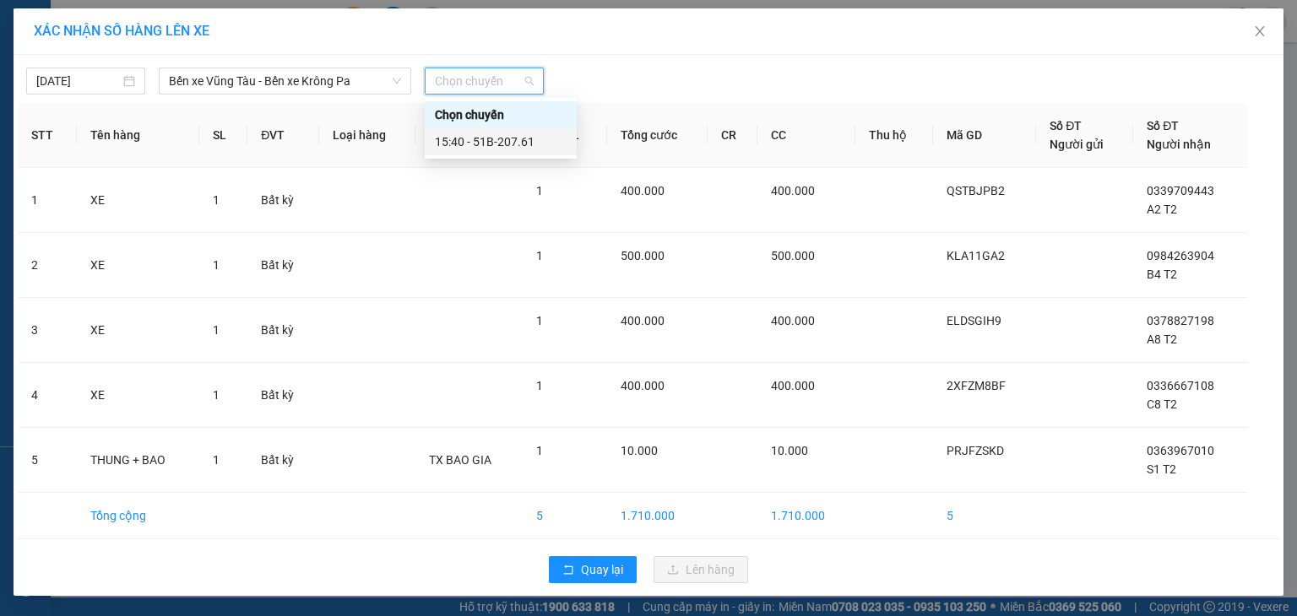
click at [520, 146] on div "15:40 - 51B-207.61" at bounding box center [501, 142] width 132 height 19
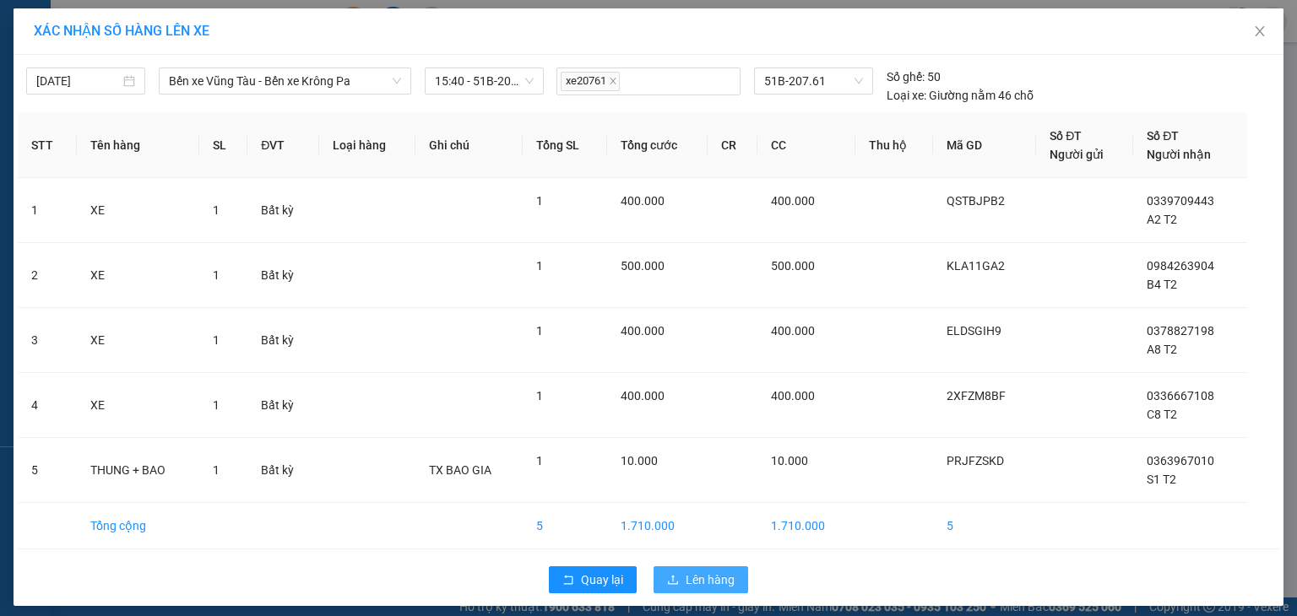
click at [719, 587] on span "Lên hàng" at bounding box center [710, 580] width 49 height 19
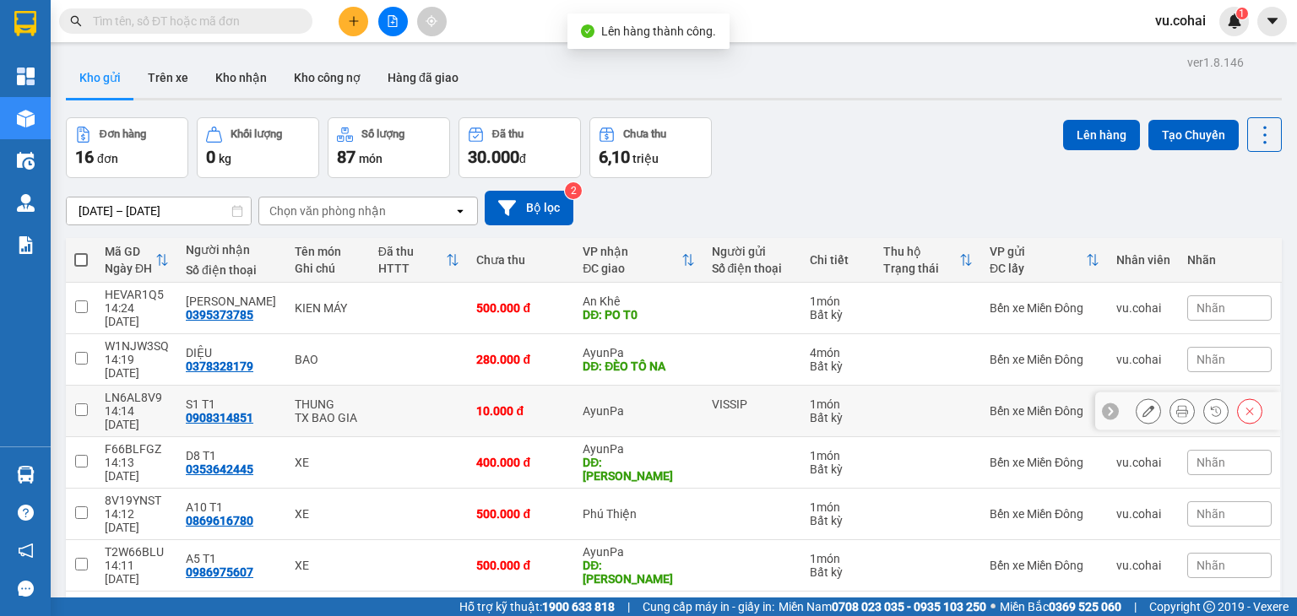
click at [85, 404] on input "checkbox" at bounding box center [81, 410] width 13 height 13
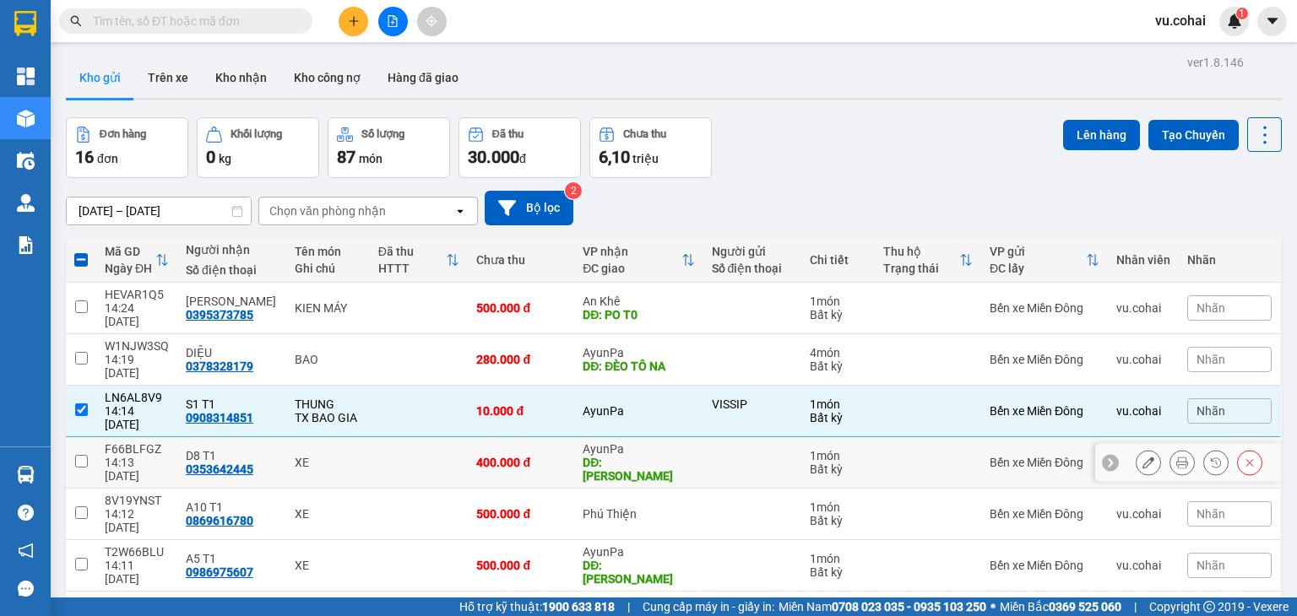
click at [81, 455] on input "checkbox" at bounding box center [81, 461] width 13 height 13
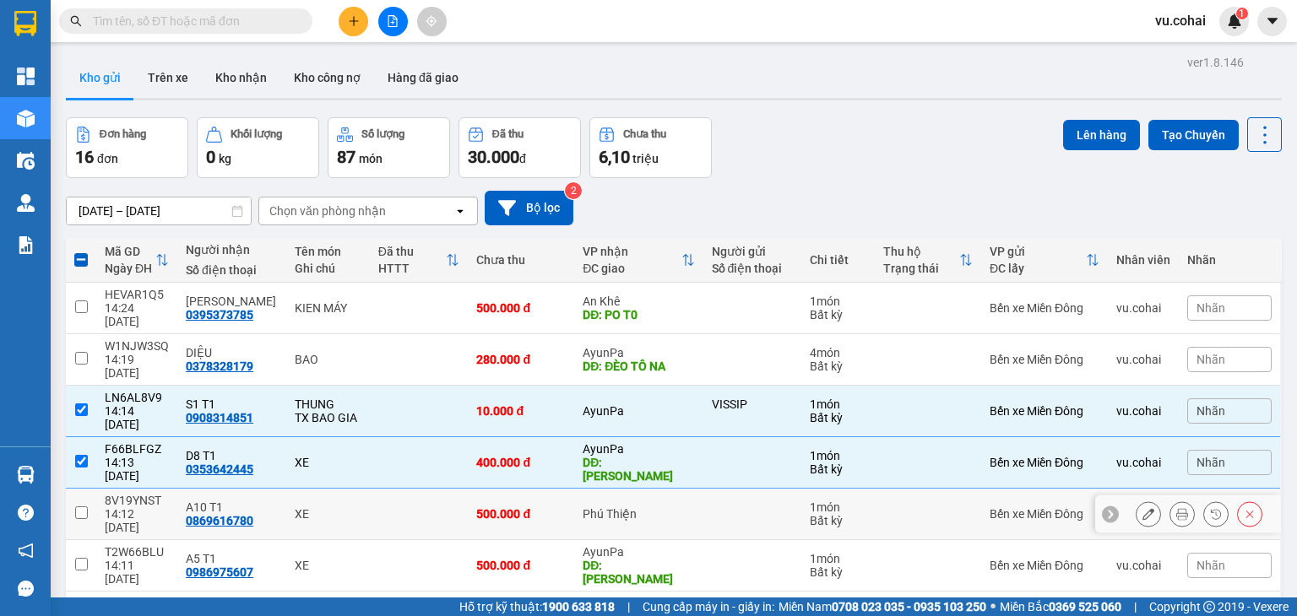
click at [79, 507] on input "checkbox" at bounding box center [81, 513] width 13 height 13
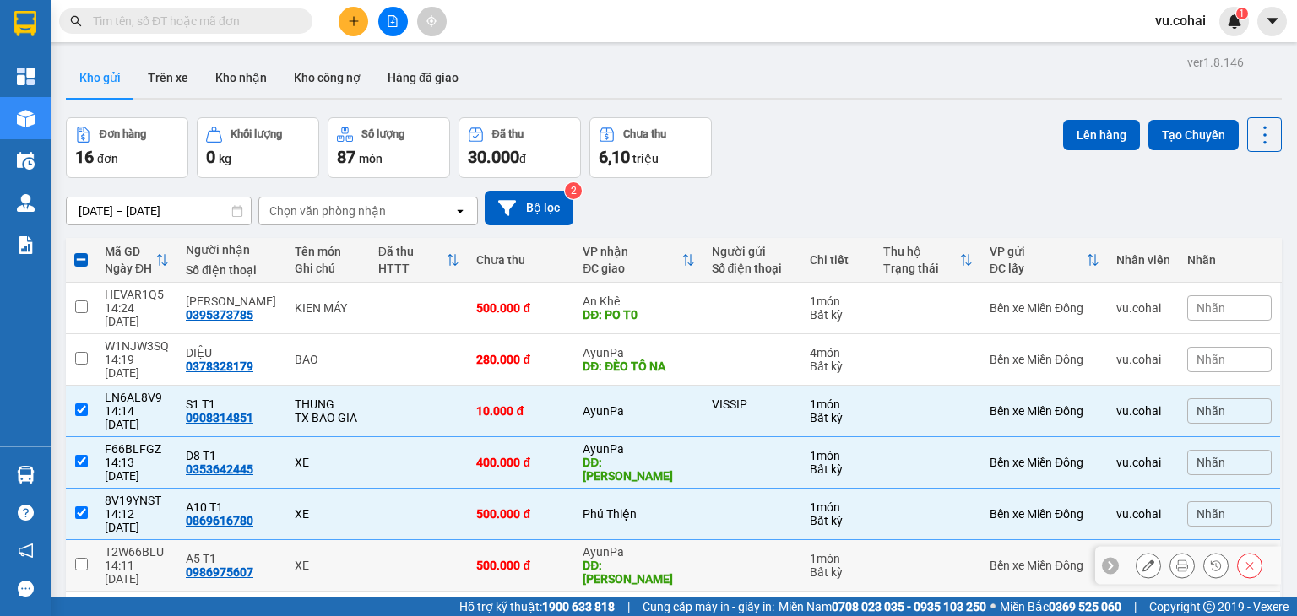
click at [79, 558] on input "checkbox" at bounding box center [81, 564] width 13 height 13
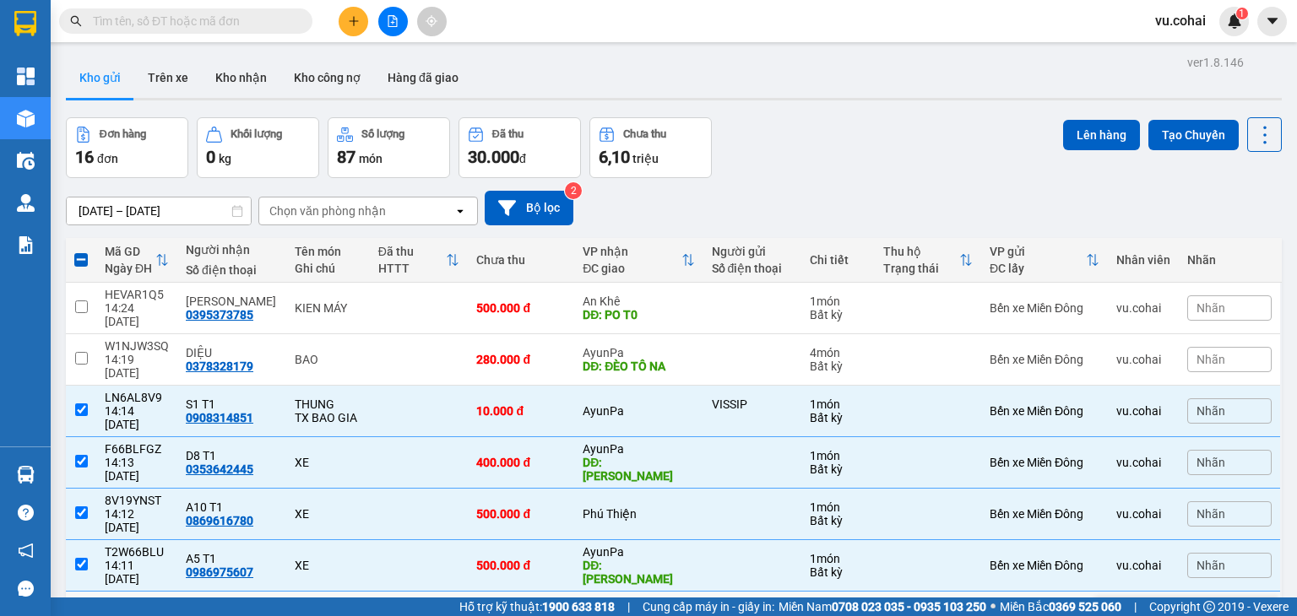
click at [81, 610] on input "checkbox" at bounding box center [81, 616] width 13 height 13
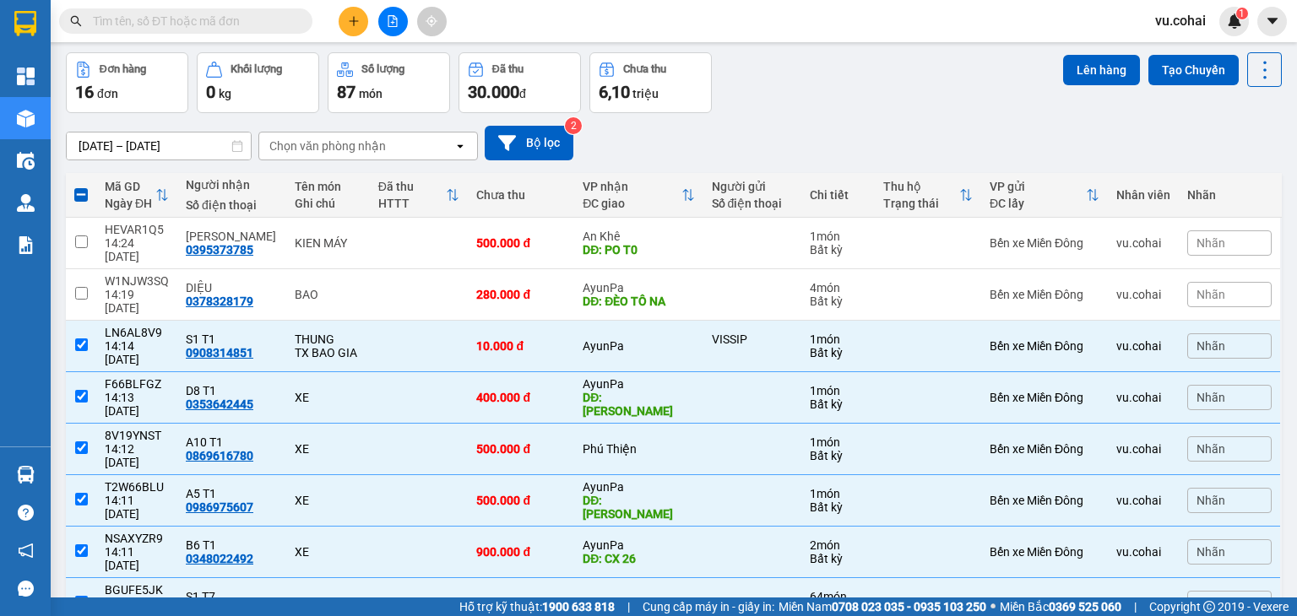
scroll to position [87, 0]
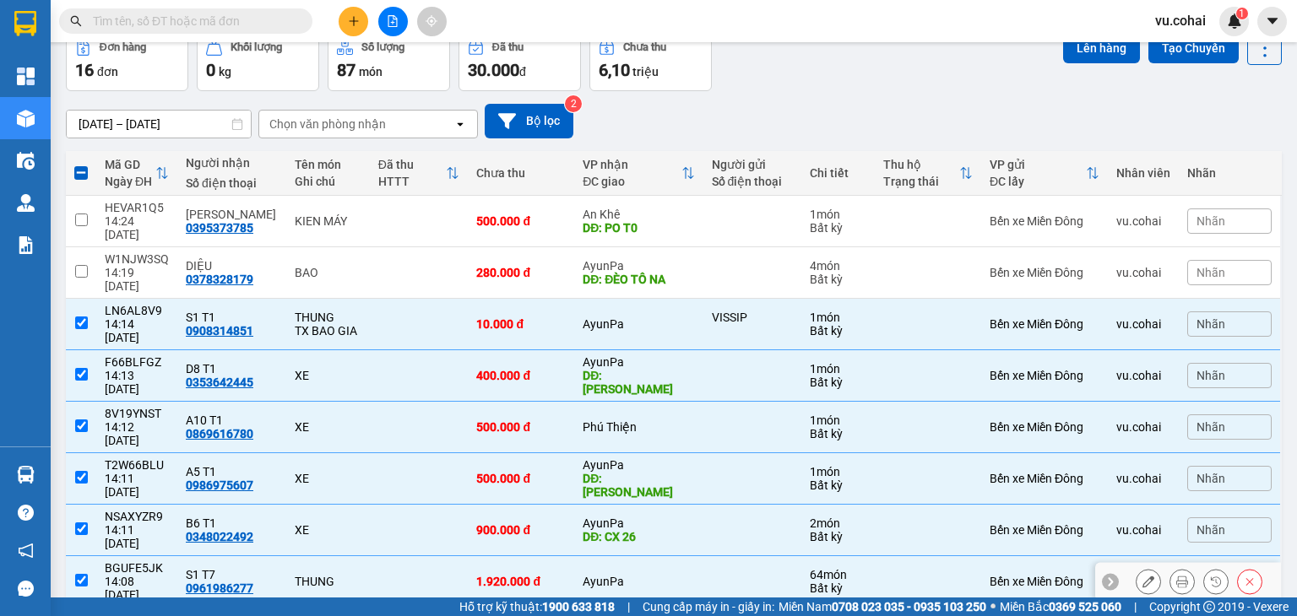
click at [82, 574] on input "checkbox" at bounding box center [81, 580] width 13 height 13
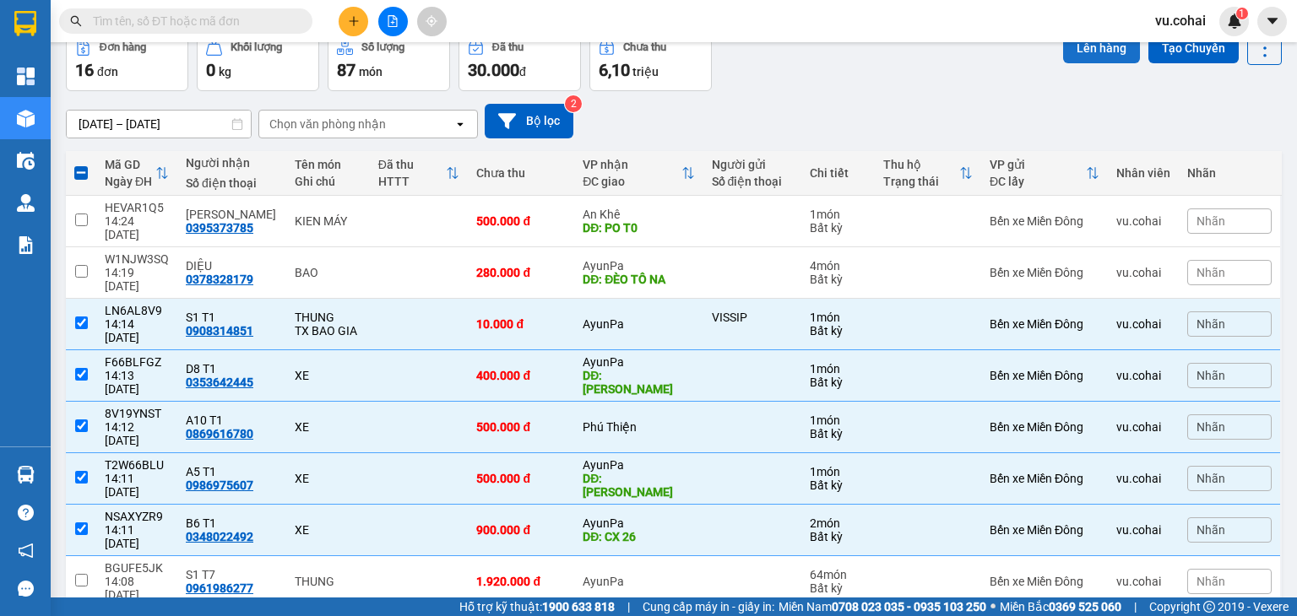
click at [1084, 45] on button "Lên hàng" at bounding box center [1101, 48] width 77 height 30
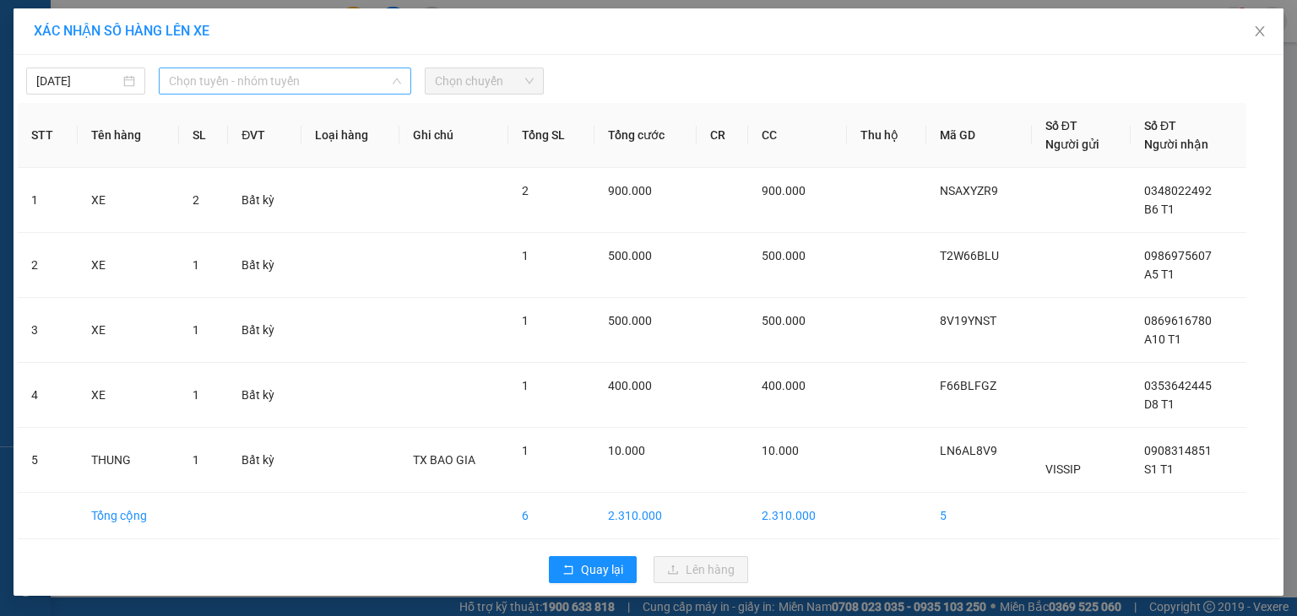
click at [307, 75] on span "Chọn tuyến - nhóm tuyến" at bounding box center [285, 80] width 232 height 25
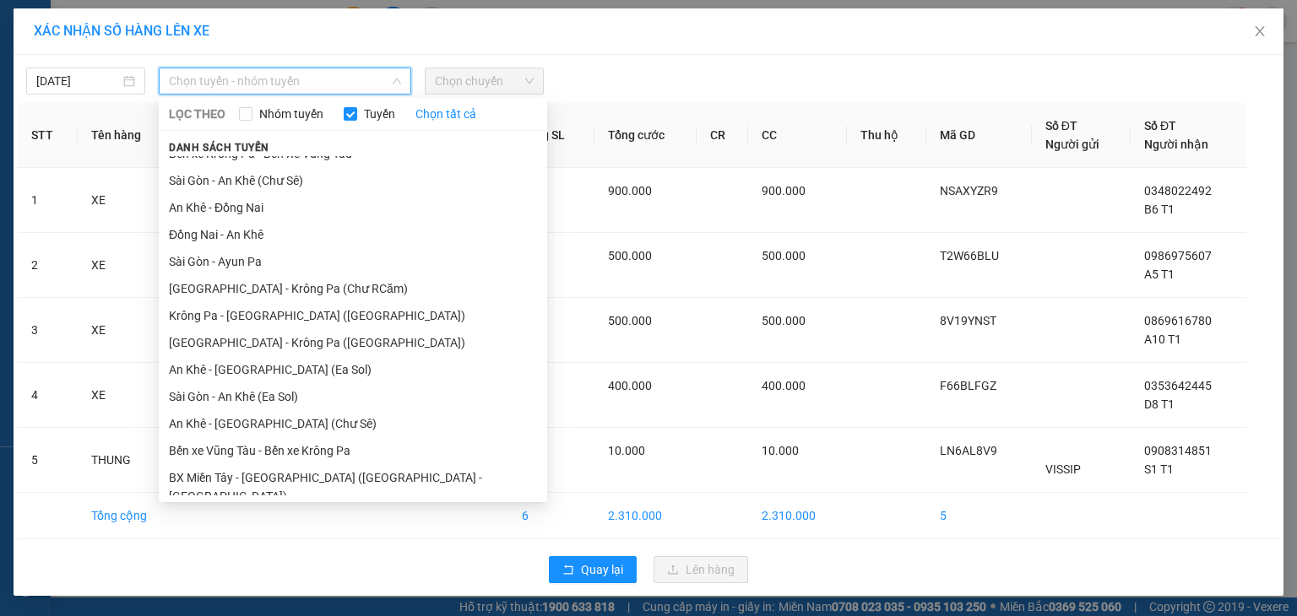
scroll to position [93, 0]
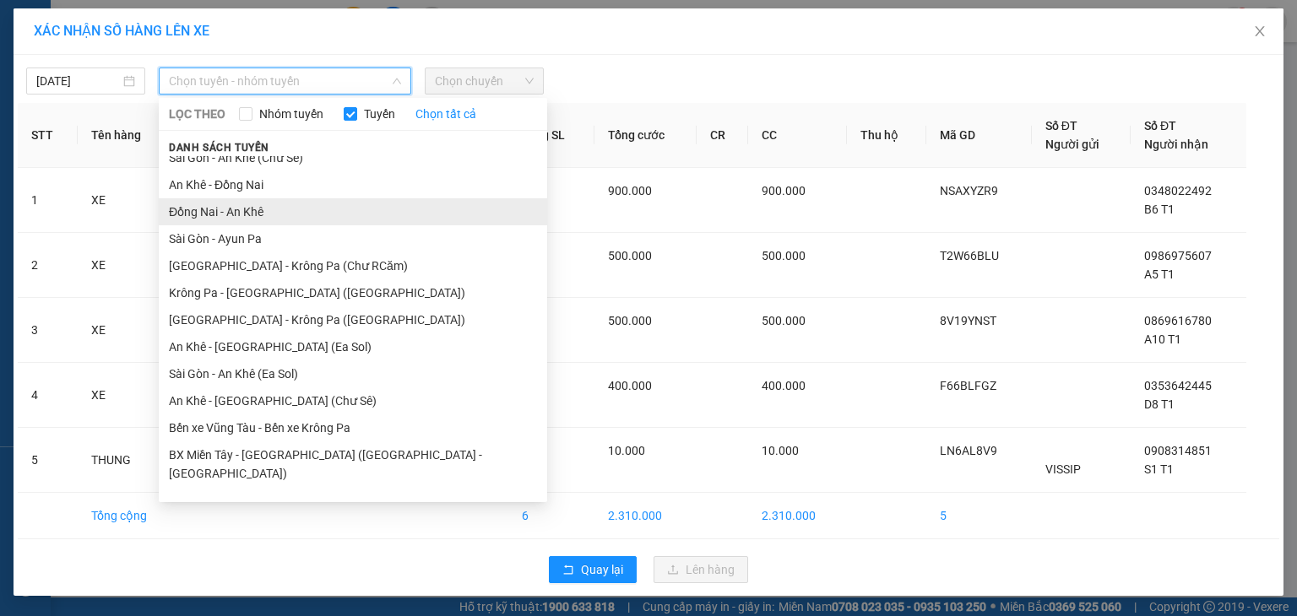
click at [299, 211] on li "Đồng Nai - An Khê" at bounding box center [353, 211] width 388 height 27
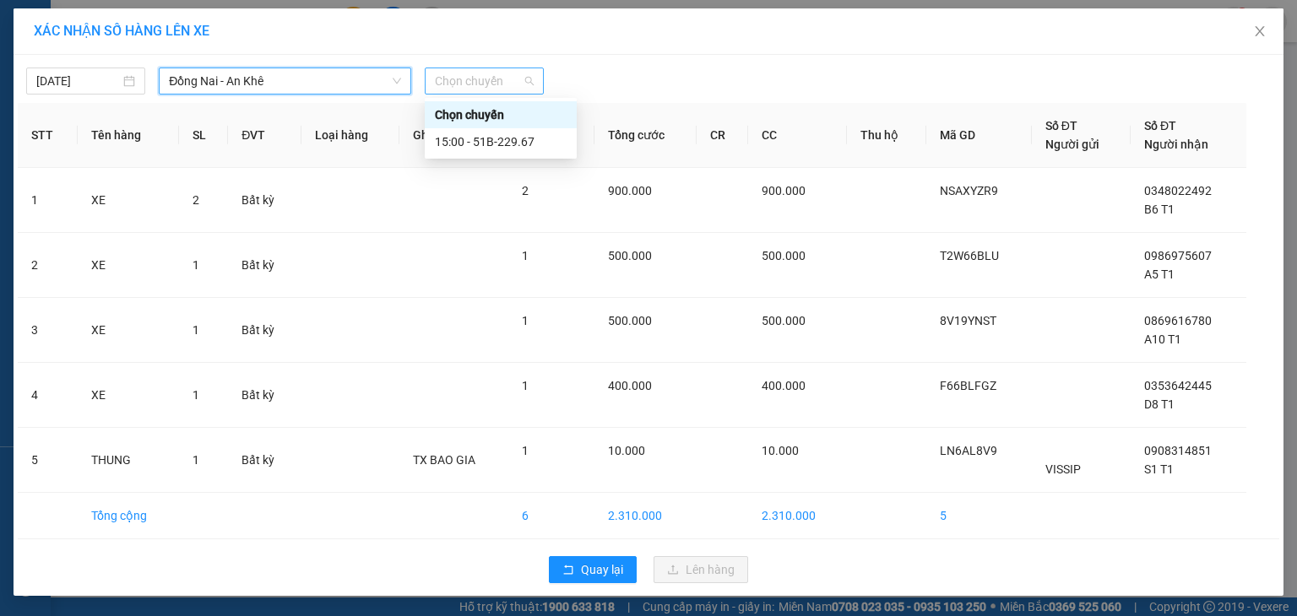
click at [491, 81] on span "Chọn chuyến" at bounding box center [484, 80] width 99 height 25
click at [540, 145] on div "15:00 - 51B-229.67" at bounding box center [501, 142] width 132 height 19
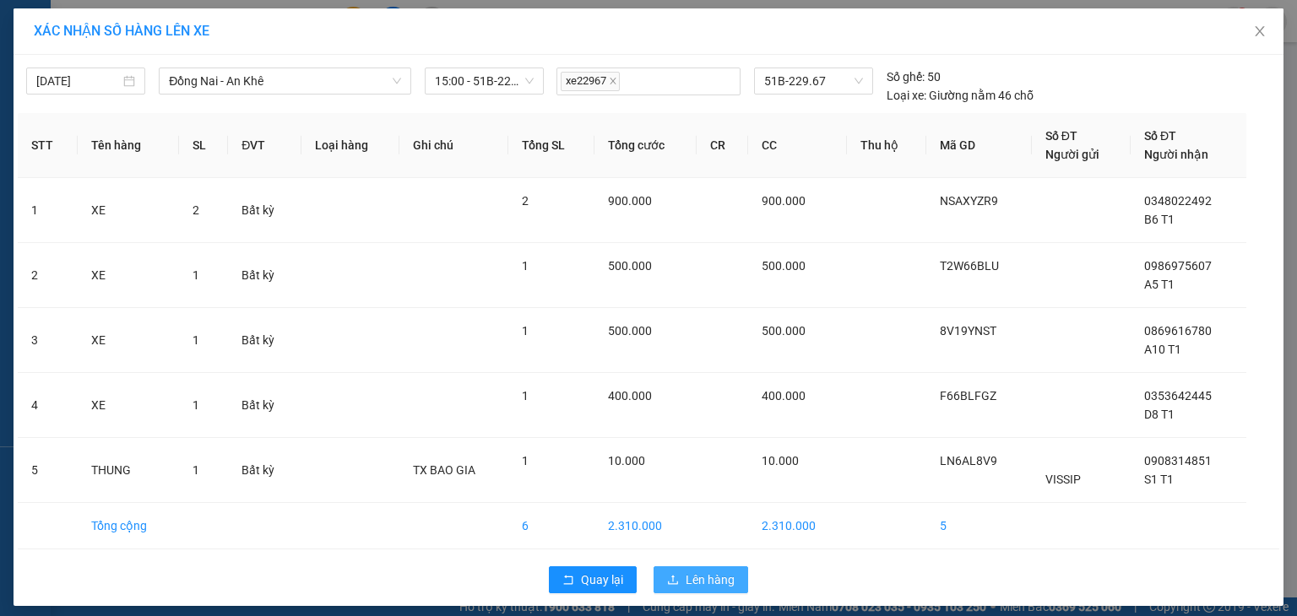
click at [698, 572] on span "Lên hàng" at bounding box center [710, 580] width 49 height 19
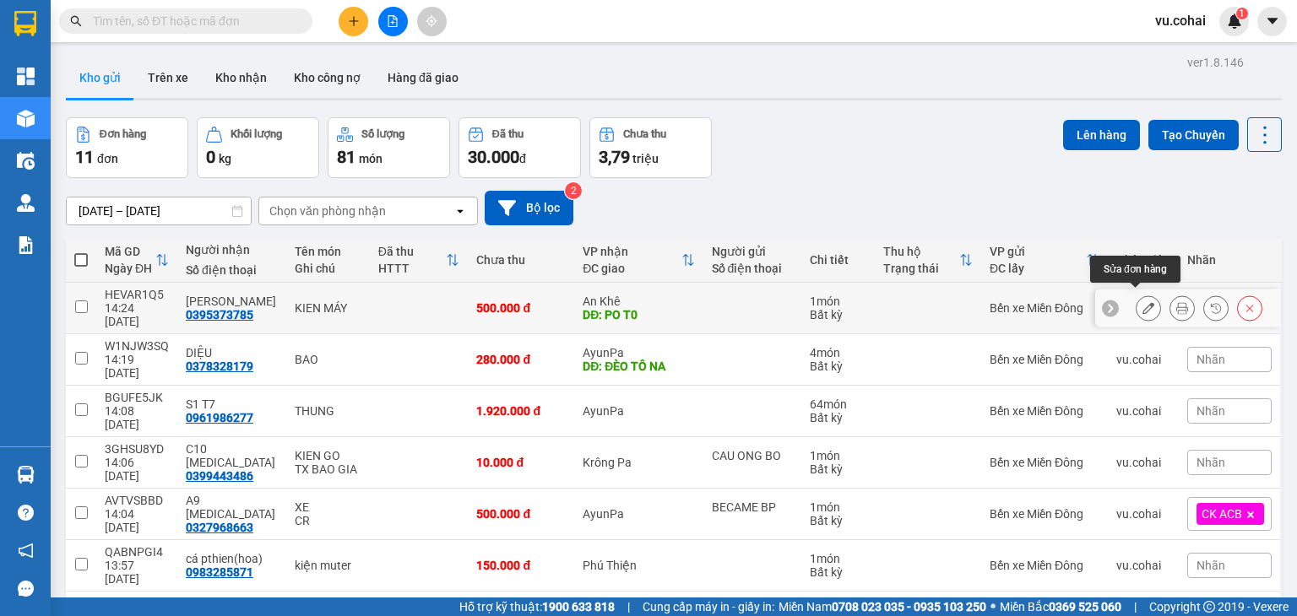
click at [1142, 303] on icon at bounding box center [1148, 308] width 12 height 12
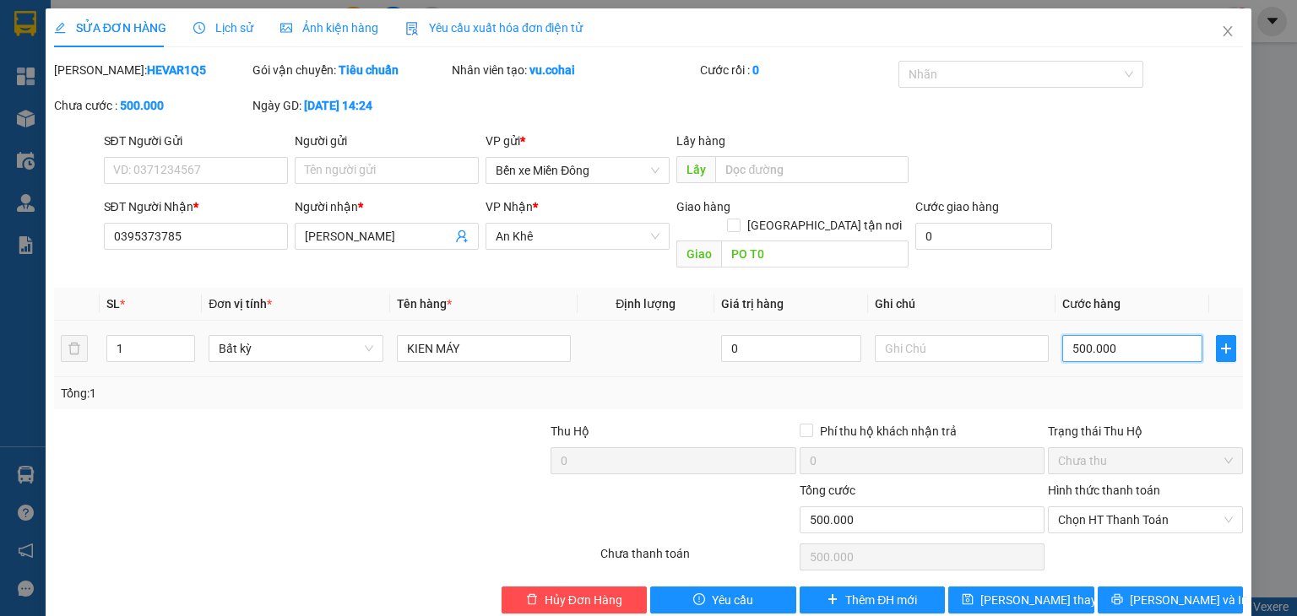
click at [1131, 335] on input "500.000" at bounding box center [1132, 348] width 140 height 27
click at [1044, 591] on span "[PERSON_NAME] thay đổi" at bounding box center [1047, 600] width 135 height 19
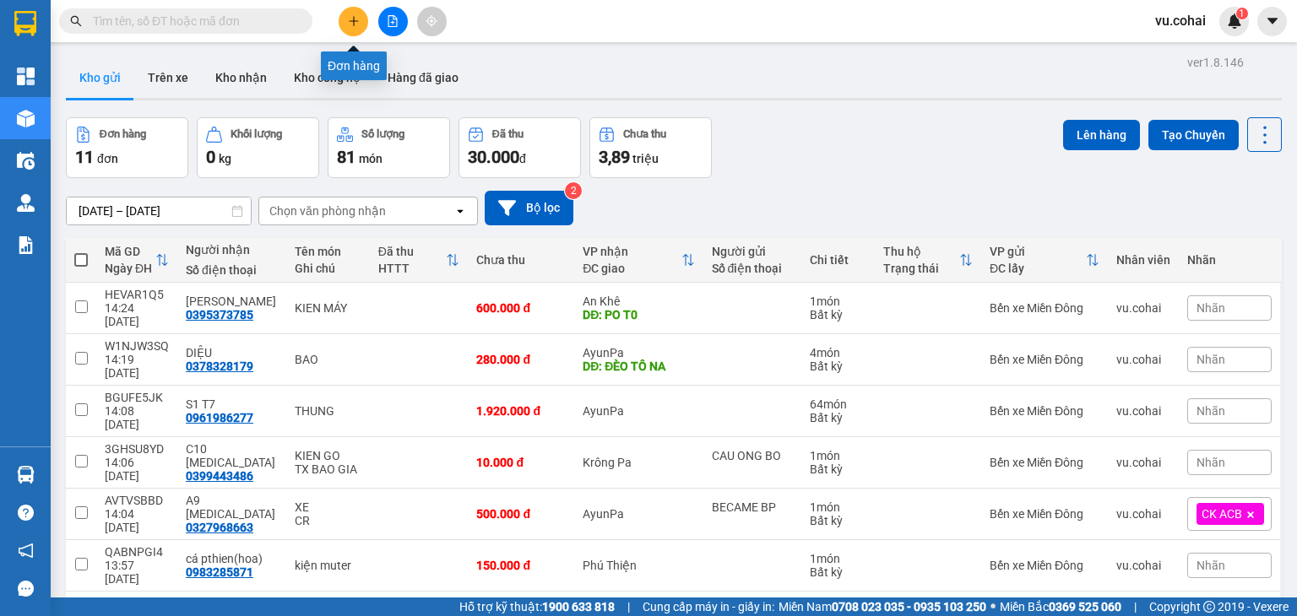
click at [355, 23] on icon "plus" at bounding box center [354, 21] width 12 height 12
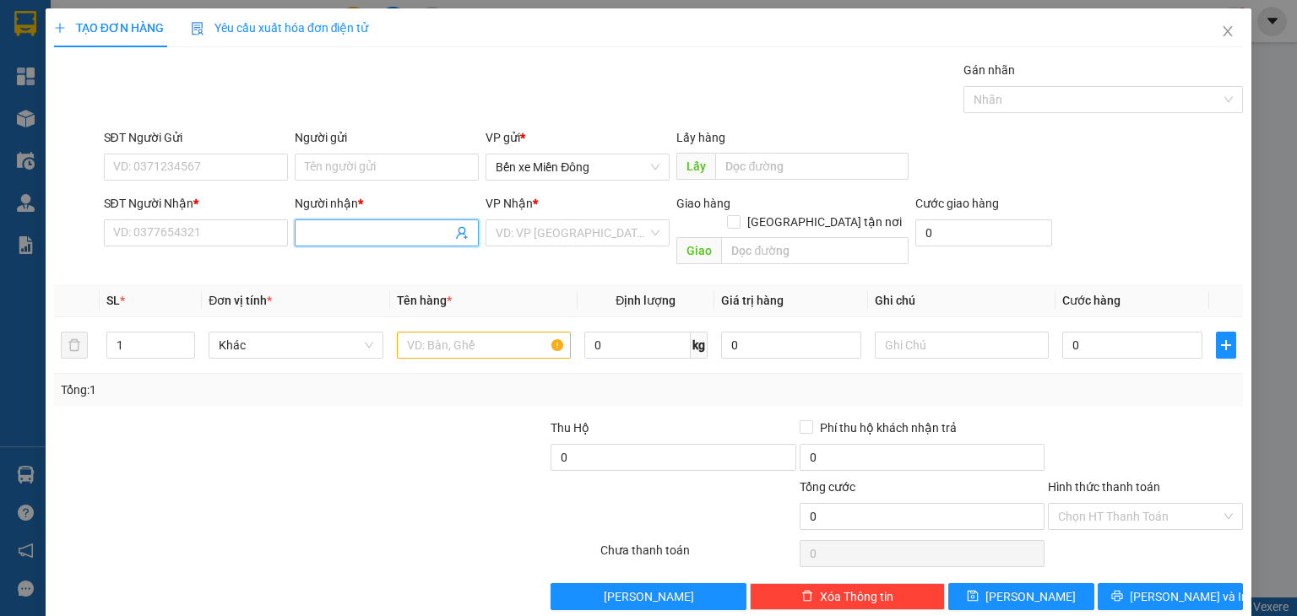
click at [332, 232] on input "Người nhận *" at bounding box center [378, 233] width 147 height 19
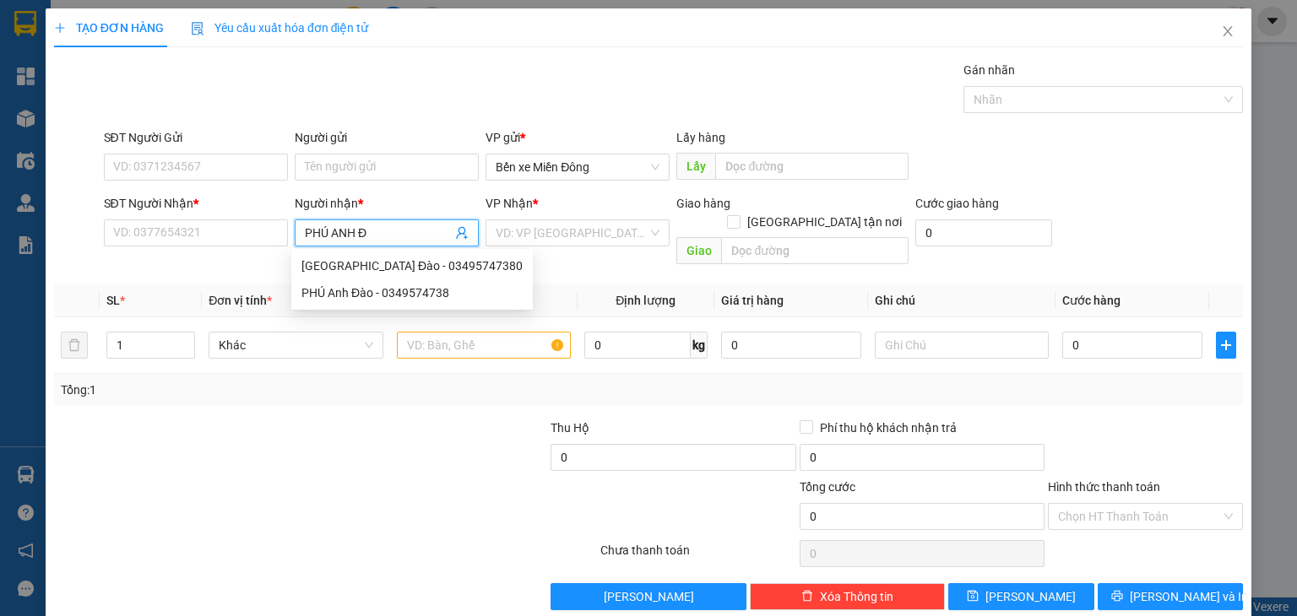
click at [404, 298] on div "PHÚ Anh Đào - 0349574738" at bounding box center [411, 293] width 221 height 19
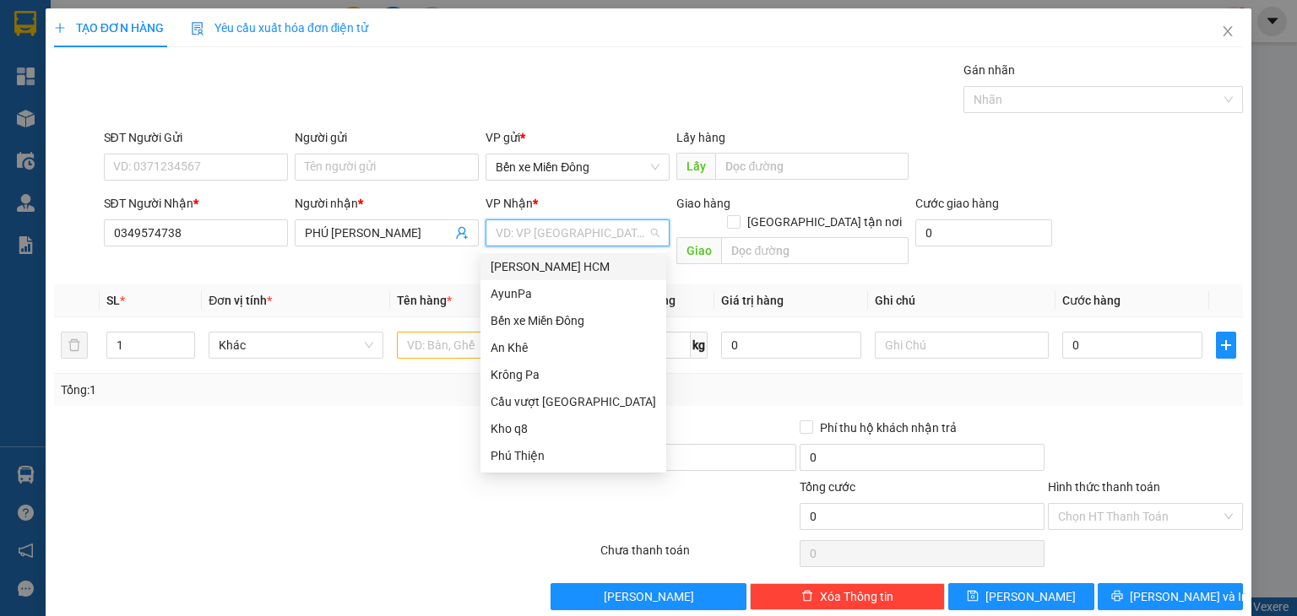
click at [540, 237] on input "search" at bounding box center [572, 232] width 152 height 25
click at [542, 464] on div "Phú Thiện" at bounding box center [573, 456] width 165 height 19
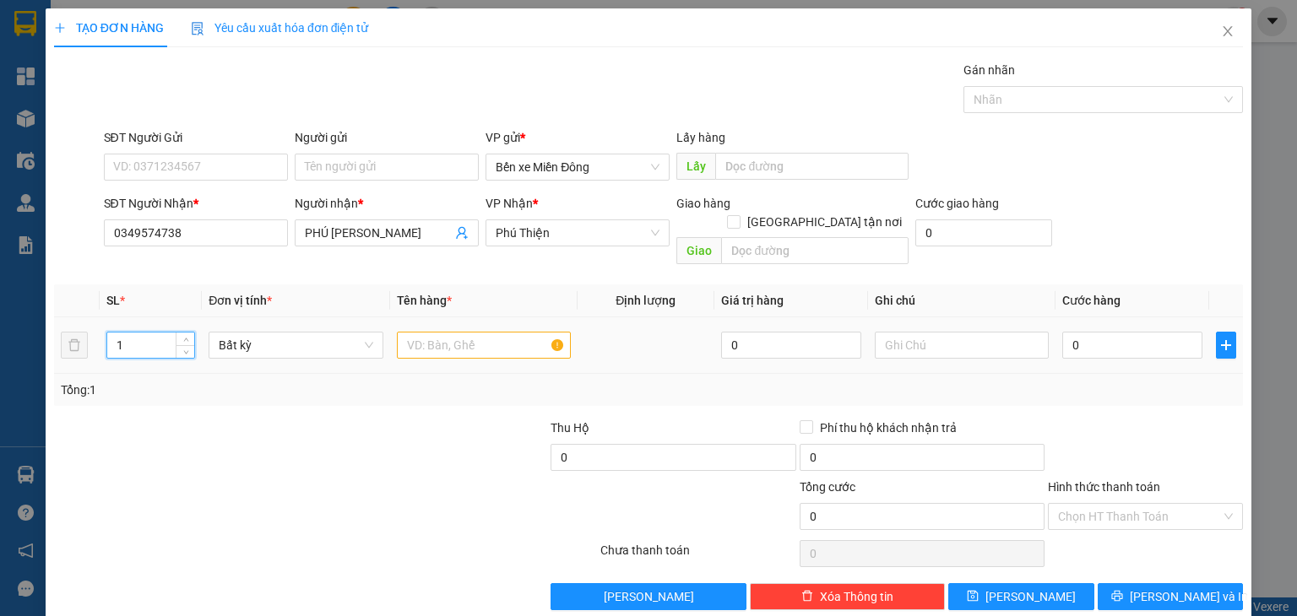
click at [142, 333] on input "1" at bounding box center [150, 345] width 87 height 25
click at [480, 332] on input "text" at bounding box center [484, 345] width 174 height 27
click at [1077, 332] on input "0" at bounding box center [1132, 345] width 140 height 27
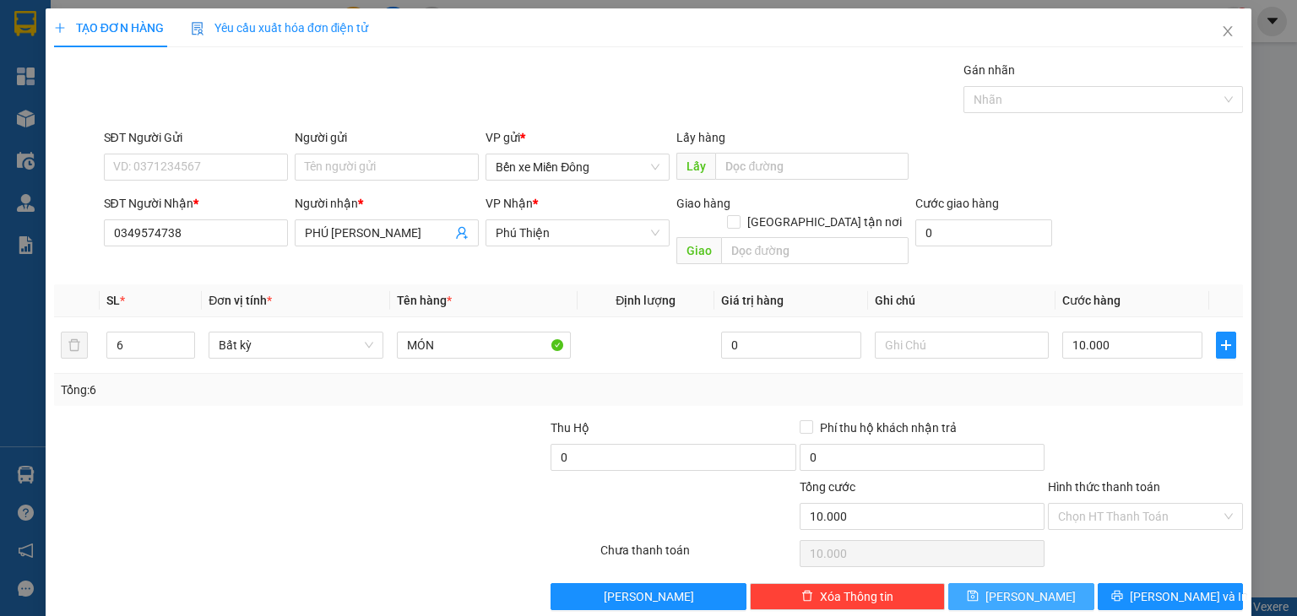
click at [1037, 583] on button "[PERSON_NAME]" at bounding box center [1021, 596] width 146 height 27
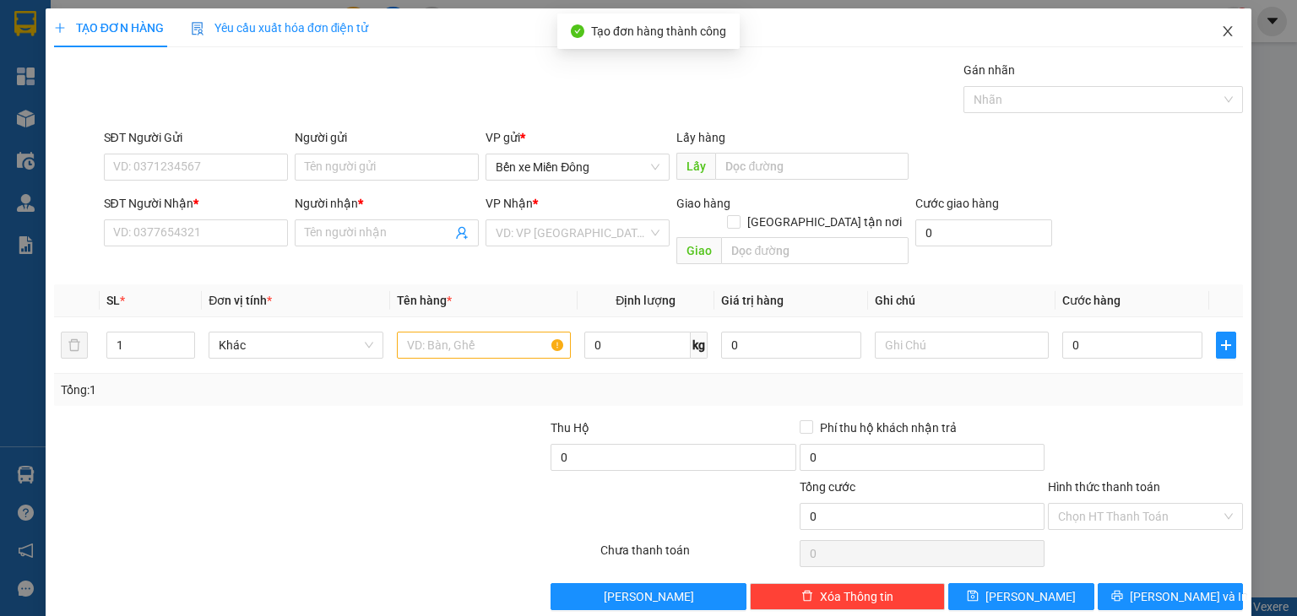
click at [1221, 36] on icon "close" at bounding box center [1228, 31] width 14 height 14
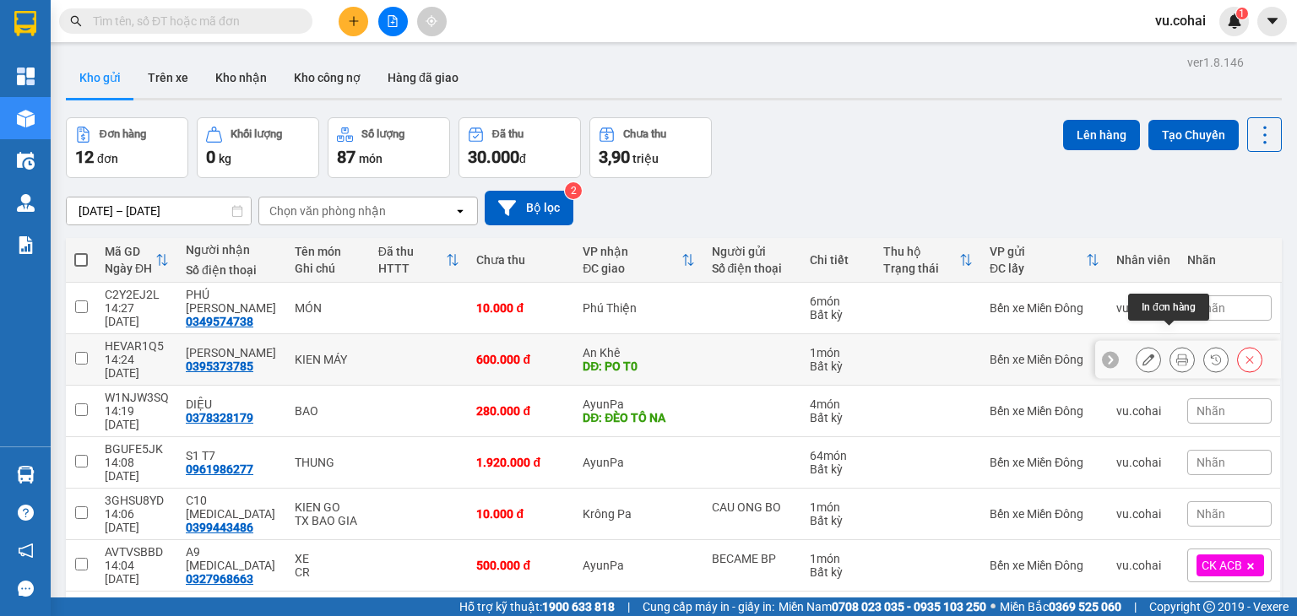
click at [1176, 354] on icon at bounding box center [1182, 360] width 12 height 12
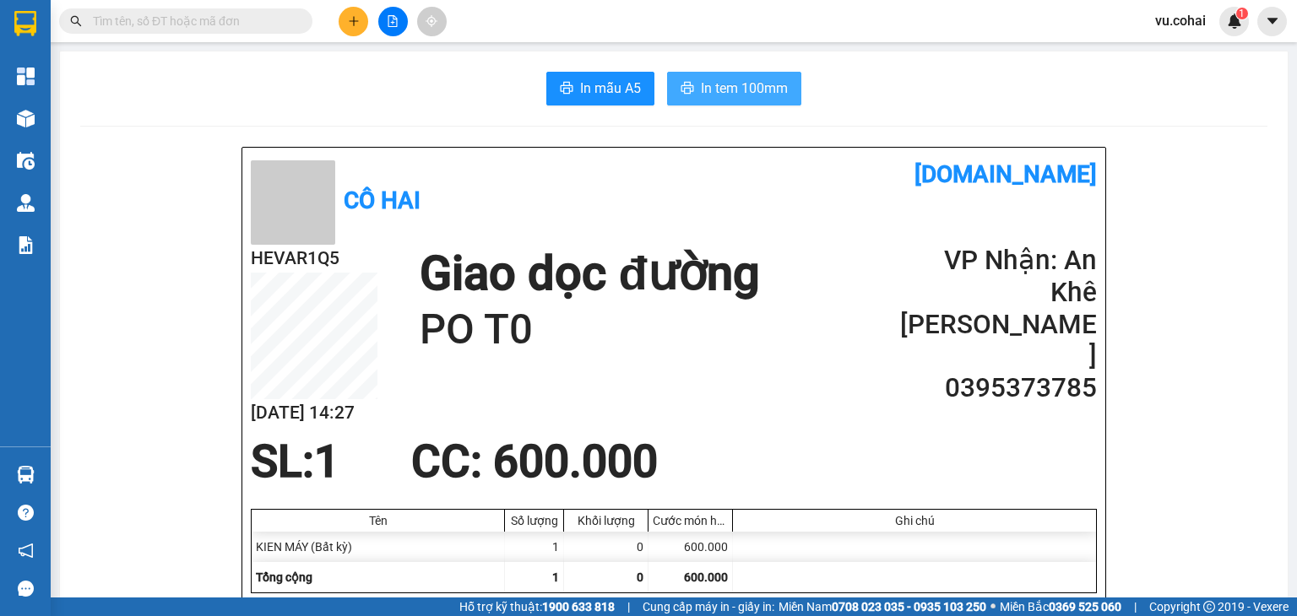
click at [740, 86] on span "In tem 100mm" at bounding box center [744, 88] width 87 height 21
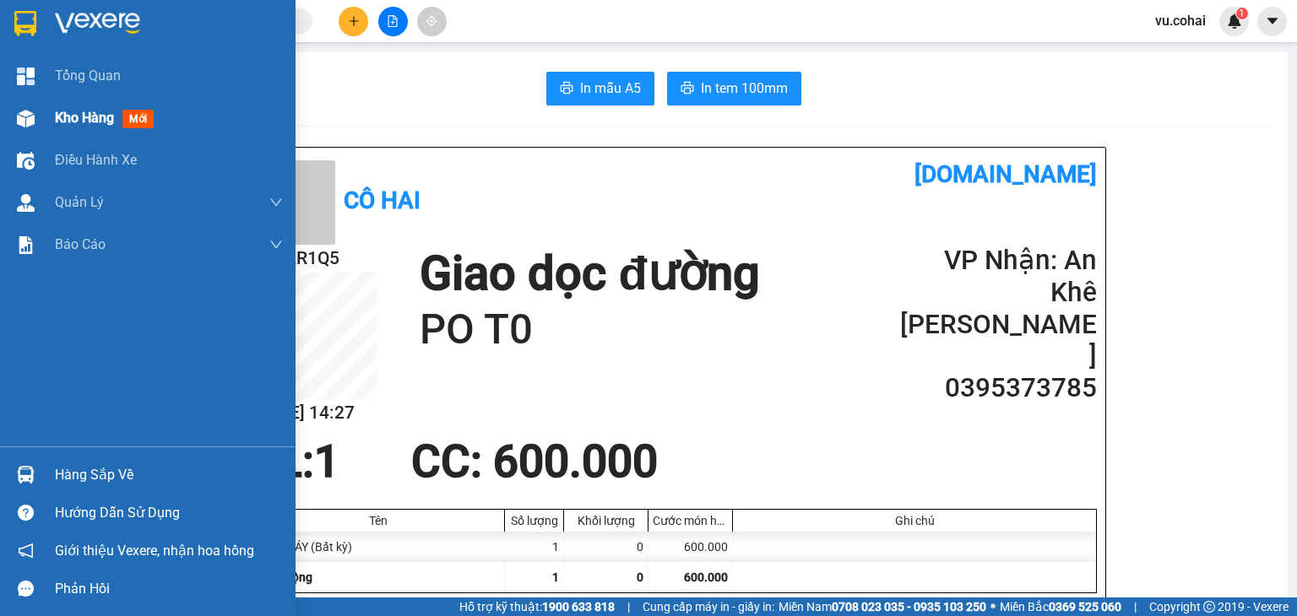
click at [31, 112] on img at bounding box center [26, 119] width 18 height 18
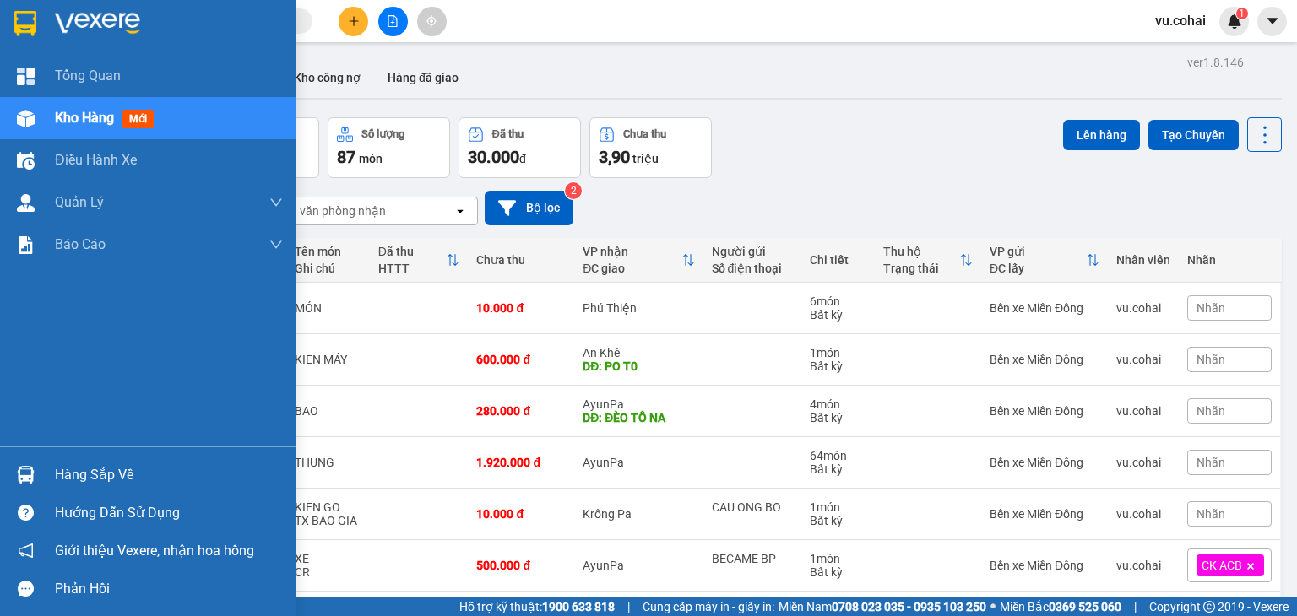
click at [76, 112] on span "Kho hàng" at bounding box center [84, 118] width 59 height 16
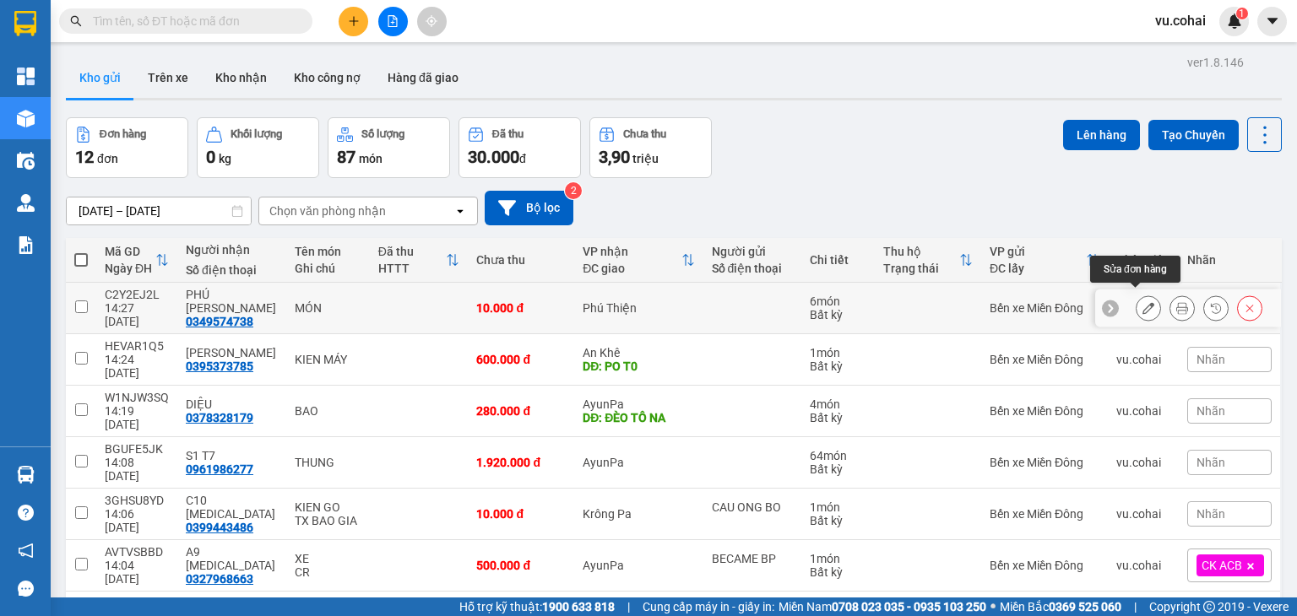
click at [1142, 306] on icon at bounding box center [1148, 308] width 12 height 12
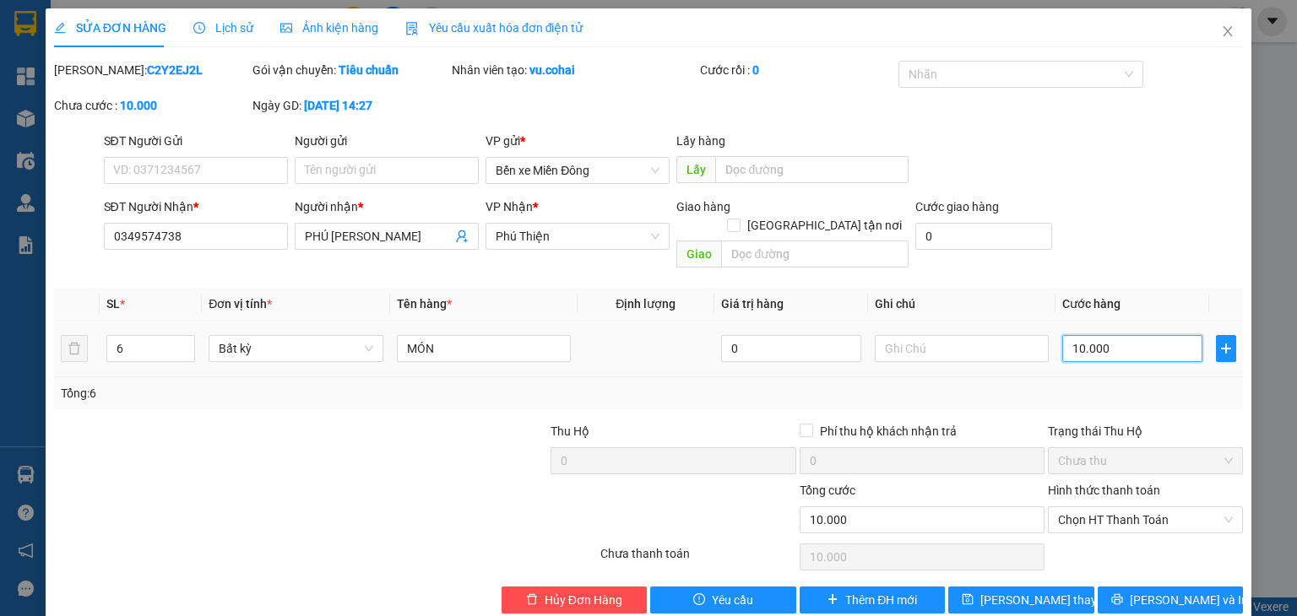
click at [1126, 338] on input "10.000" at bounding box center [1132, 348] width 140 height 27
click at [1182, 231] on div "SĐT Người Nhận * 0349574738 Người nhận * PHÚ Anh Đào VP Nhận * [GEOGRAPHIC_DATA…" at bounding box center [673, 237] width 1147 height 78
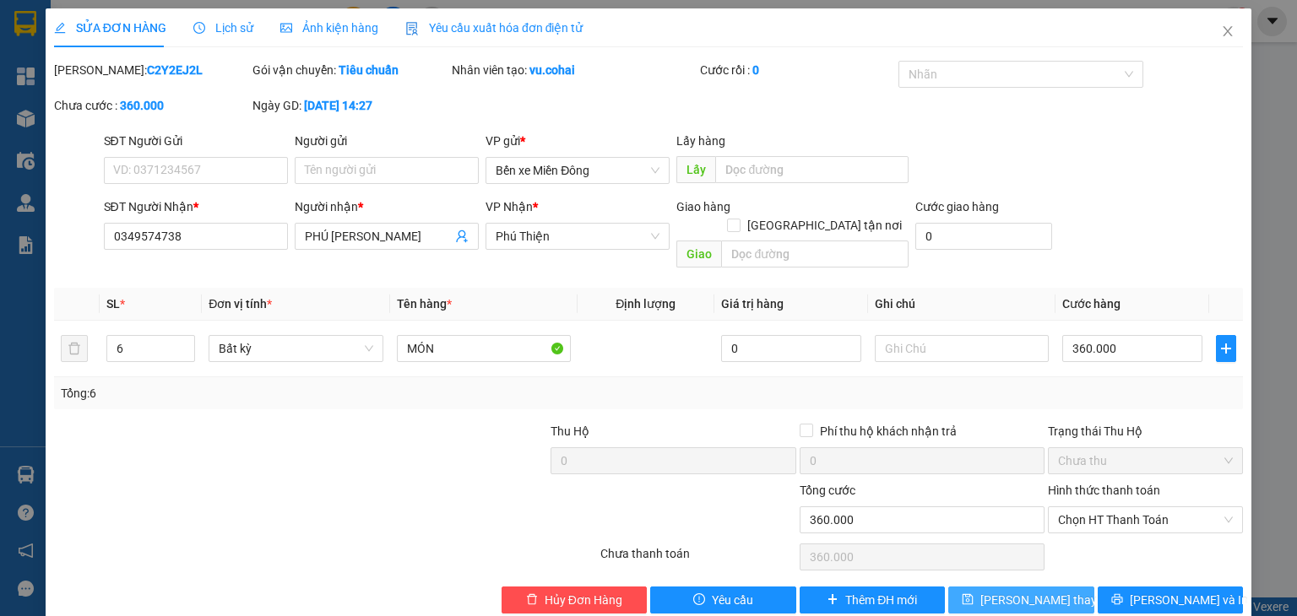
click at [1067, 587] on button "[PERSON_NAME] thay đổi" at bounding box center [1021, 600] width 146 height 27
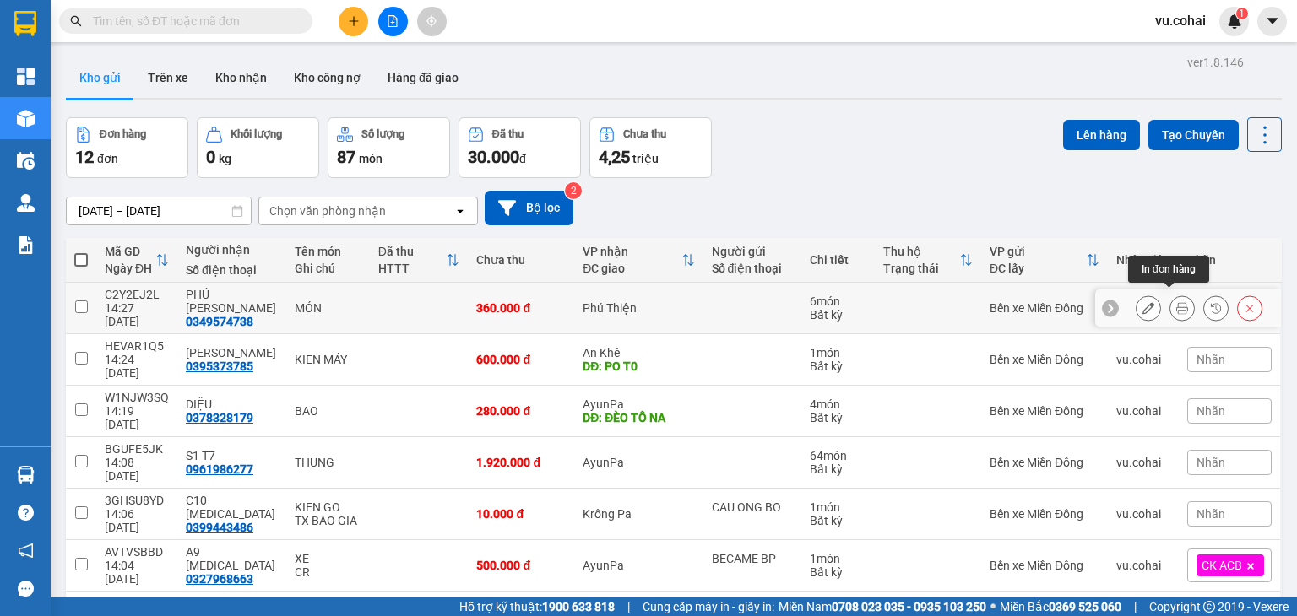
click at [1170, 308] on button at bounding box center [1182, 309] width 24 height 30
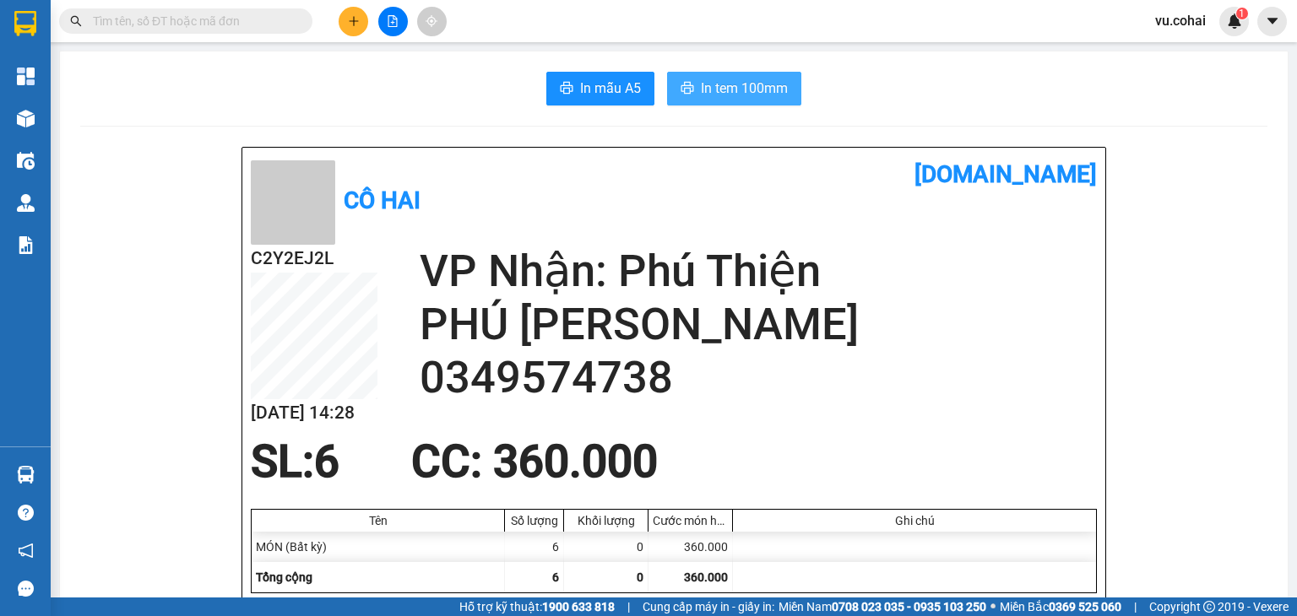
click at [751, 93] on span "In tem 100mm" at bounding box center [744, 88] width 87 height 21
click at [355, 24] on icon "plus" at bounding box center [354, 21] width 12 height 12
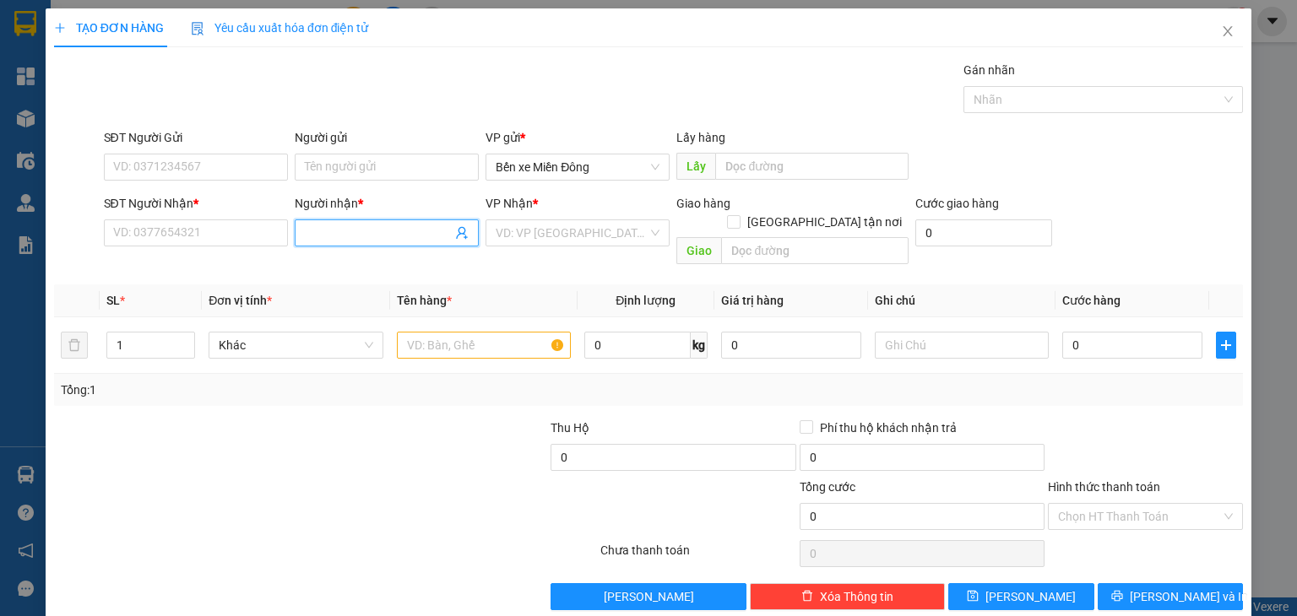
click at [426, 231] on input "Người nhận *" at bounding box center [378, 233] width 147 height 19
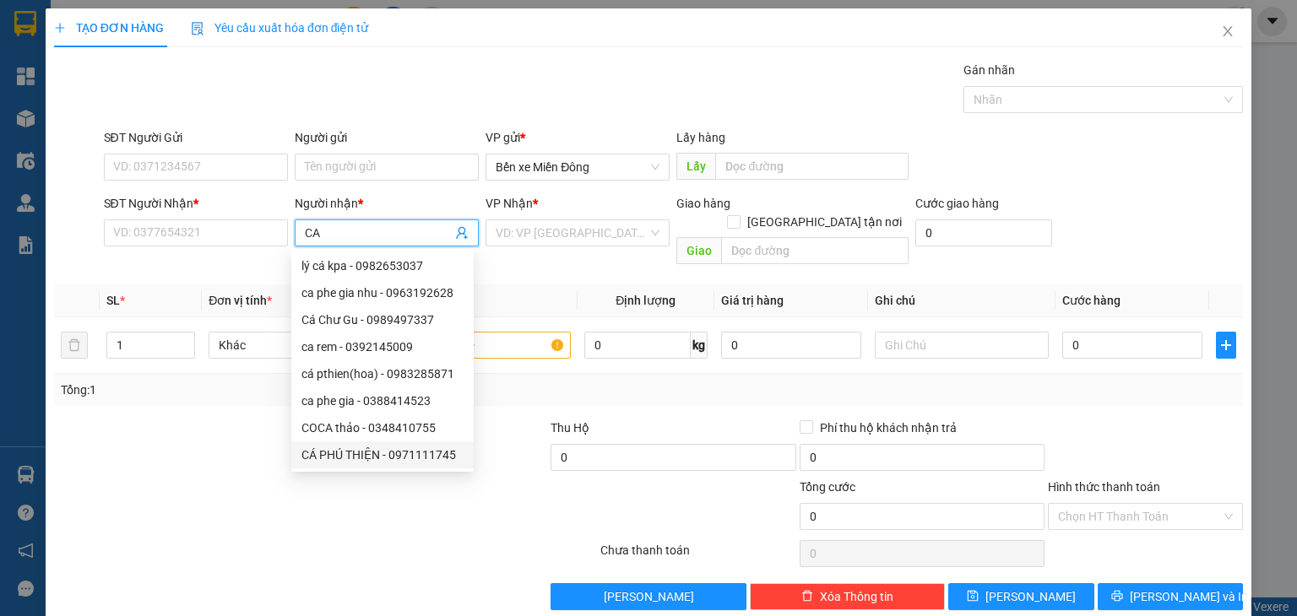
click at [444, 453] on div "CÁ PHÚ THIỆN - 0971111745" at bounding box center [382, 455] width 162 height 19
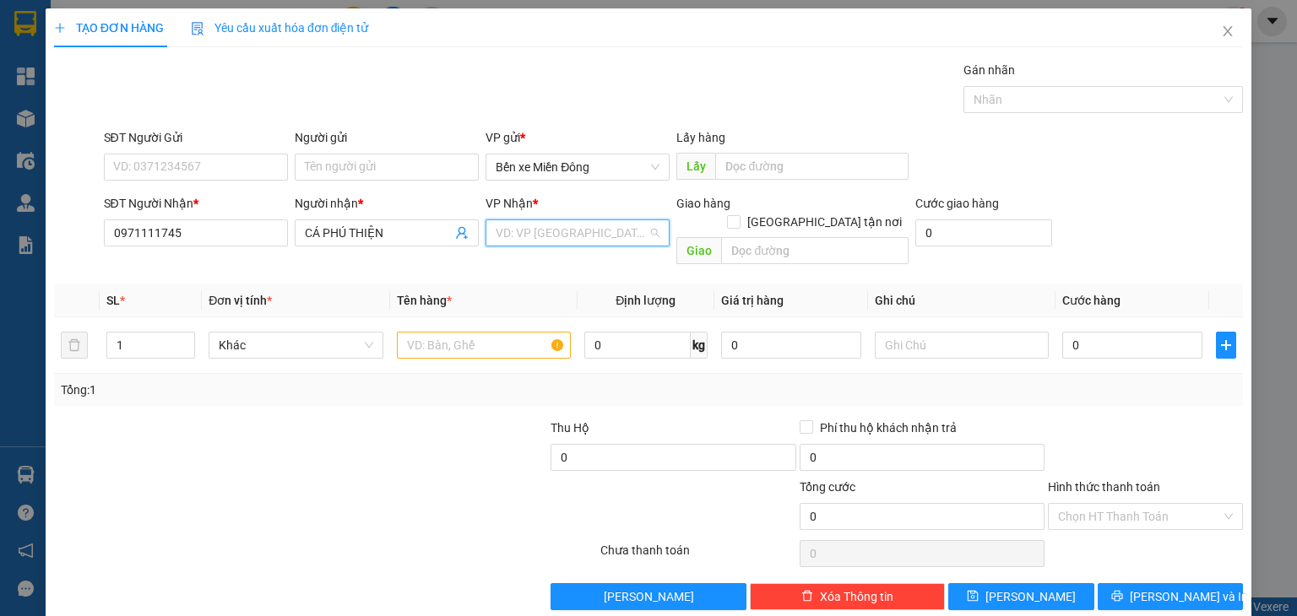
click at [532, 233] on input "search" at bounding box center [572, 232] width 152 height 25
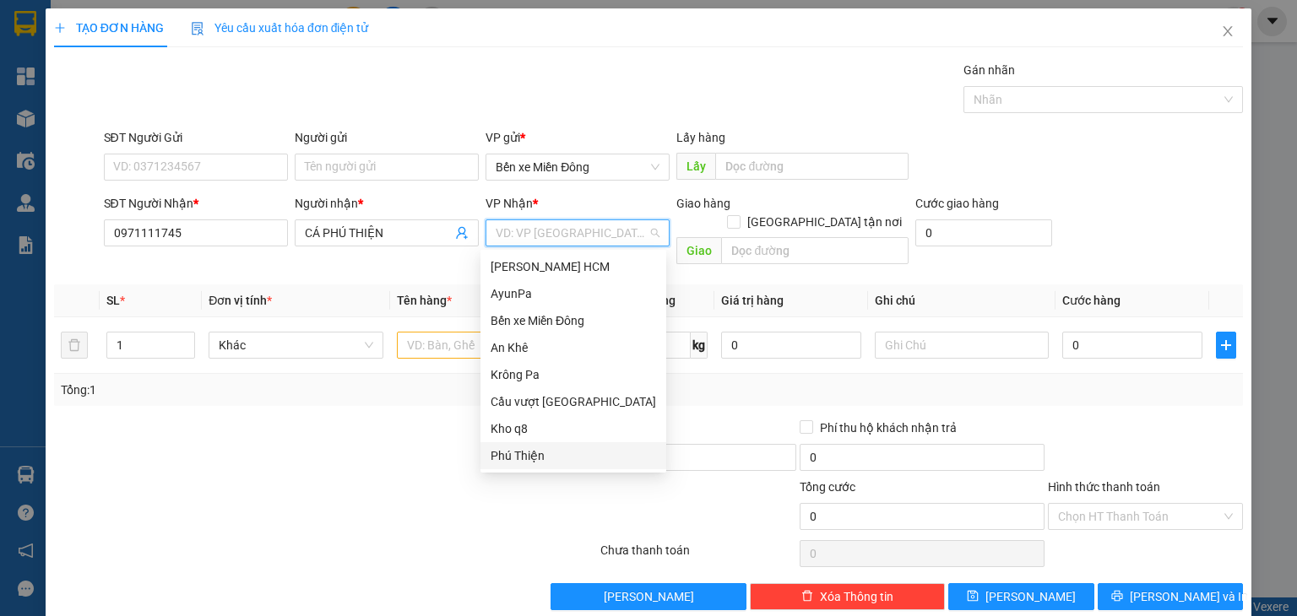
click at [544, 458] on div "Phú Thiện" at bounding box center [573, 456] width 165 height 19
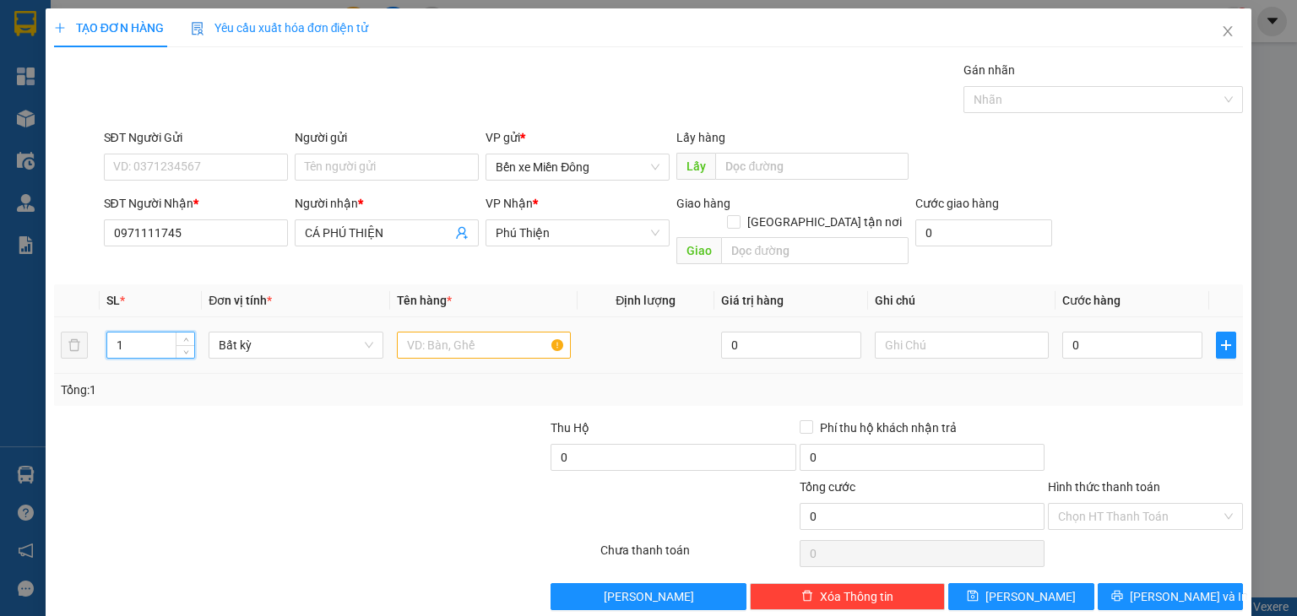
click at [155, 333] on input "1" at bounding box center [150, 345] width 87 height 25
click at [490, 332] on input "text" at bounding box center [484, 345] width 174 height 27
click at [1073, 332] on input "0" at bounding box center [1132, 345] width 140 height 27
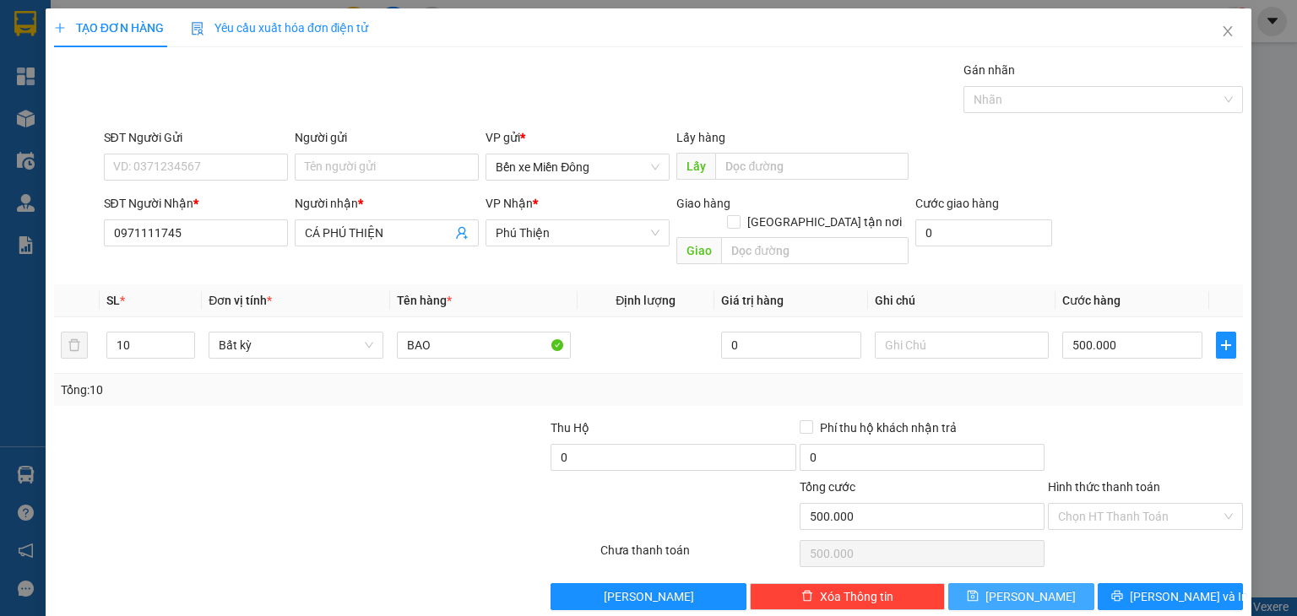
click at [1037, 583] on button "[PERSON_NAME]" at bounding box center [1021, 596] width 146 height 27
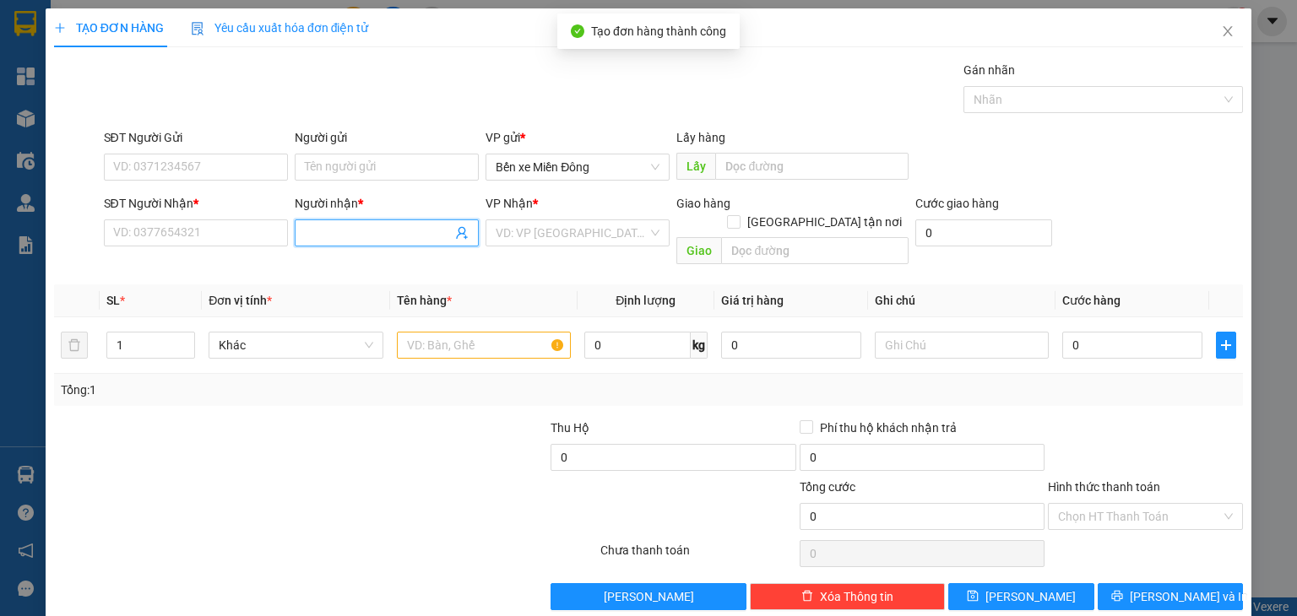
click at [393, 235] on input "Người nhận *" at bounding box center [378, 233] width 147 height 19
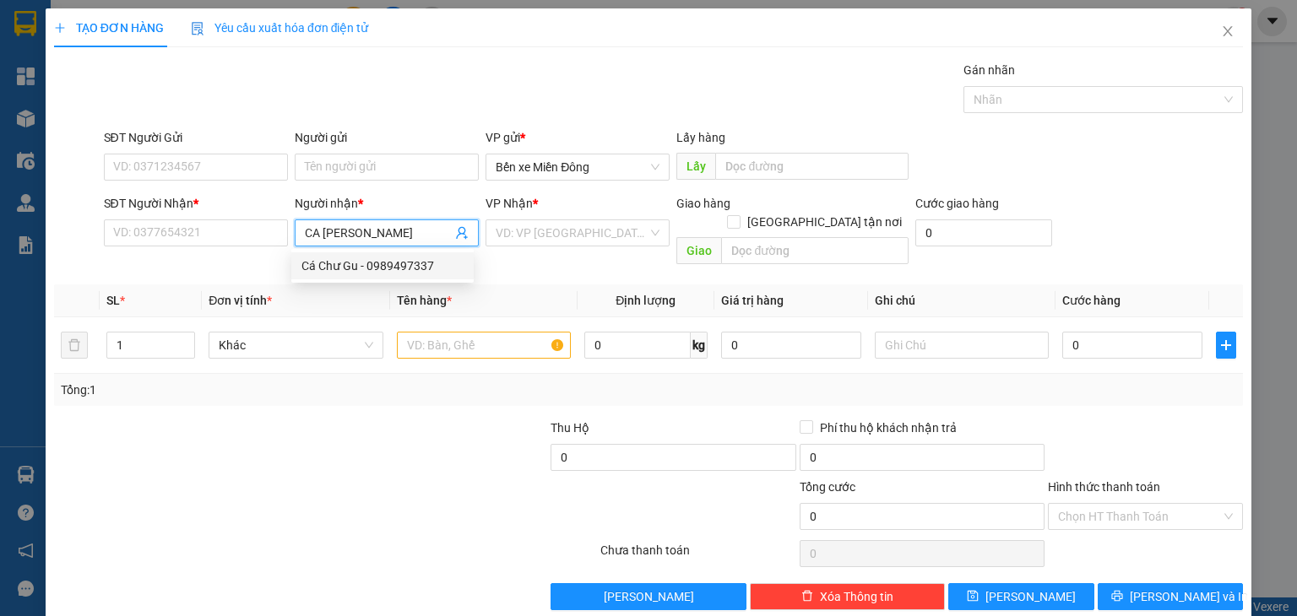
click at [409, 268] on div "Cá Chư Gu - 0989497337" at bounding box center [382, 266] width 162 height 19
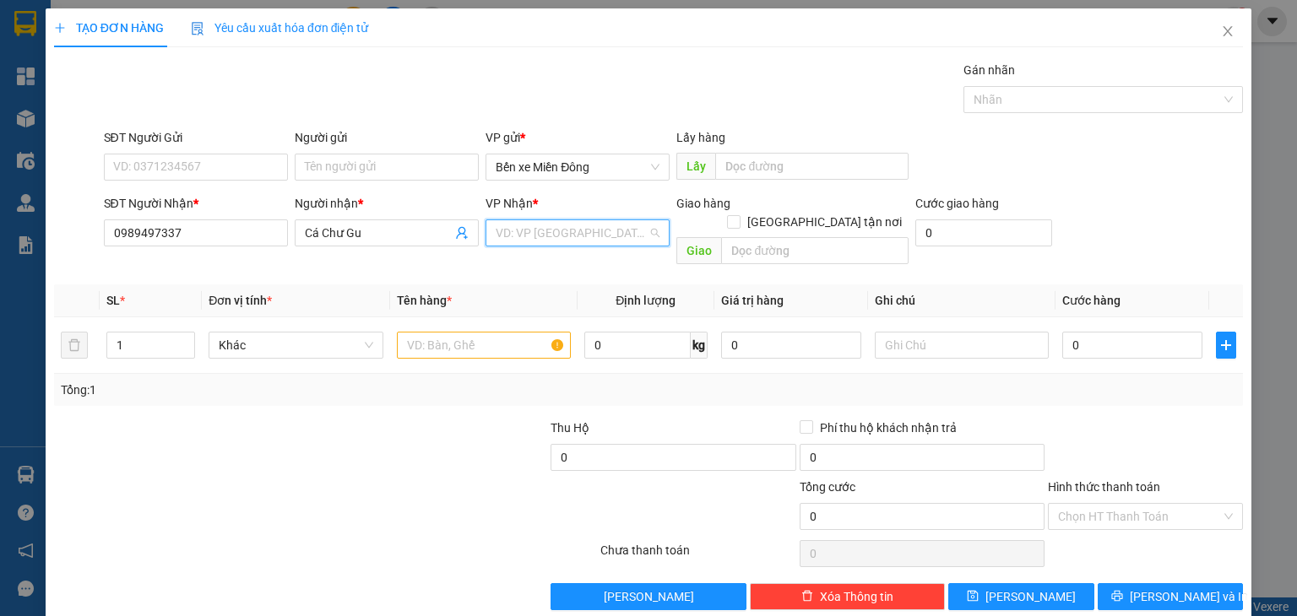
click at [550, 225] on input "search" at bounding box center [572, 232] width 152 height 25
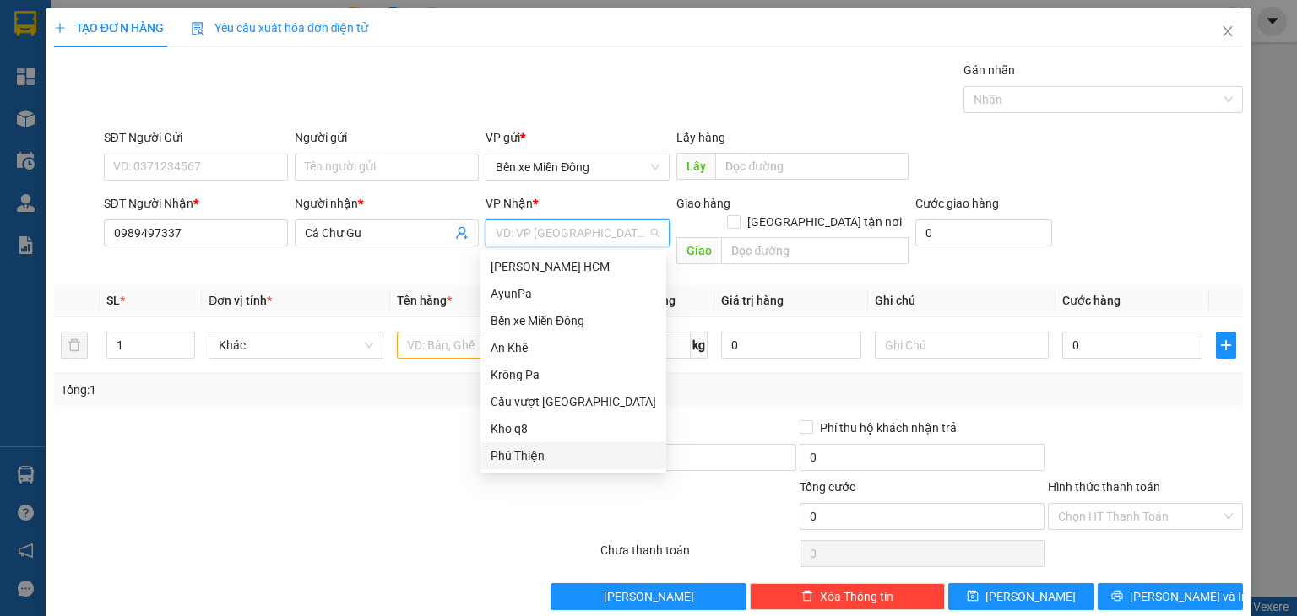
click at [544, 454] on div "Phú Thiện" at bounding box center [573, 456] width 165 height 19
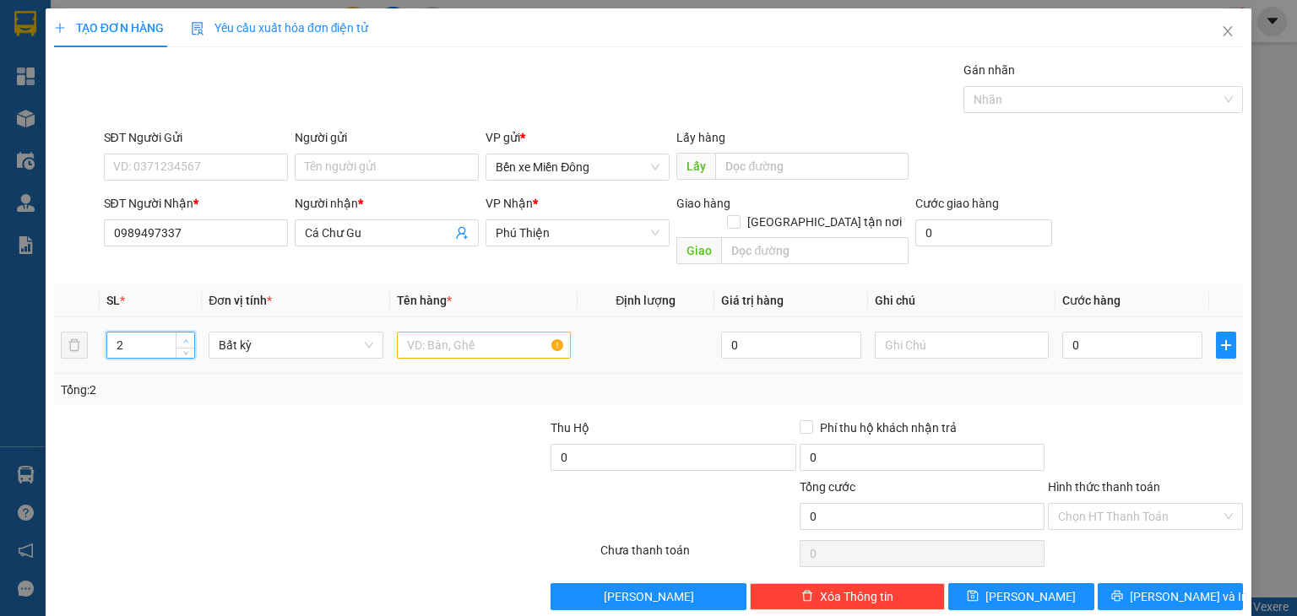
click at [188, 336] on span "up" at bounding box center [186, 341] width 10 height 10
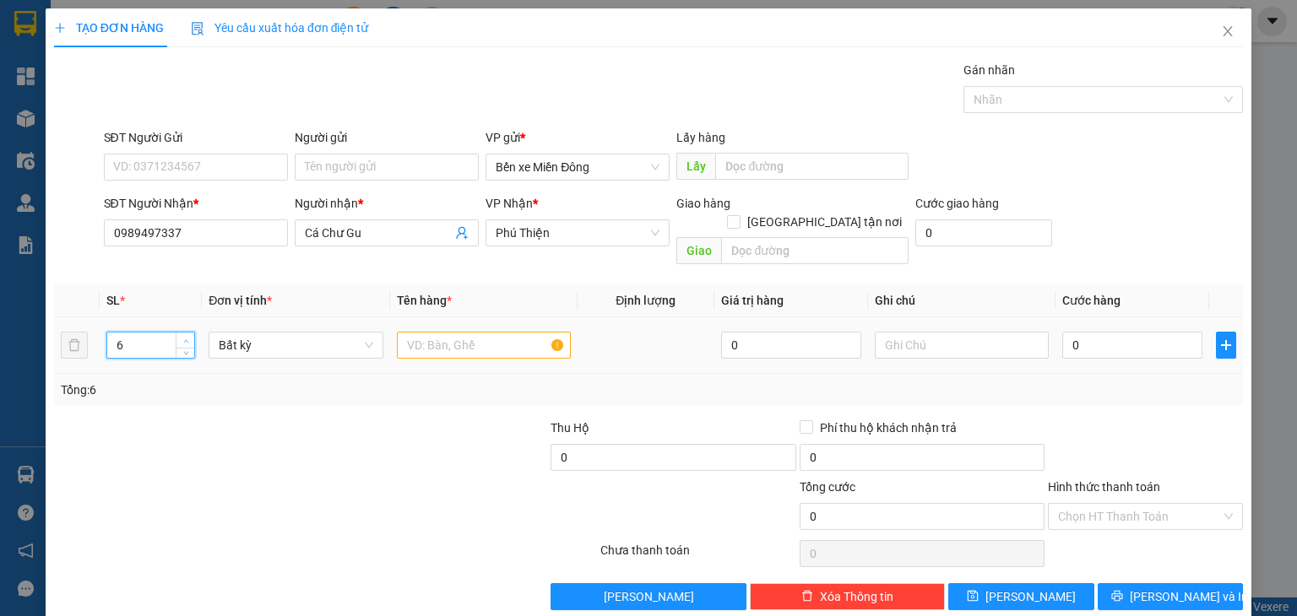
click at [188, 336] on span "up" at bounding box center [186, 341] width 10 height 10
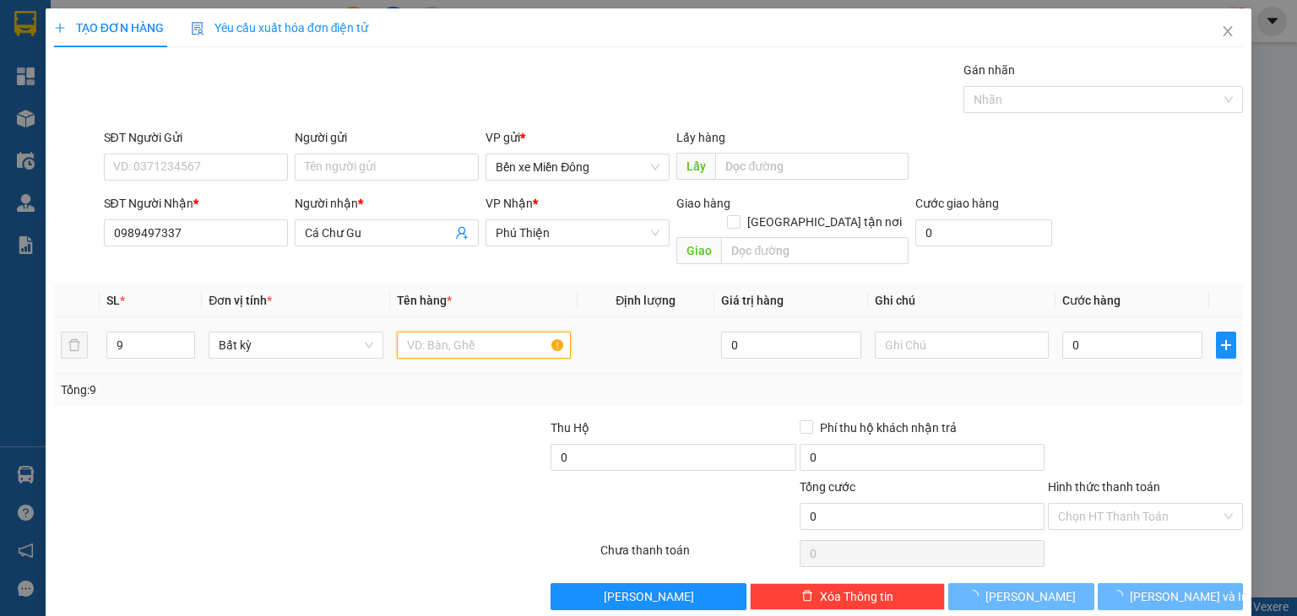
click at [459, 337] on input "text" at bounding box center [484, 345] width 174 height 27
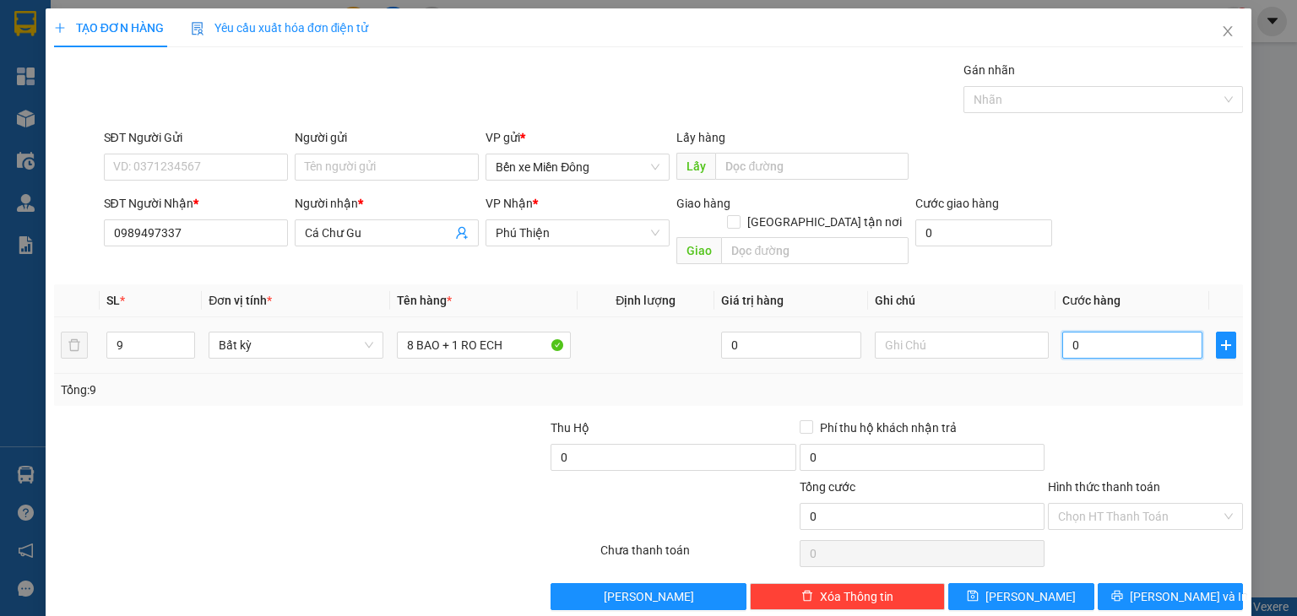
click at [1082, 332] on input "0" at bounding box center [1132, 345] width 140 height 27
click at [605, 233] on span "Phú Thiện" at bounding box center [578, 232] width 164 height 25
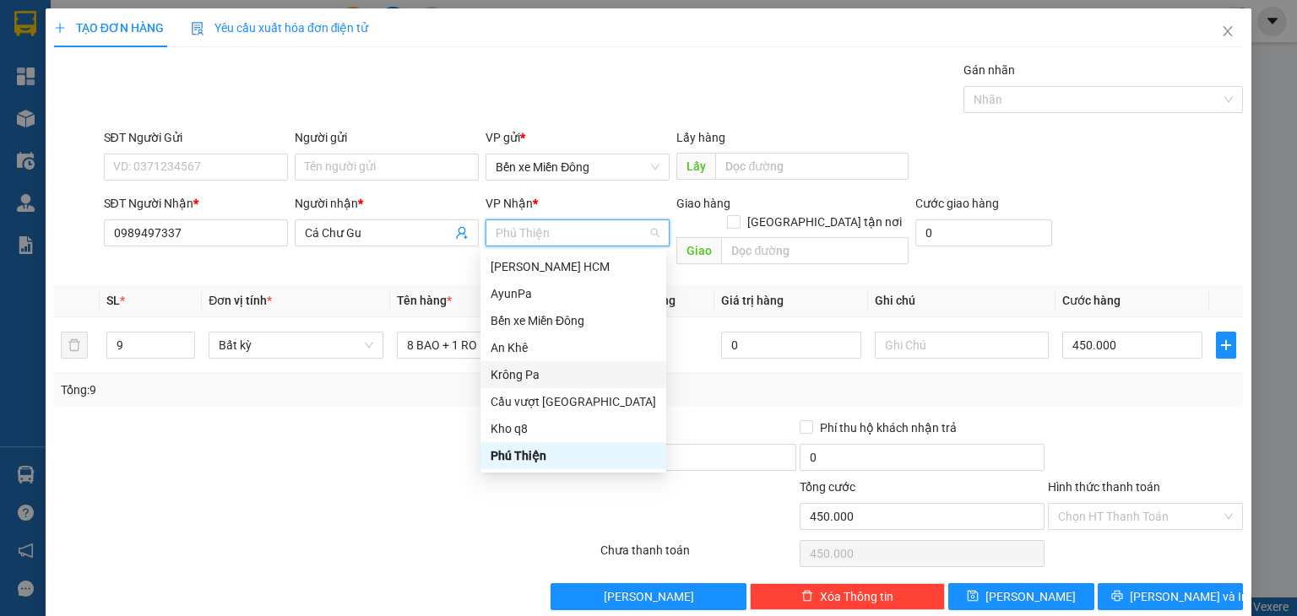
click at [555, 369] on div "Krông Pa" at bounding box center [573, 375] width 165 height 19
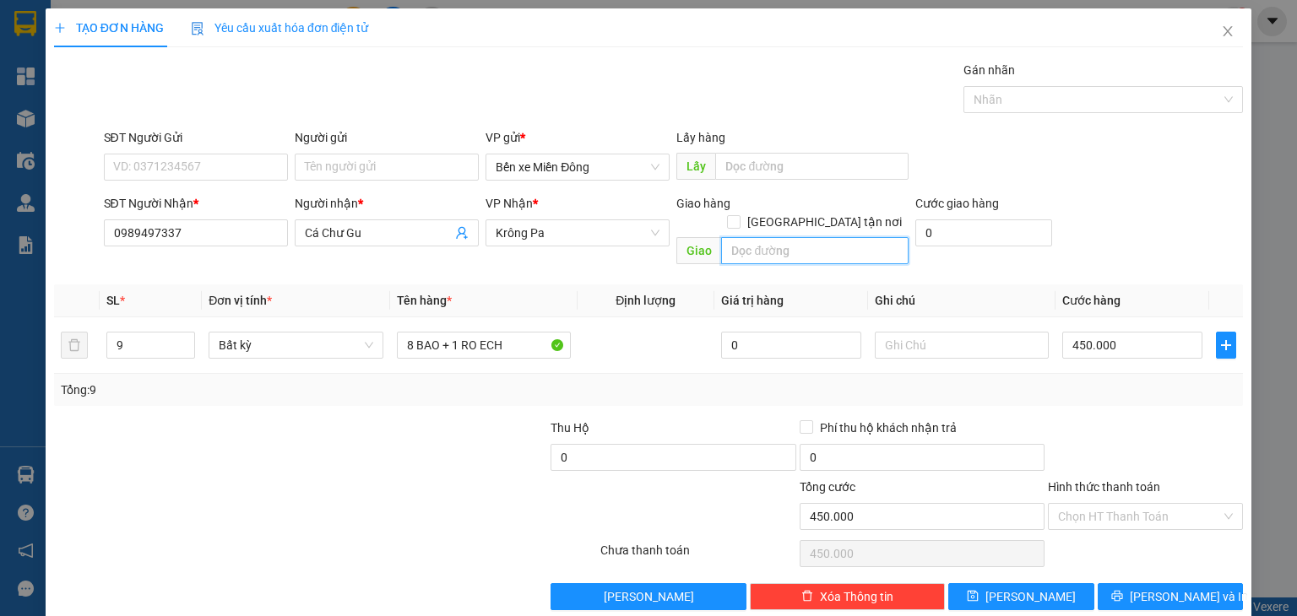
click at [762, 237] on input "text" at bounding box center [814, 250] width 187 height 27
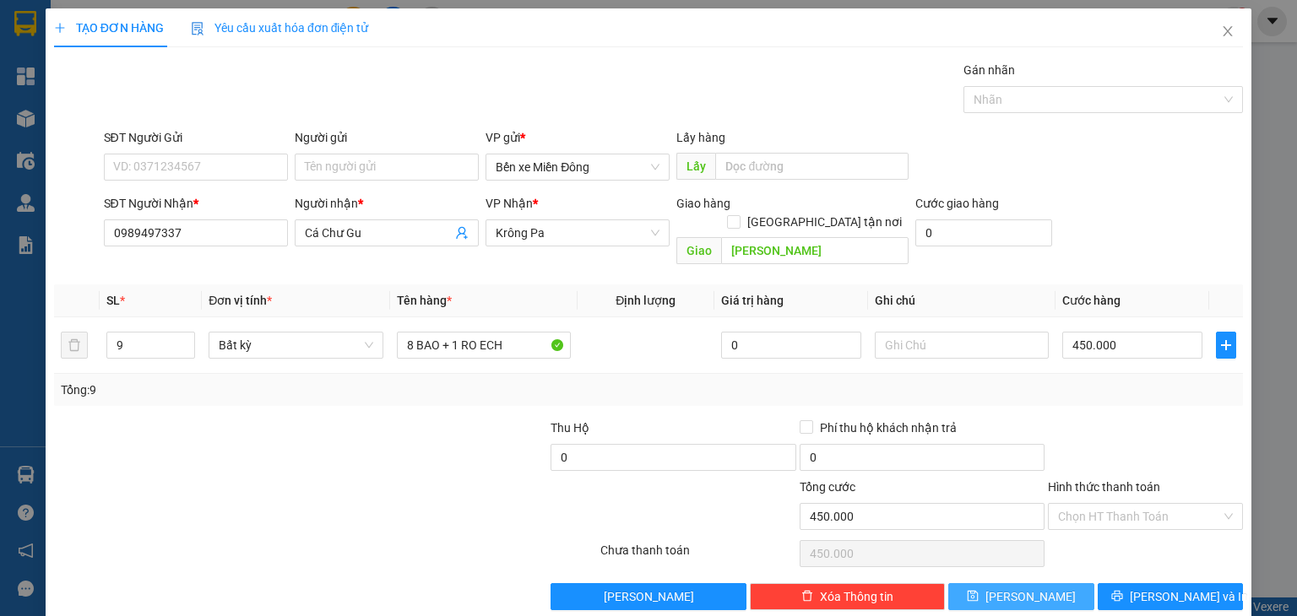
click at [1023, 588] on span "[PERSON_NAME]" at bounding box center [1030, 597] width 90 height 19
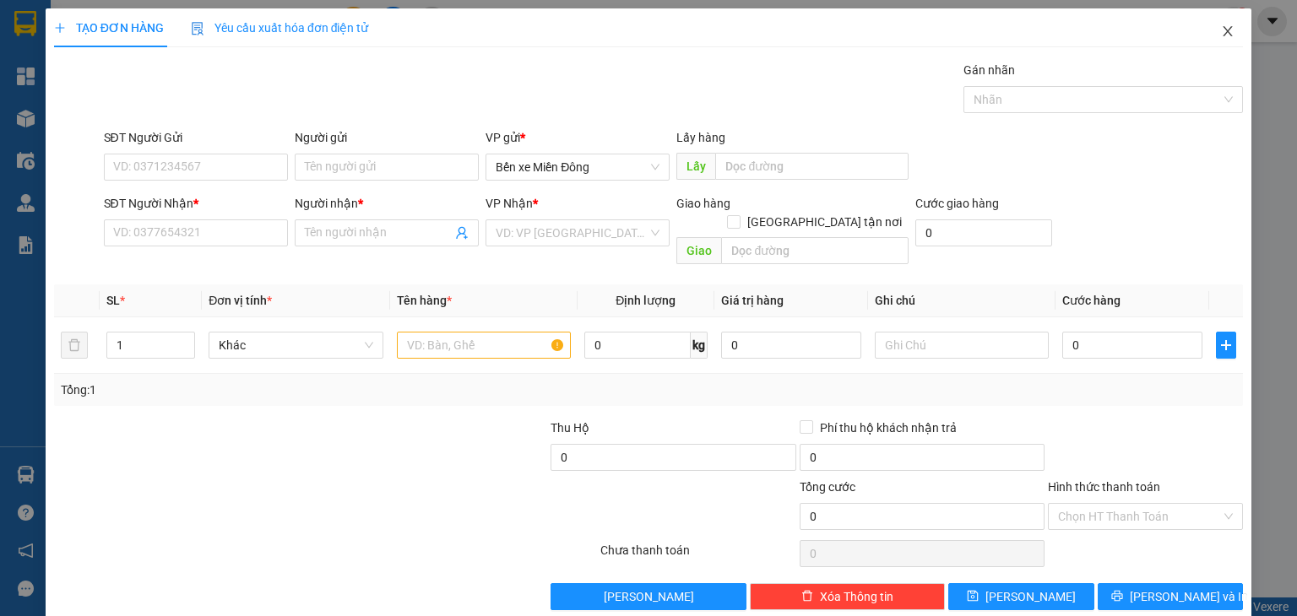
click at [1221, 32] on icon "close" at bounding box center [1228, 31] width 14 height 14
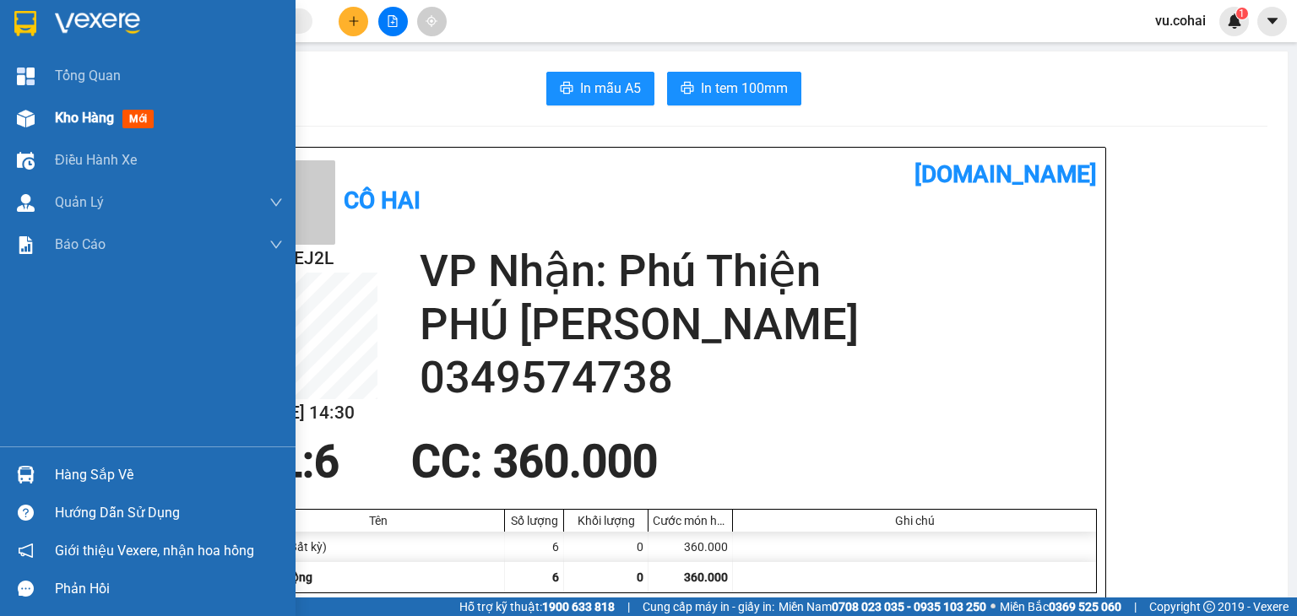
click at [84, 117] on span "Kho hàng" at bounding box center [84, 118] width 59 height 16
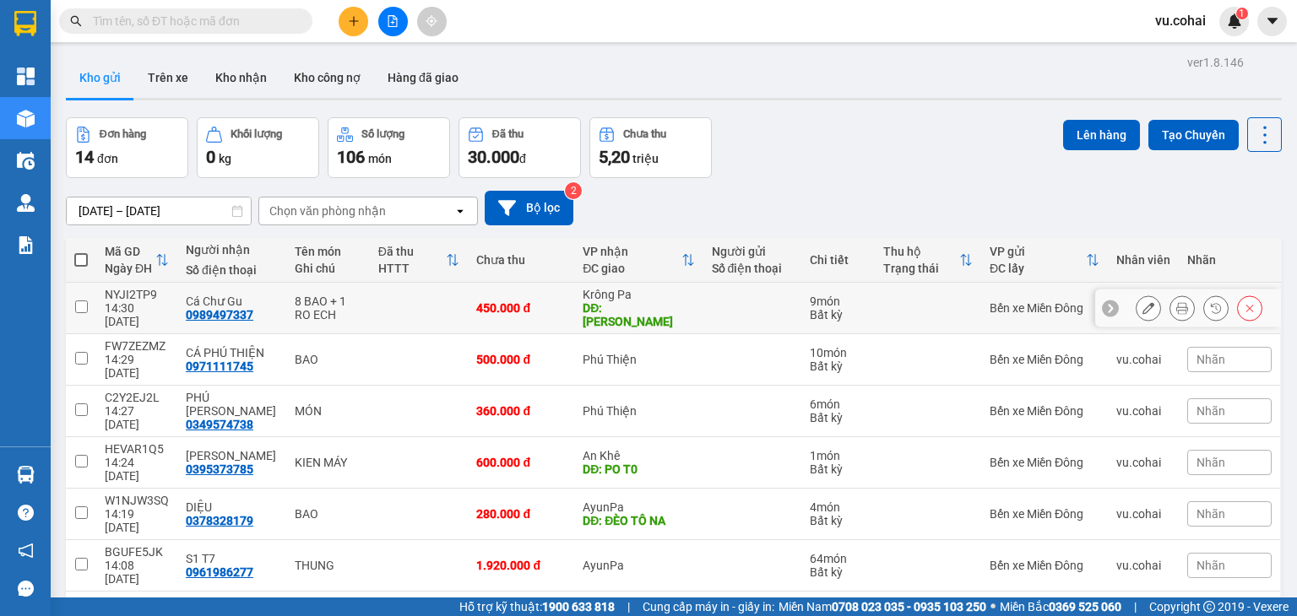
click at [91, 298] on td at bounding box center [81, 309] width 30 height 52
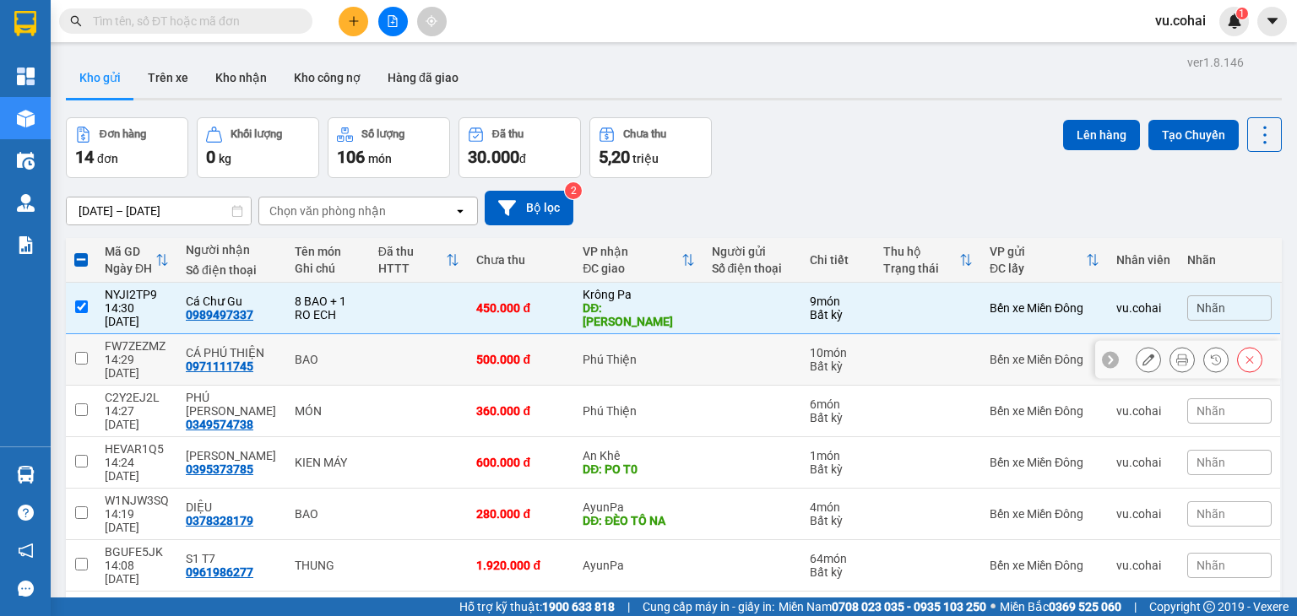
click at [81, 352] on input "checkbox" at bounding box center [81, 358] width 13 height 13
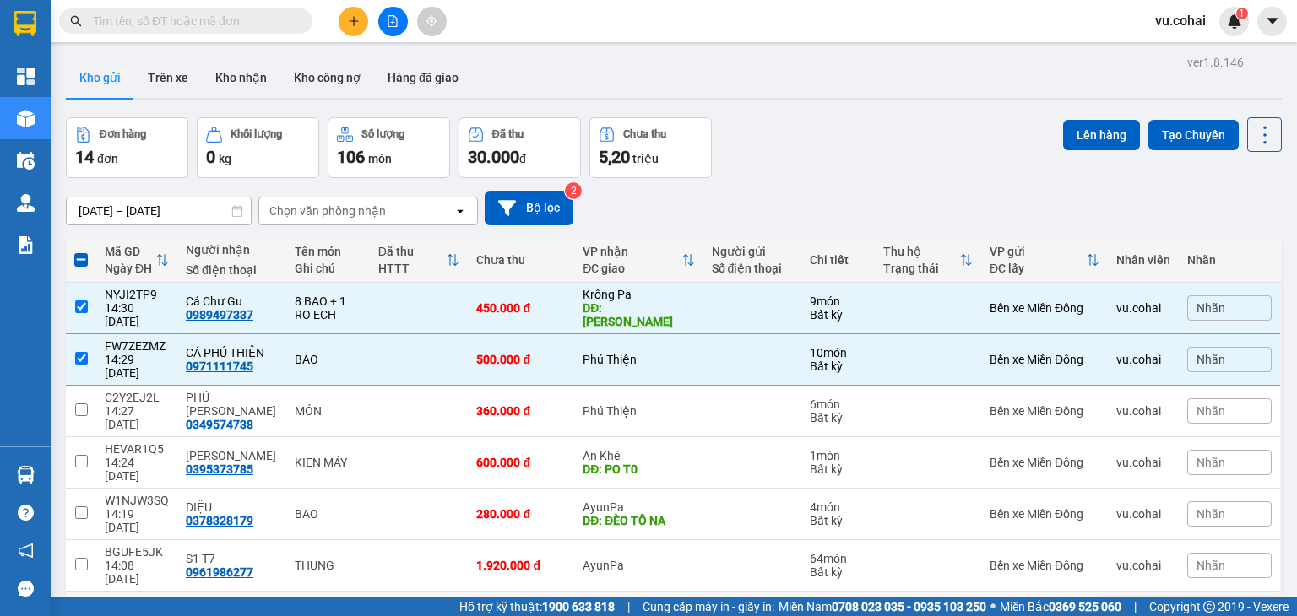
click at [83, 610] on input "checkbox" at bounding box center [81, 616] width 13 height 13
click at [1090, 133] on button "Lên hàng" at bounding box center [1101, 135] width 77 height 30
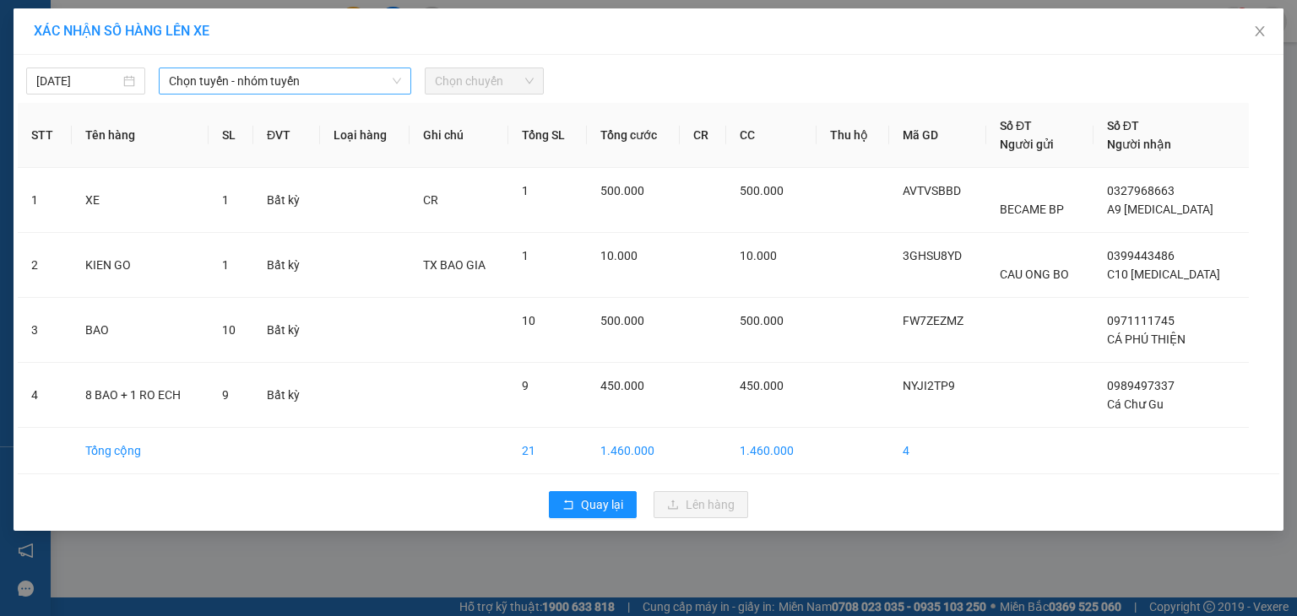
click at [338, 79] on span "Chọn tuyến - nhóm tuyến" at bounding box center [285, 80] width 232 height 25
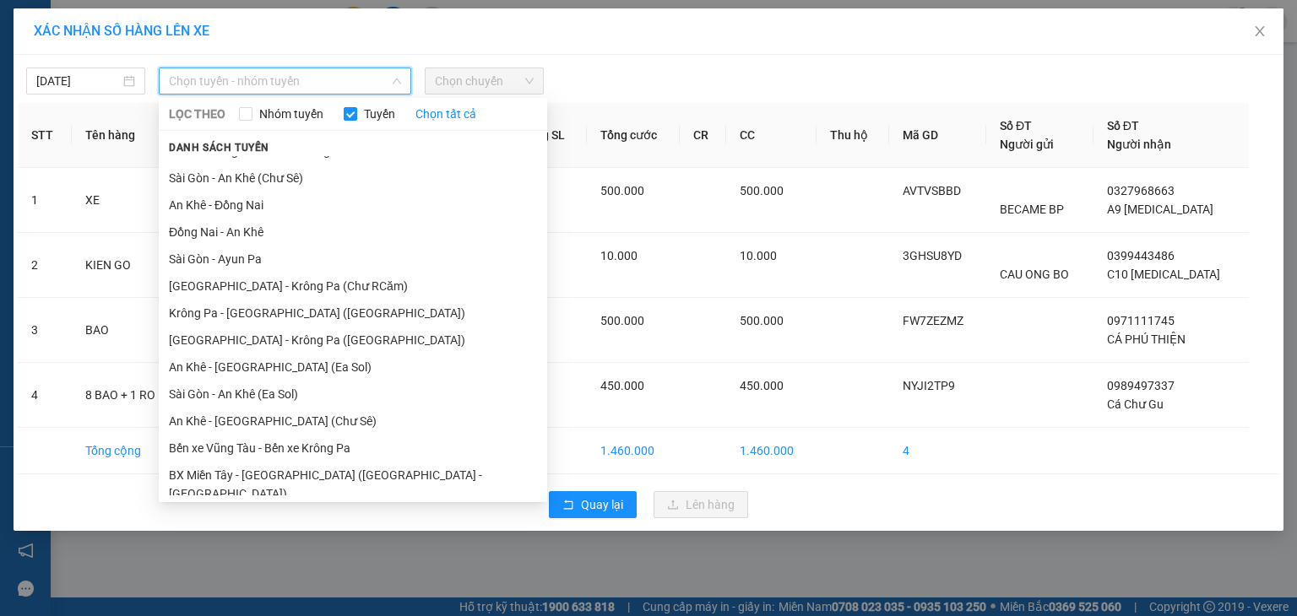
scroll to position [93, 0]
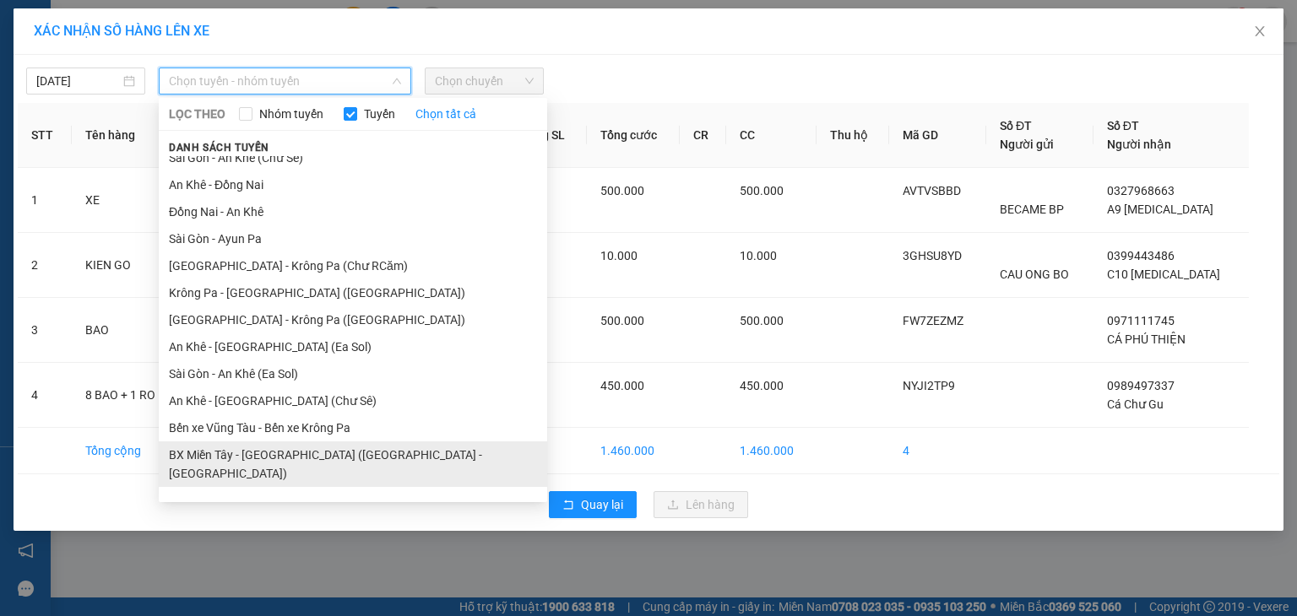
click at [399, 455] on li "BX Miền Tây - [GEOGRAPHIC_DATA] ([GEOGRAPHIC_DATA] - [GEOGRAPHIC_DATA])" at bounding box center [353, 465] width 388 height 46
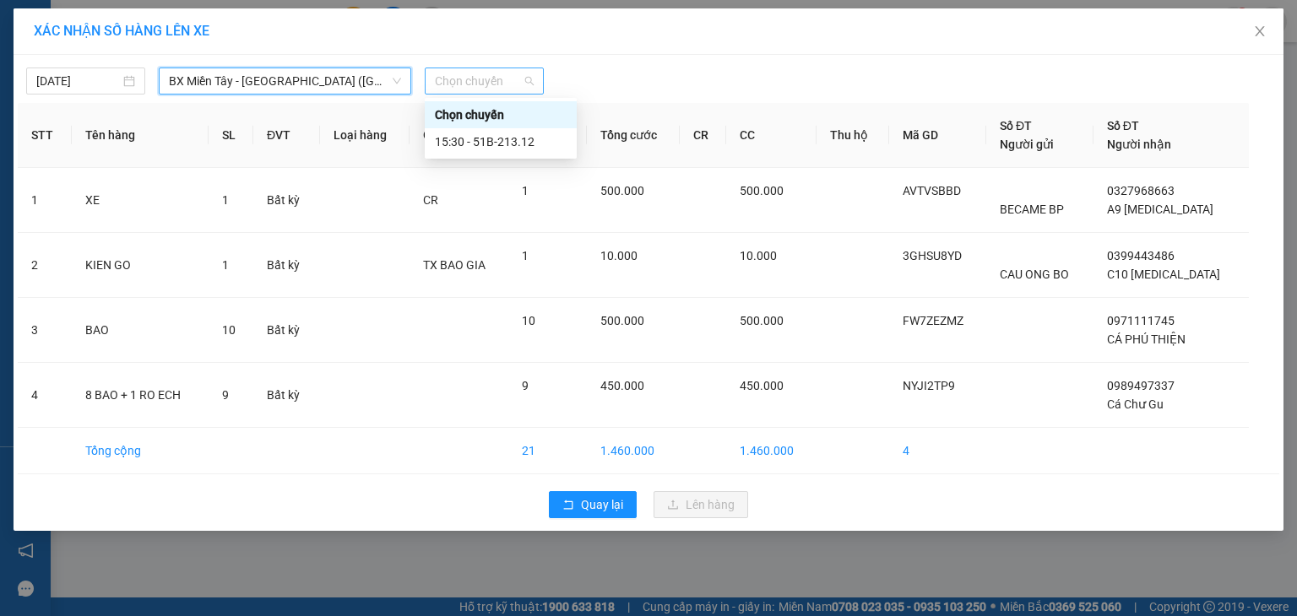
click at [495, 85] on span "Chọn chuyến" at bounding box center [484, 80] width 99 height 25
click at [518, 138] on div "15:30 - 51B-213.12" at bounding box center [501, 142] width 132 height 19
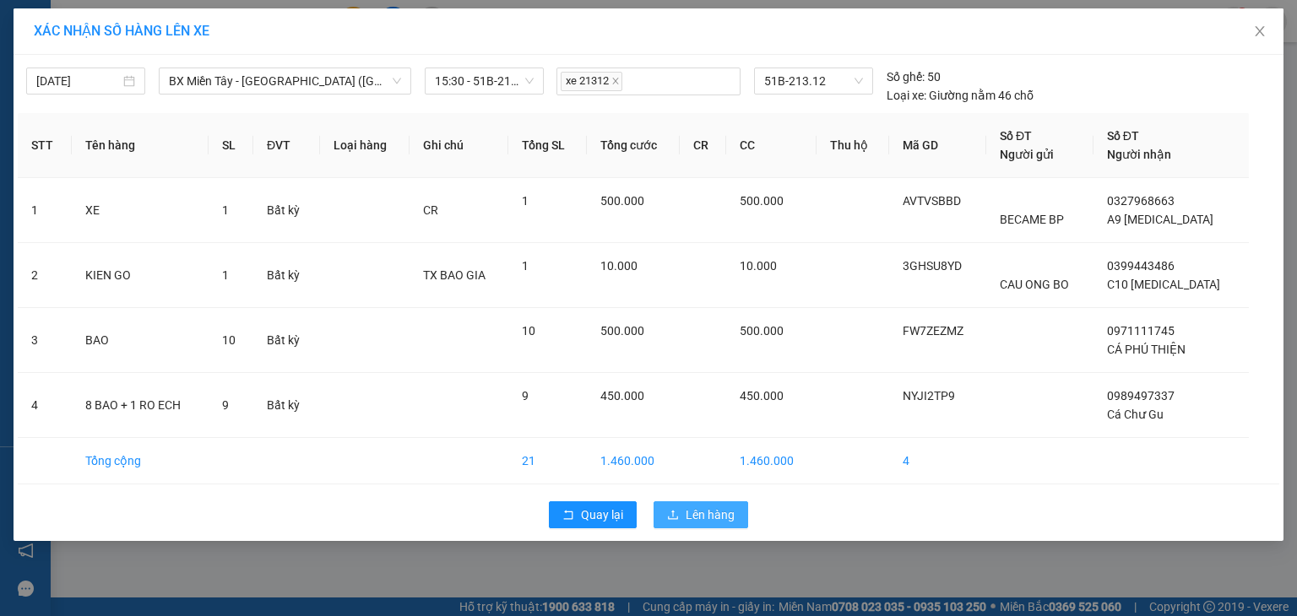
click at [707, 519] on span "Lên hàng" at bounding box center [710, 515] width 49 height 19
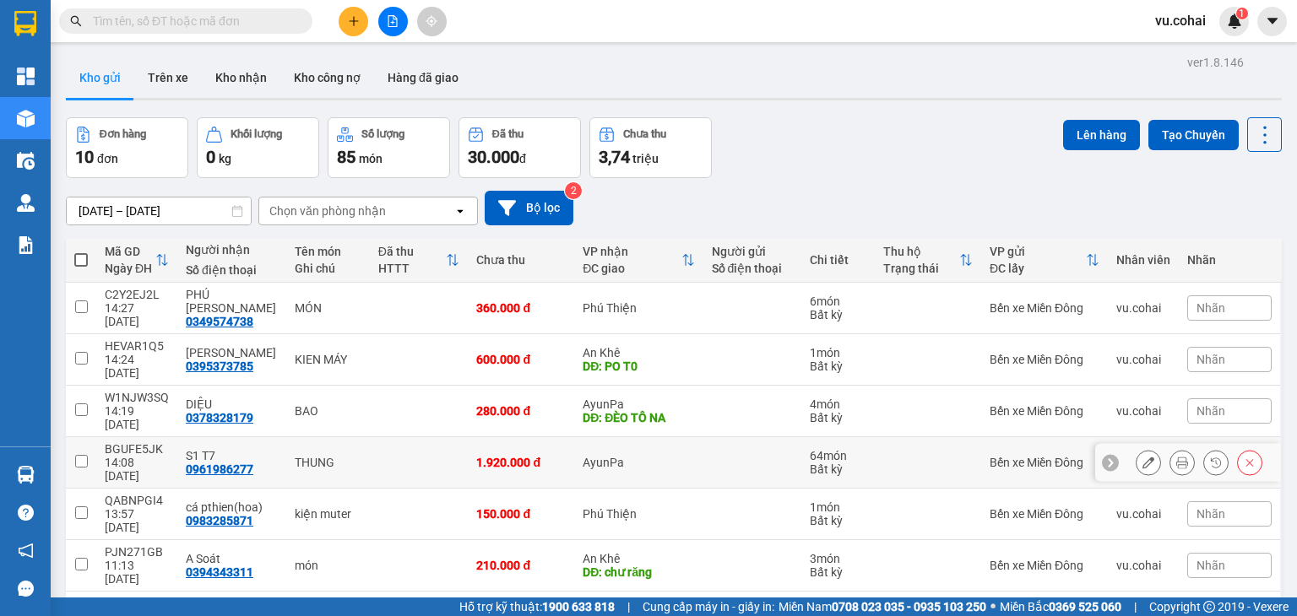
click at [90, 437] on td at bounding box center [81, 463] width 30 height 52
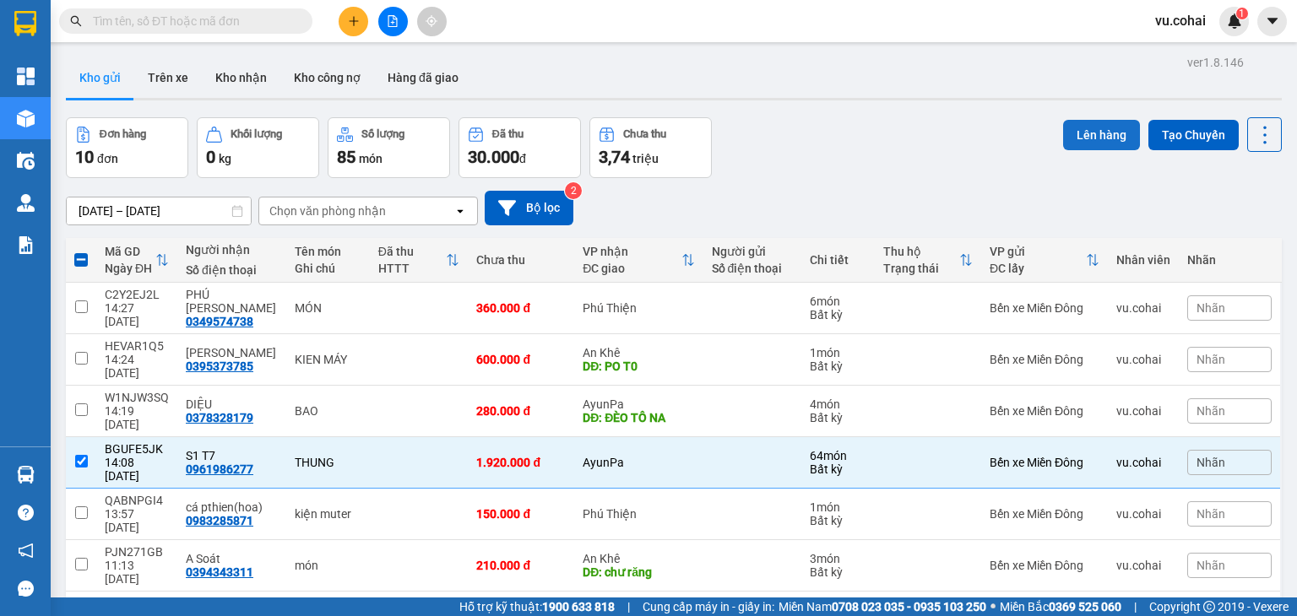
click at [1090, 134] on button "Lên hàng" at bounding box center [1101, 135] width 77 height 30
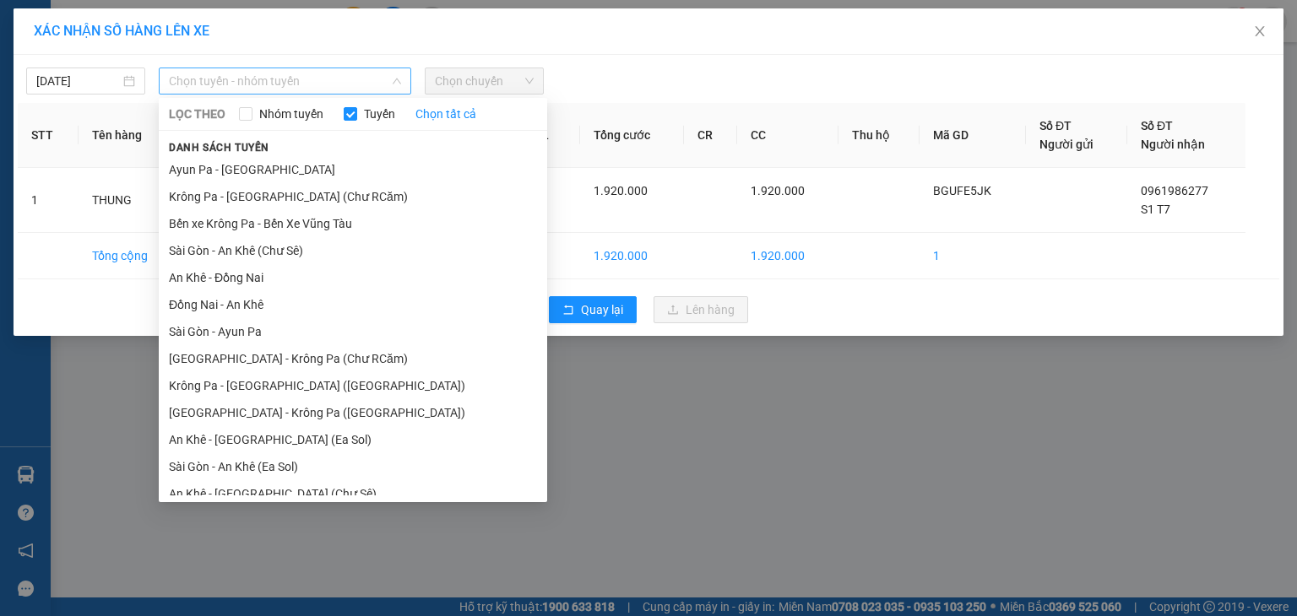
click at [334, 81] on span "Chọn tuyến - nhóm tuyến" at bounding box center [285, 80] width 232 height 25
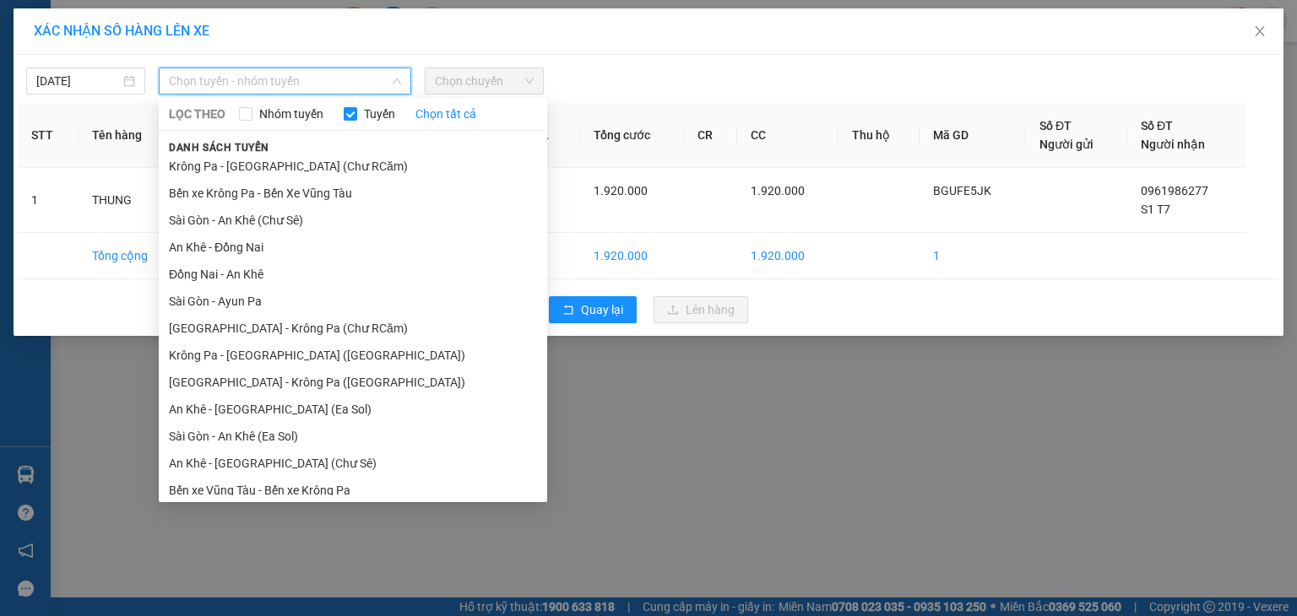
scroll to position [93, 0]
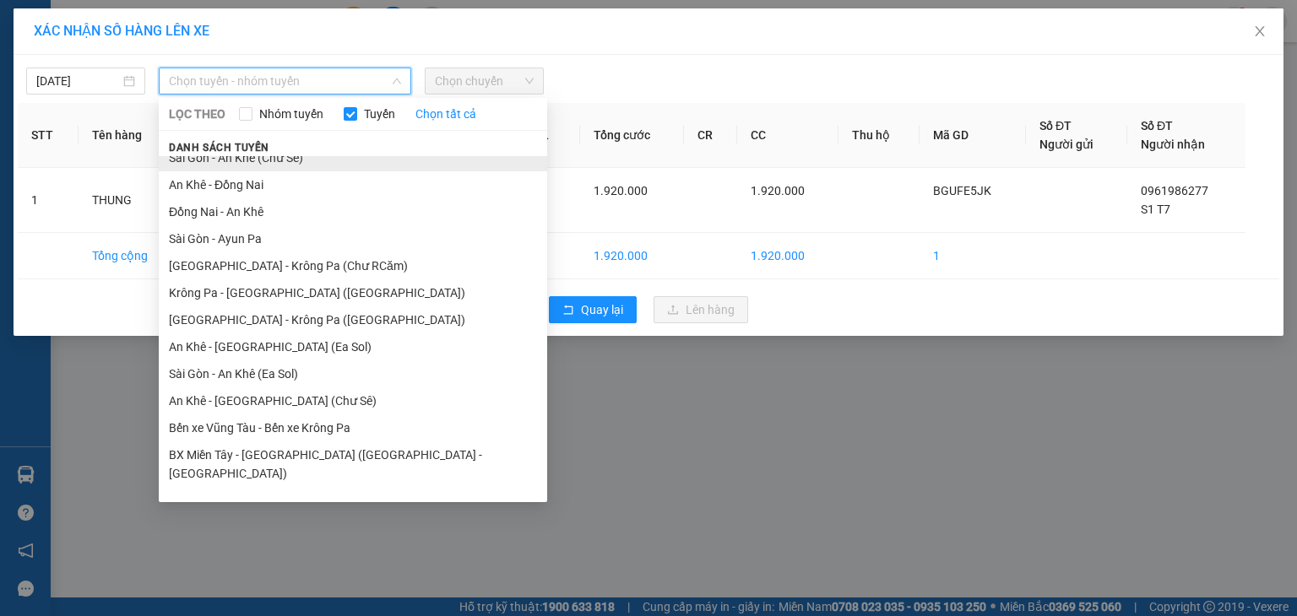
click at [351, 165] on li "Sài Gòn - An Khê (Chư Sê)" at bounding box center [353, 157] width 388 height 27
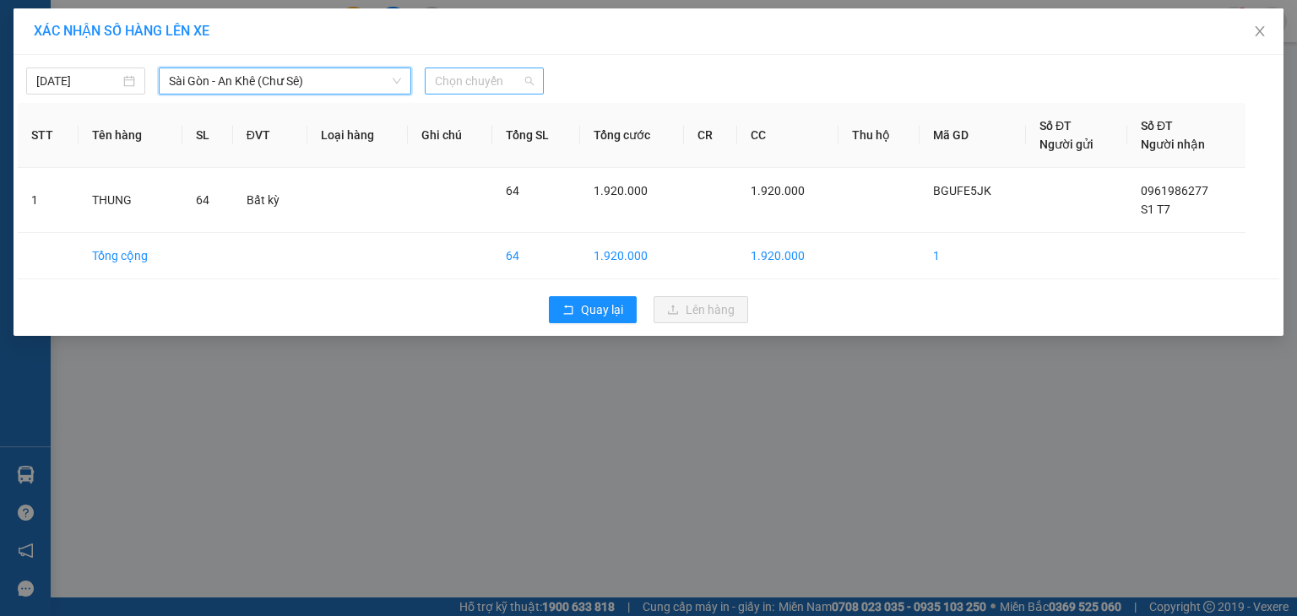
click at [476, 78] on span "Chọn chuyến" at bounding box center [484, 80] width 99 height 25
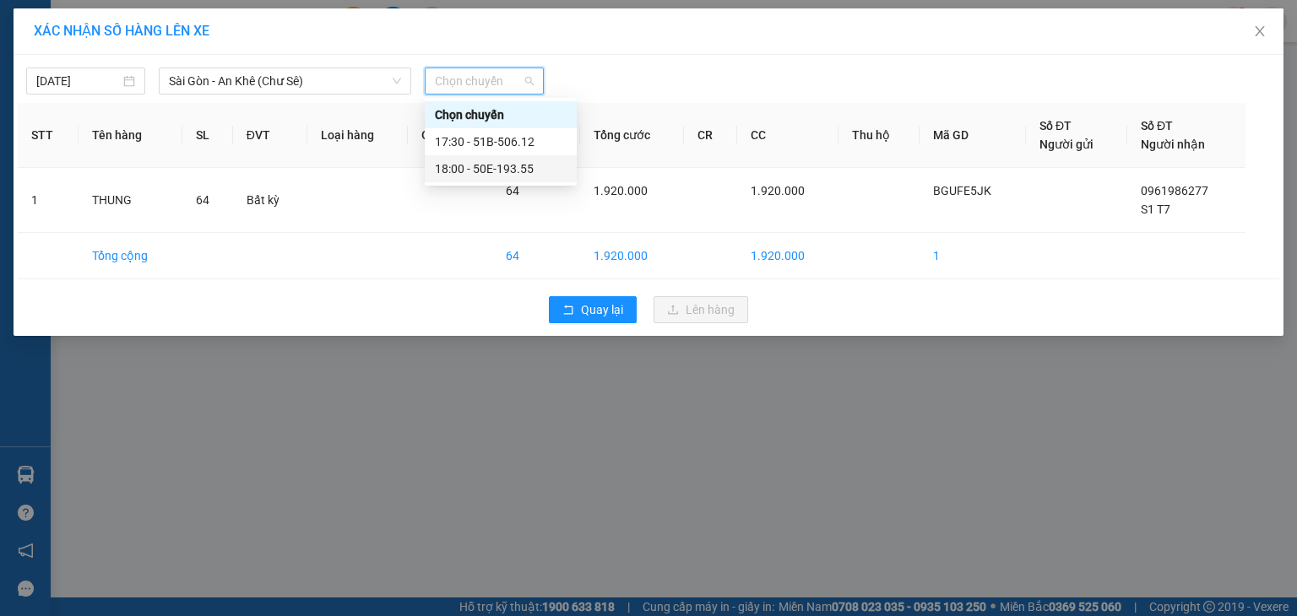
click at [534, 170] on div "18:00 - 50E-193.55" at bounding box center [501, 169] width 132 height 19
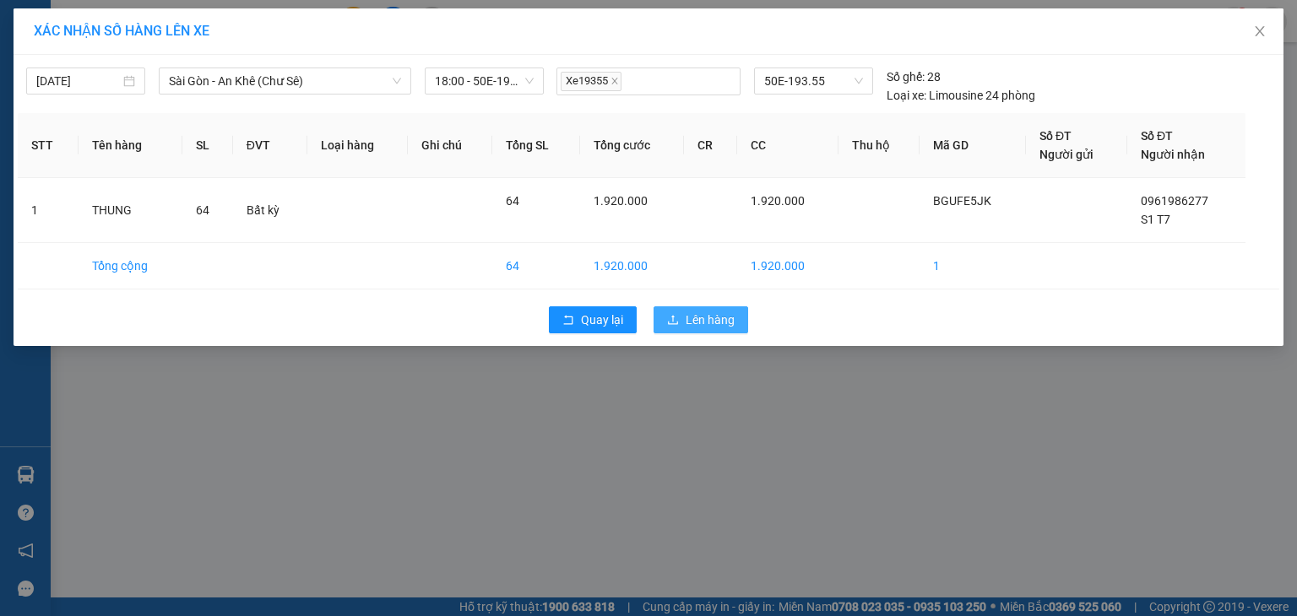
click at [706, 315] on span "Lên hàng" at bounding box center [710, 320] width 49 height 19
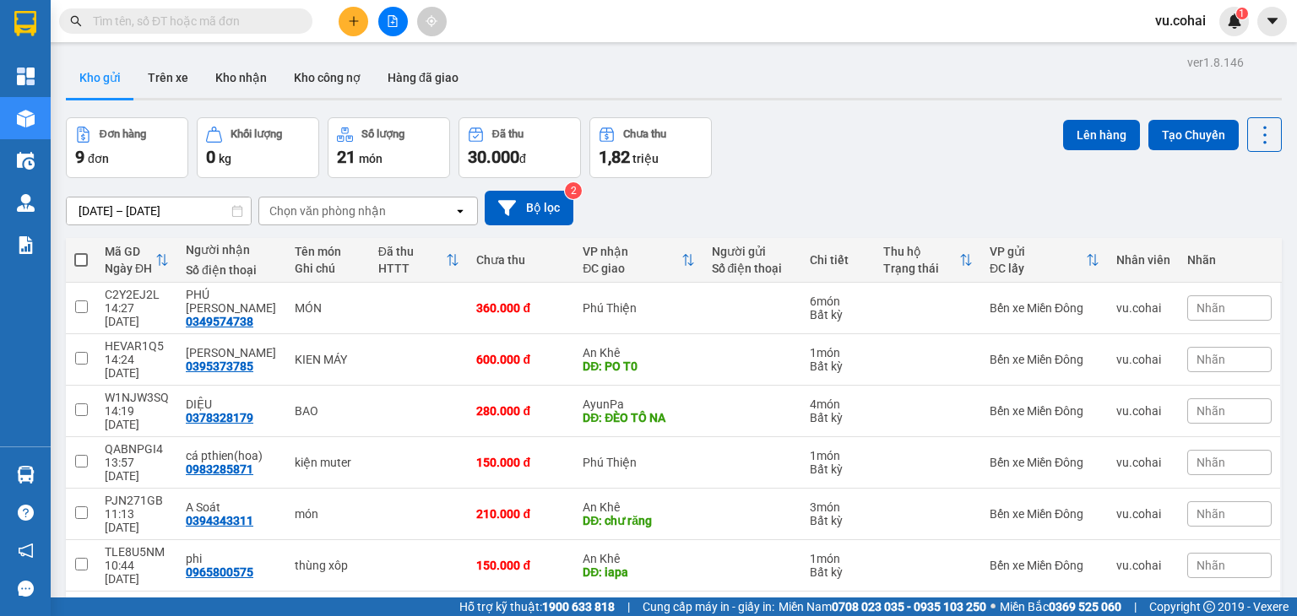
scroll to position [94, 0]
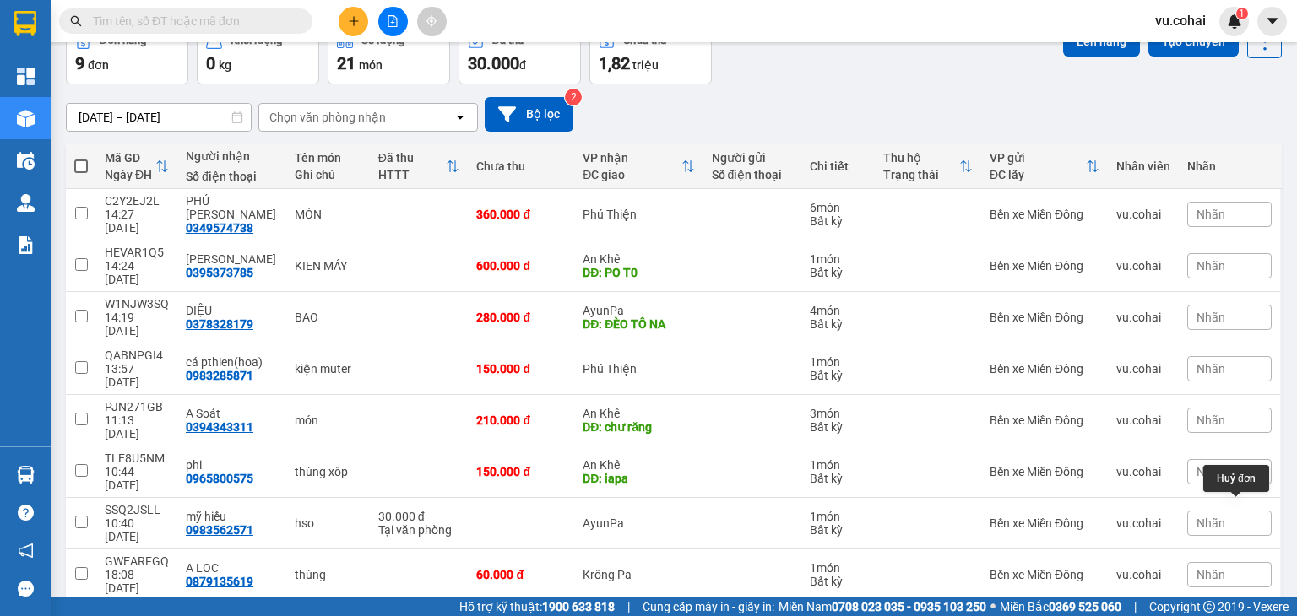
click at [1244, 616] on icon at bounding box center [1250, 627] width 12 height 12
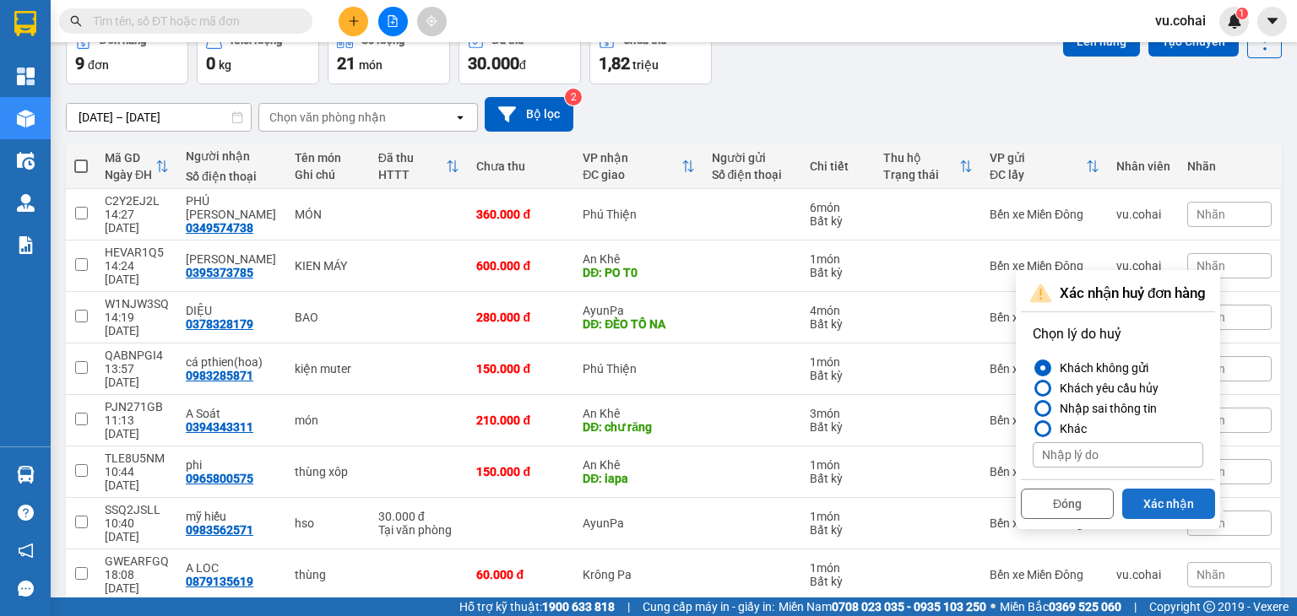
click at [1187, 501] on button "Xác nhận" at bounding box center [1168, 504] width 93 height 30
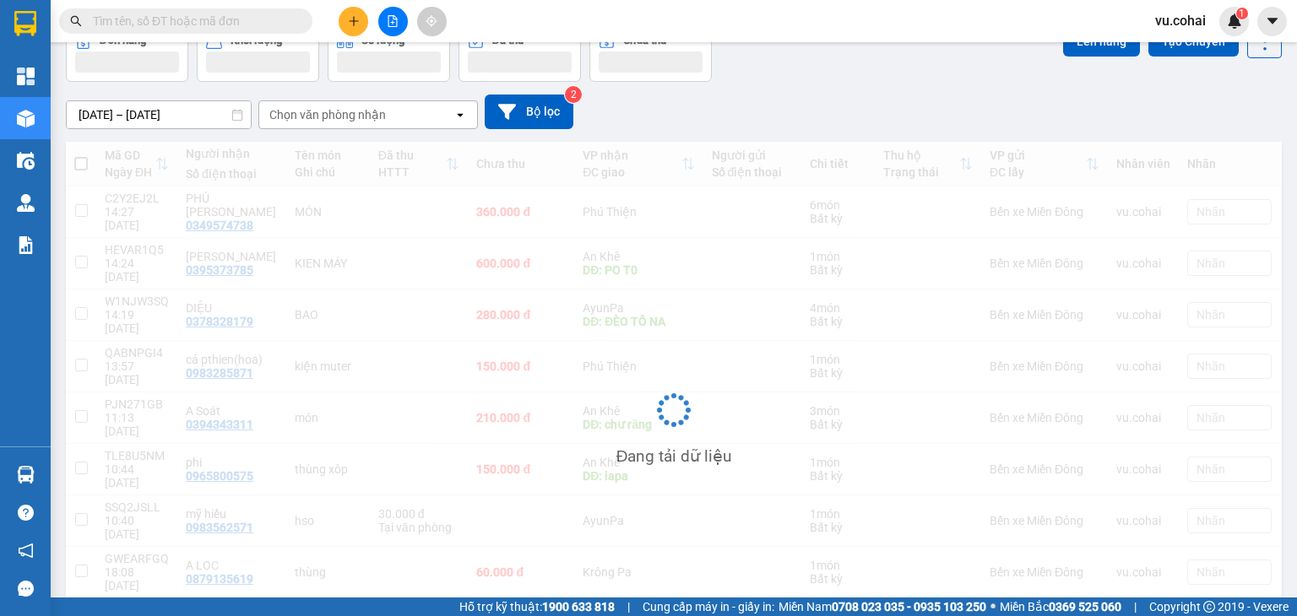
scroll to position [78, 0]
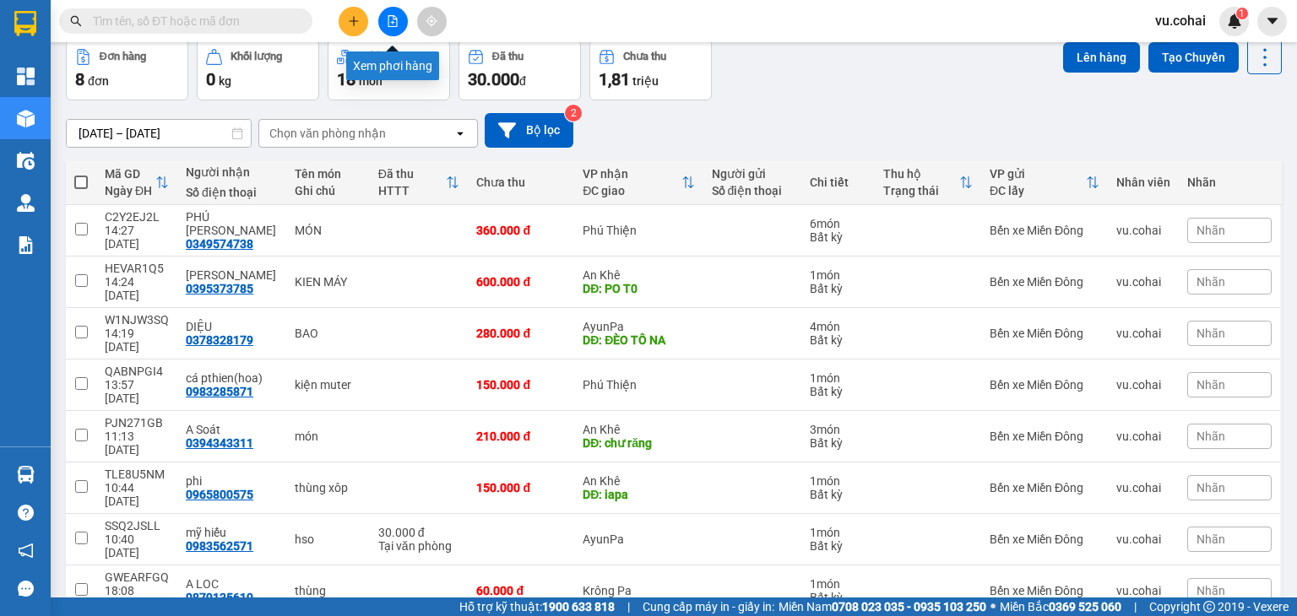
click at [388, 24] on icon "file-add" at bounding box center [393, 21] width 12 height 12
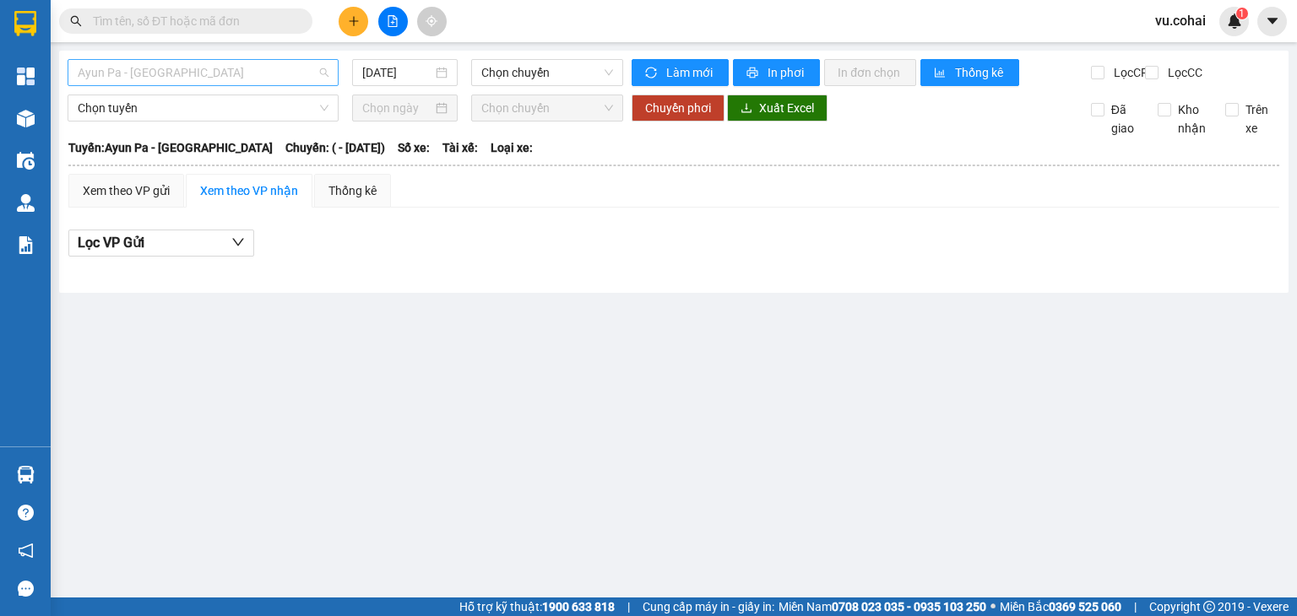
click at [260, 67] on span "Ayun Pa - [GEOGRAPHIC_DATA]" at bounding box center [203, 72] width 251 height 25
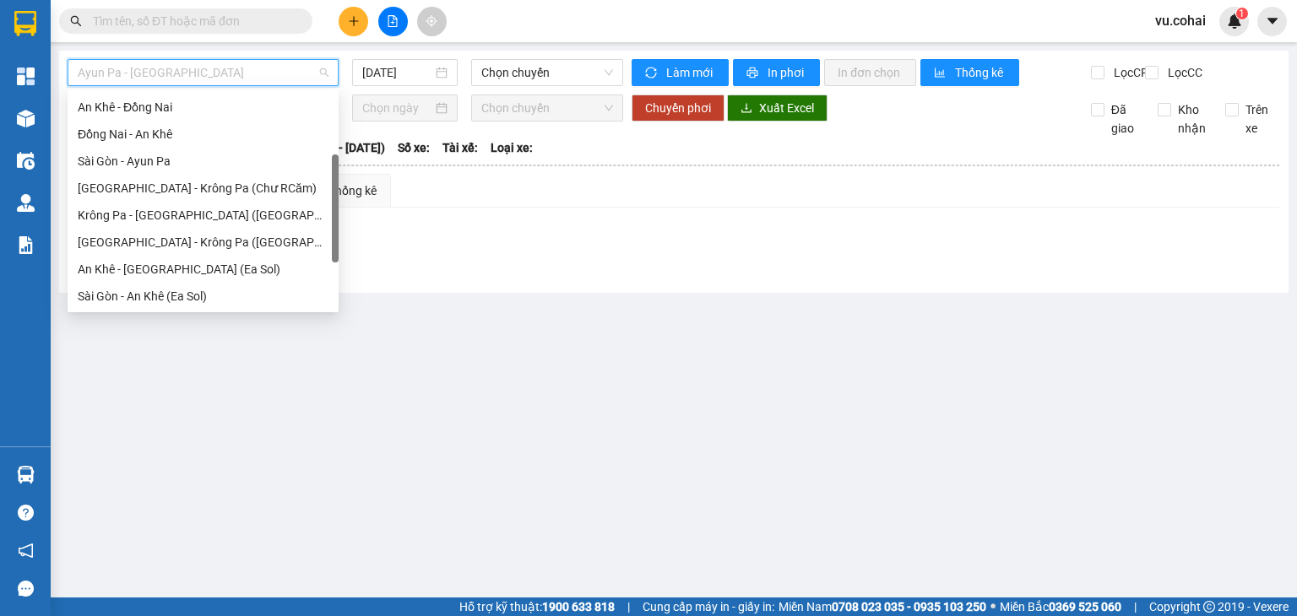
scroll to position [145, 0]
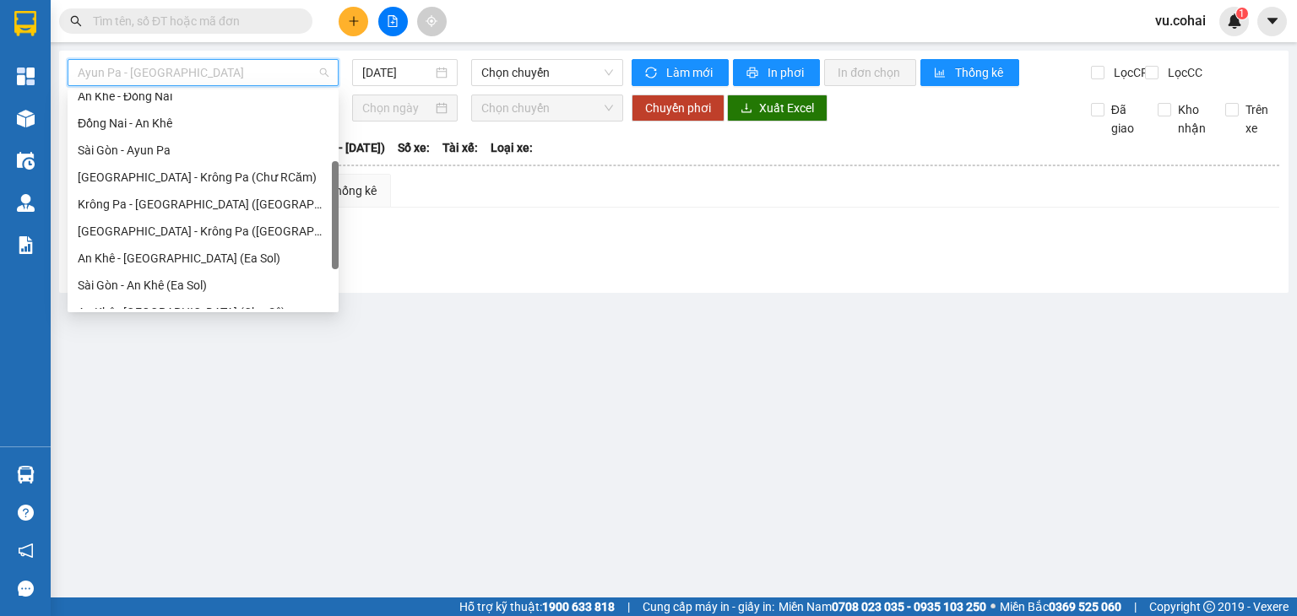
drag, startPoint x: 337, startPoint y: 125, endPoint x: 317, endPoint y: 193, distance: 71.1
click at [317, 193] on div "An Khê - Đồng Nai Đồng Nai - An Khê [GEOGRAPHIC_DATA] - [GEOGRAPHIC_DATA] Pa [G…" at bounding box center [203, 201] width 271 height 216
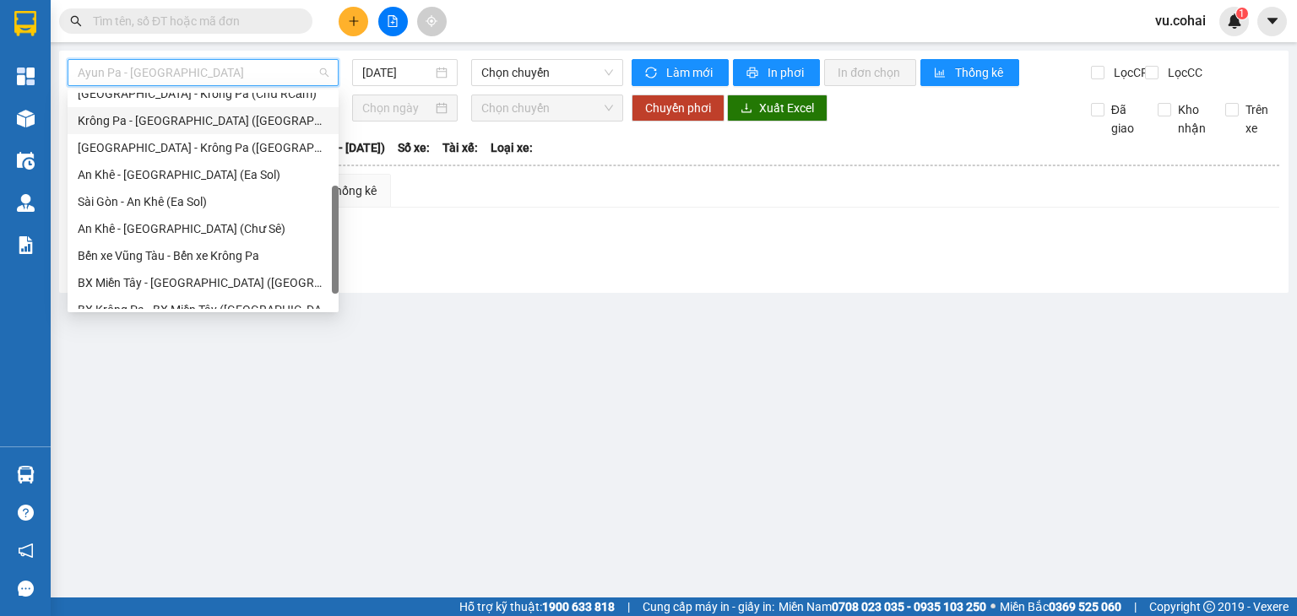
scroll to position [243, 0]
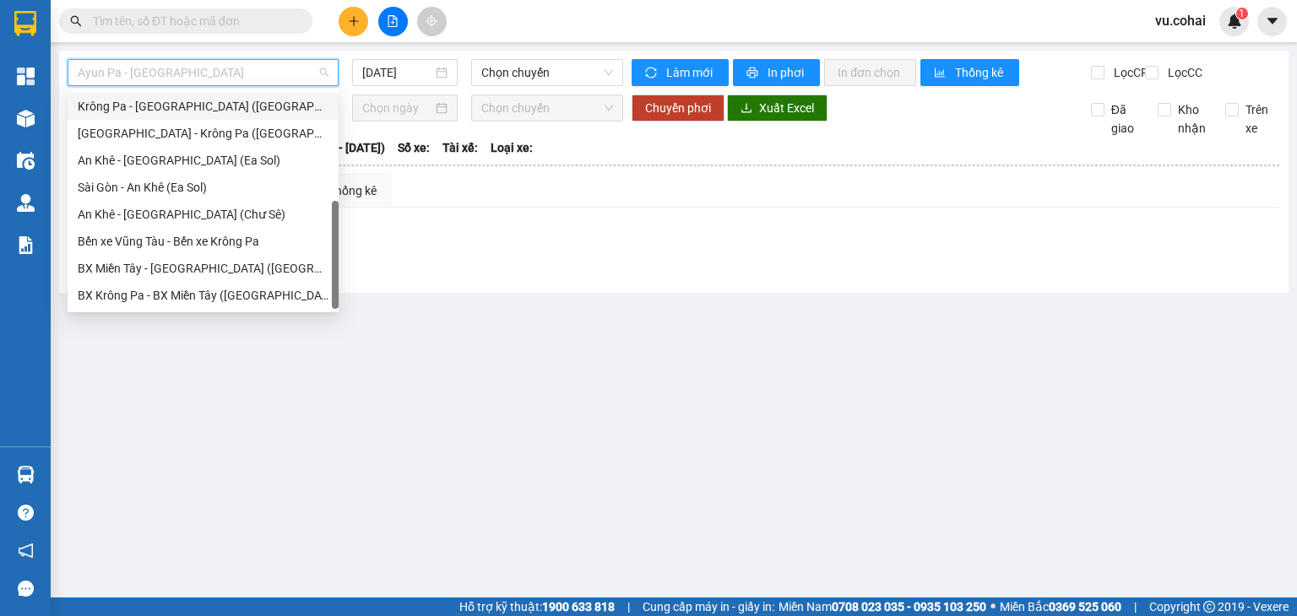
drag, startPoint x: 338, startPoint y: 202, endPoint x: 333, endPoint y: 253, distance: 51.8
click at [333, 253] on div at bounding box center [335, 255] width 7 height 108
click at [279, 262] on div "BX Miền Tây - [GEOGRAPHIC_DATA] ([GEOGRAPHIC_DATA] - [GEOGRAPHIC_DATA])" at bounding box center [203, 268] width 251 height 19
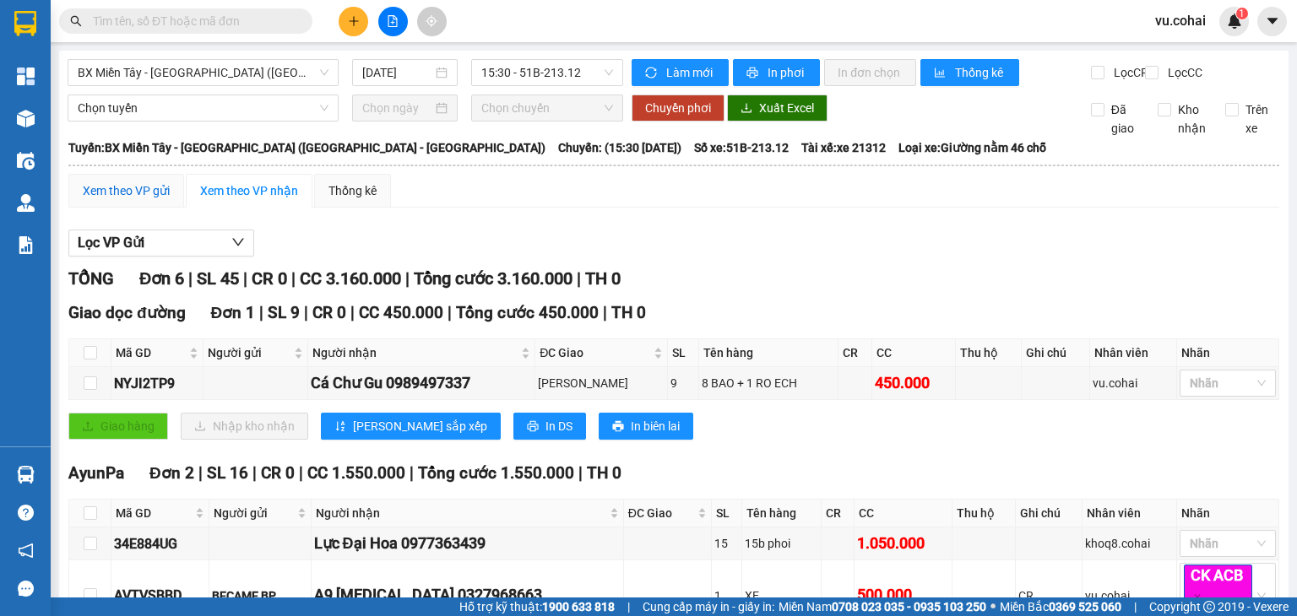
click at [133, 200] on div "Xem theo VP gửi" at bounding box center [126, 191] width 87 height 19
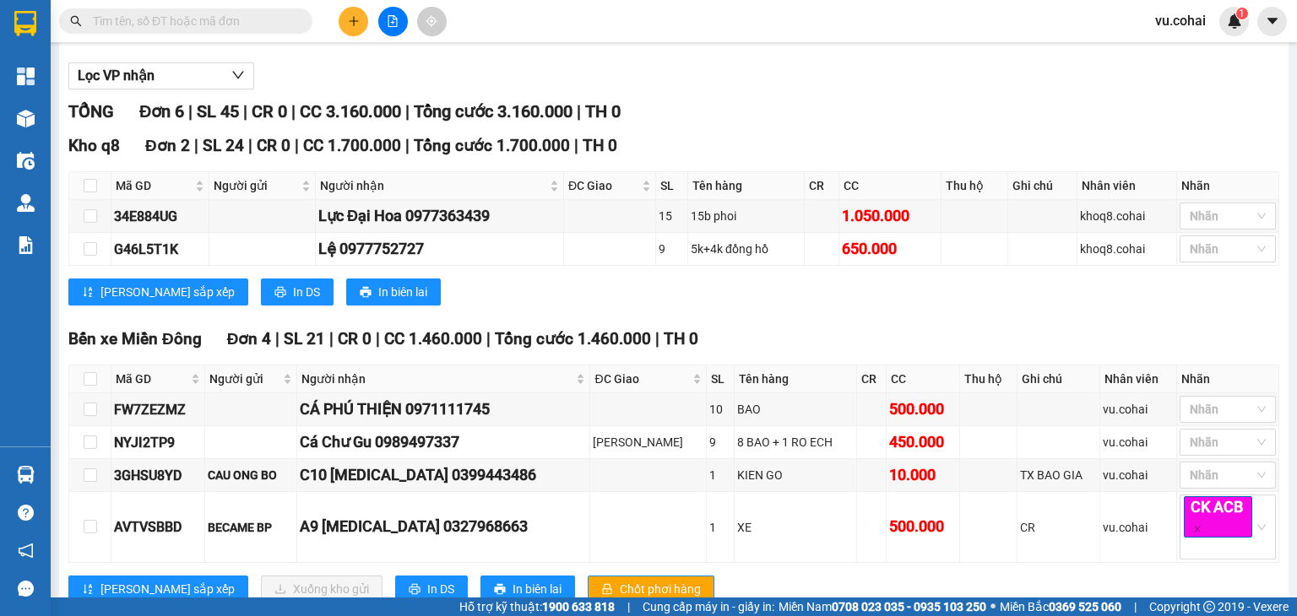
scroll to position [229, 0]
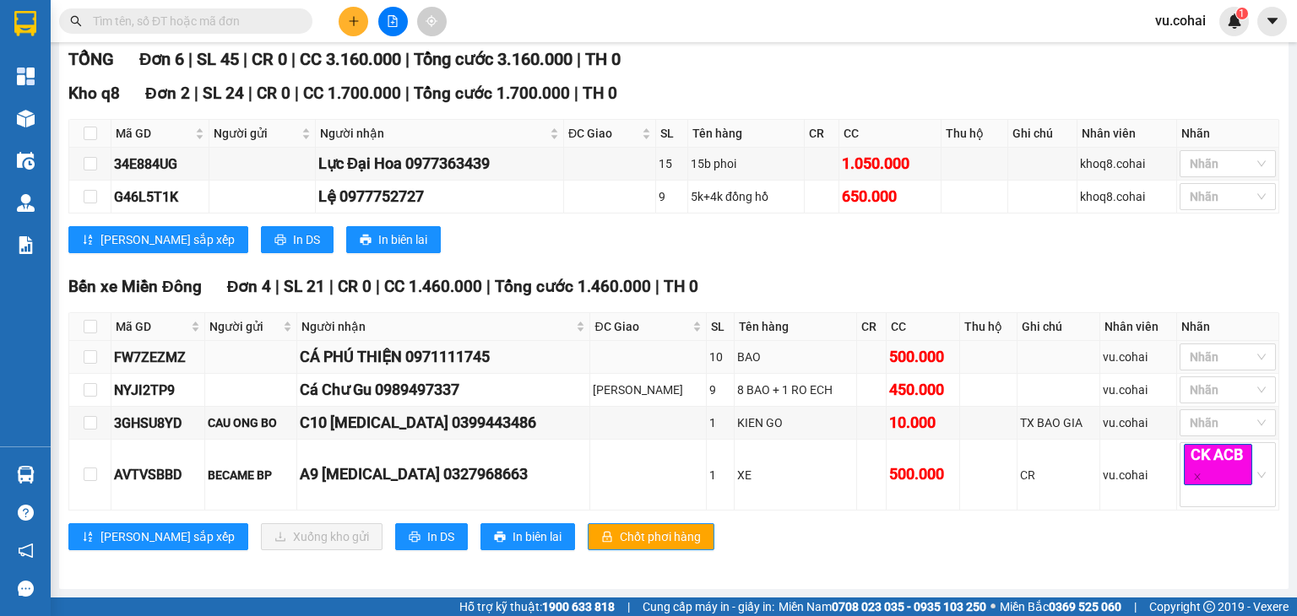
click at [91, 372] on td at bounding box center [90, 357] width 42 height 33
click at [92, 391] on input "checkbox" at bounding box center [91, 390] width 14 height 14
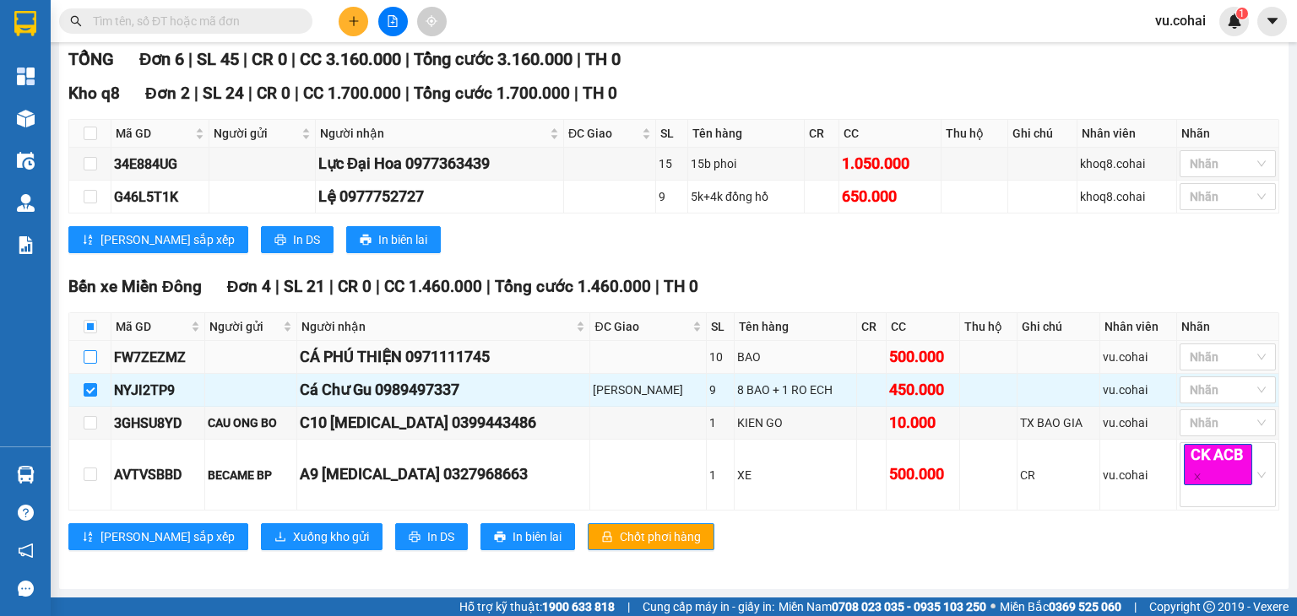
click at [86, 363] on input "checkbox" at bounding box center [91, 357] width 14 height 14
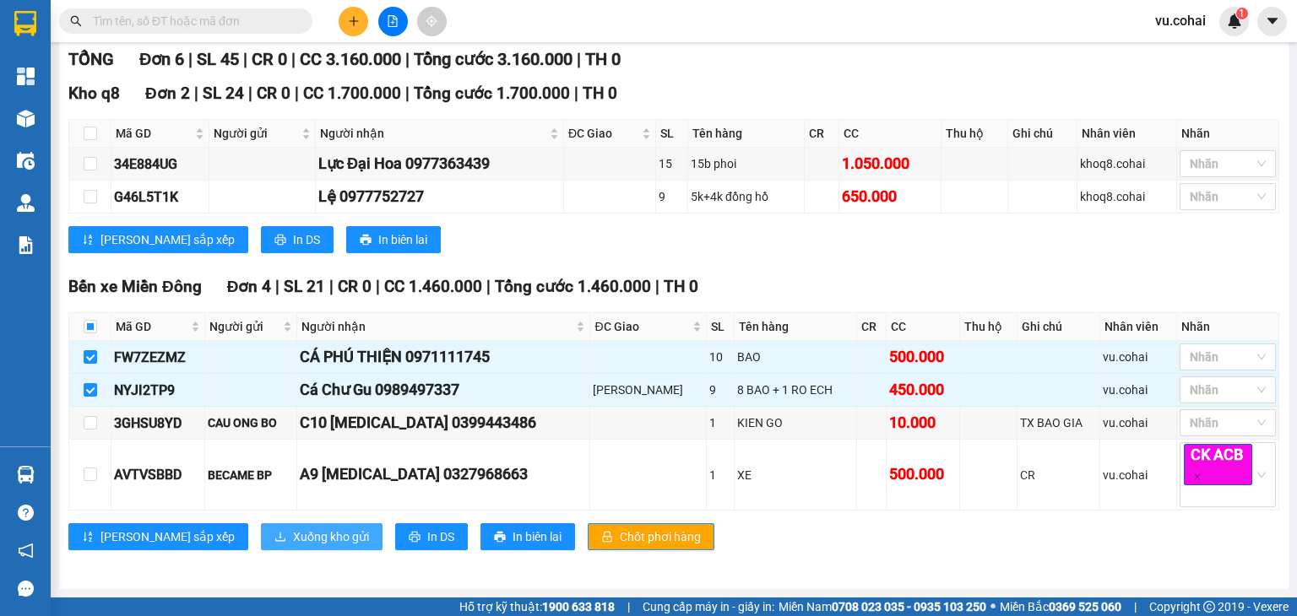
click at [293, 534] on span "Xuống kho gửi" at bounding box center [331, 537] width 76 height 19
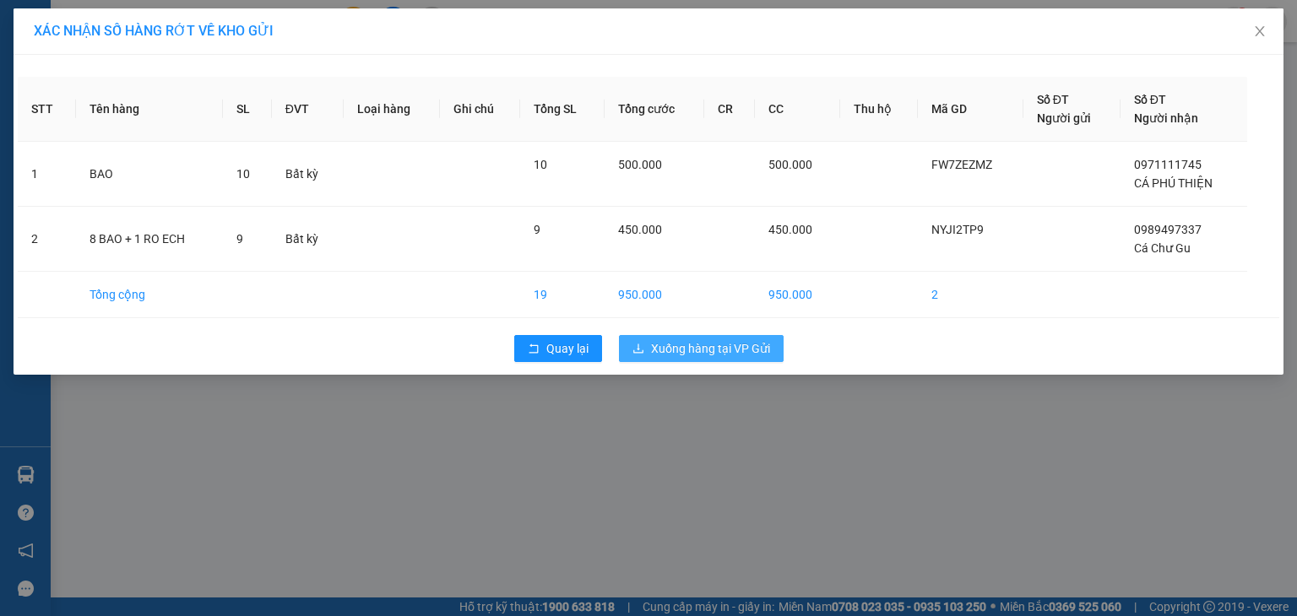
click at [681, 352] on span "Xuống hàng tại VP Gửi" at bounding box center [710, 348] width 119 height 19
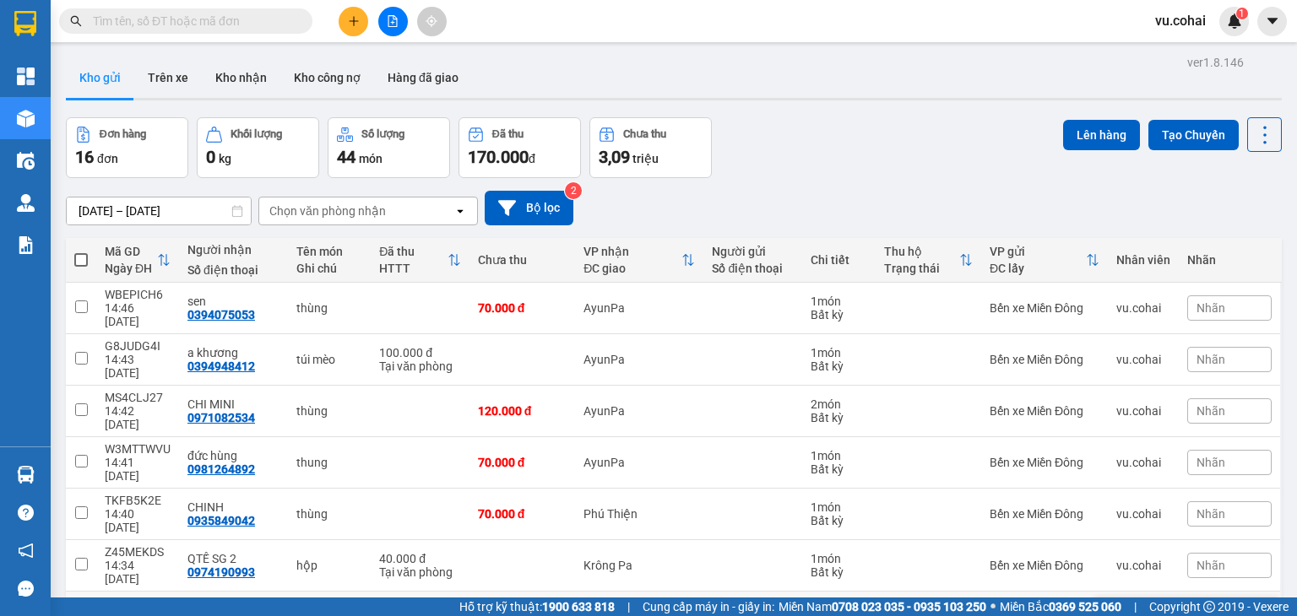
click at [77, 592] on td at bounding box center [81, 618] width 30 height 52
click at [1086, 133] on button "Lên hàng" at bounding box center [1101, 135] width 77 height 30
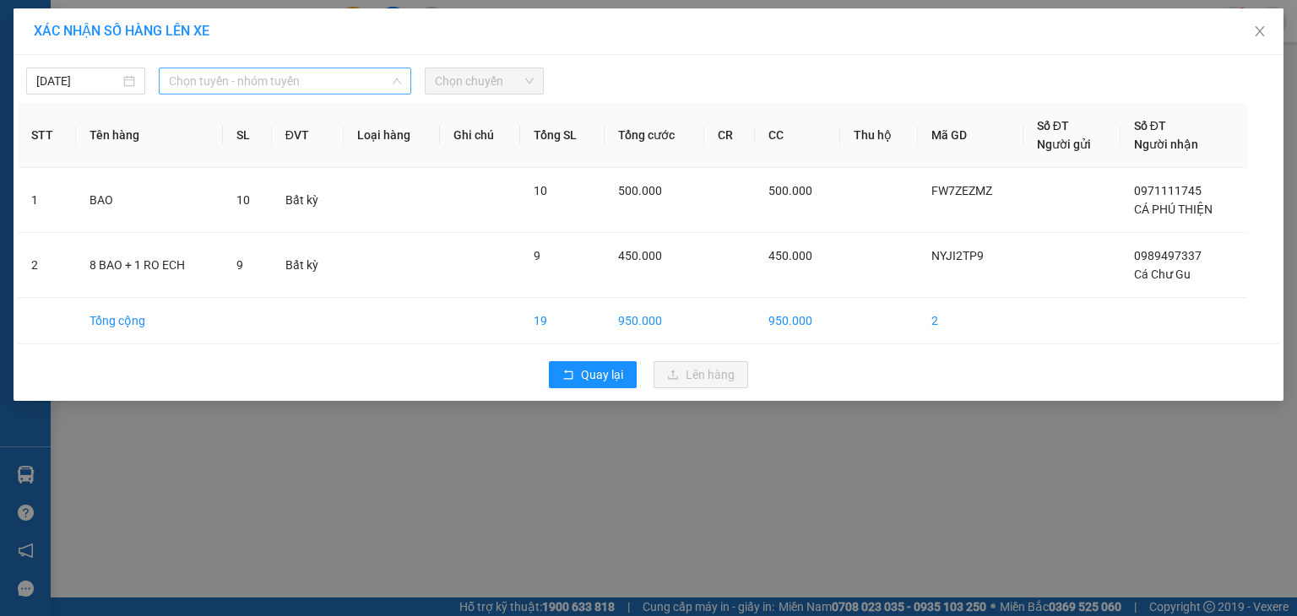
click at [296, 79] on span "Chọn tuyến - nhóm tuyến" at bounding box center [285, 80] width 232 height 25
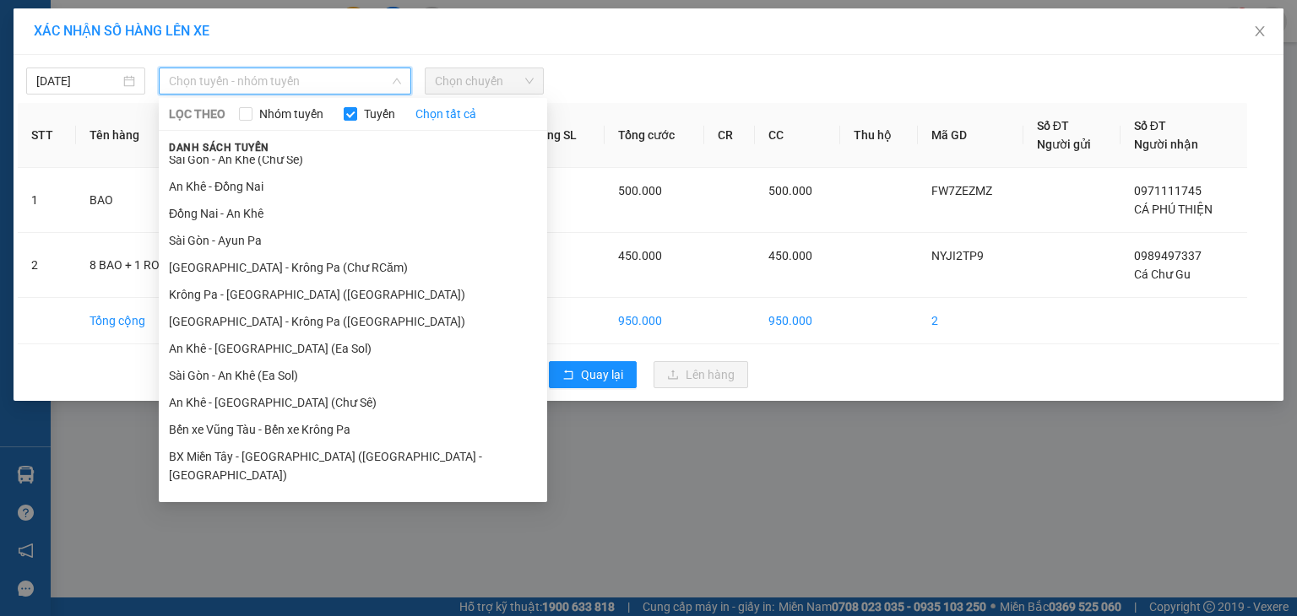
scroll to position [93, 0]
click at [347, 259] on li "[GEOGRAPHIC_DATA] - Krông Pa (Chư RCăm)" at bounding box center [353, 265] width 388 height 27
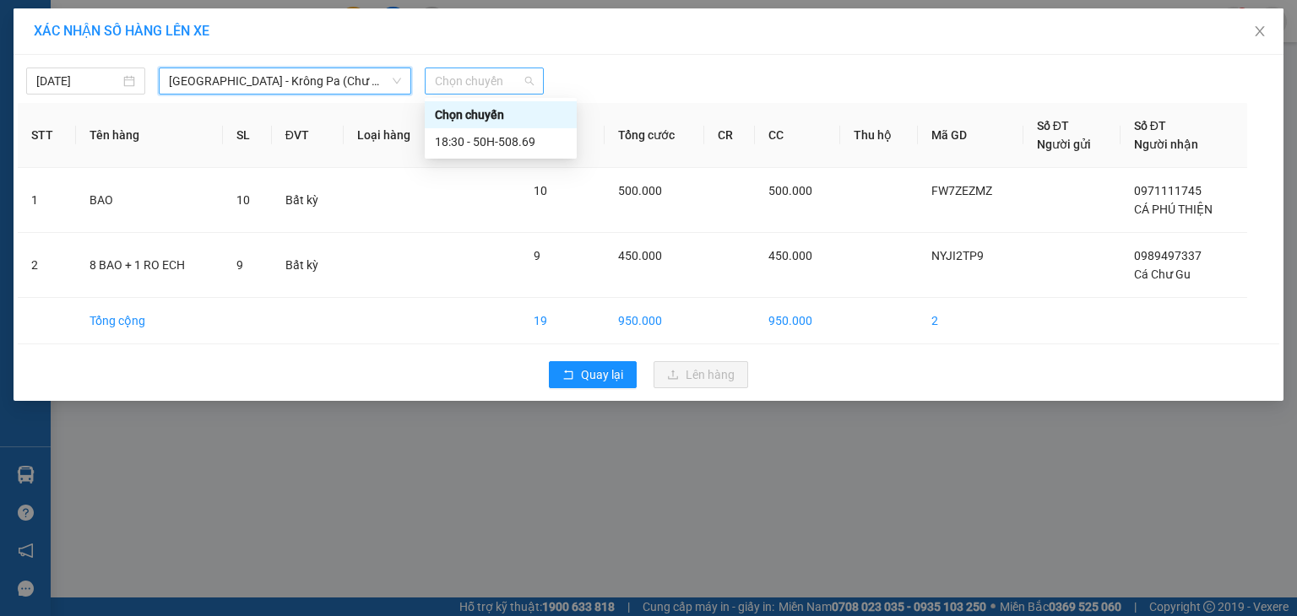
click at [514, 82] on span "Chọn chuyến" at bounding box center [484, 80] width 99 height 25
click at [540, 146] on div "18:30 - 50H-508.69" at bounding box center [501, 142] width 132 height 19
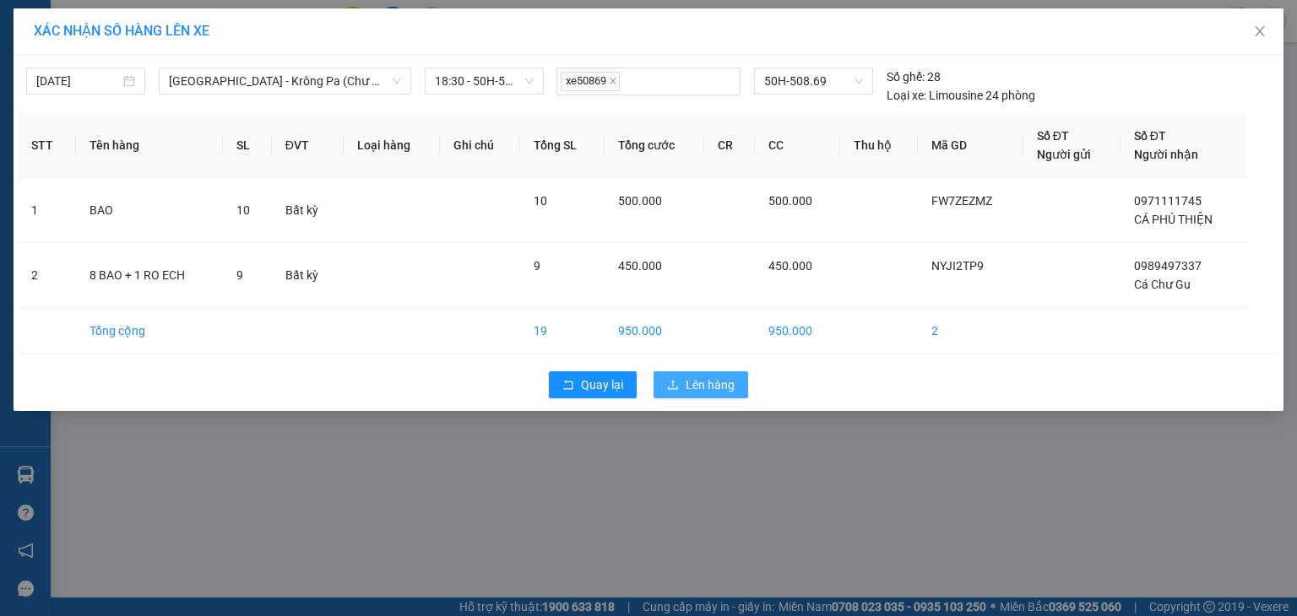
click at [686, 390] on span "Lên hàng" at bounding box center [710, 385] width 49 height 19
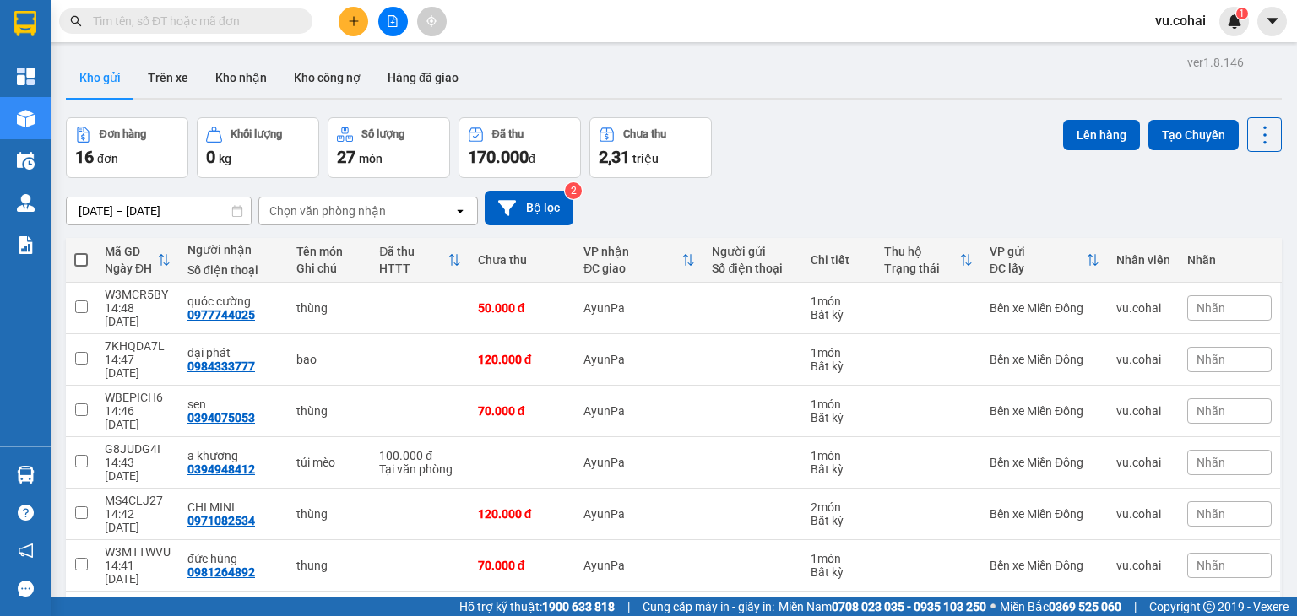
scroll to position [132, 0]
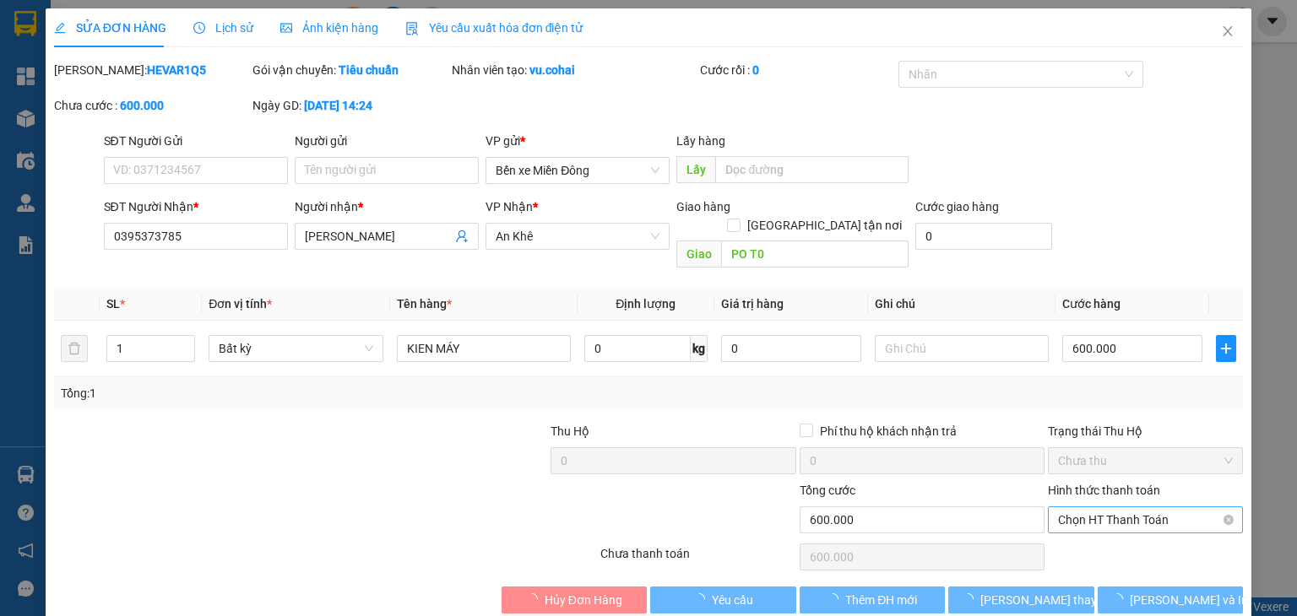
scroll to position [11, 0]
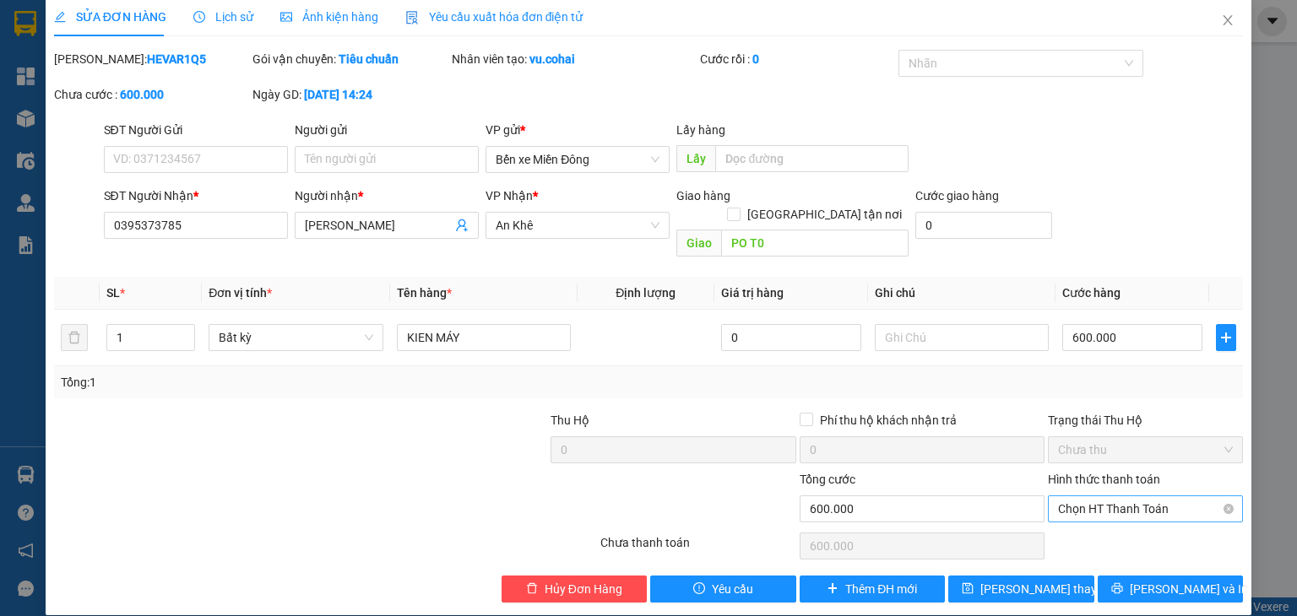
click at [1142, 496] on span "Chọn HT Thanh Toán" at bounding box center [1145, 508] width 175 height 25
click at [1114, 518] on div "Tại văn phòng" at bounding box center [1134, 524] width 173 height 19
click at [1015, 580] on span "[PERSON_NAME] thay đổi" at bounding box center [1047, 589] width 135 height 19
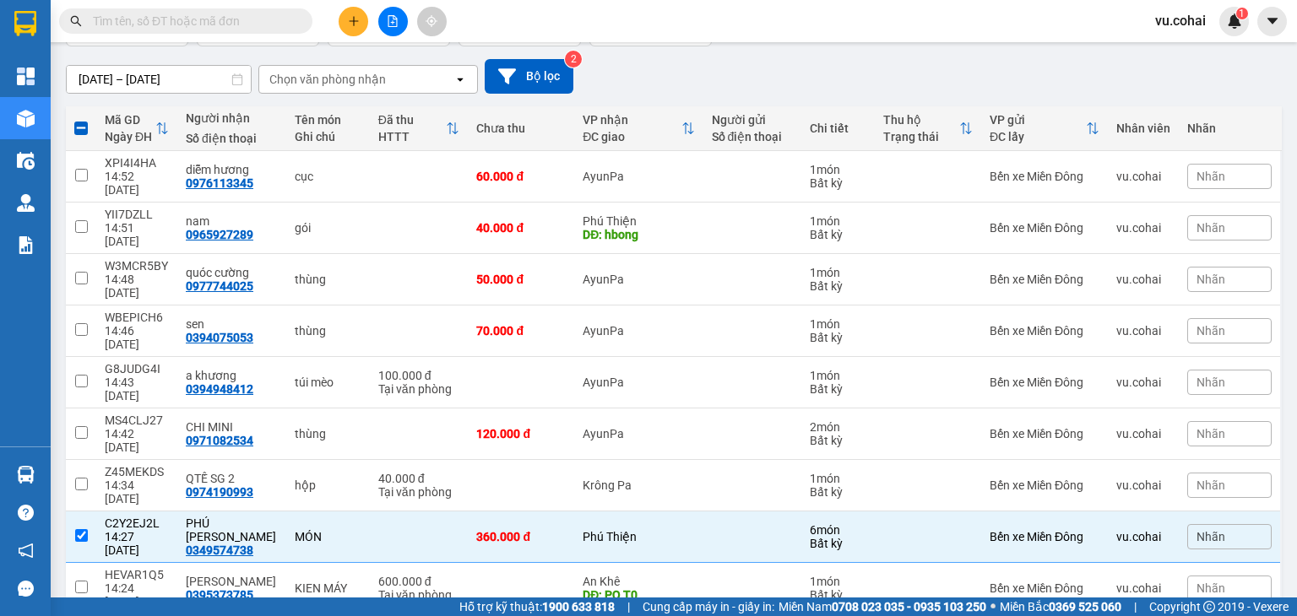
drag, startPoint x: 1255, startPoint y: 369, endPoint x: 1283, endPoint y: 192, distance: 179.6
click at [1283, 192] on main "ver 1.8.146 Kho gửi Trên xe Kho nhận Kho công nợ Hàng đã giao Đơn hàng 15 đơn K…" at bounding box center [648, 299] width 1297 height 598
